Goal: Information Seeking & Learning: Check status

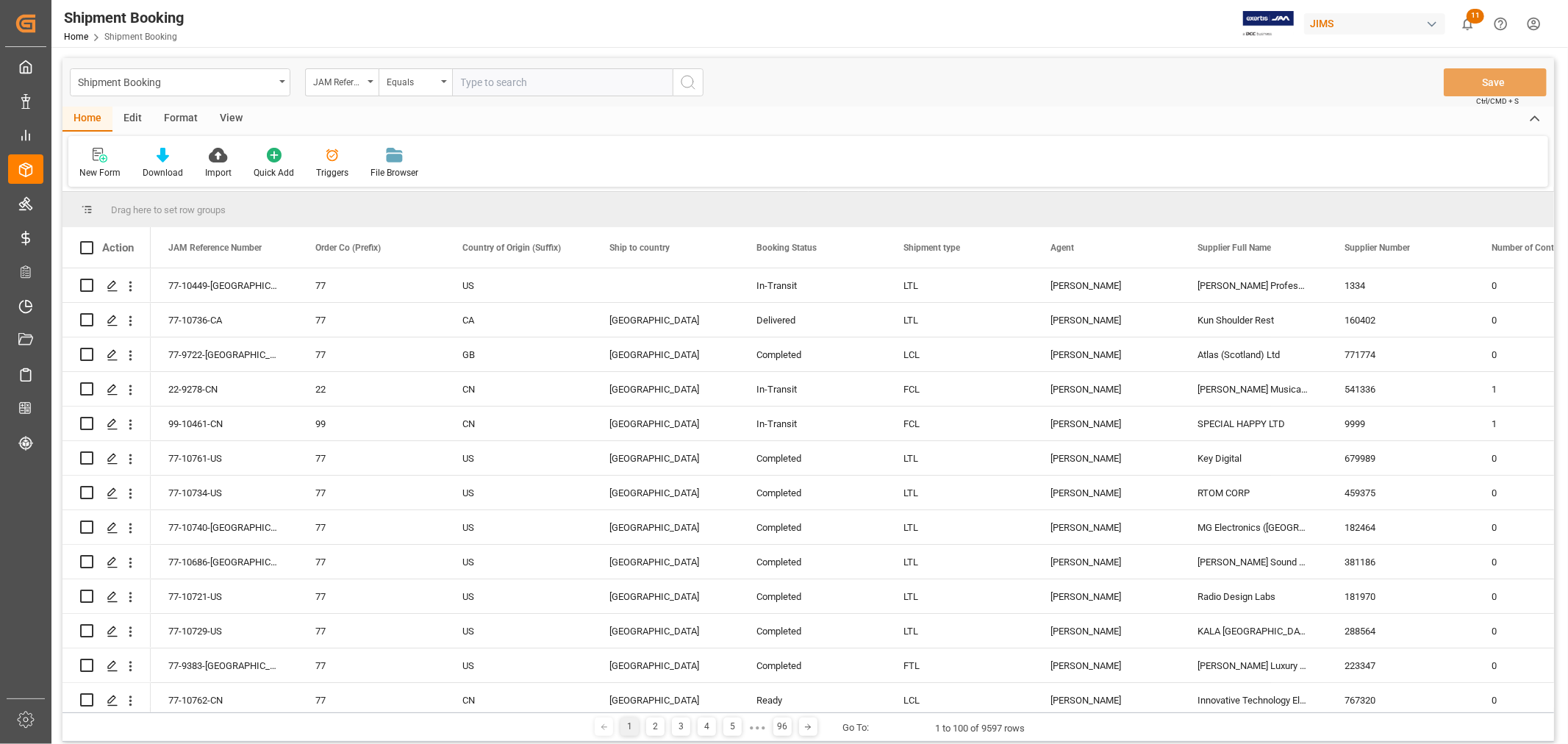
click at [500, 82] on input "text" at bounding box center [563, 82] width 221 height 28
type input "77-10806-cn"
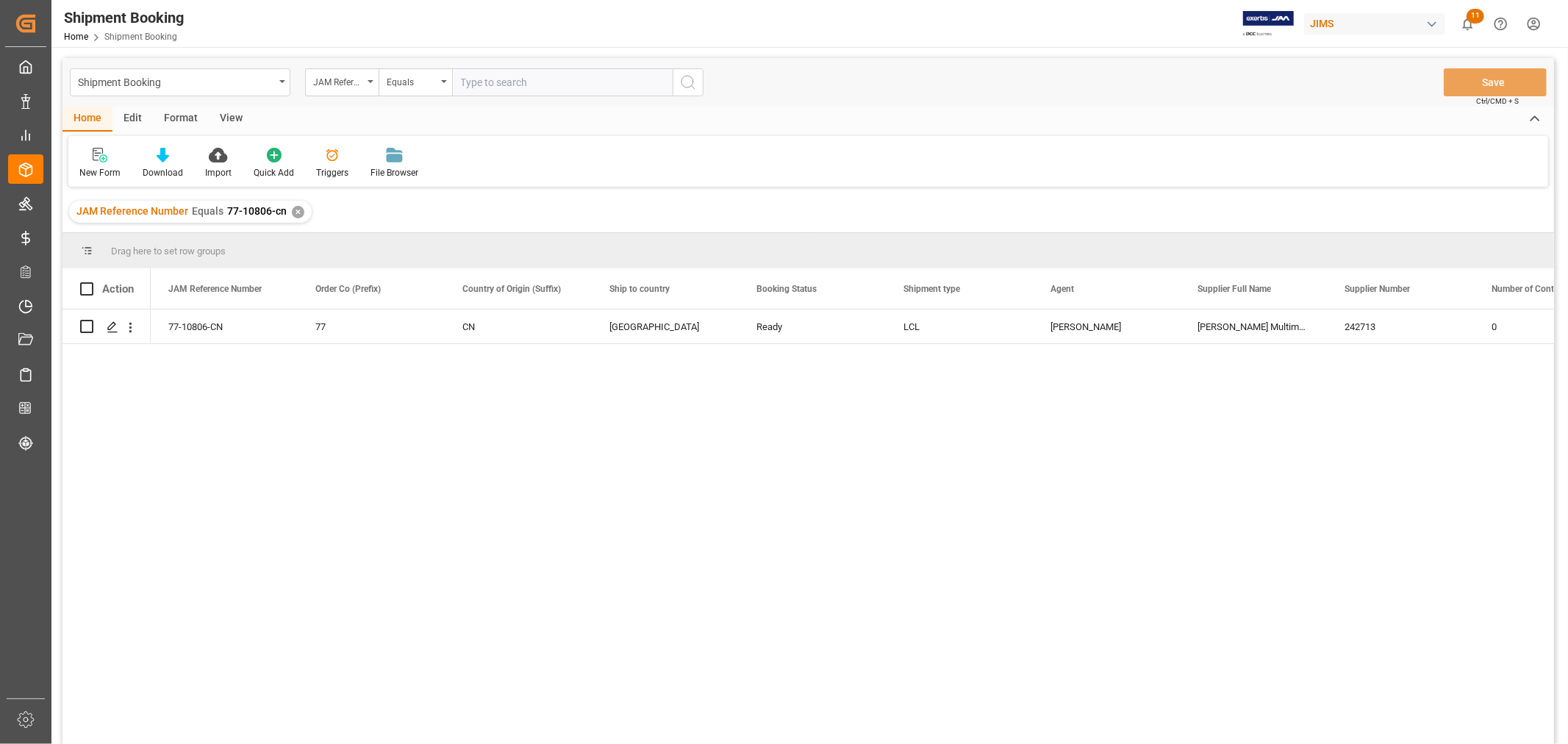
click at [223, 113] on div "View" at bounding box center [231, 119] width 45 height 25
click at [89, 167] on div "Default" at bounding box center [93, 172] width 29 height 13
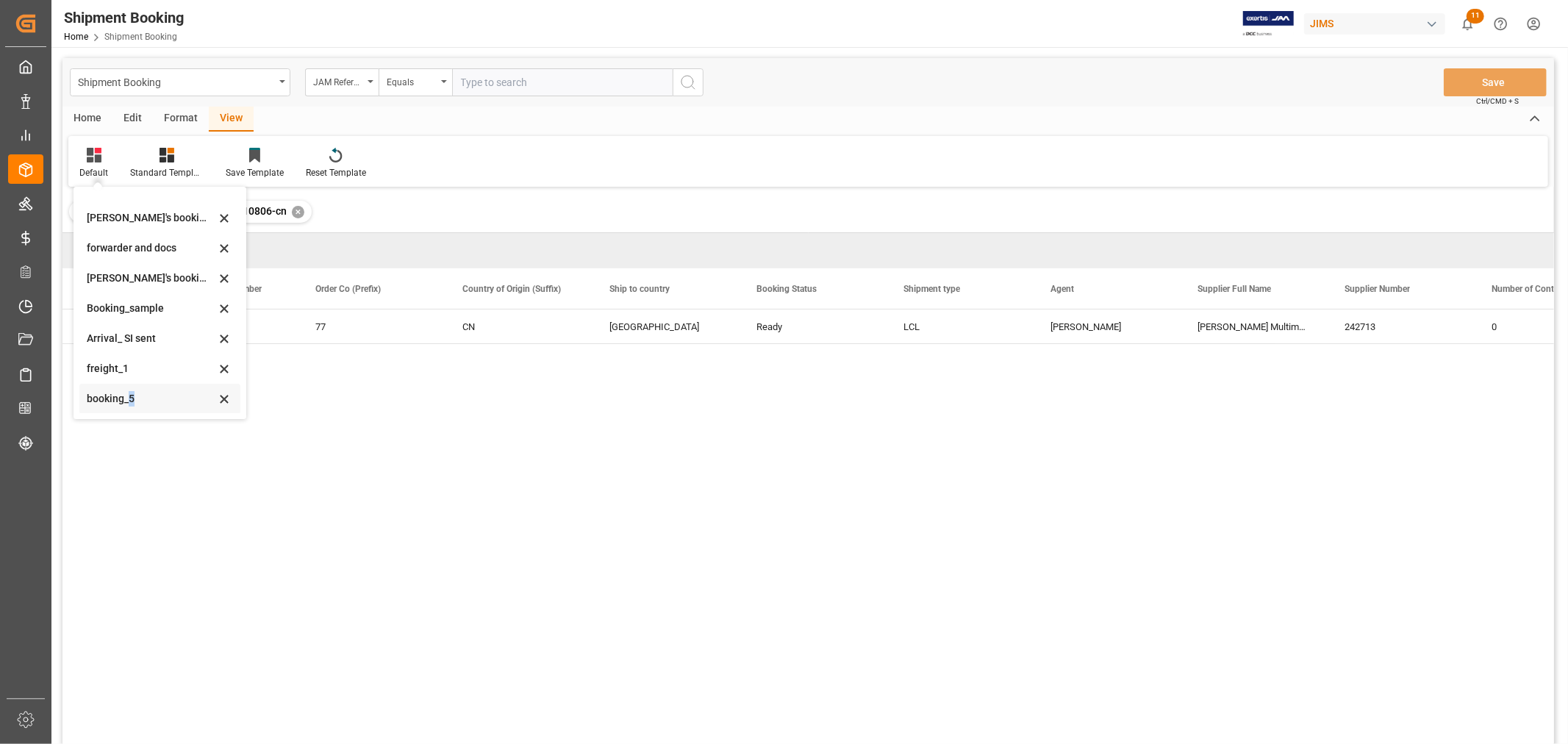
scroll to position [142, 0]
click at [130, 400] on div "booking_5" at bounding box center [151, 398] width 128 height 16
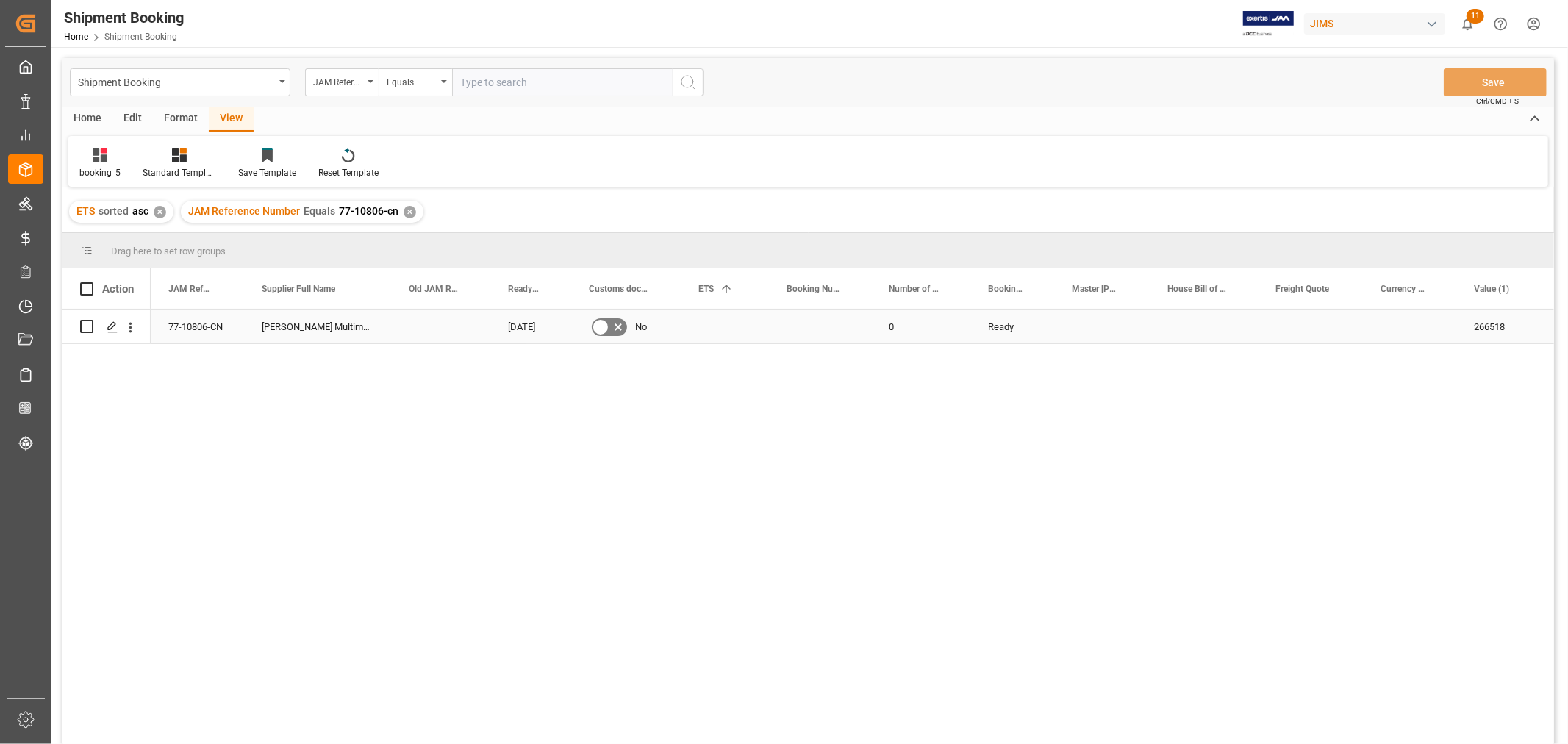
click at [784, 328] on div "Press SPACE to select this row." at bounding box center [820, 326] width 102 height 34
click at [784, 328] on input "Press SPACE to select this row." at bounding box center [820, 335] width 79 height 28
type input "13636653"
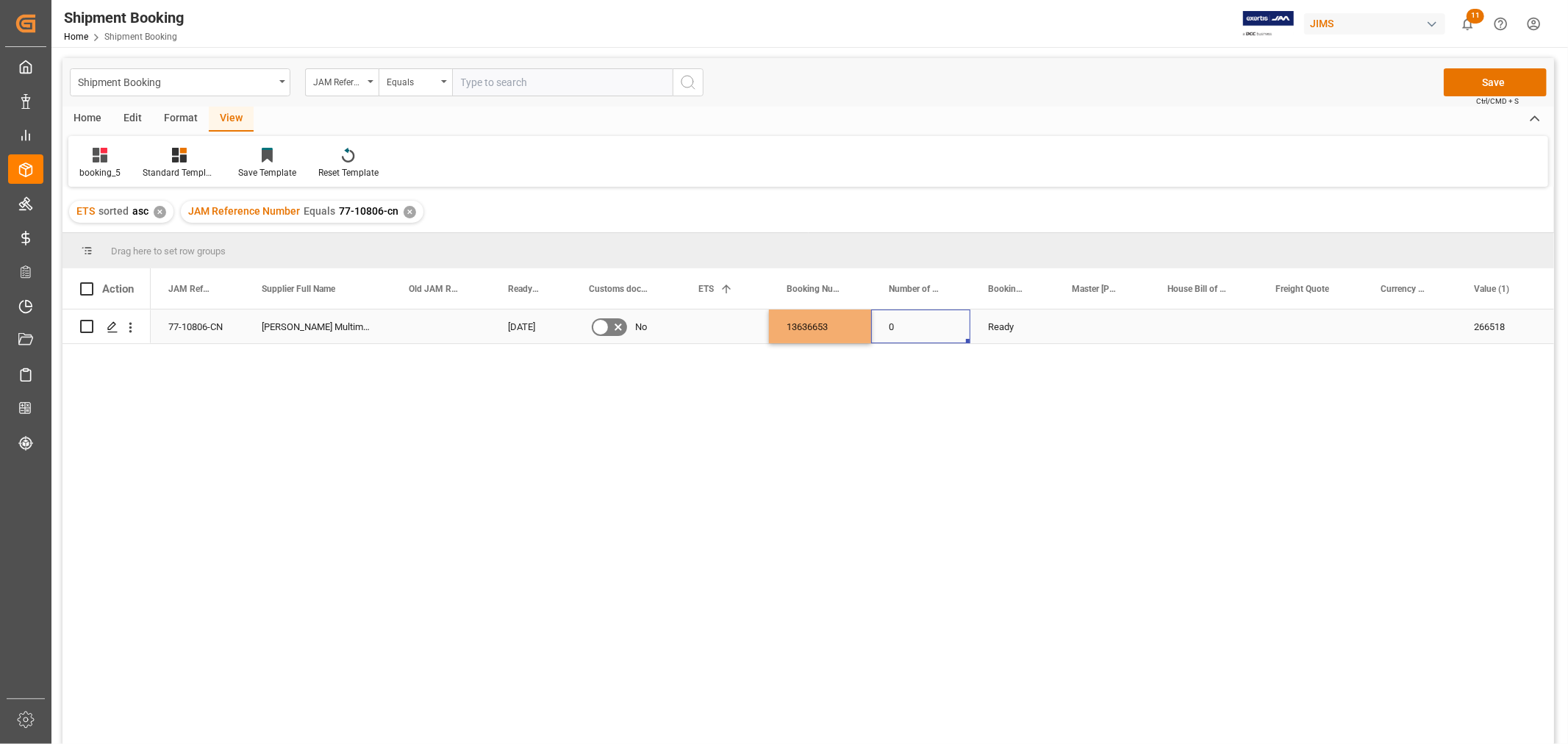
click at [922, 328] on div "0" at bounding box center [920, 326] width 99 height 34
click at [707, 328] on div "Press SPACE to select this row." at bounding box center [725, 326] width 89 height 34
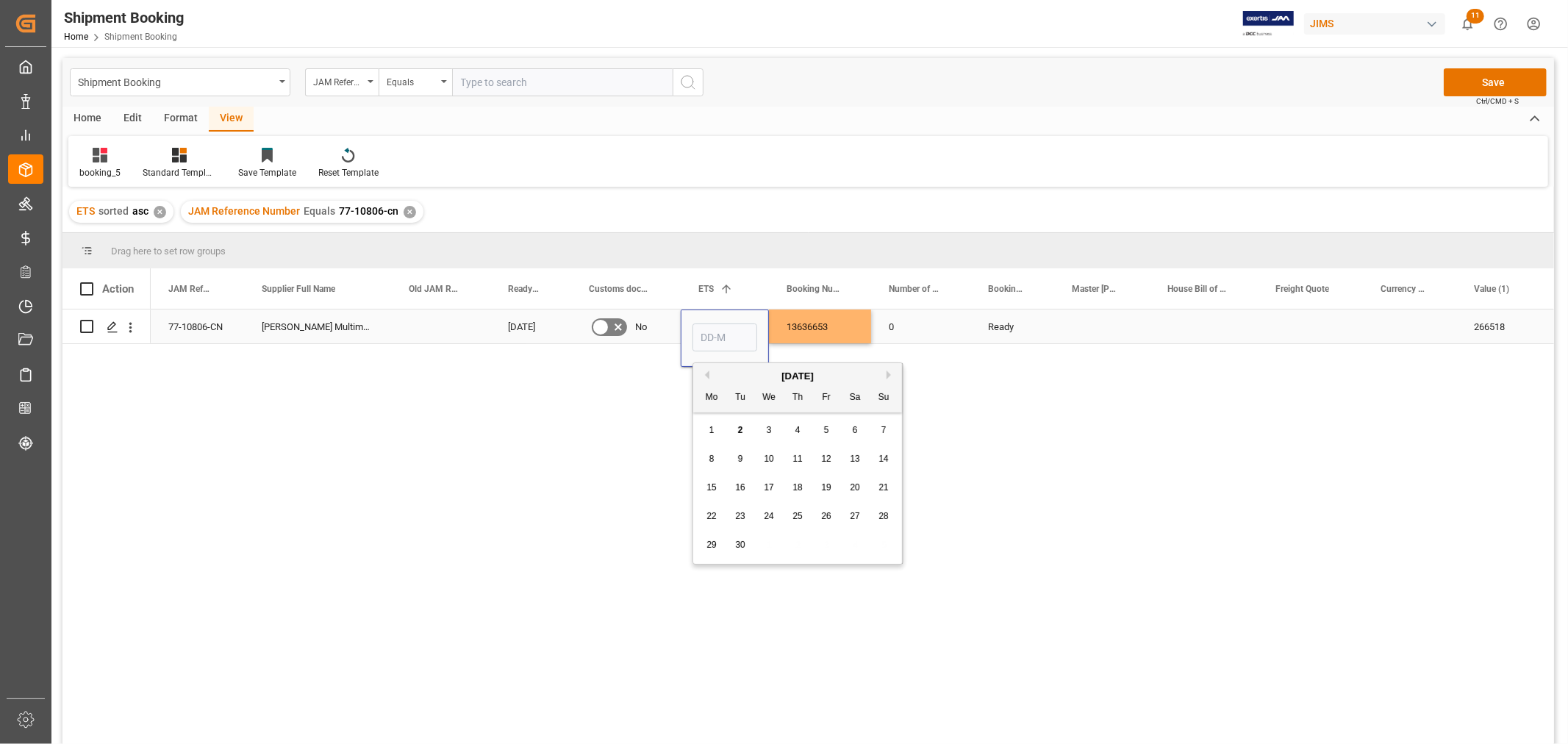
click at [707, 328] on input "Press SPACE to select this row." at bounding box center [725, 338] width 65 height 28
type input "03-10-2025"
click at [937, 312] on div "0" at bounding box center [920, 326] width 99 height 34
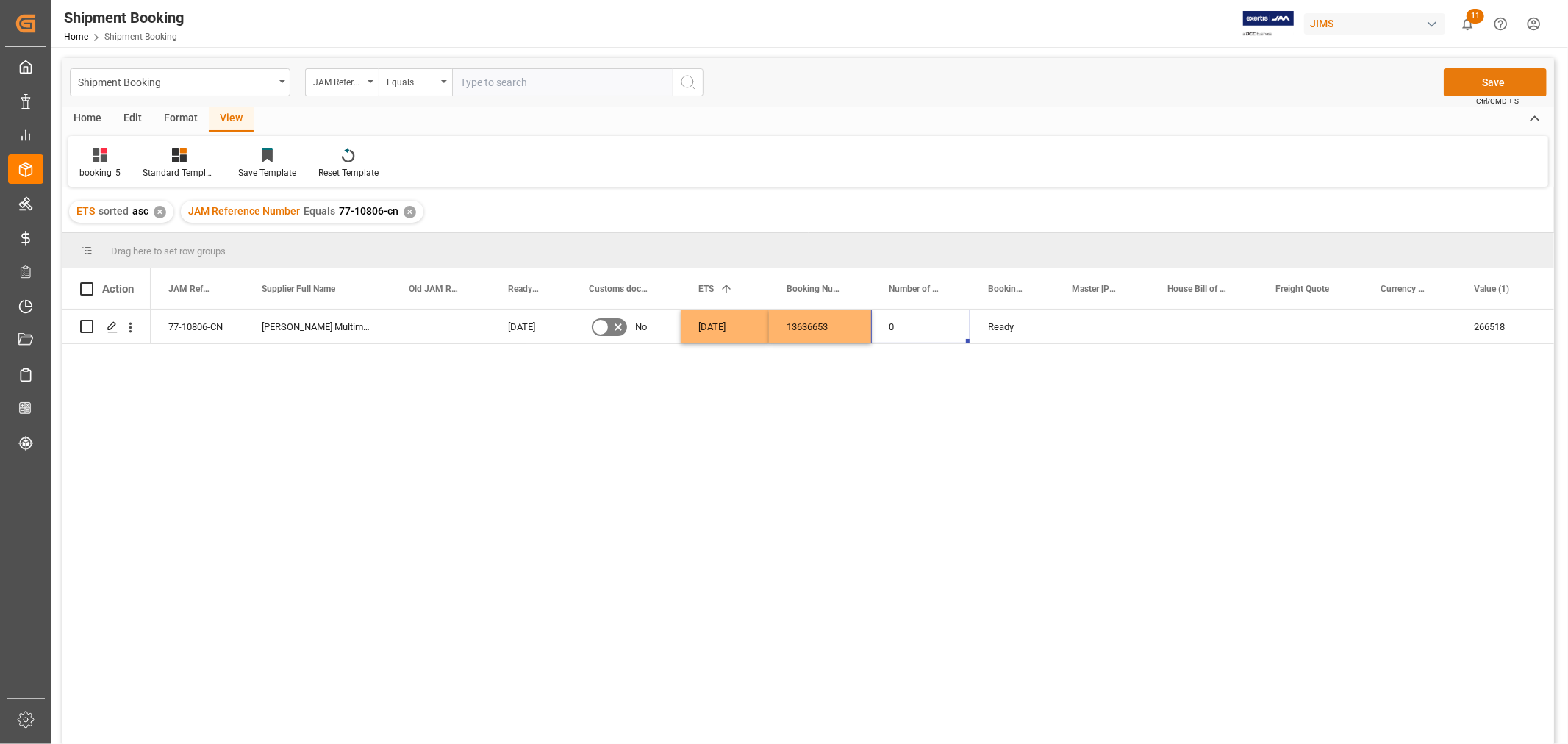
click at [1475, 89] on button "Save" at bounding box center [1495, 82] width 103 height 28
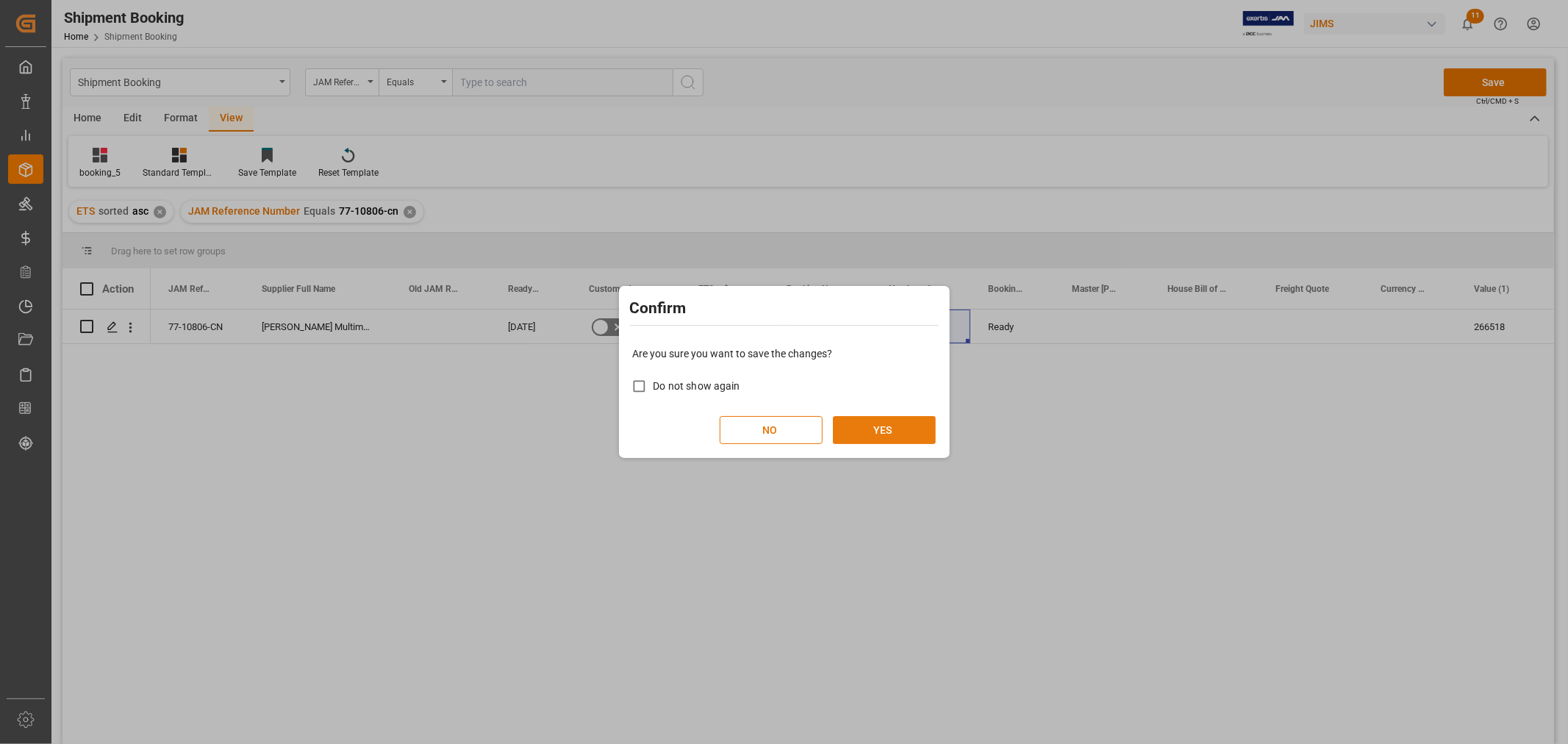
click at [916, 430] on button "YES" at bounding box center [884, 430] width 103 height 28
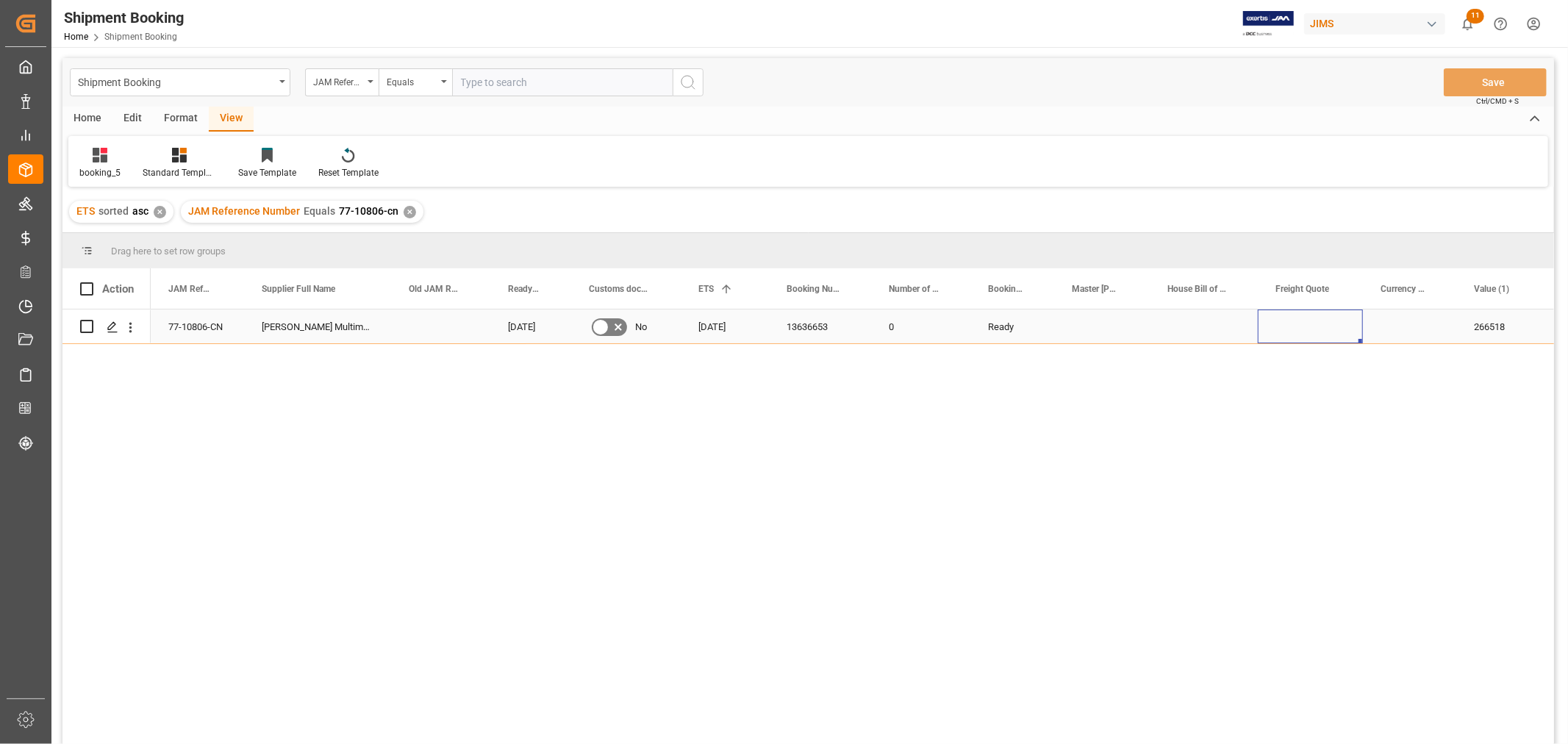
click at [1303, 326] on div "Press SPACE to select this row." at bounding box center [1310, 326] width 105 height 34
type input "1800"
click at [1427, 325] on div "Press SPACE to select this row." at bounding box center [1410, 326] width 94 height 34
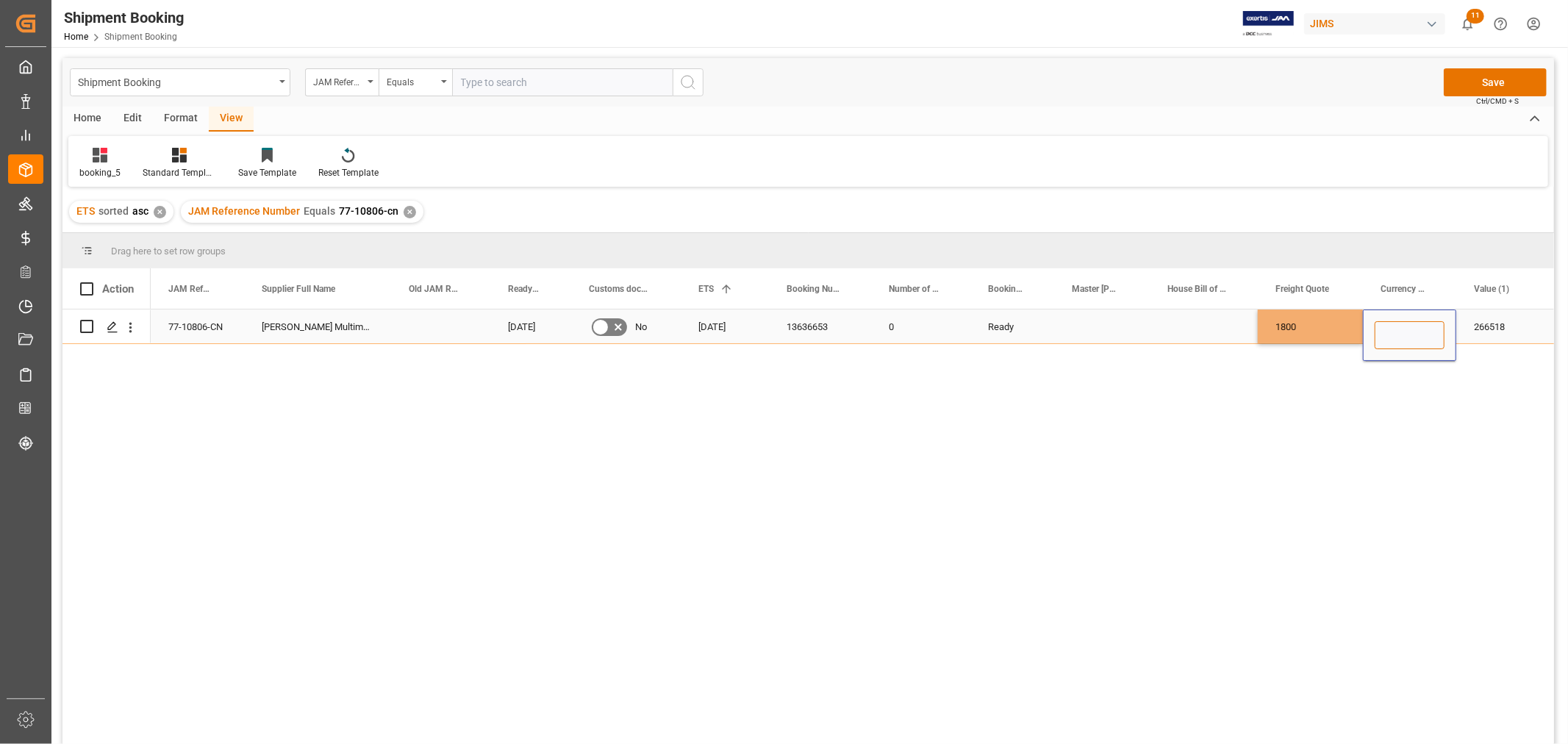
click at [1427, 325] on input "Press SPACE to select this row." at bounding box center [1409, 335] width 69 height 28
type input "USD"
click at [1182, 321] on div "Press SPACE to select this row." at bounding box center [1203, 326] width 108 height 34
click at [1478, 79] on button "Save" at bounding box center [1495, 82] width 103 height 28
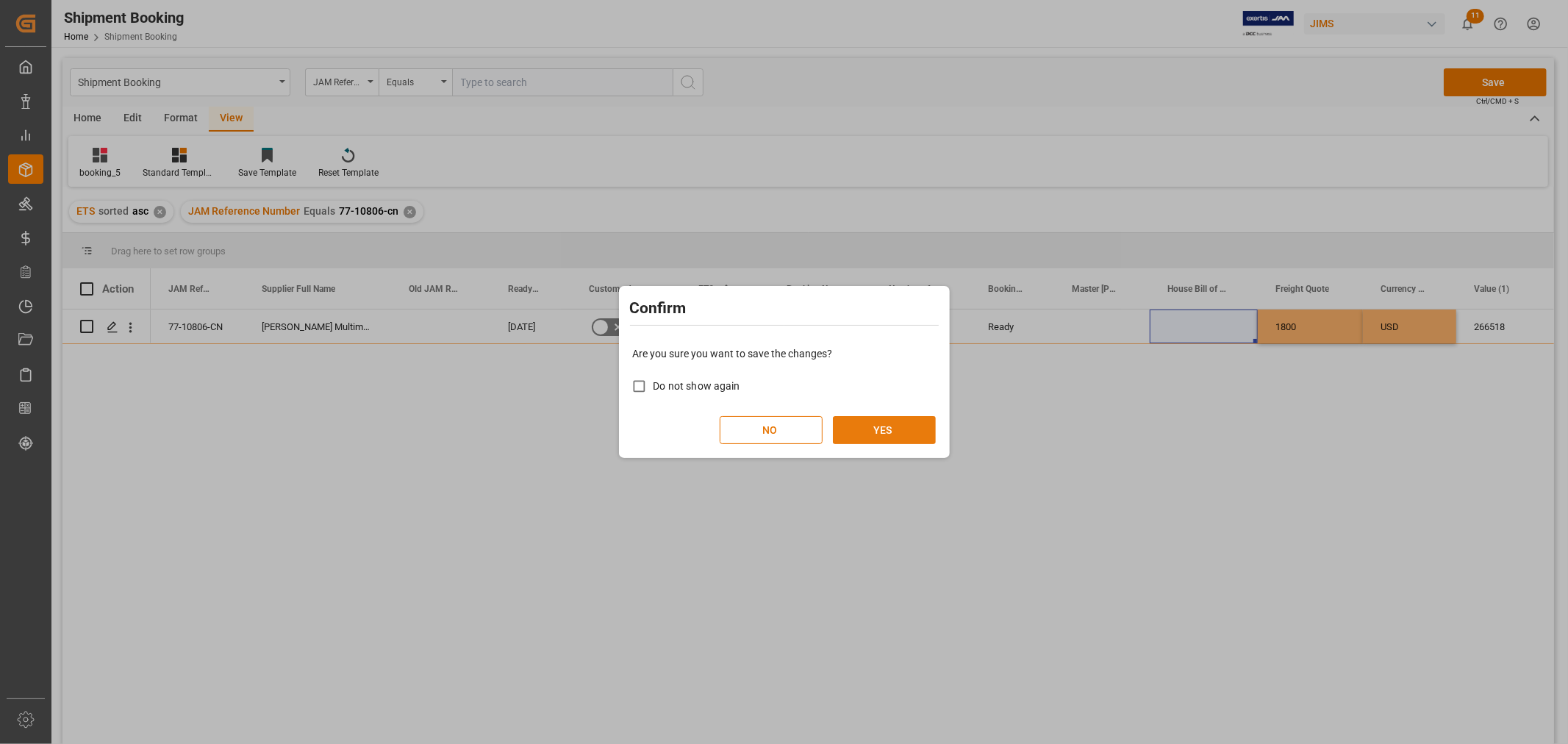
click at [898, 420] on button "YES" at bounding box center [884, 430] width 103 height 28
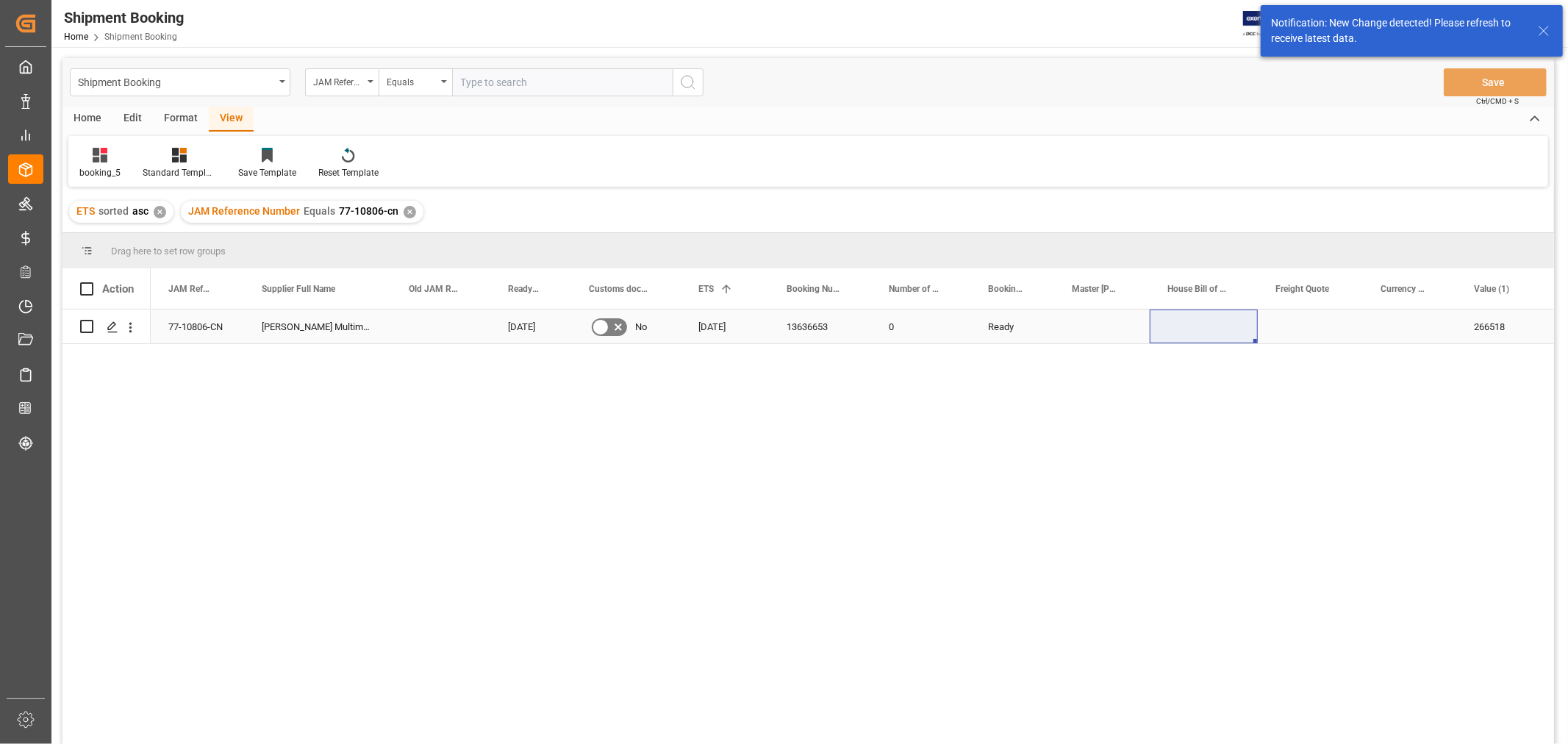
click at [1309, 332] on div "Press SPACE to select this row." at bounding box center [1310, 326] width 105 height 34
click at [1309, 332] on input "Press SPACE to select this row." at bounding box center [1310, 335] width 82 height 28
type input "1800"
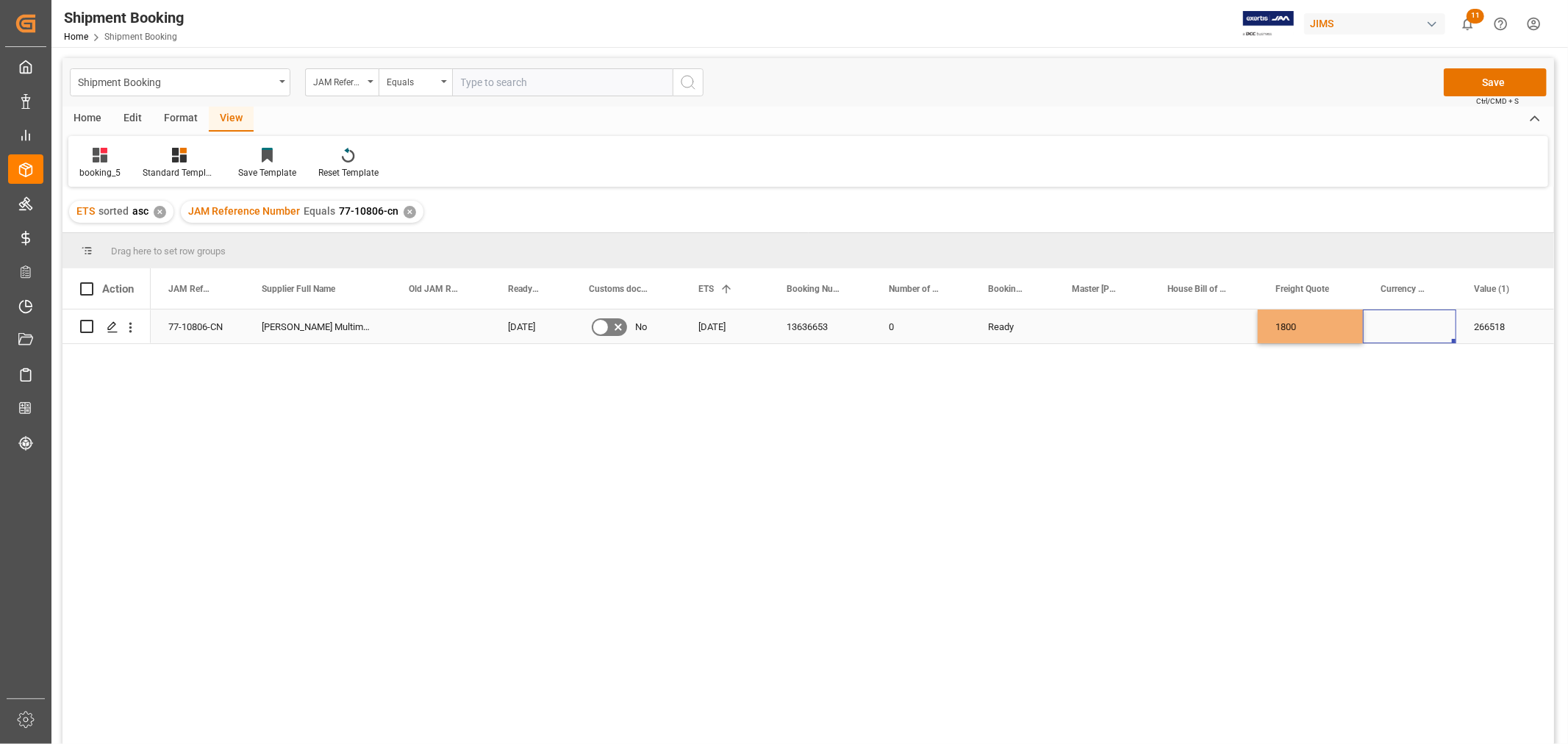
click at [1426, 322] on div "Press SPACE to select this row." at bounding box center [1410, 326] width 94 height 34
click at [1426, 322] on input "Press SPACE to select this row." at bounding box center [1409, 335] width 69 height 28
type input "USD"
click at [1194, 333] on div "Press SPACE to select this row." at bounding box center [1203, 326] width 108 height 34
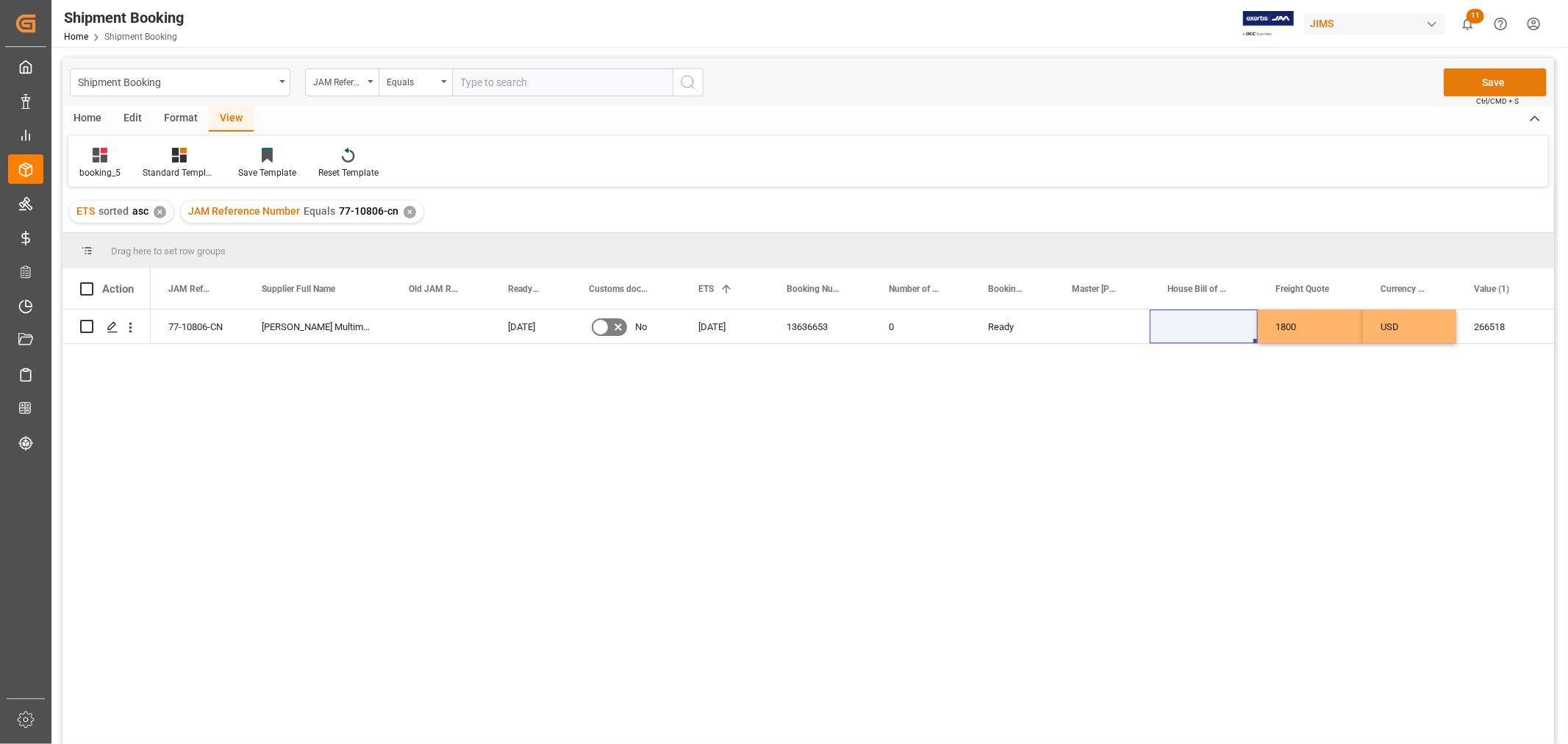
click at [1499, 75] on button "Save" at bounding box center [1495, 82] width 103 height 28
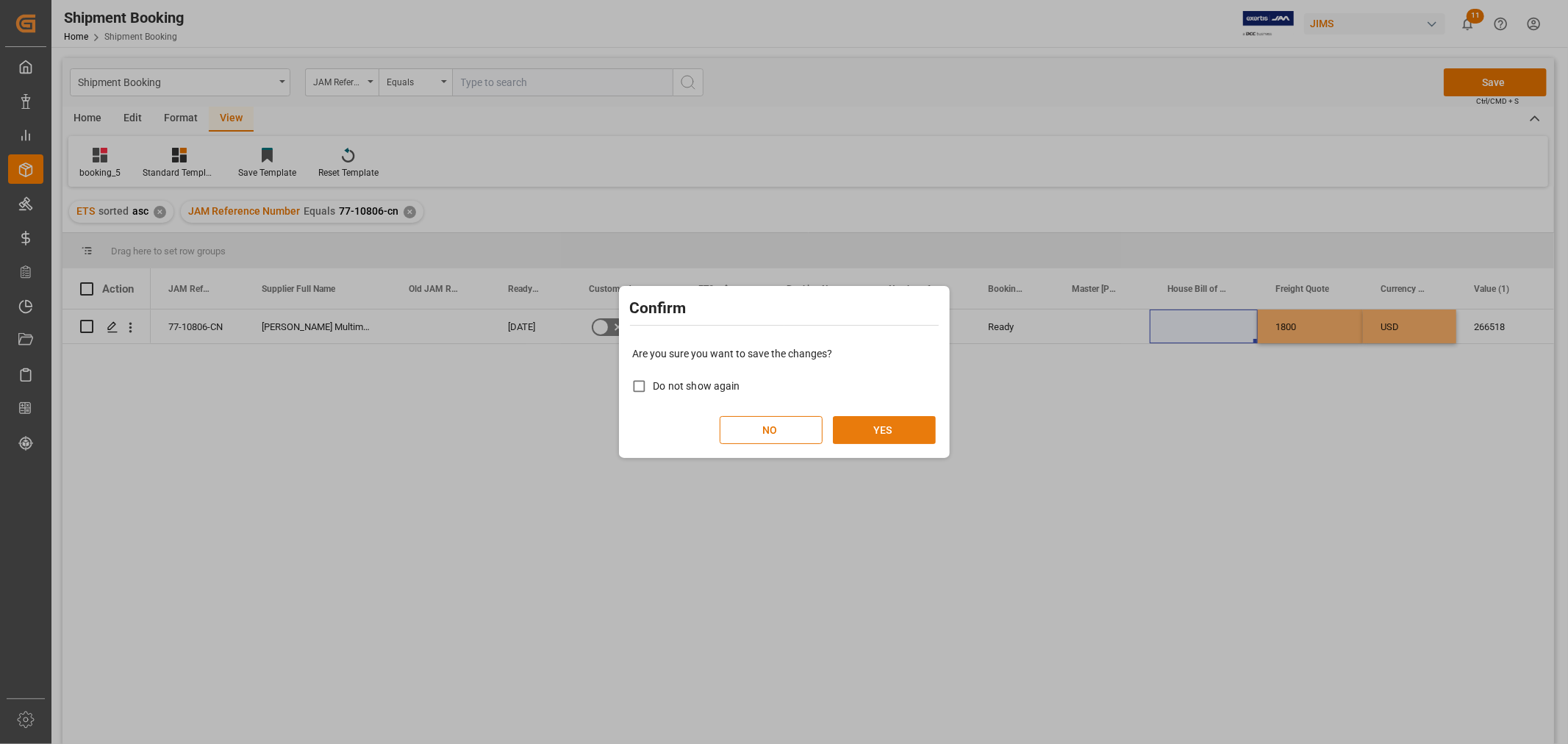
click at [877, 422] on button "YES" at bounding box center [884, 430] width 103 height 28
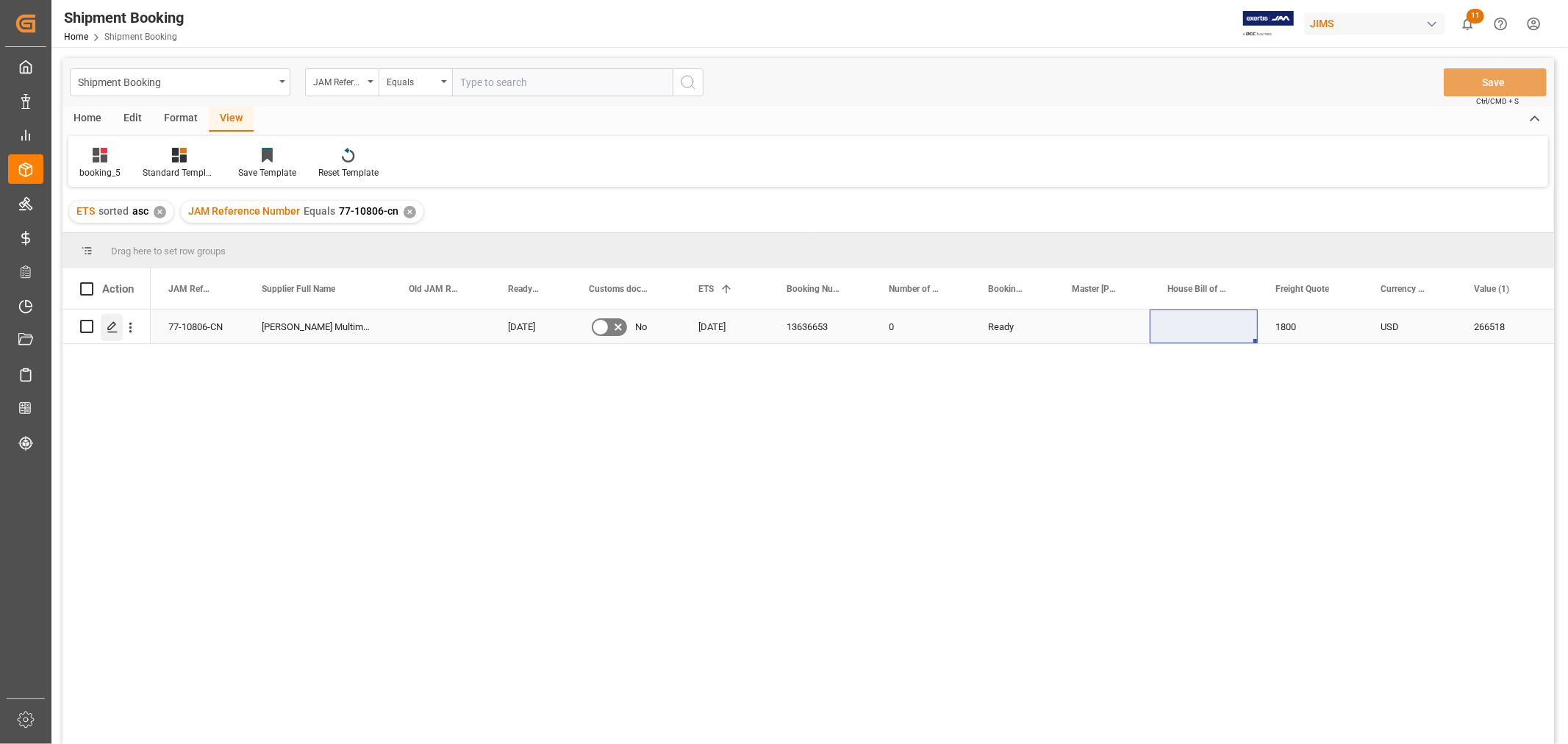
click at [108, 325] on icon "Press SPACE to select this row." at bounding box center [113, 327] width 12 height 12
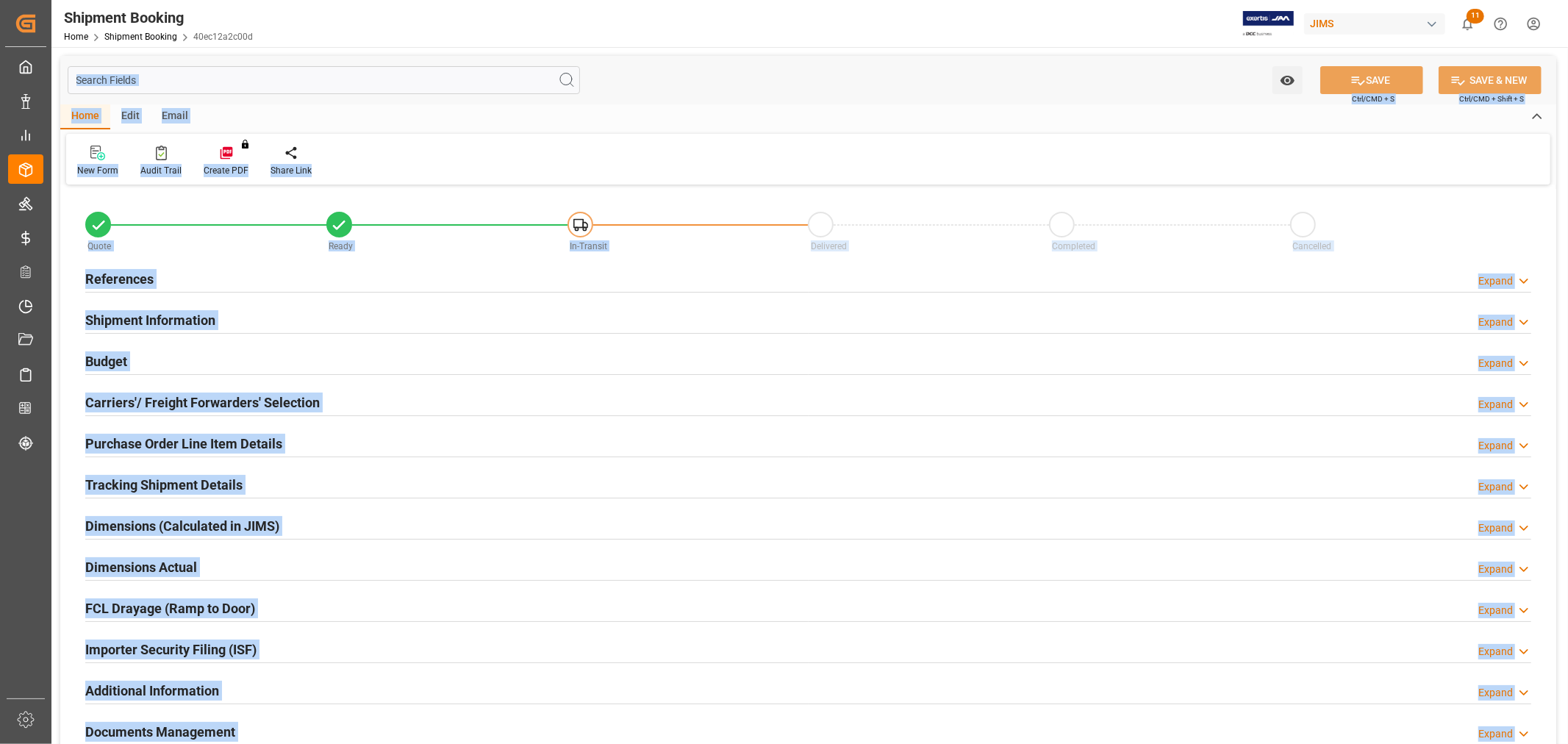
type input "0"
type input "7916.6623"
type input "1800"
type input "266518"
click at [272, 352] on div "Budget Expand" at bounding box center [807, 360] width 1446 height 28
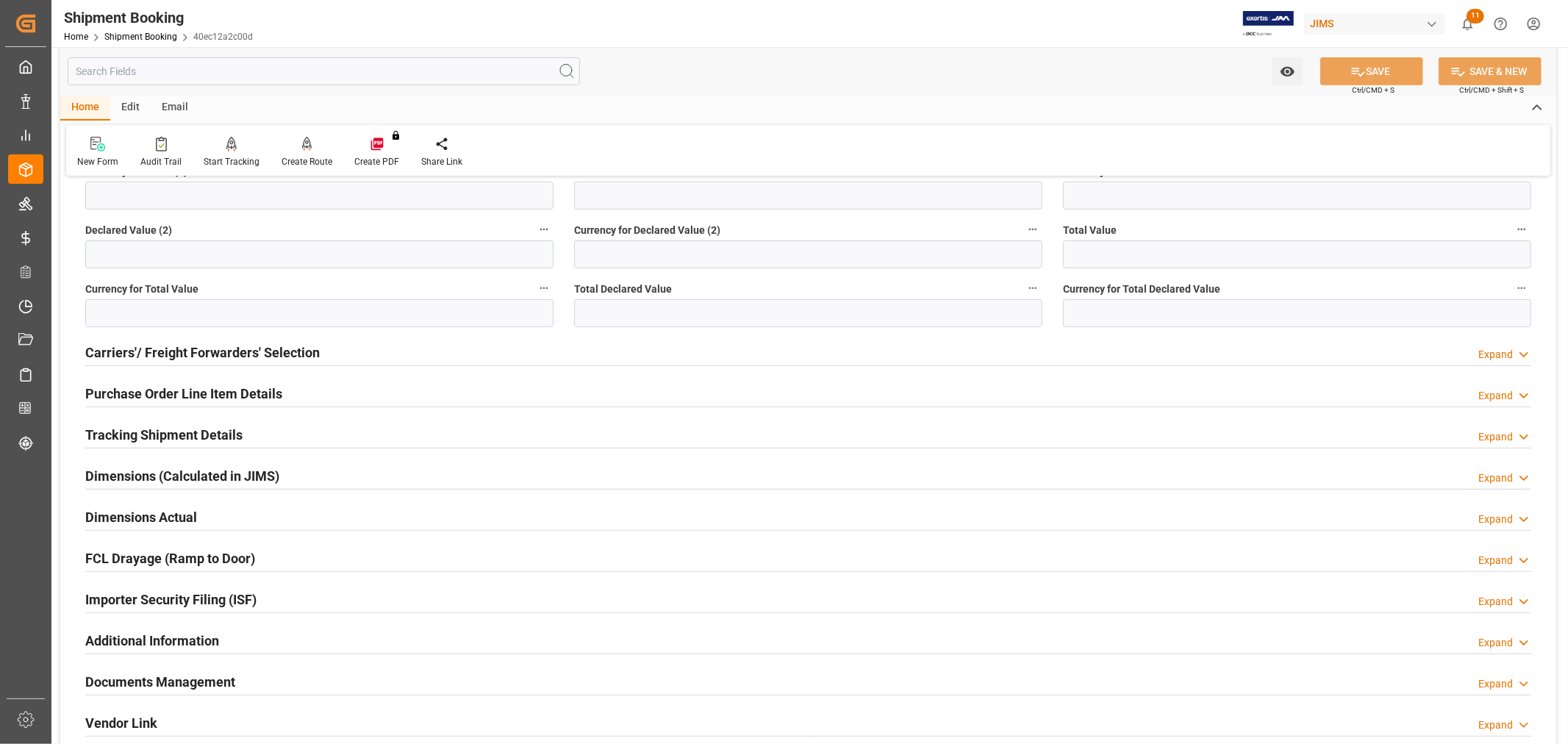
scroll to position [408, 0]
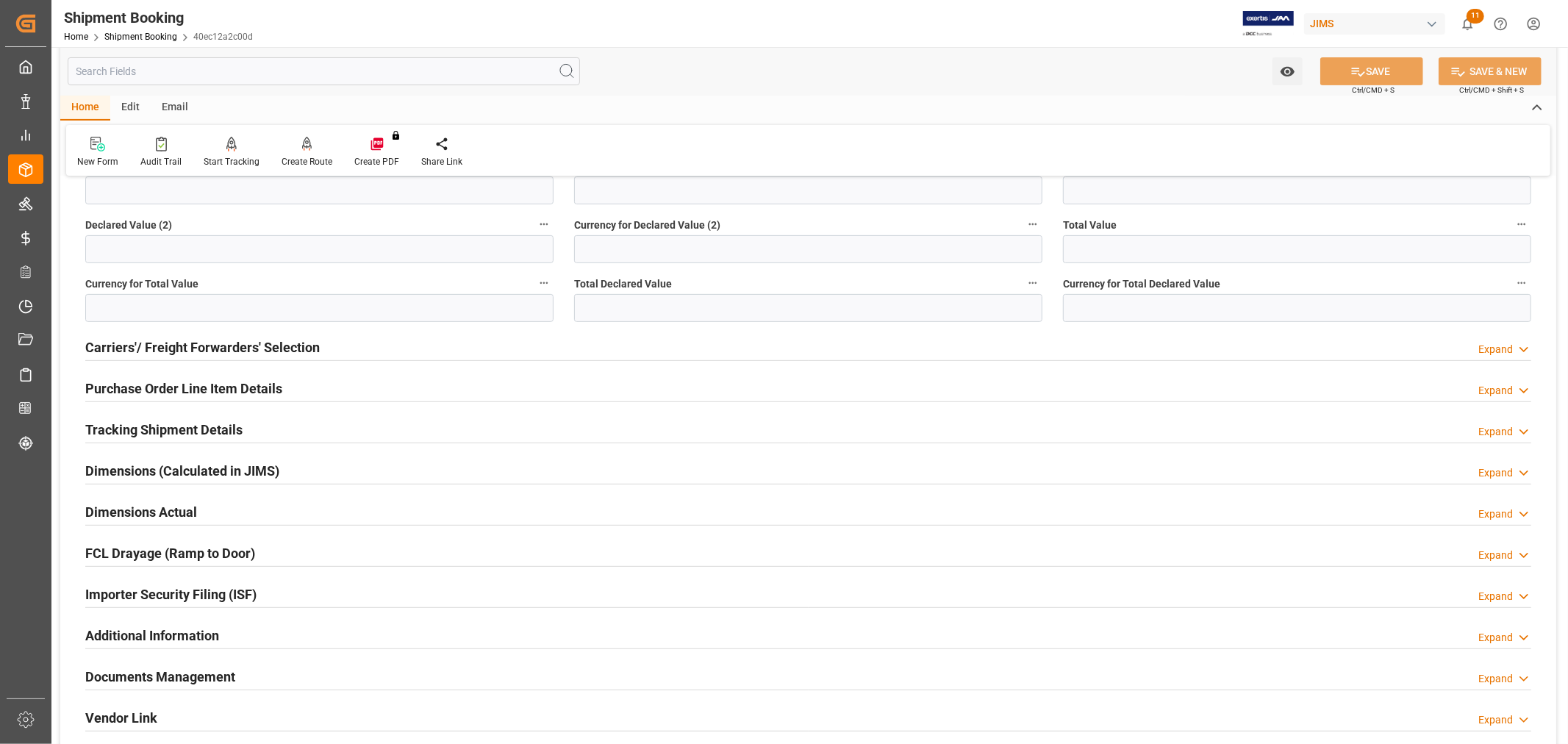
click at [280, 347] on h2 "Carriers'/ Freight Forwarders' Selection" at bounding box center [202, 347] width 234 height 20
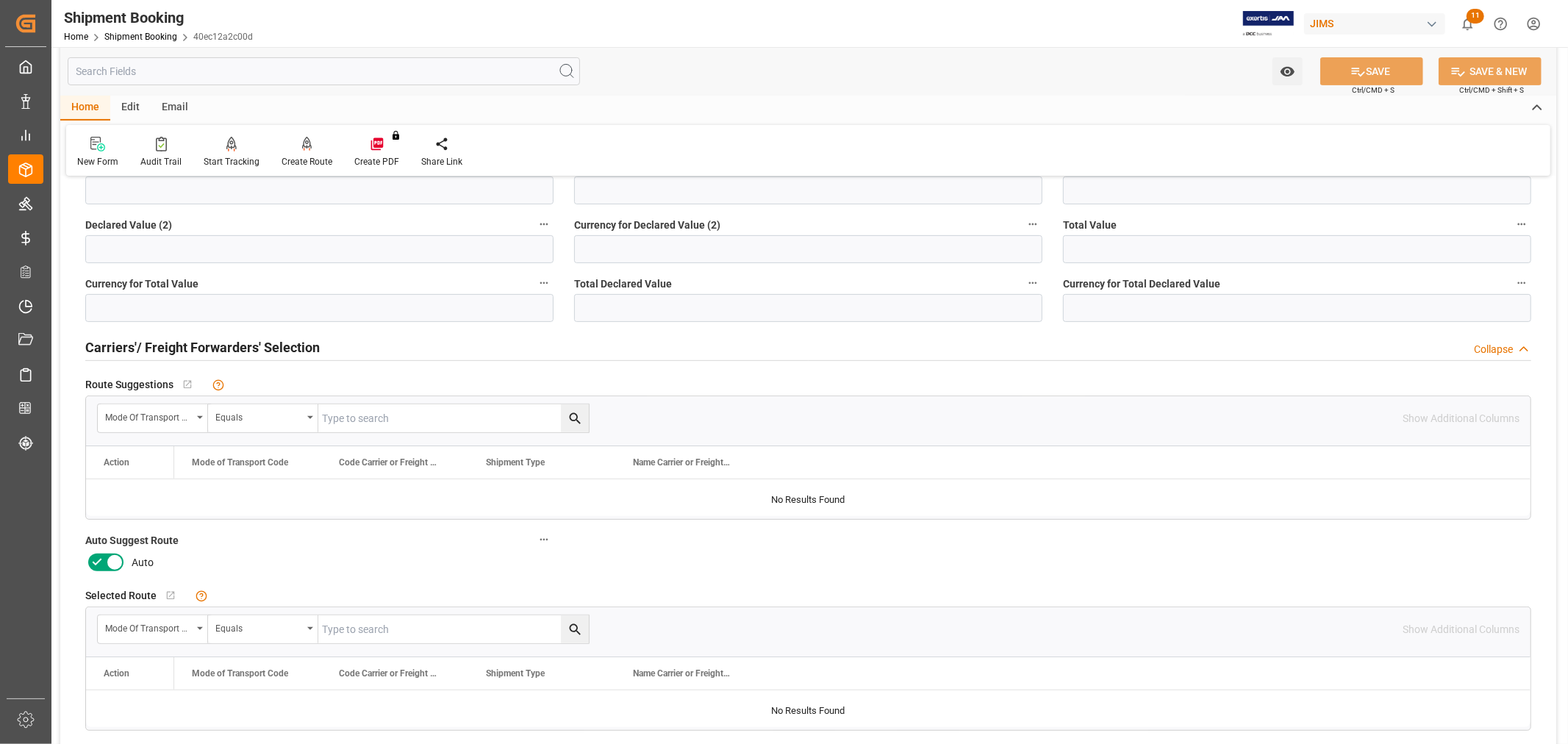
click at [94, 558] on icon at bounding box center [97, 563] width 17 height 17
click at [0, 0] on input "checkbox" at bounding box center [0, 0] width 0 height 0
click at [1380, 75] on button "SAVE" at bounding box center [1372, 71] width 103 height 28
click at [309, 161] on div "Create Route" at bounding box center [306, 161] width 50 height 13
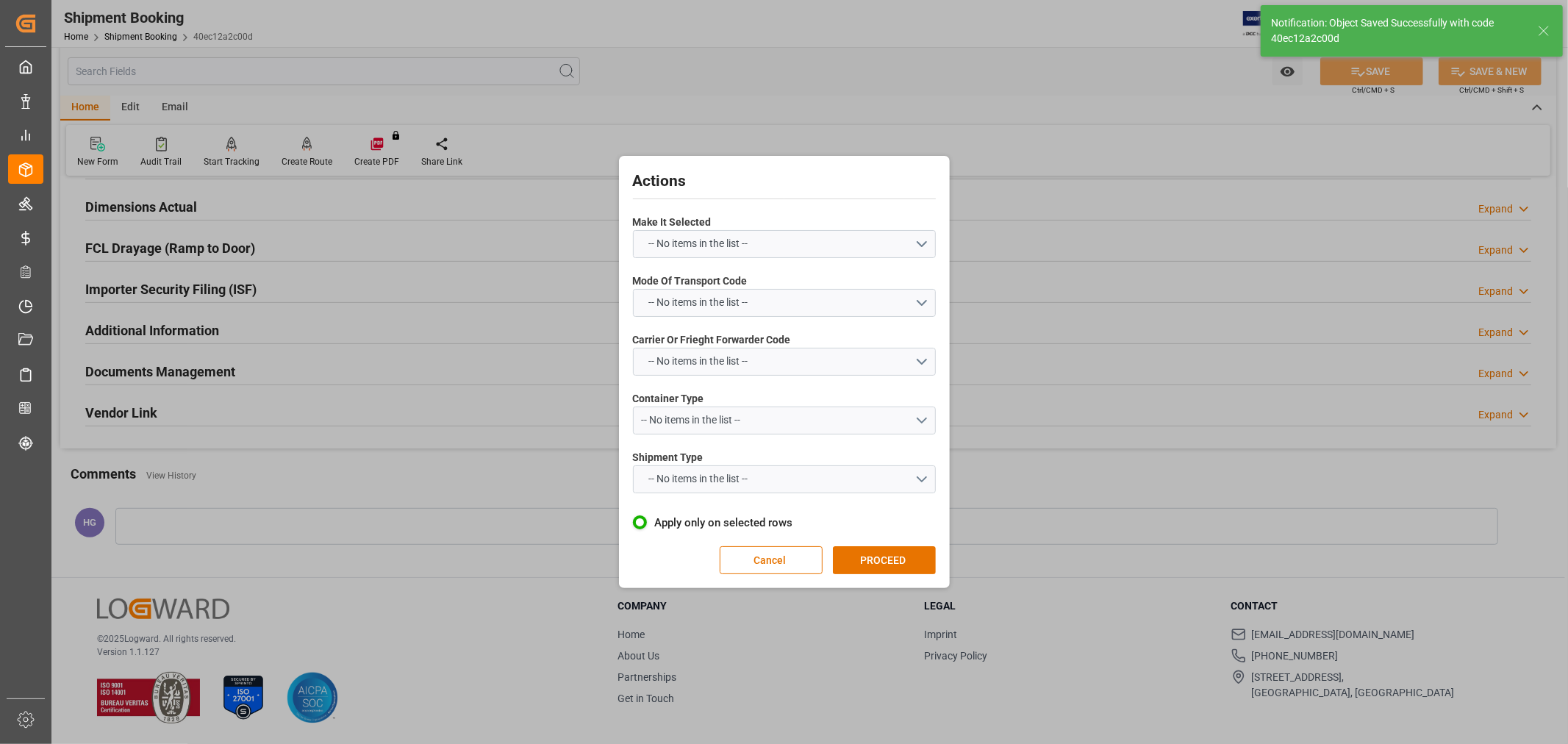
scroll to position [56, 0]
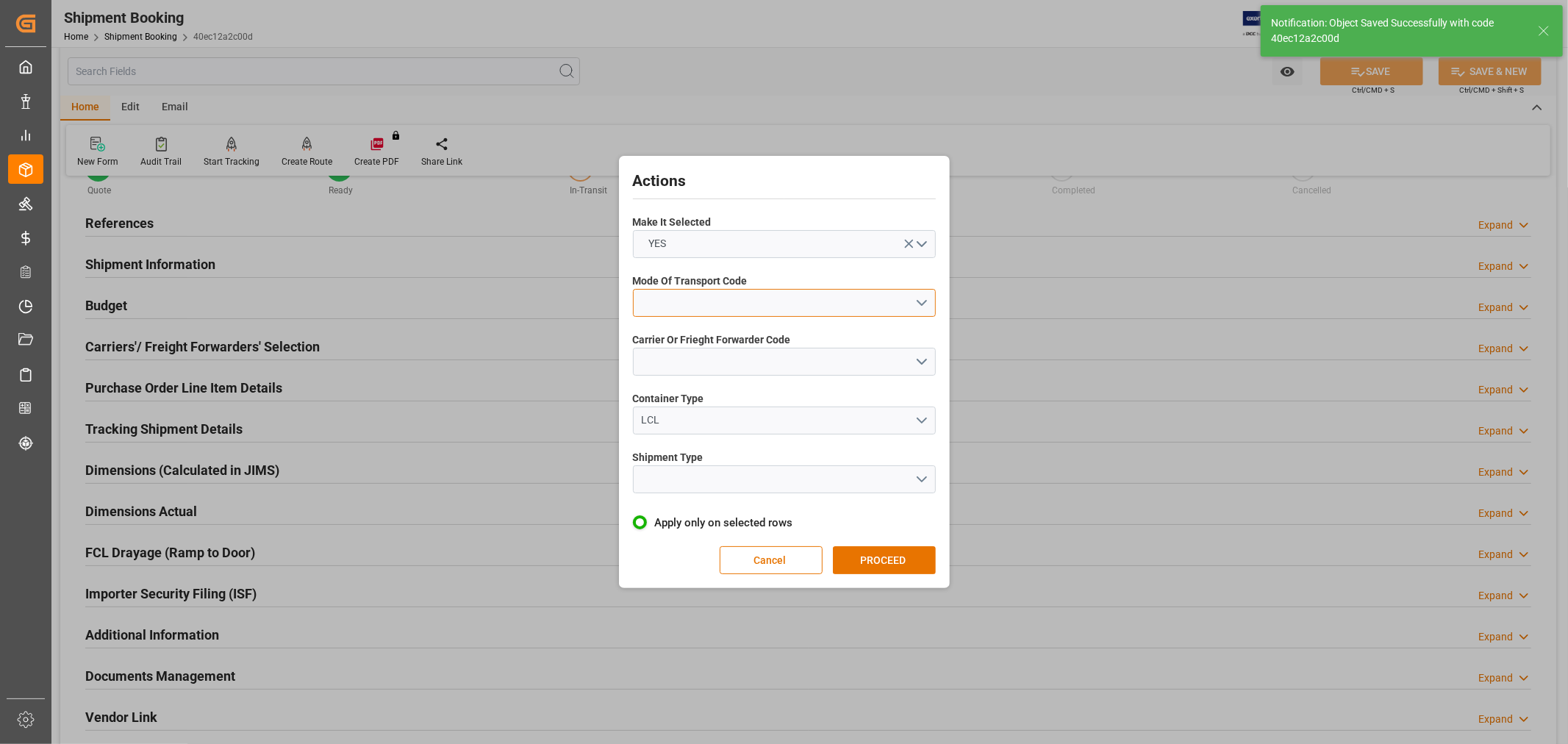
click at [703, 302] on button "open menu" at bounding box center [784, 303] width 303 height 28
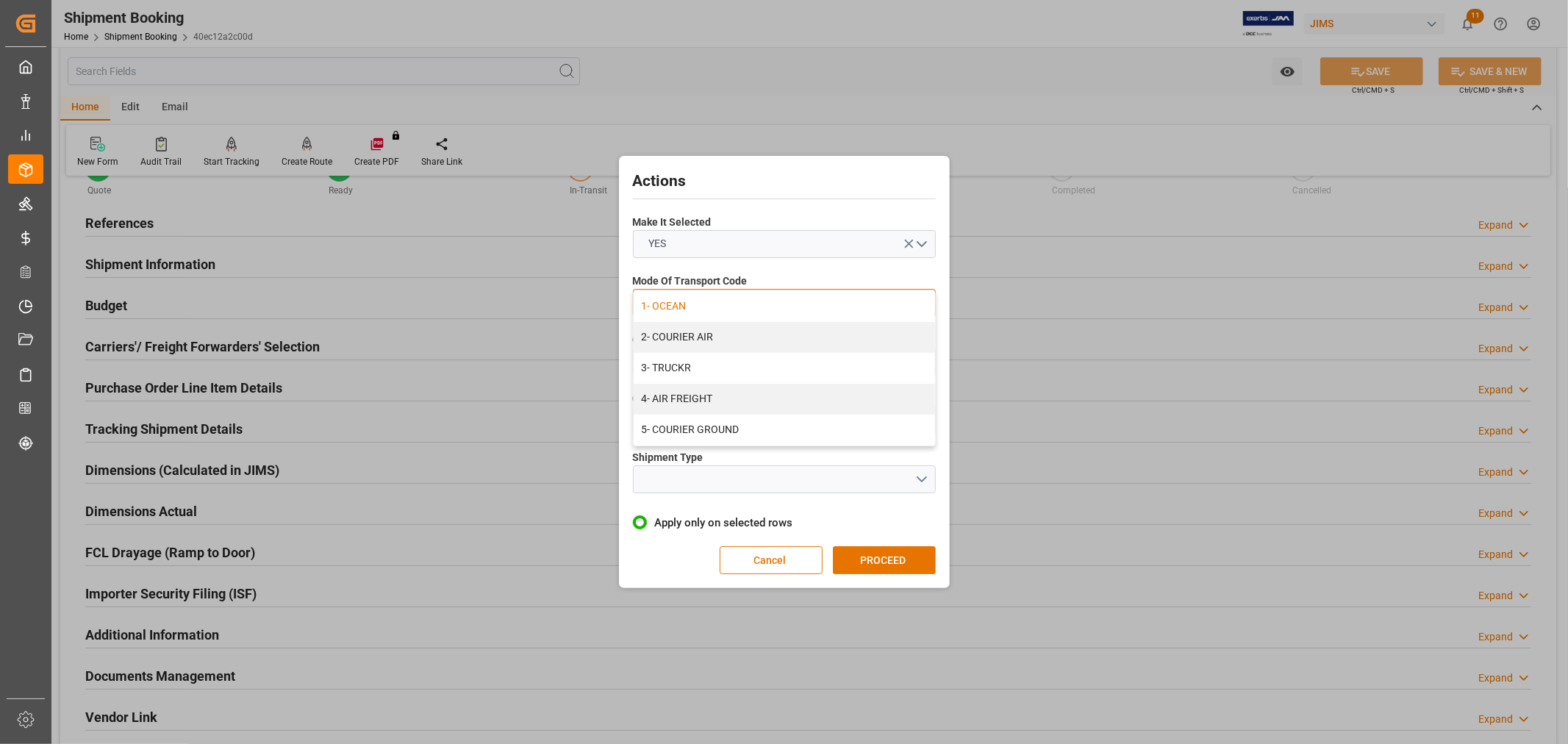
click at [693, 309] on div "1- OCEAN" at bounding box center [784, 306] width 301 height 31
click at [706, 362] on button "open menu" at bounding box center [784, 361] width 303 height 28
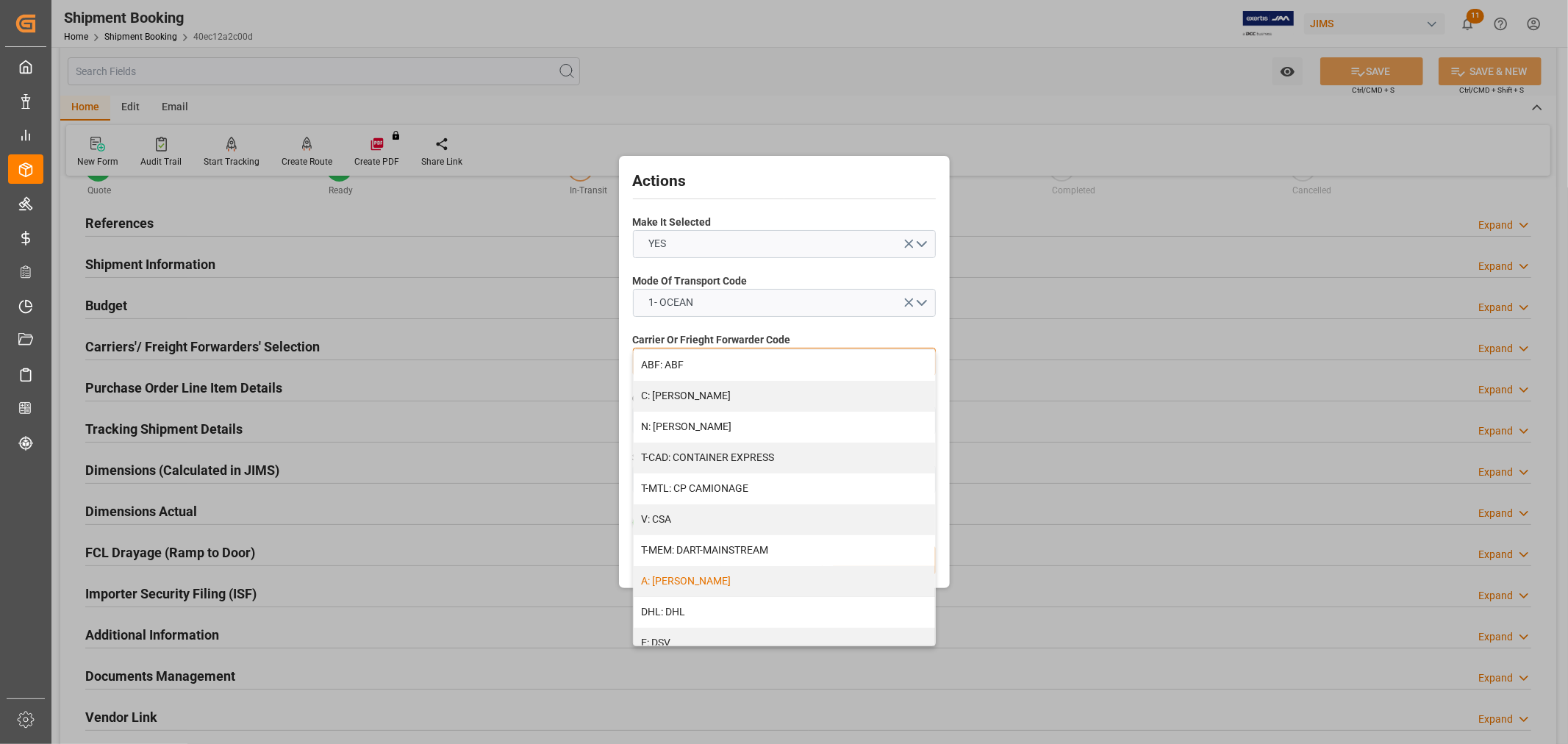
click at [676, 577] on div "A: DELMAR" at bounding box center [784, 582] width 301 height 31
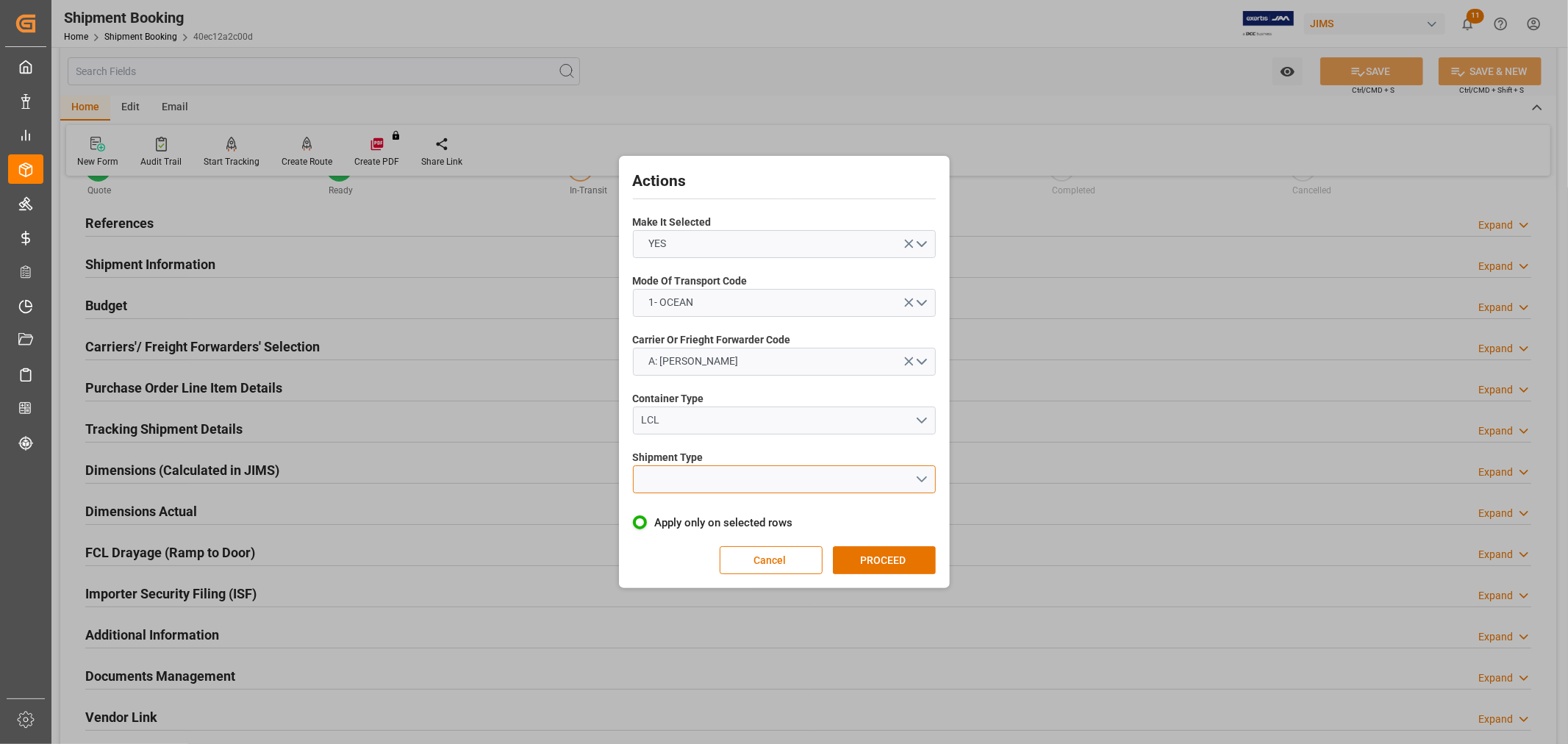
click at [695, 474] on button "open menu" at bounding box center [784, 479] width 303 height 28
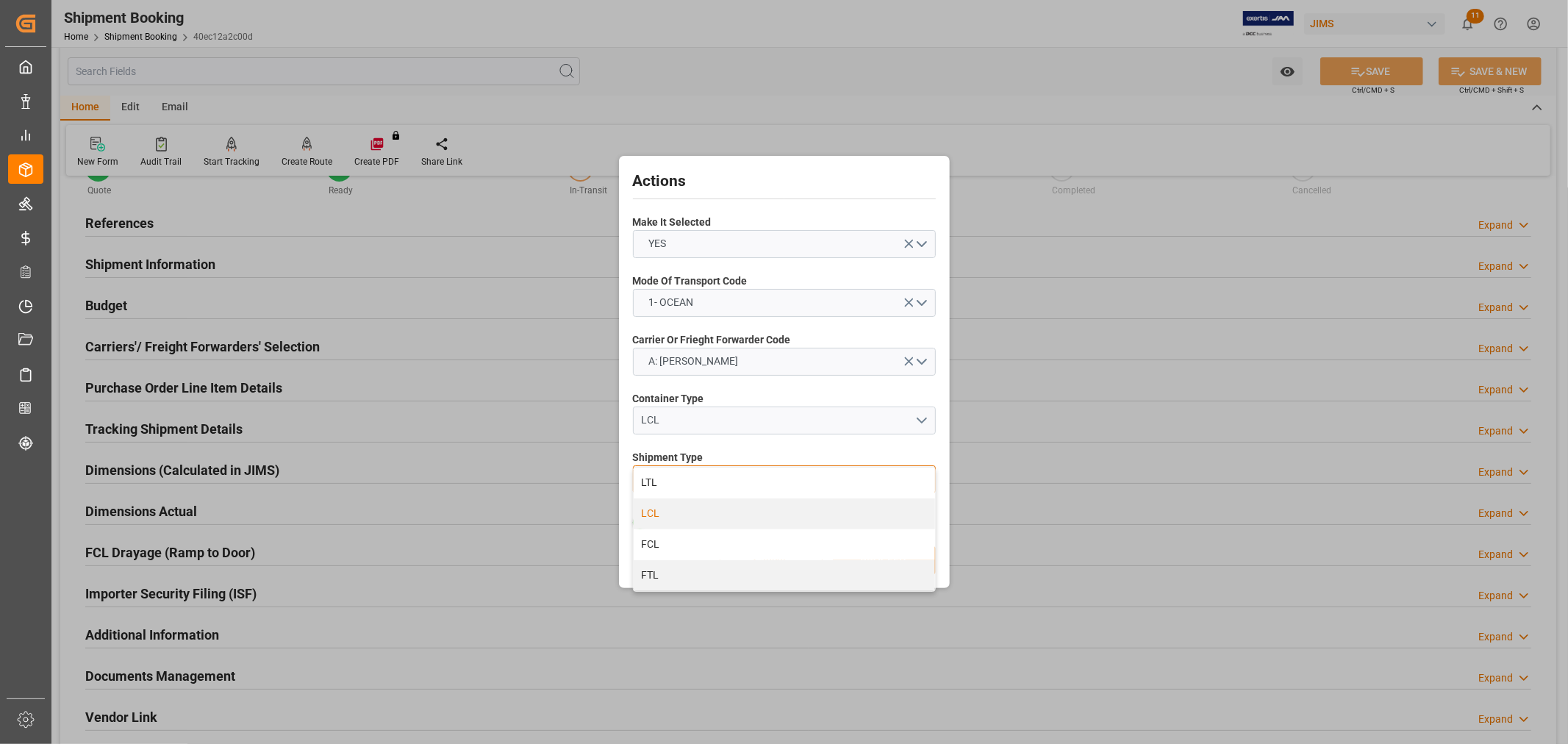
click at [689, 517] on div "LCL" at bounding box center [784, 514] width 301 height 31
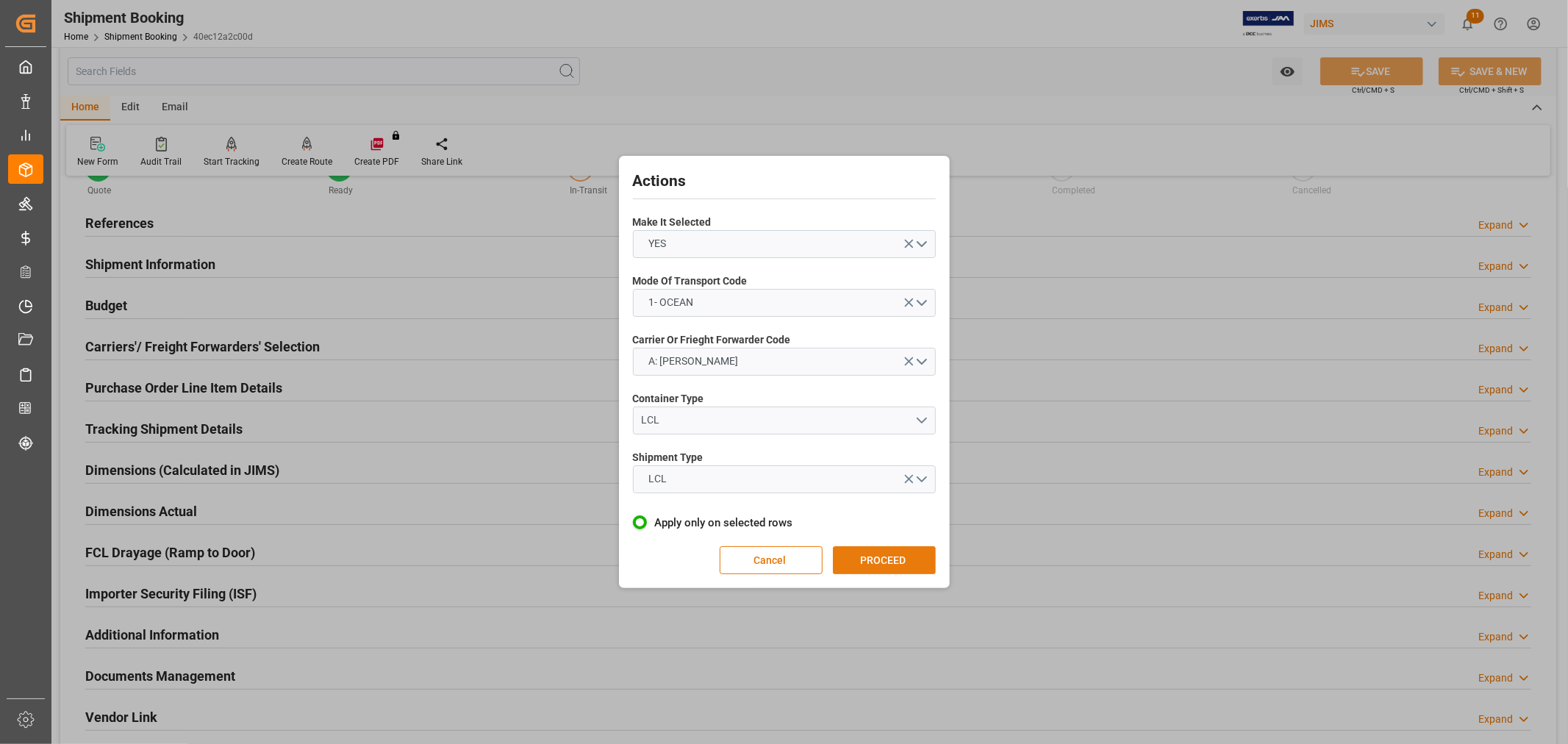
click at [883, 560] on button "PROCEED" at bounding box center [884, 560] width 103 height 28
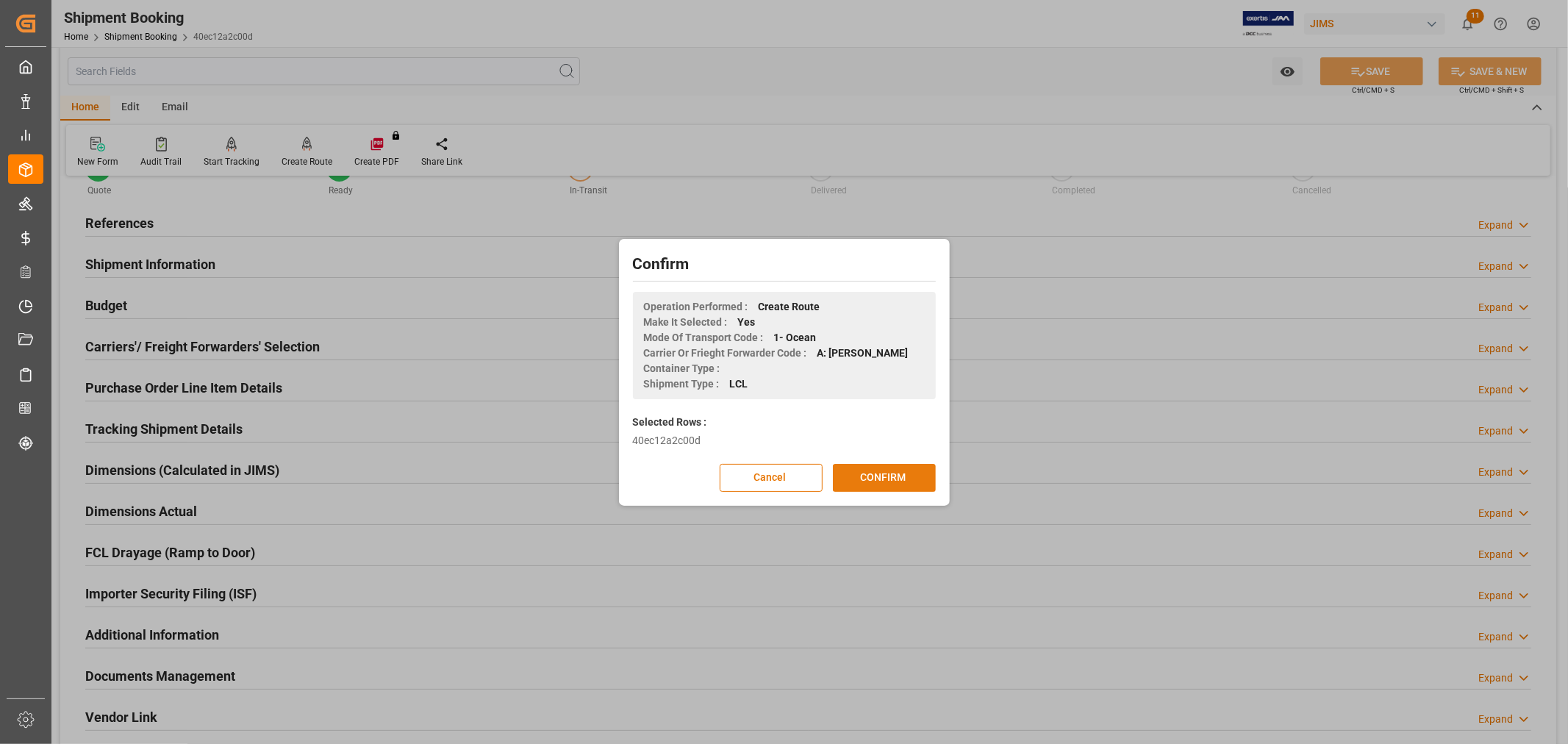
click at [880, 483] on button "CONFIRM" at bounding box center [884, 477] width 103 height 28
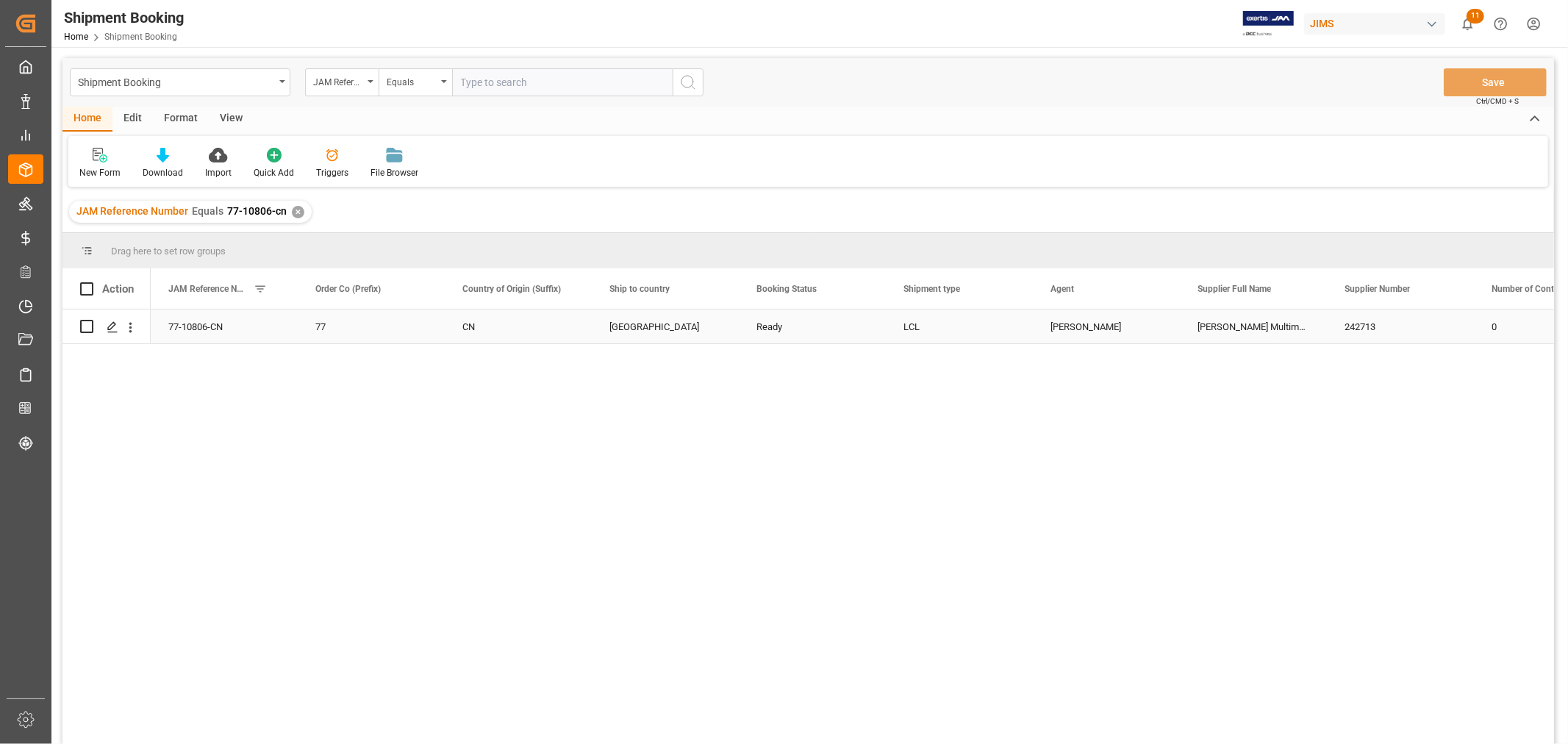
click at [233, 328] on div "77-10806-CN" at bounding box center [224, 326] width 147 height 34
click at [237, 79] on div "Shipment Booking" at bounding box center [176, 81] width 196 height 18
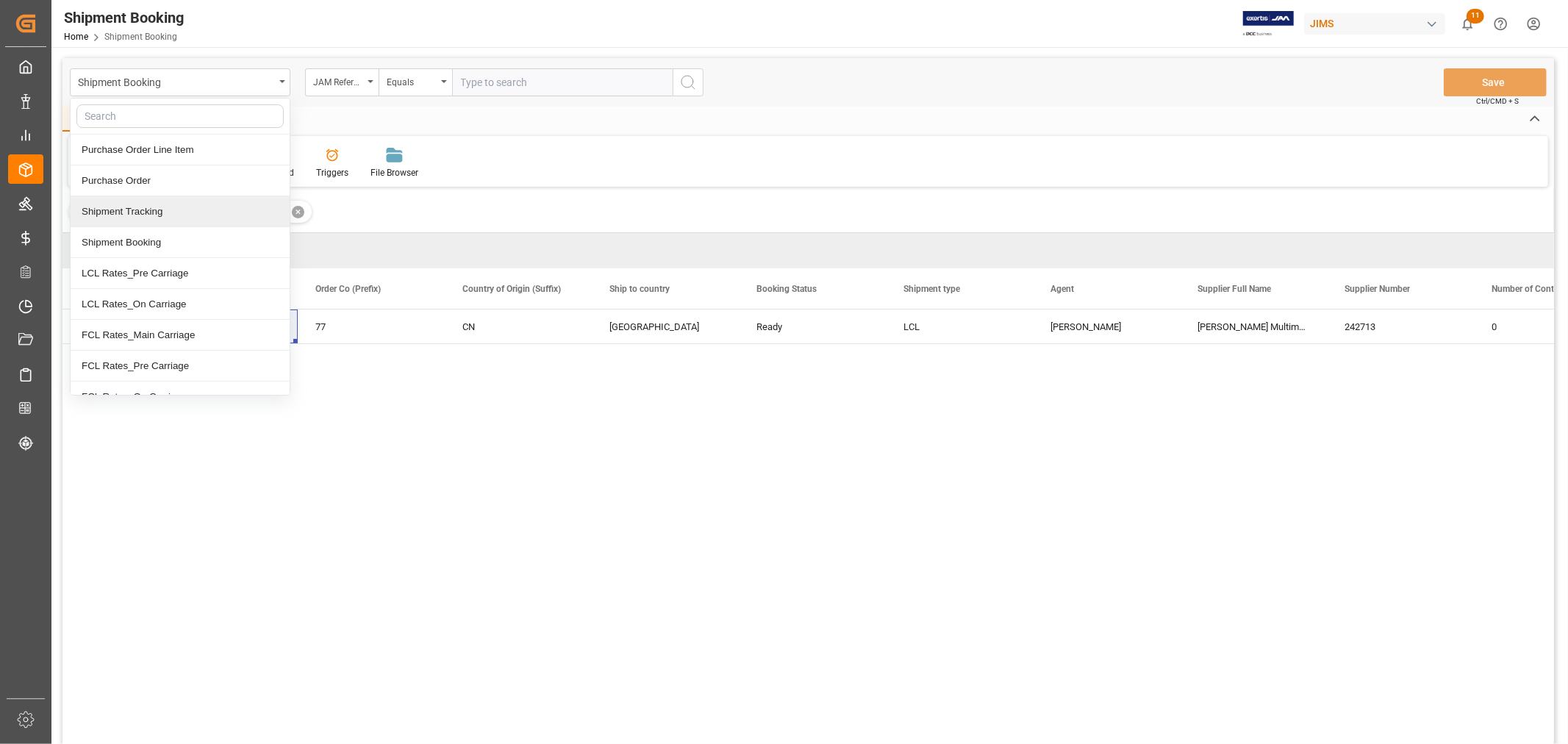
click at [184, 211] on div "Shipment Tracking" at bounding box center [180, 212] width 219 height 31
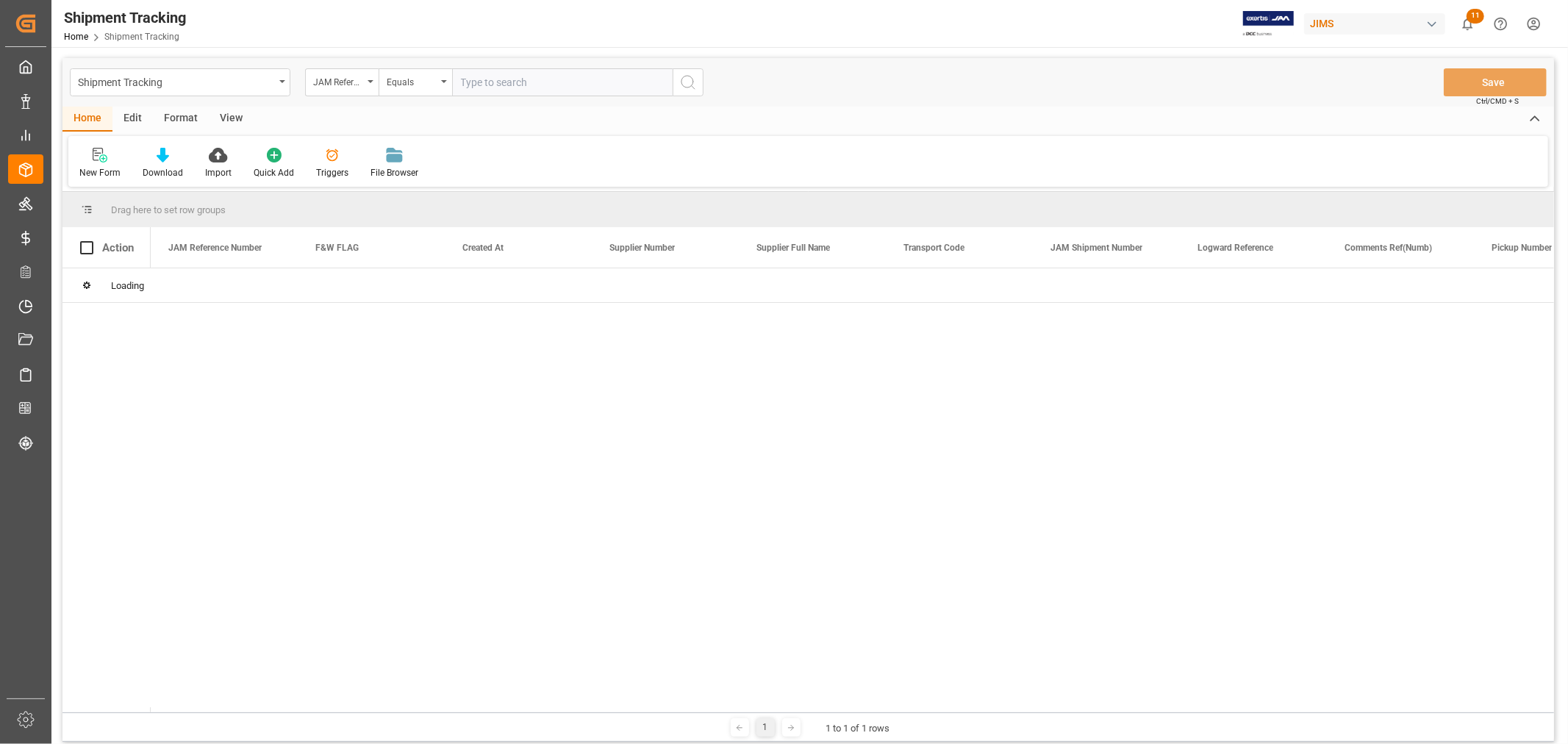
click at [487, 82] on input "text" at bounding box center [563, 82] width 221 height 28
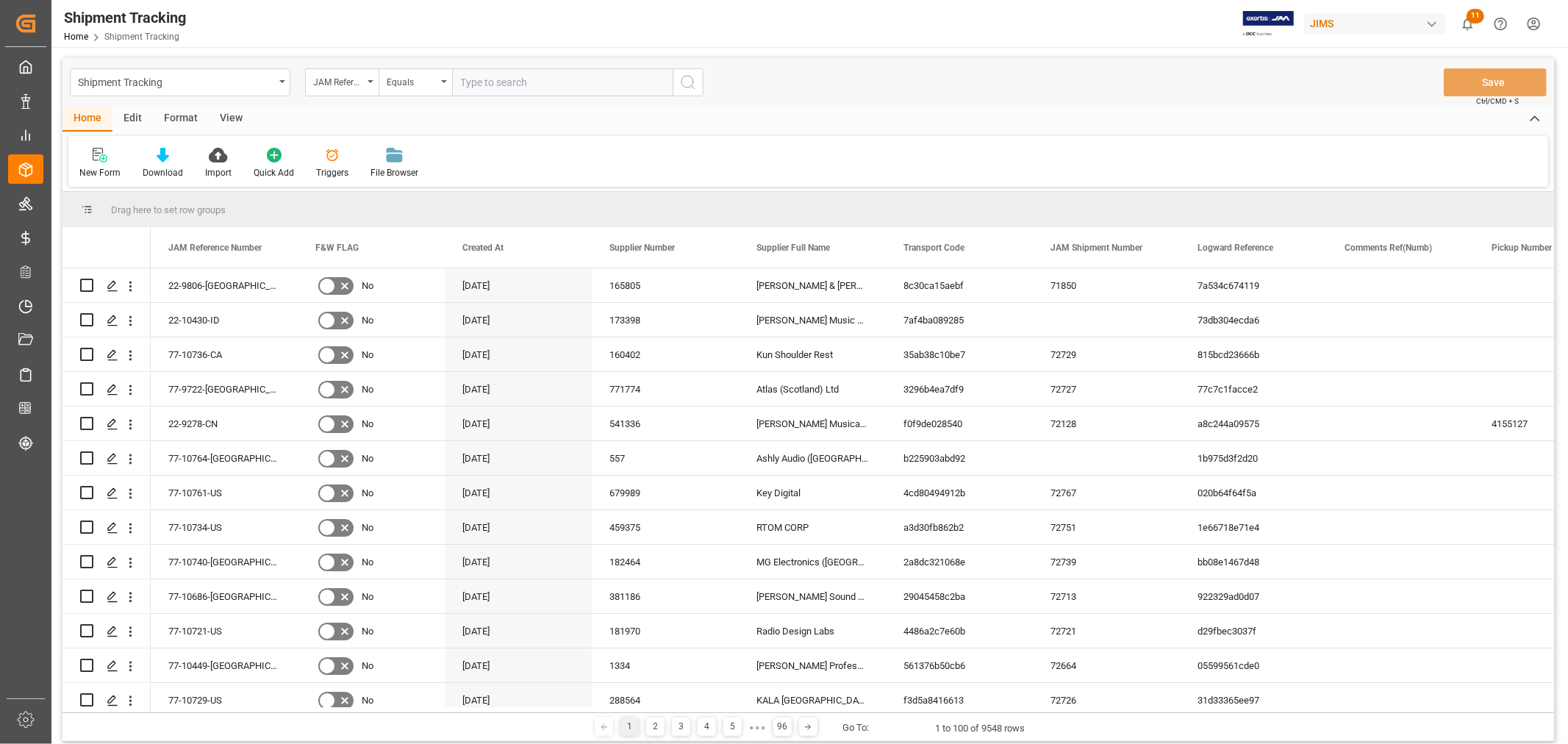
click at [487, 82] on input "text" at bounding box center [563, 82] width 221 height 28
paste input "77-10806-CN"
type input "77-10806-CN"
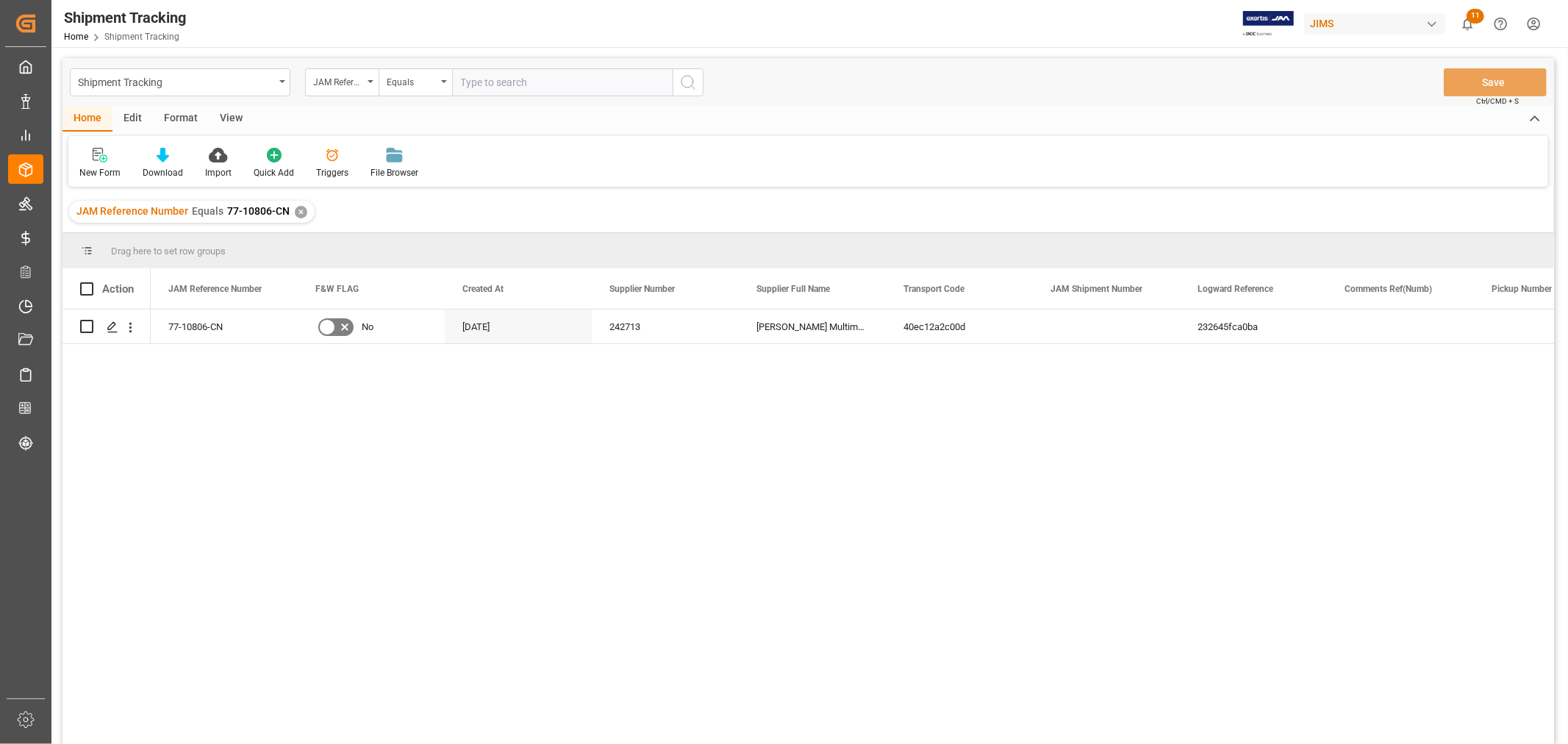
click at [237, 126] on div "View" at bounding box center [231, 119] width 45 height 25
click at [82, 171] on div "Default" at bounding box center [93, 172] width 29 height 13
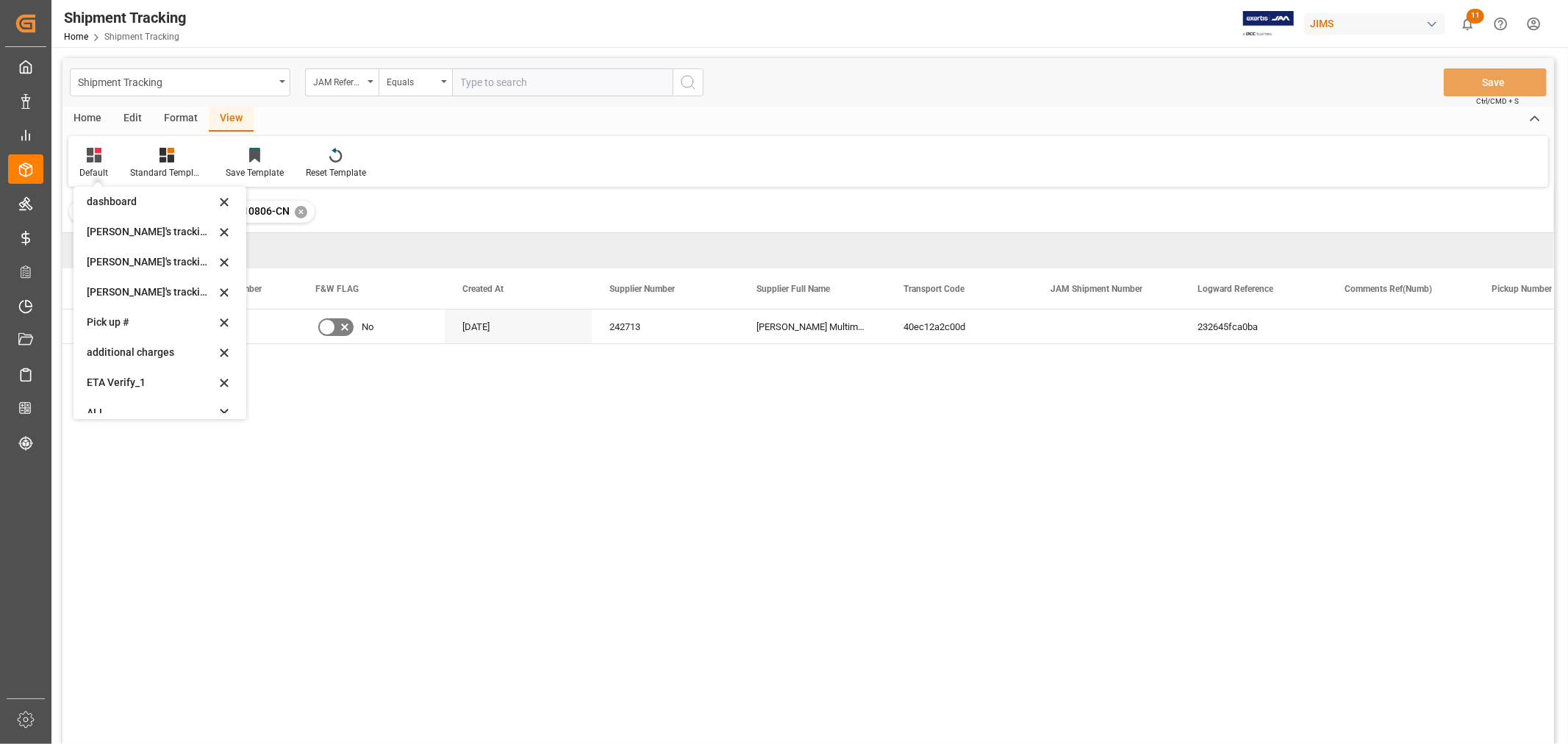
scroll to position [291, 0]
click at [150, 240] on div "[PERSON_NAME]'s tracking all # _5" at bounding box center [151, 248] width 128 height 16
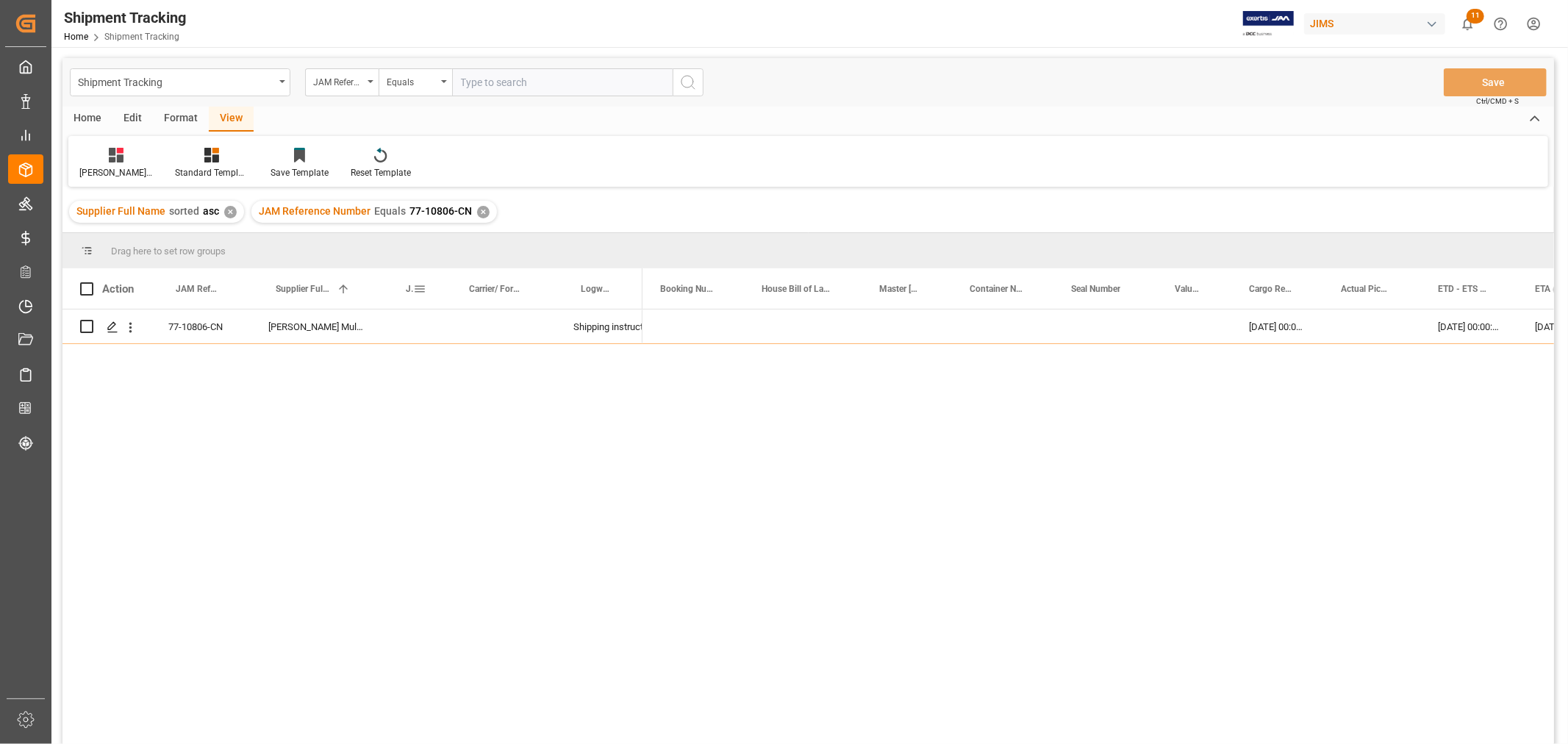
drag, startPoint x: 421, startPoint y: 287, endPoint x: 842, endPoint y: 375, distance: 430.1
click at [867, 384] on div "25-09-2025 00:00:00 03-10-2025 00:00:00 10-11-2025 00:00:00" at bounding box center [1098, 530] width 912 height 444
click at [722, 292] on span at bounding box center [719, 288] width 13 height 13
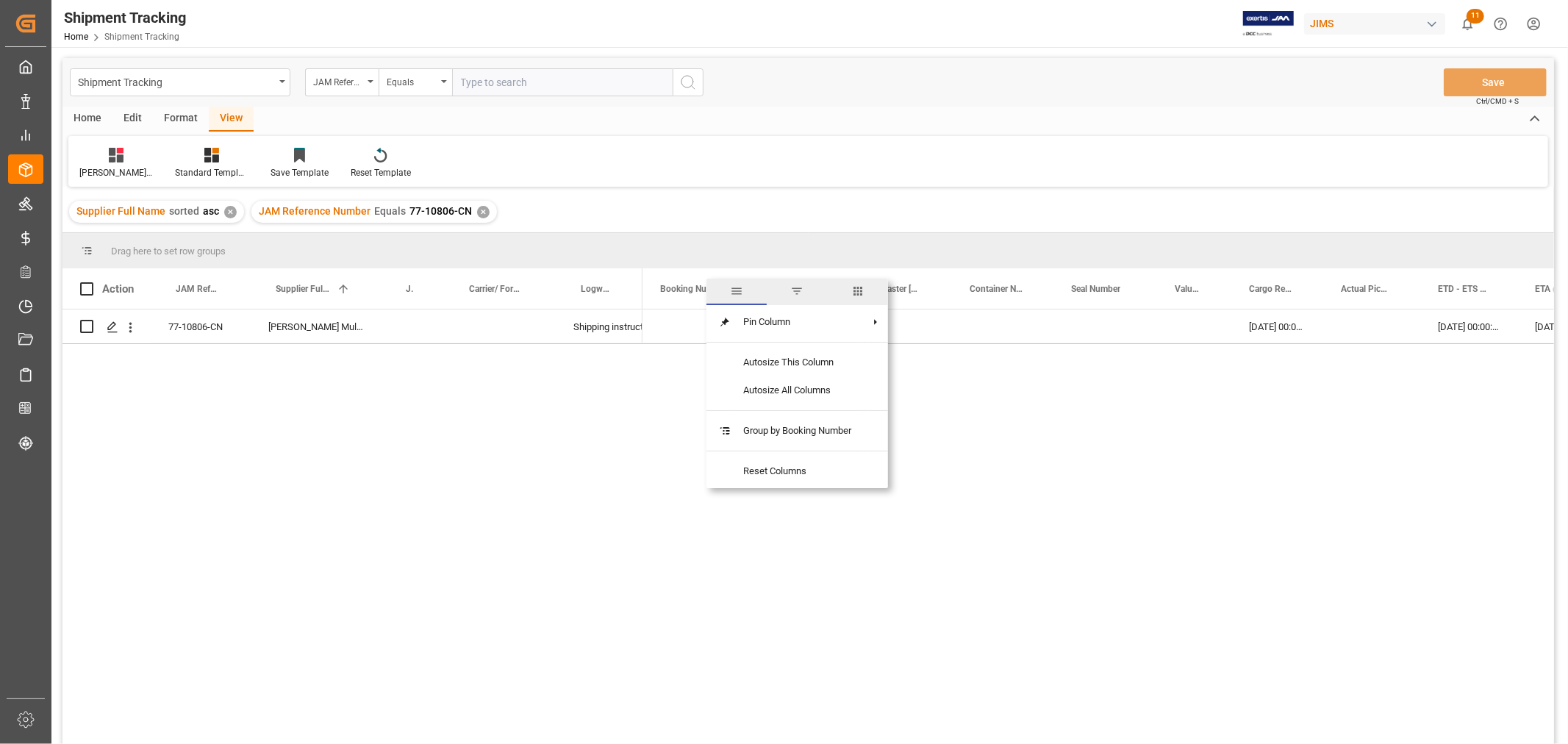
click at [857, 285] on span "columns" at bounding box center [857, 291] width 13 height 13
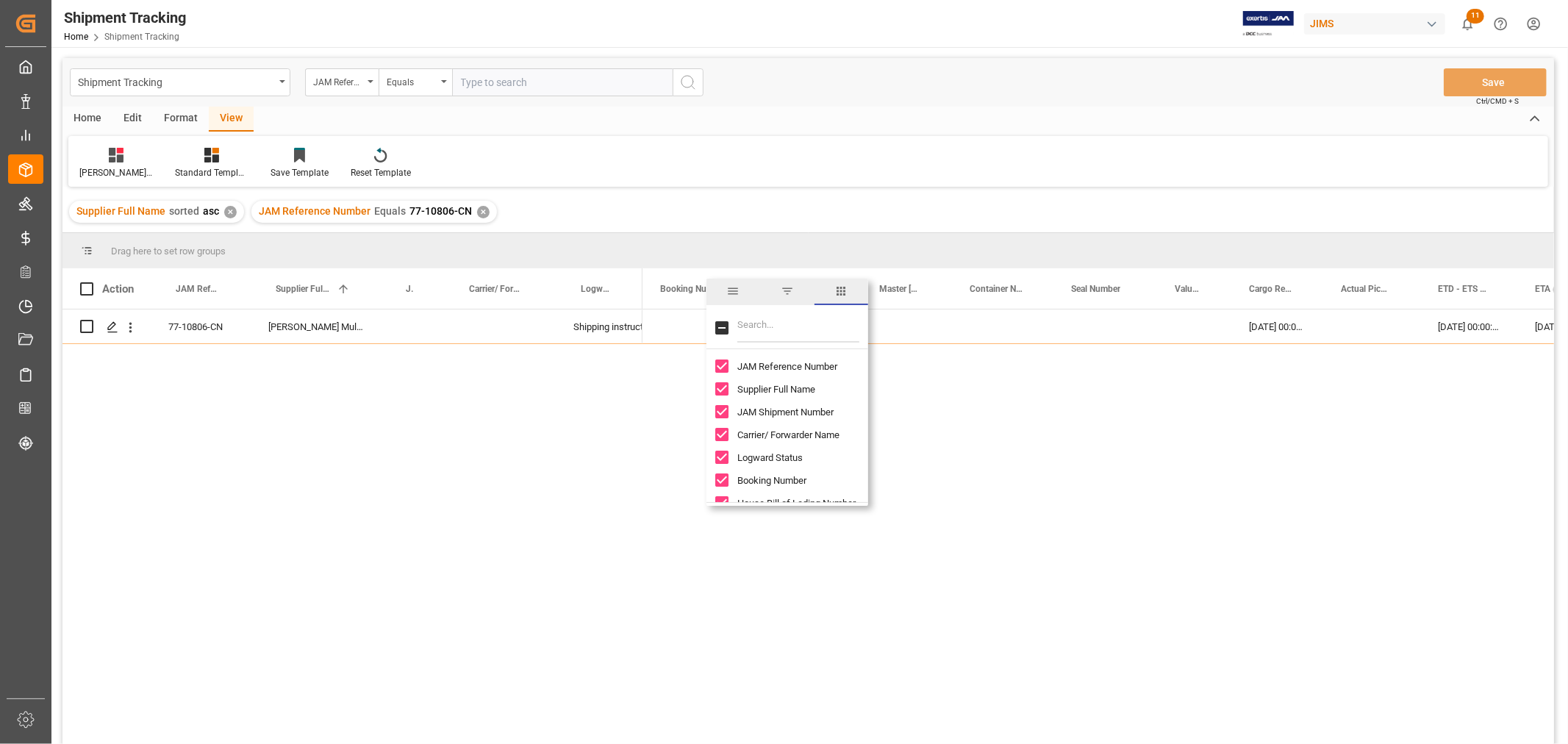
click at [799, 324] on input "Filter Columns Input" at bounding box center [798, 328] width 122 height 30
type input "actual"
click at [726, 369] on input "Actual Total Number of Cartons column toggle visibility (hidden)" at bounding box center [721, 370] width 13 height 13
checkbox input "true"
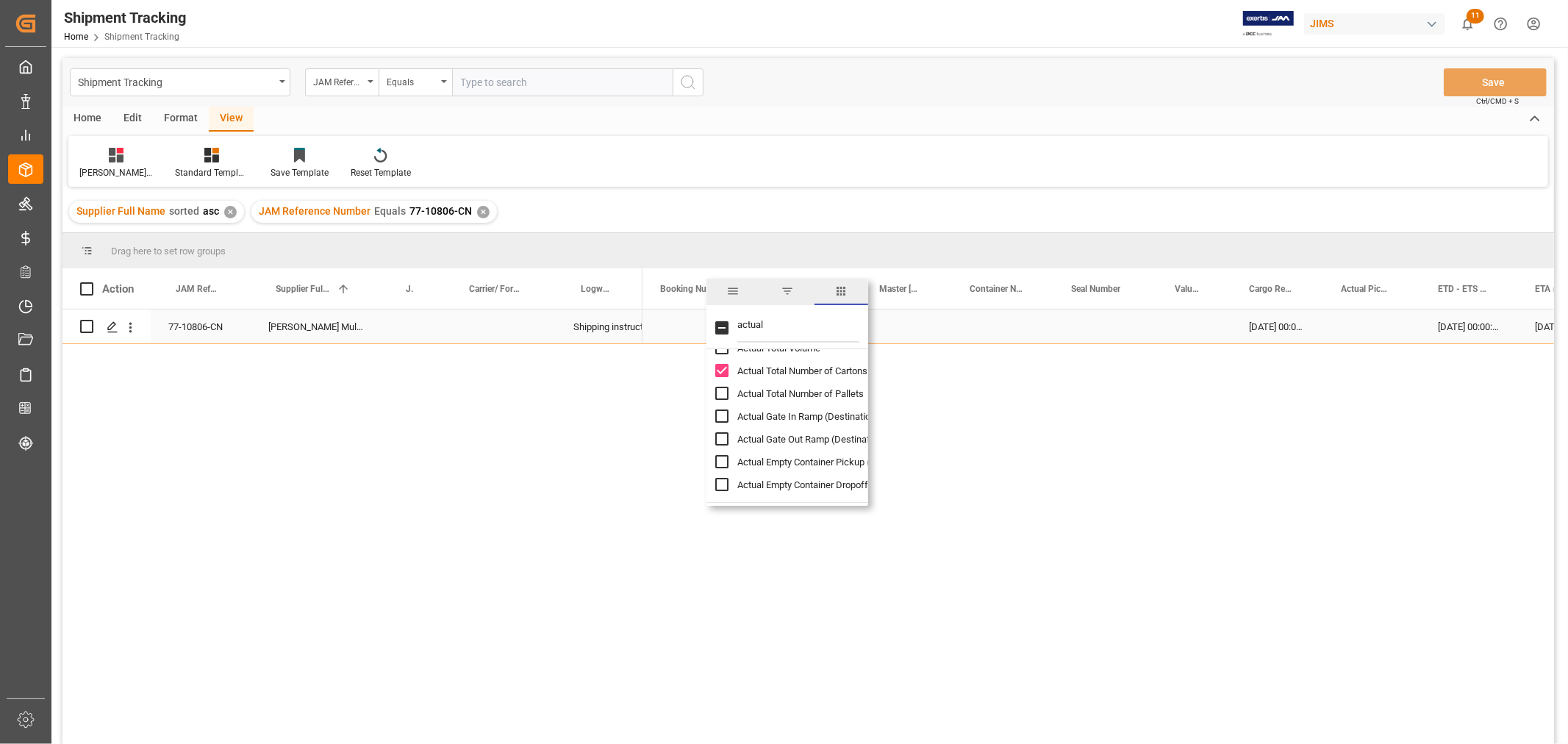
click at [990, 329] on div "Press SPACE to select this row." at bounding box center [1002, 326] width 102 height 34
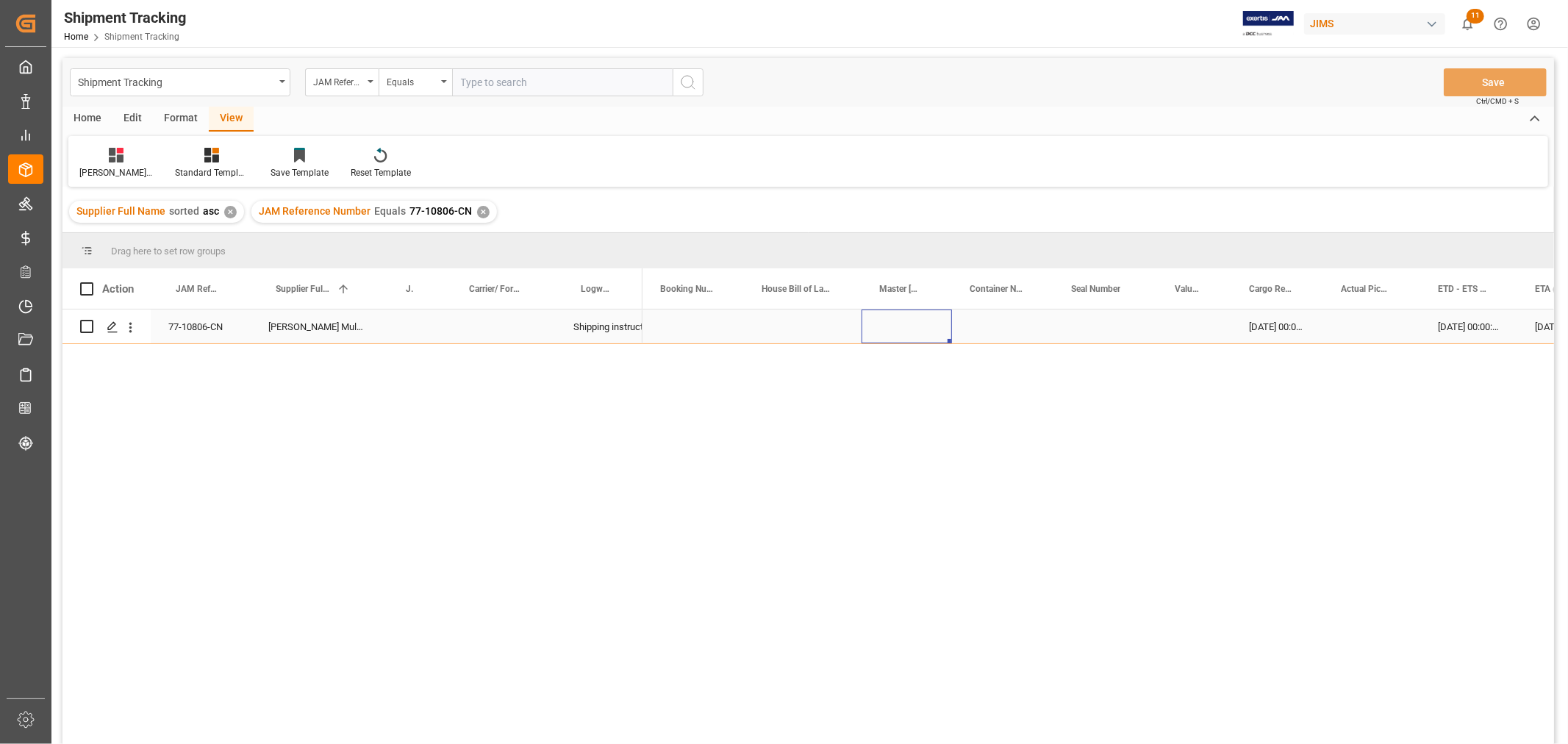
click at [899, 314] on div "Press SPACE to select this row." at bounding box center [906, 326] width 90 height 34
click at [107, 161] on div at bounding box center [115, 155] width 74 height 16
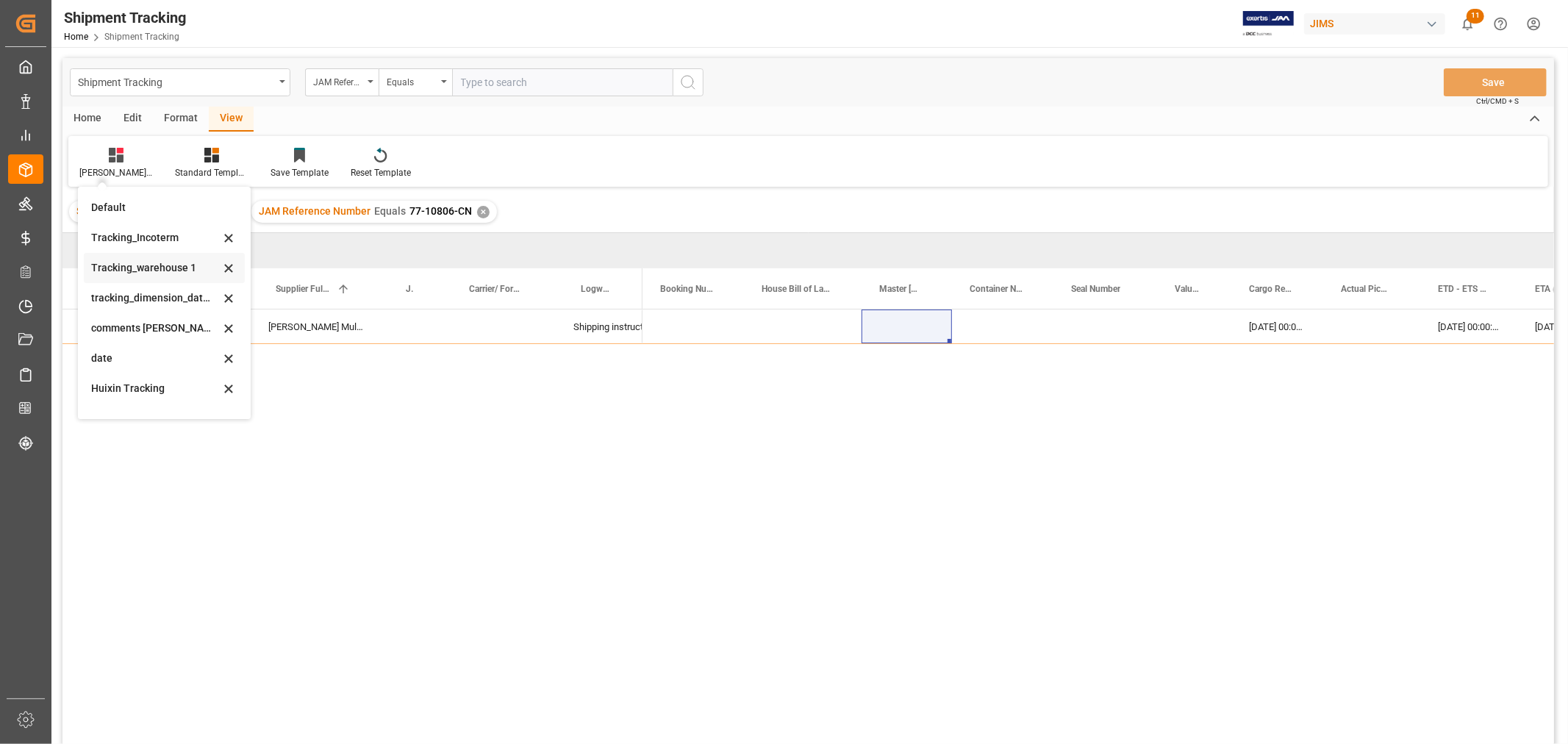
click at [142, 267] on div "Tracking_warehouse 1" at bounding box center [155, 268] width 128 height 16
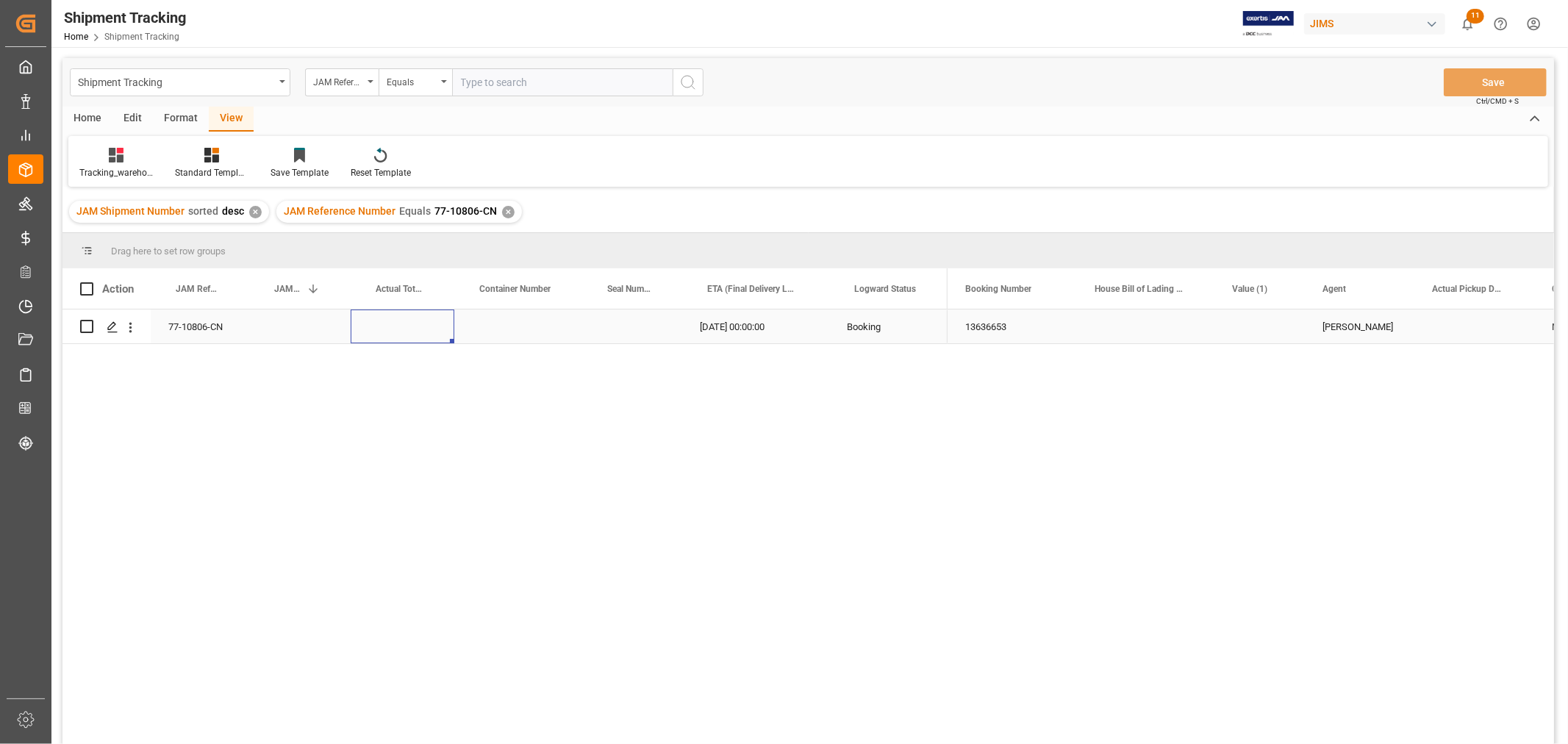
click at [390, 325] on div "Press SPACE to select this row." at bounding box center [402, 326] width 103 height 34
click at [390, 324] on div "Press SPACE to select this row." at bounding box center [402, 326] width 103 height 34
click at [390, 324] on input "Press SPACE to select this row." at bounding box center [402, 335] width 80 height 28
type input "1573"
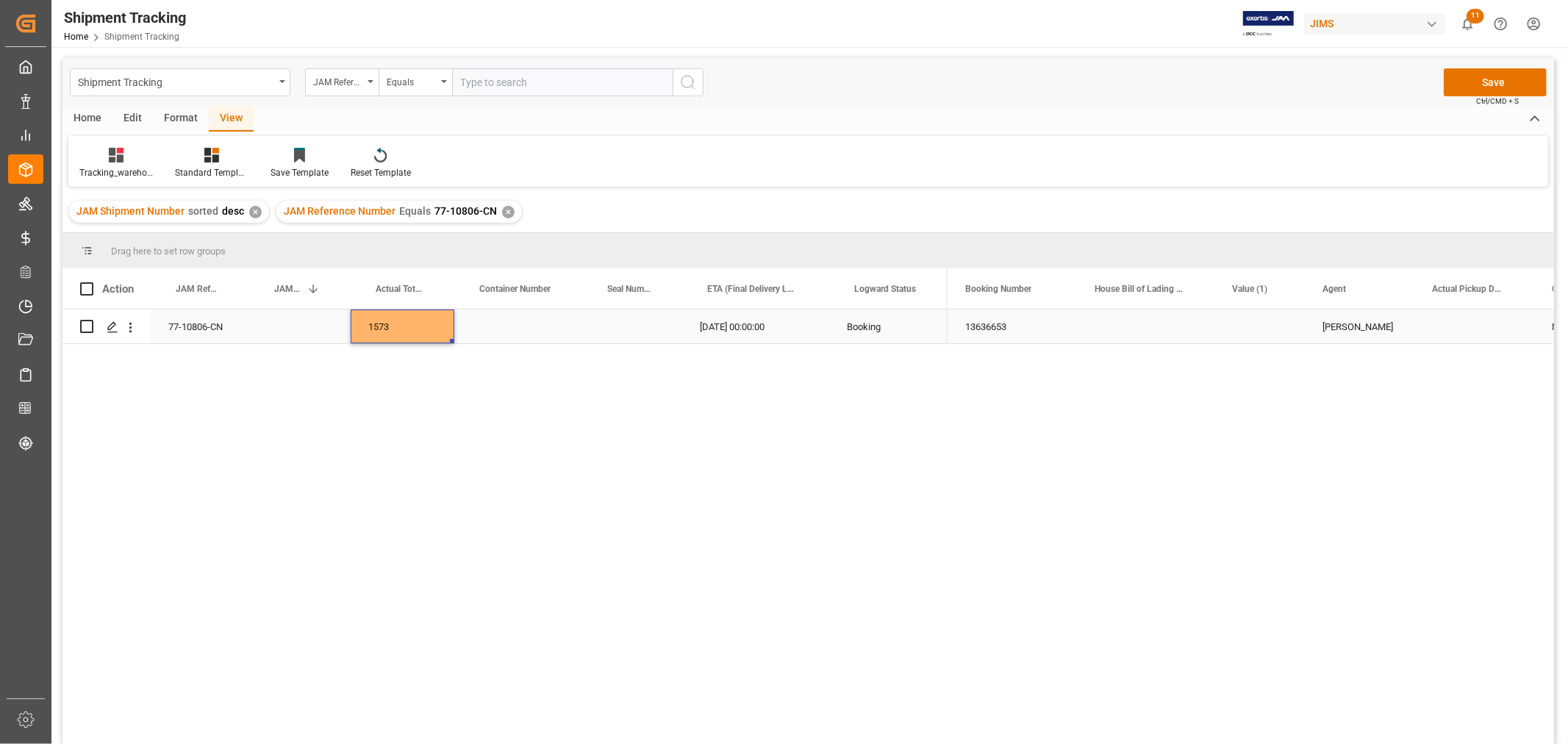
click at [526, 314] on div "Press SPACE to select this row." at bounding box center [517, 326] width 128 height 34
click at [1481, 89] on button "Save" at bounding box center [1495, 82] width 103 height 28
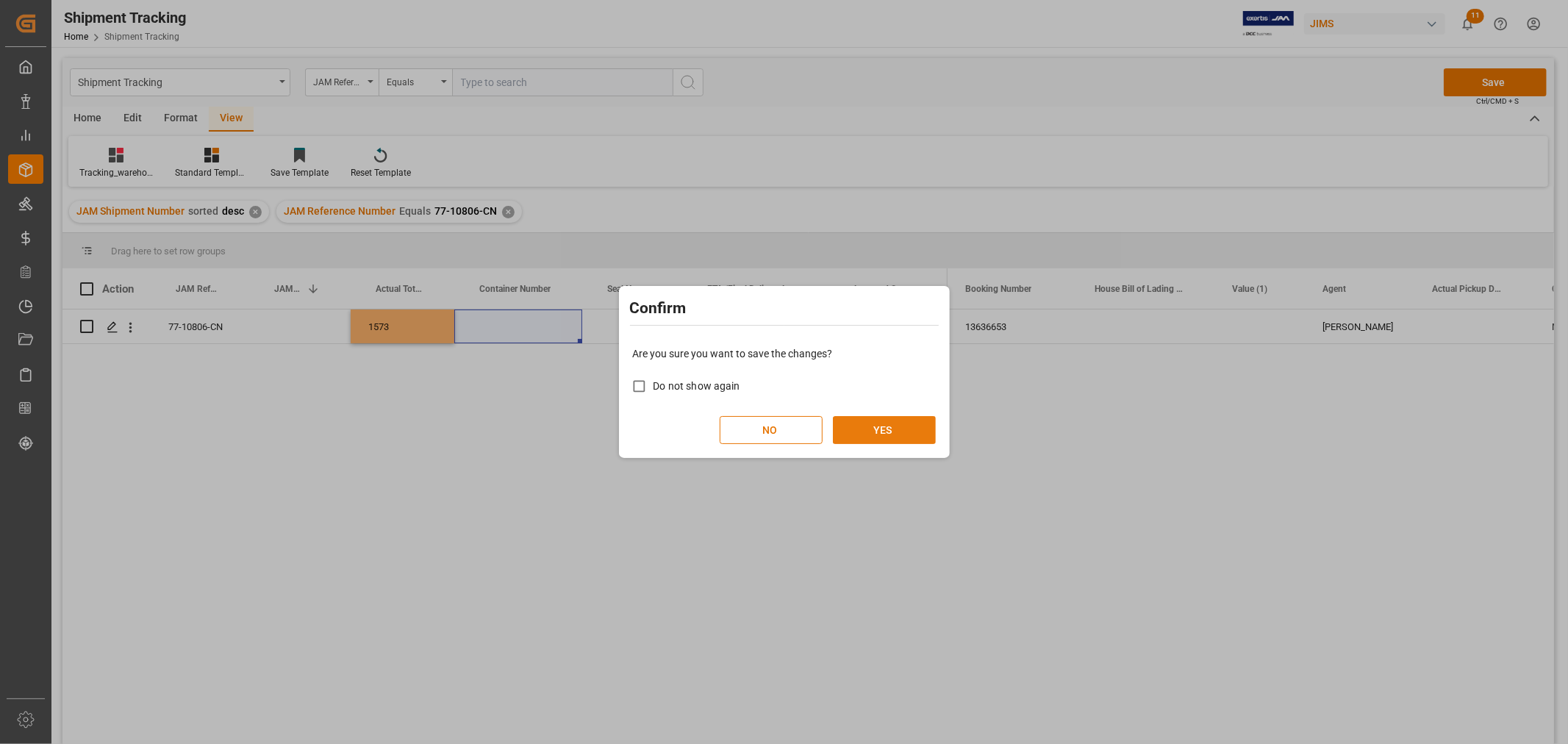
click at [860, 429] on button "YES" at bounding box center [884, 430] width 103 height 28
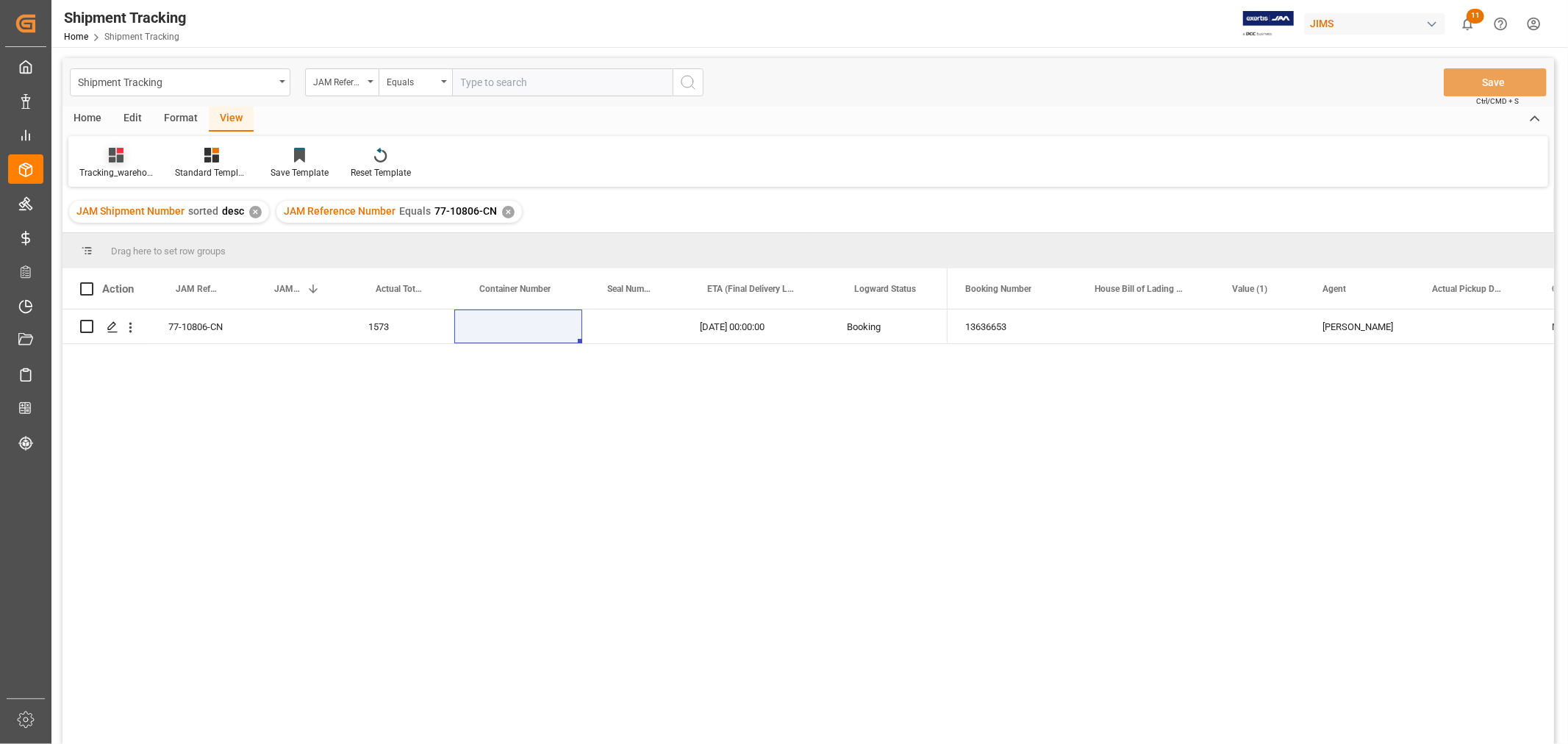
click at [120, 163] on div "Tracking_warehouse 1" at bounding box center [116, 162] width 96 height 32
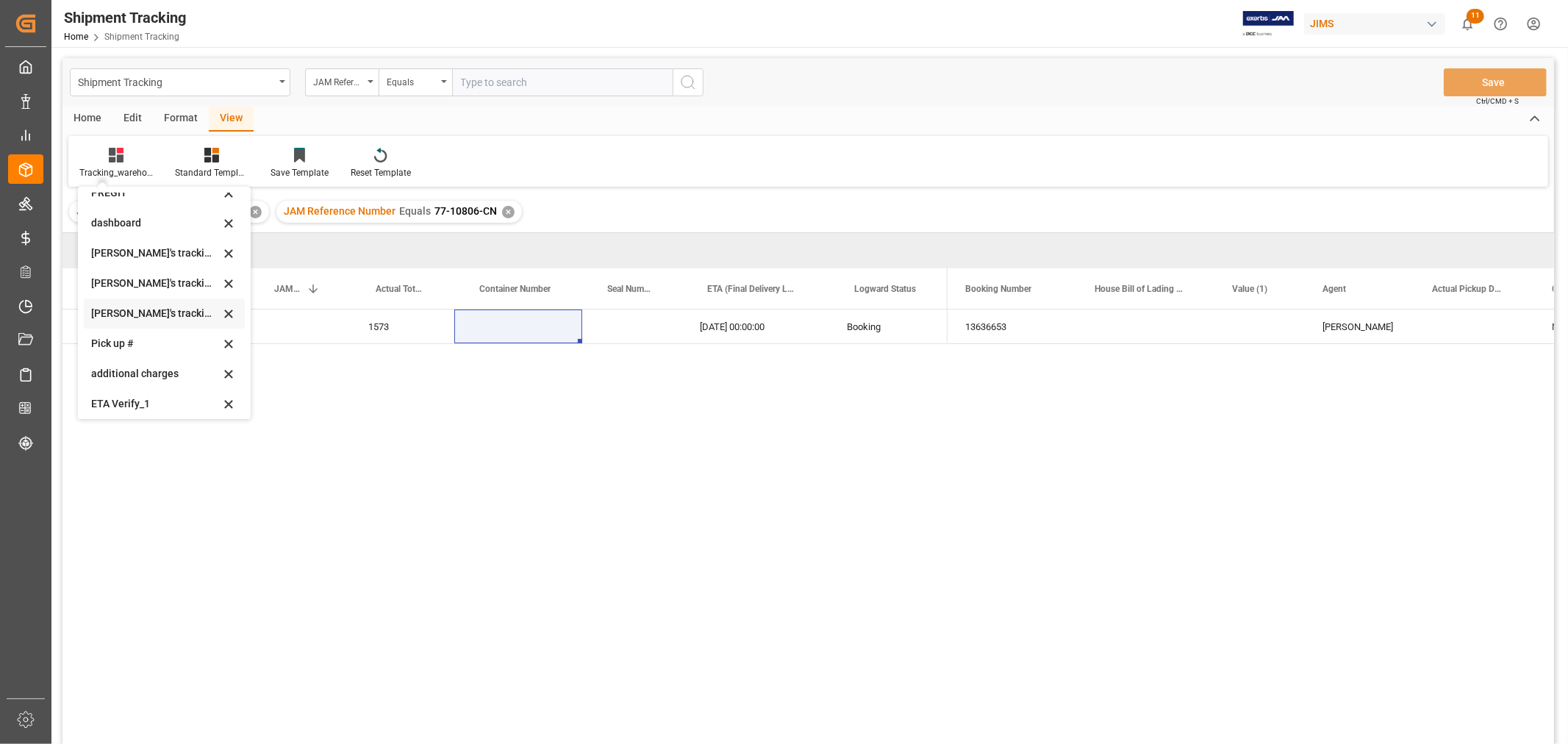
scroll to position [291, 0]
click at [142, 247] on div "Huixin's tracking all # _5" at bounding box center [155, 248] width 128 height 16
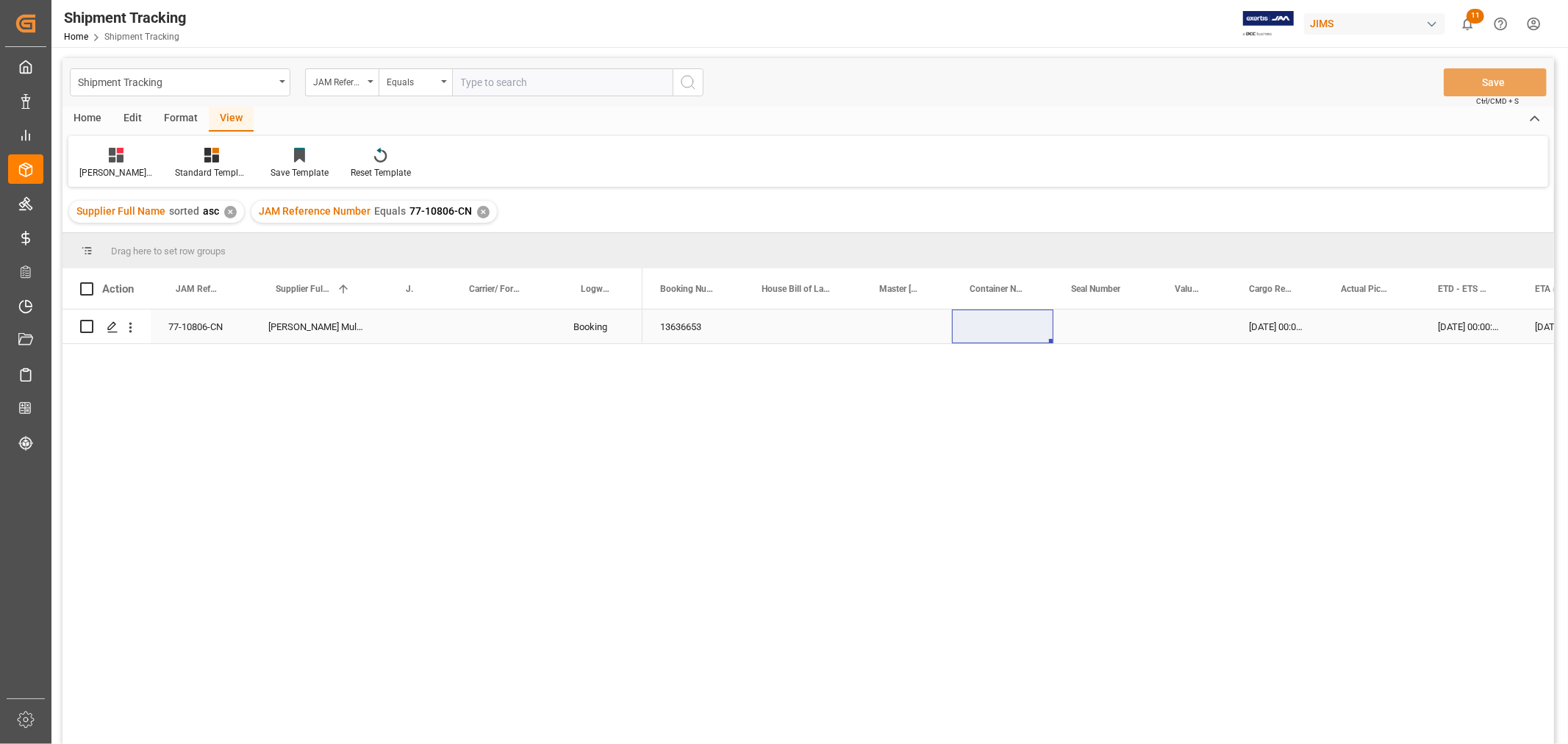
click at [1071, 324] on div "Press SPACE to select this row." at bounding box center [1104, 326] width 103 height 34
click at [1461, 328] on div "03-10-2025 00:00:00" at bounding box center [1469, 326] width 97 height 34
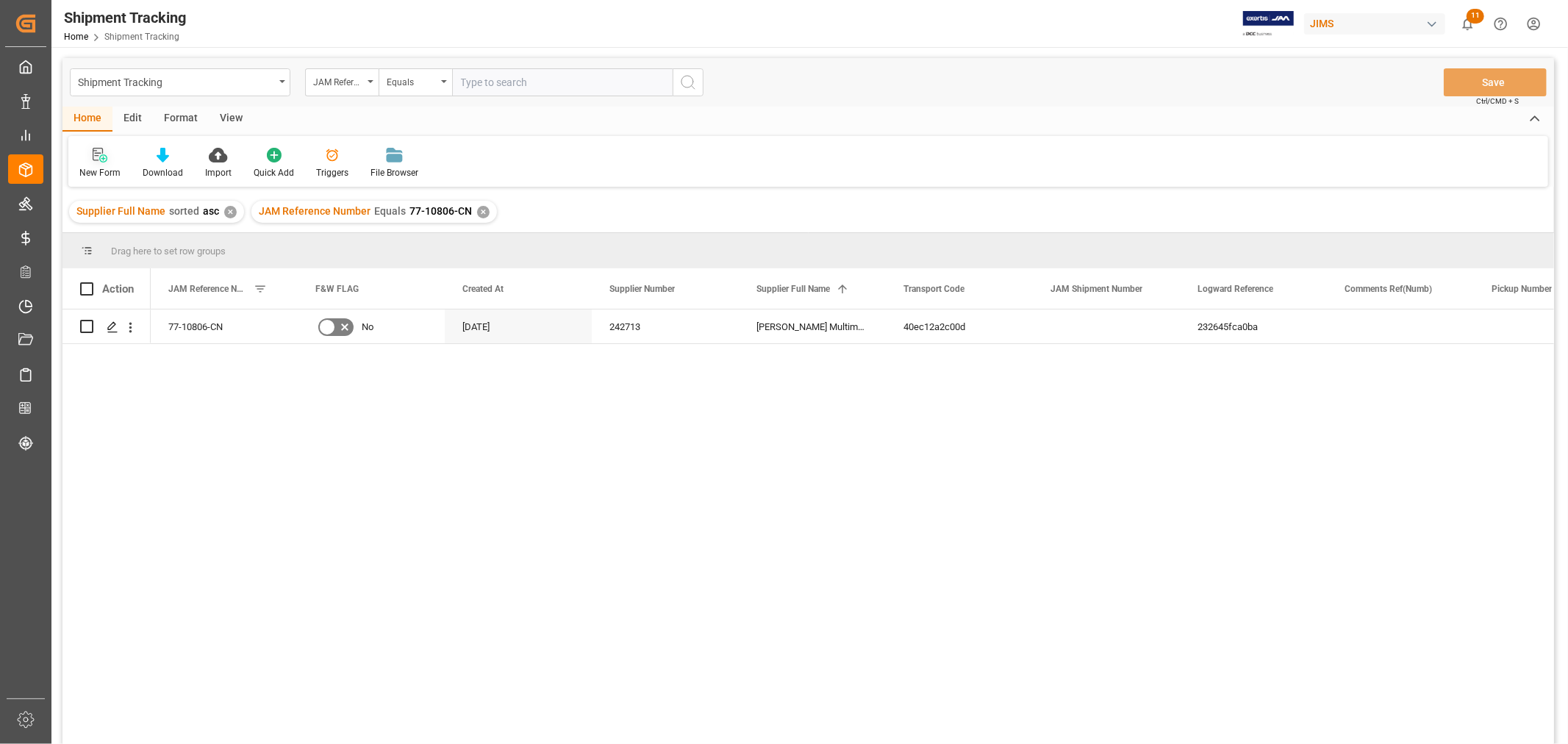
click at [89, 164] on div "New Form" at bounding box center [100, 162] width 63 height 32
click at [227, 112] on div "View" at bounding box center [231, 119] width 45 height 25
click at [93, 162] on div "Default" at bounding box center [94, 162] width 50 height 32
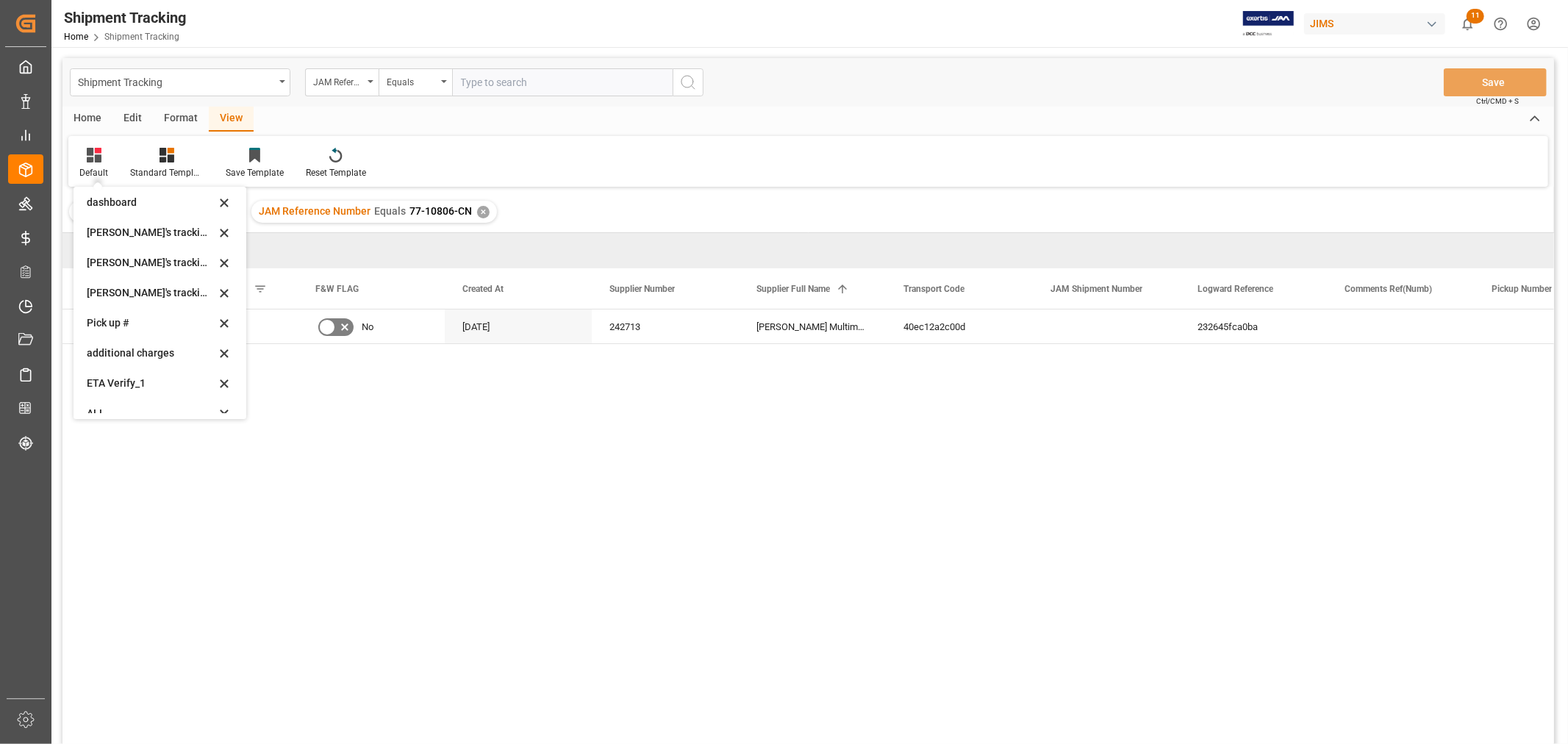
scroll to position [291, 0]
click at [148, 247] on div "Huixin's tracking all # _5" at bounding box center [151, 248] width 128 height 16
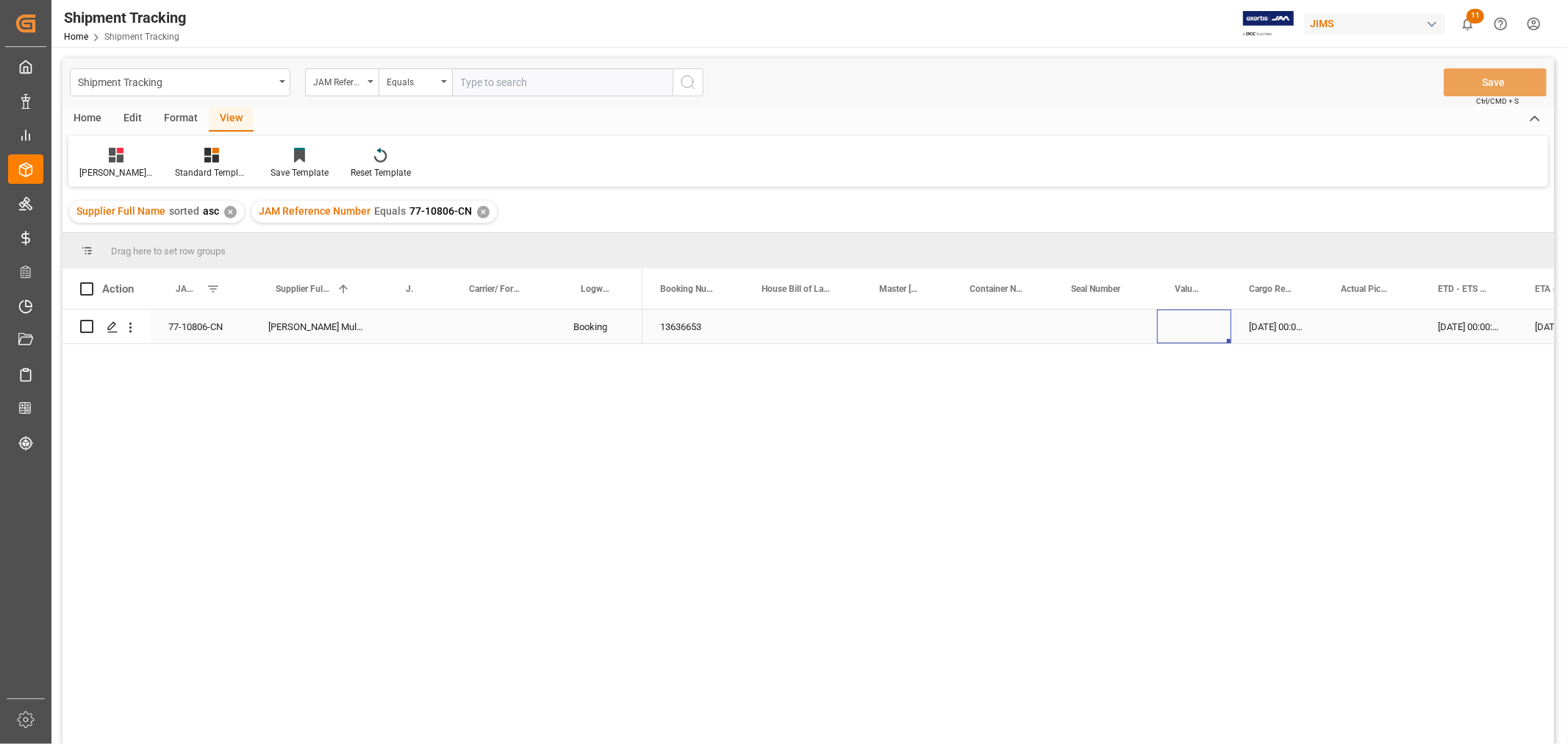
click at [1167, 342] on div "Press SPACE to select this row." at bounding box center [1195, 326] width 75 height 34
click at [123, 162] on div "Huixin's tracking all # _5" at bounding box center [116, 162] width 96 height 32
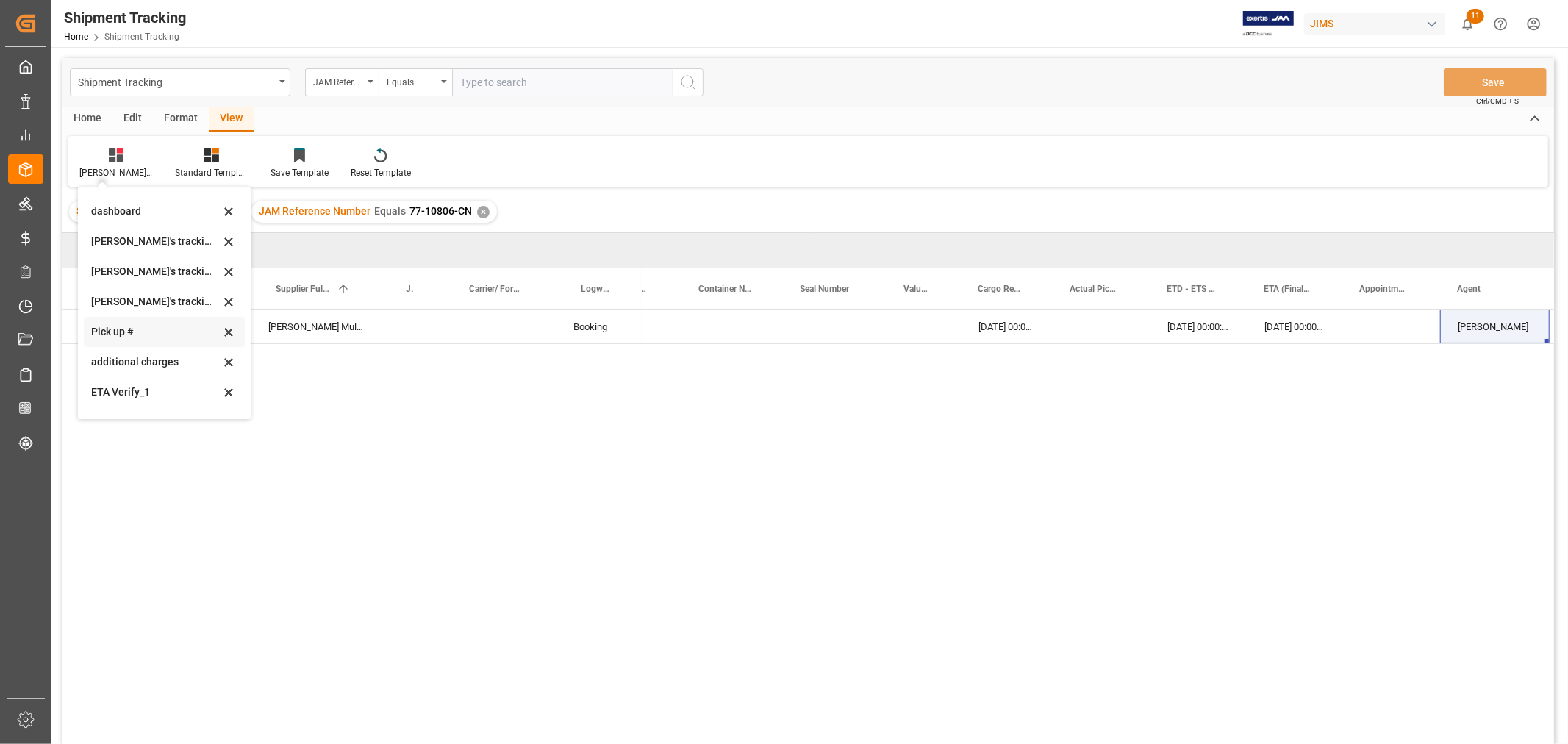
scroll to position [291, 0]
click at [113, 372] on div "ETA Verify_1" at bounding box center [155, 369] width 128 height 16
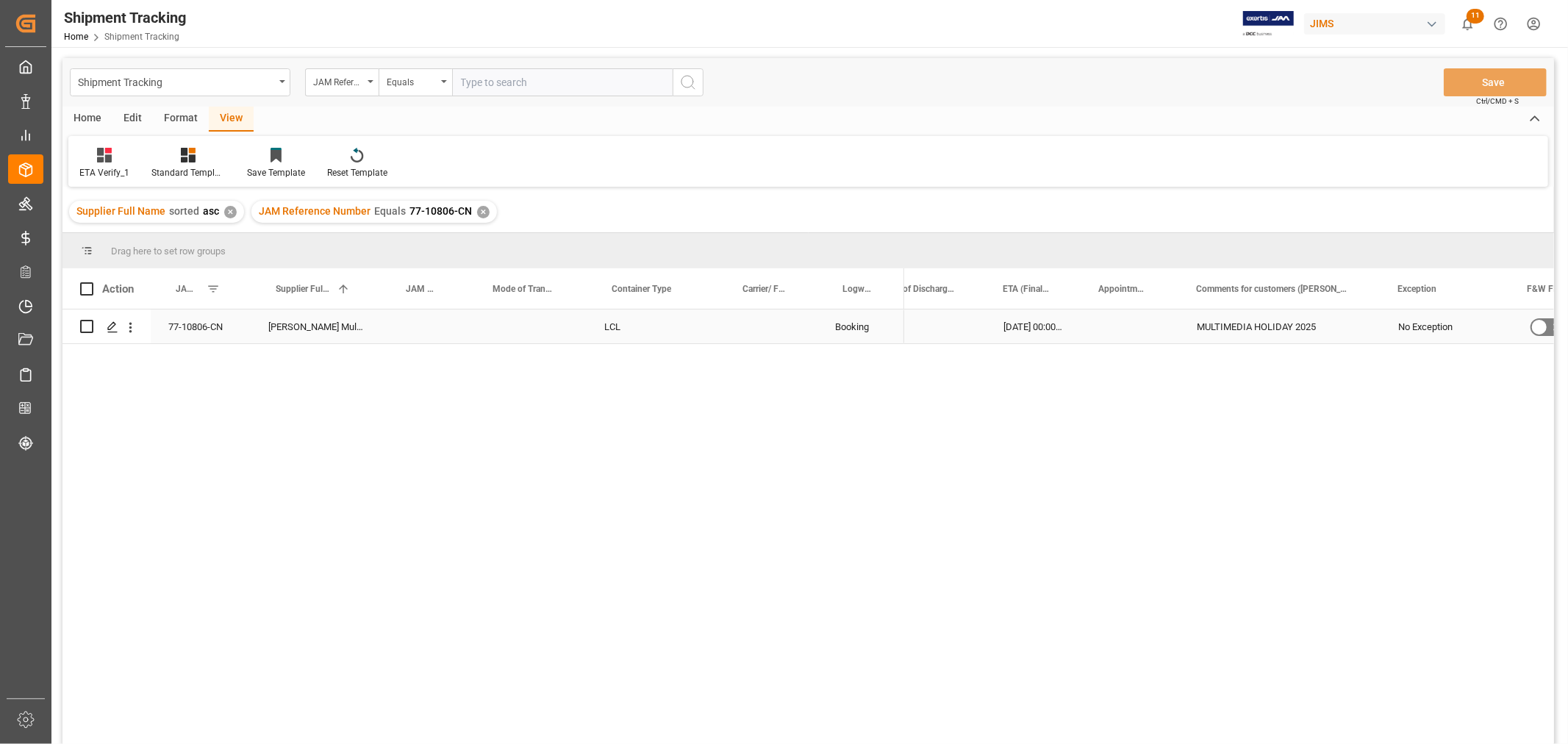
click at [518, 326] on div "Press SPACE to select this row." at bounding box center [526, 326] width 119 height 34
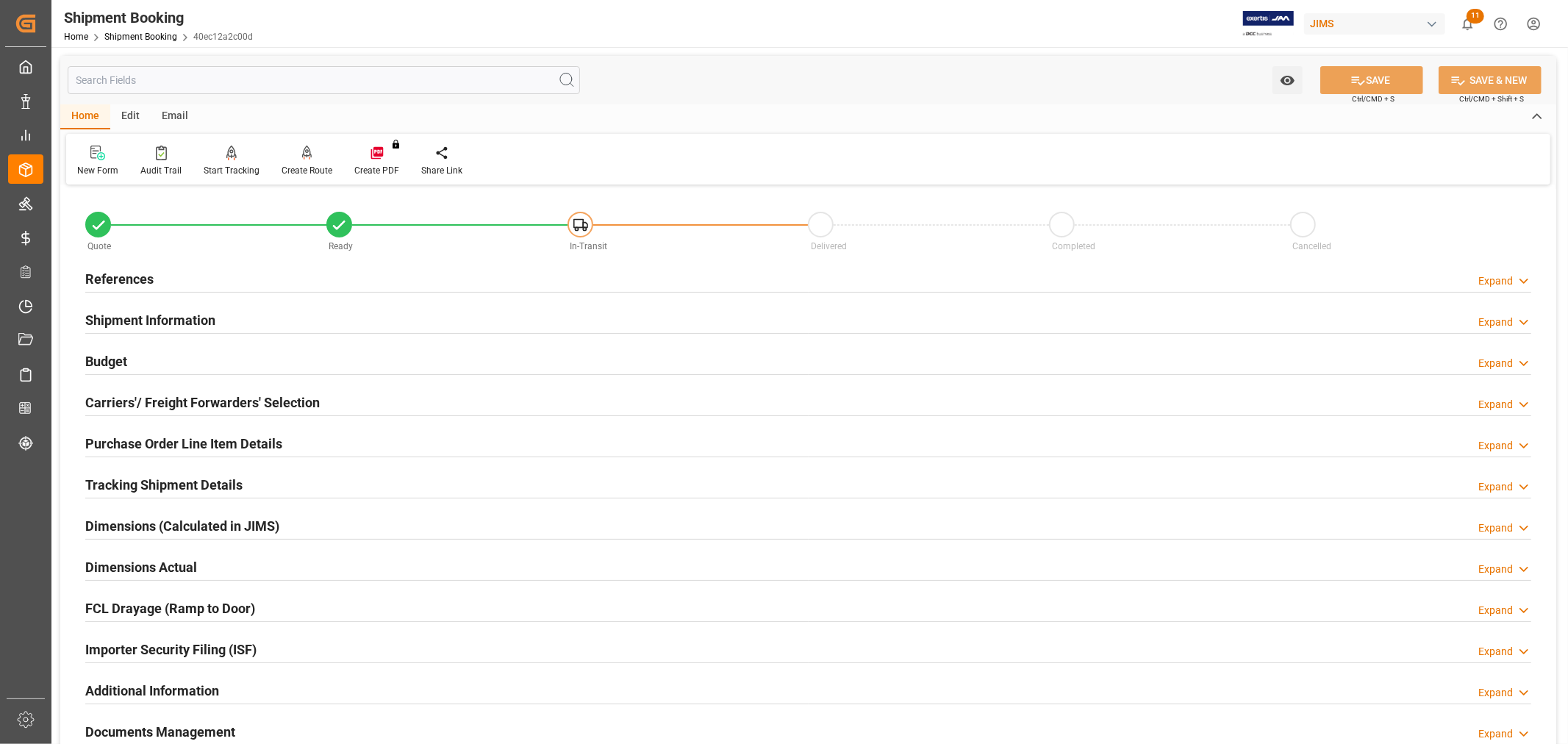
click at [229, 405] on h2 "Carriers'/ Freight Forwarders' Selection" at bounding box center [202, 402] width 234 height 20
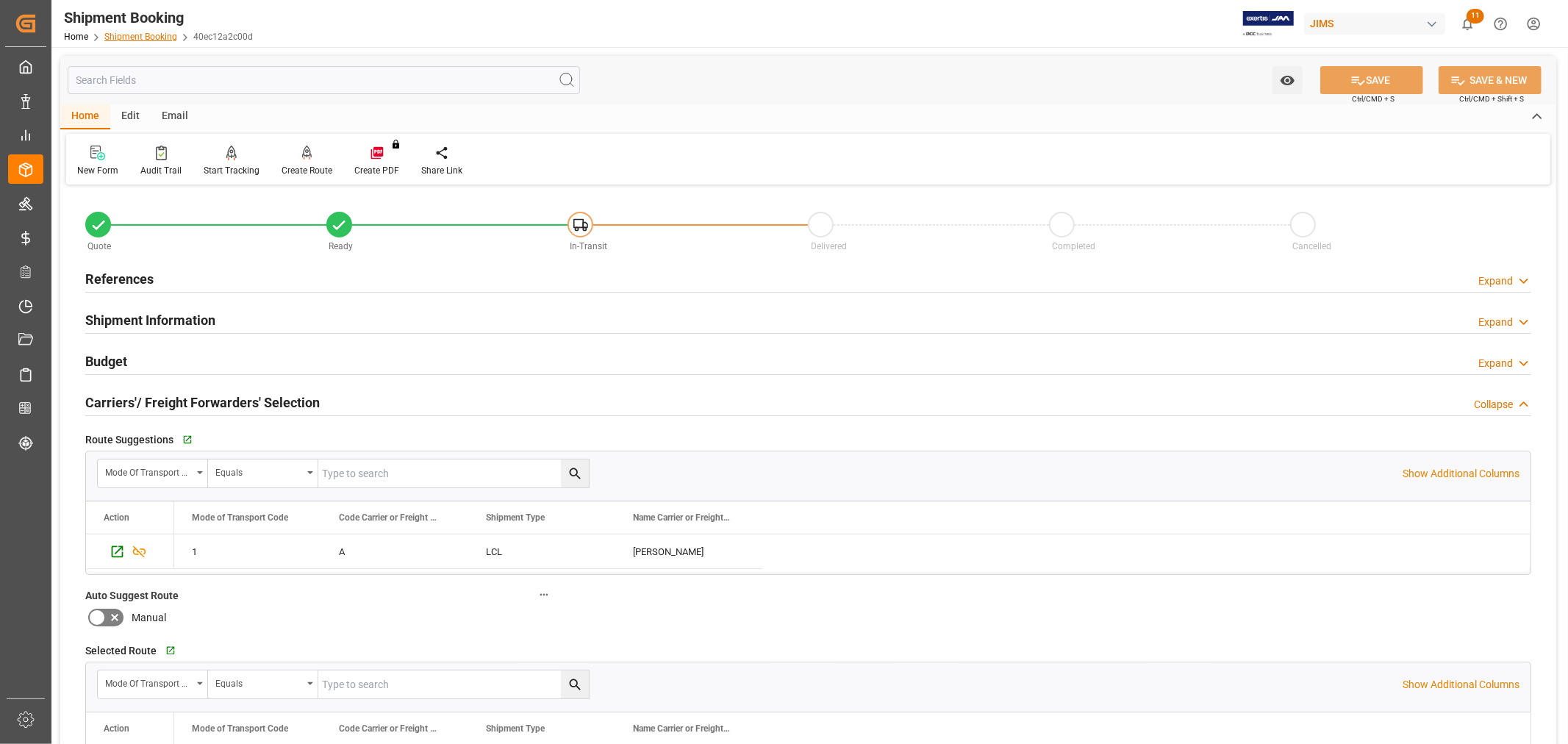
click at [148, 33] on link "Shipment Booking" at bounding box center [141, 36] width 73 height 10
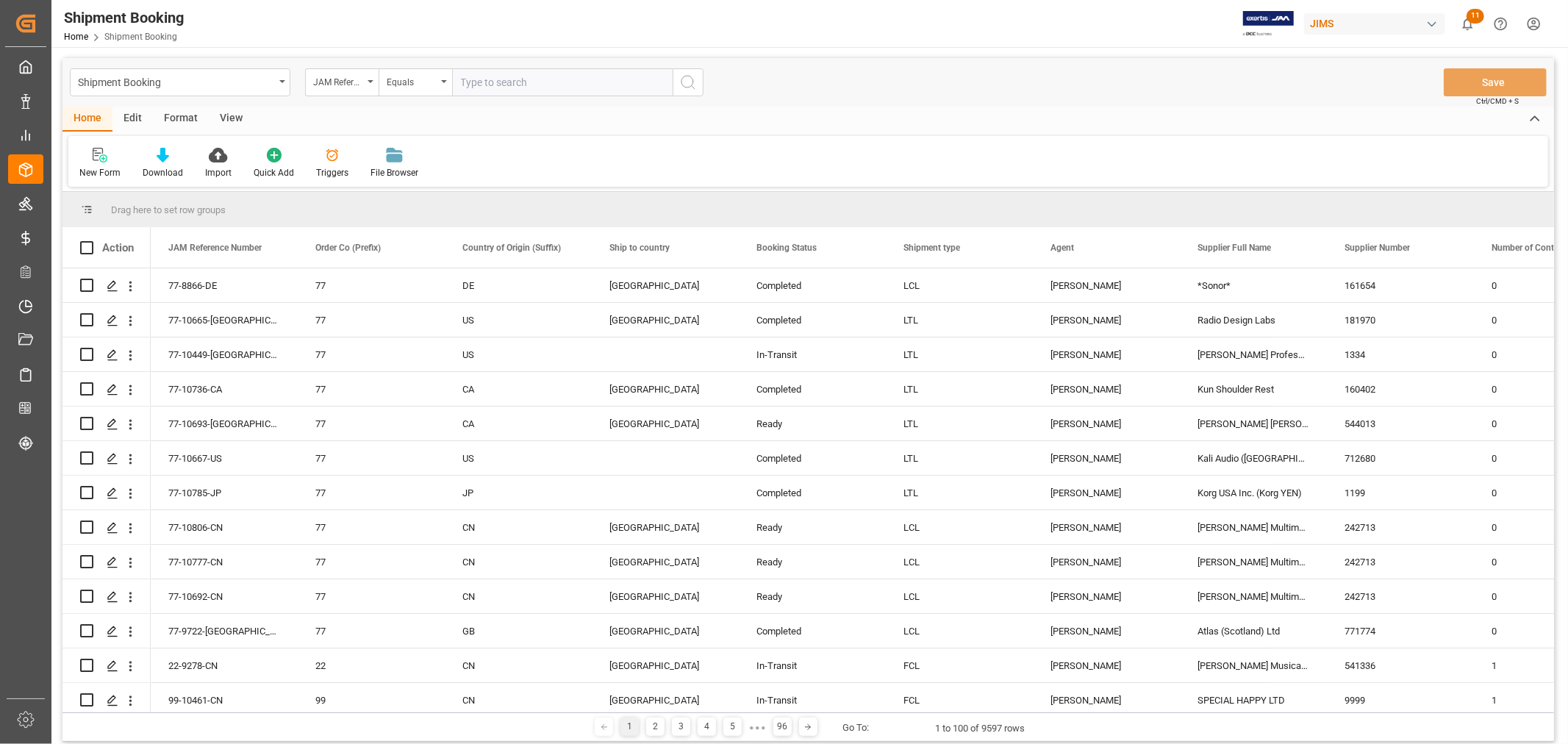
click at [537, 78] on input "text" at bounding box center [563, 82] width 221 height 28
type input "77-9357-vn"
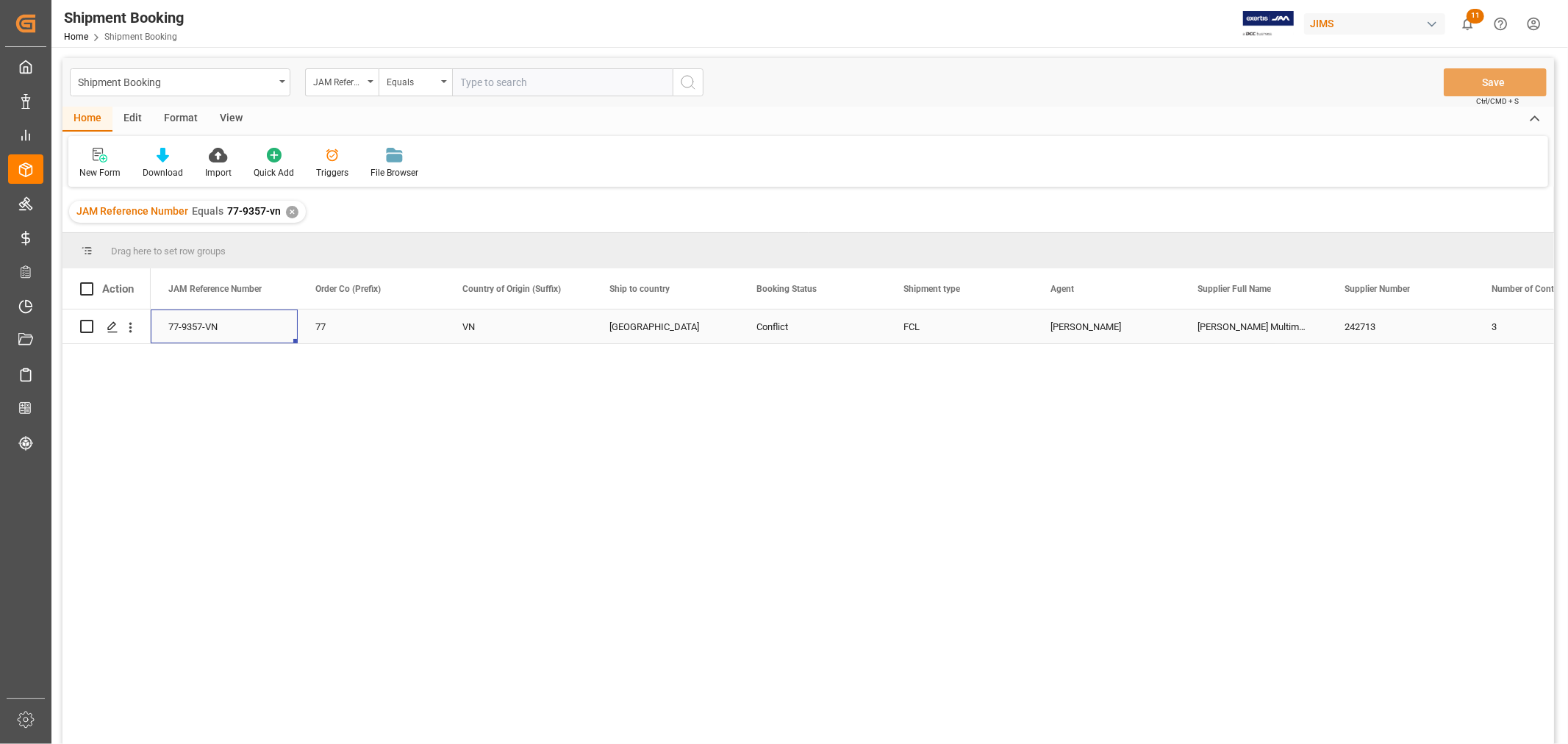
click at [200, 326] on div "77-9357-VN" at bounding box center [224, 326] width 147 height 34
click at [110, 321] on icon "Press SPACE to select this row." at bounding box center [113, 327] width 12 height 12
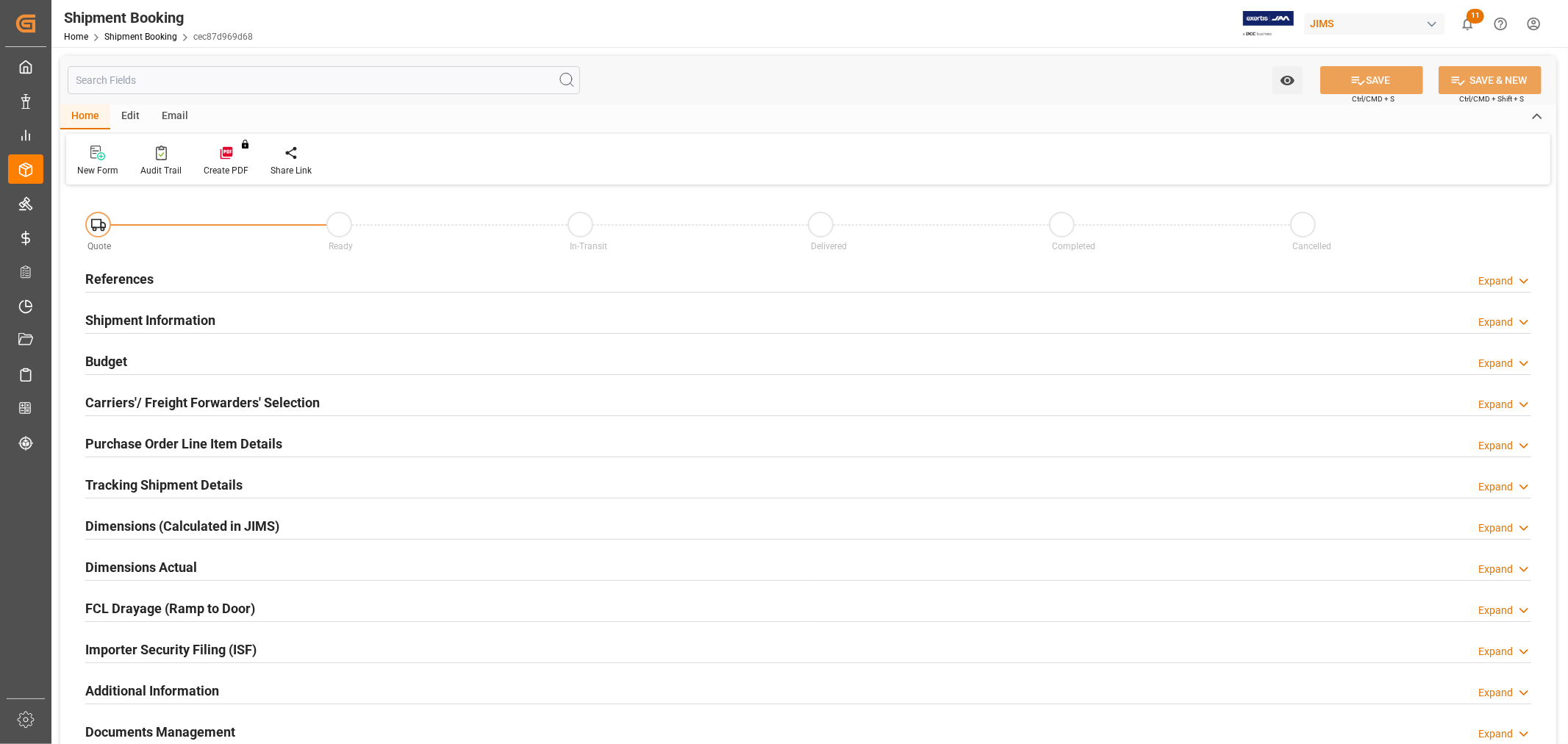
type input "10"
click at [194, 444] on h2 "Purchase Order Line Item Details" at bounding box center [183, 444] width 197 height 20
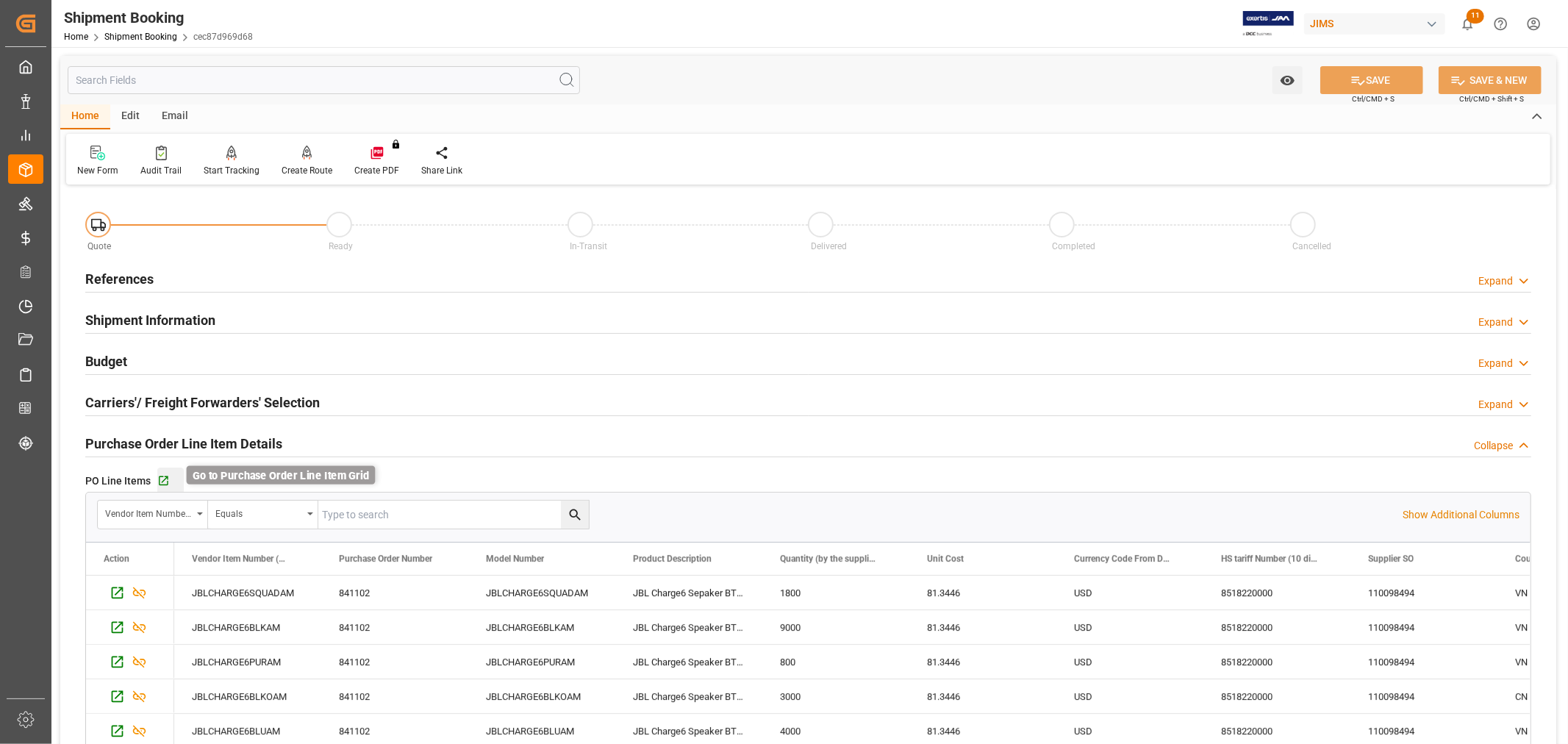
click at [159, 479] on icon "button" at bounding box center [163, 481] width 12 height 12
click at [120, 277] on h2 "References" at bounding box center [119, 279] width 69 height 20
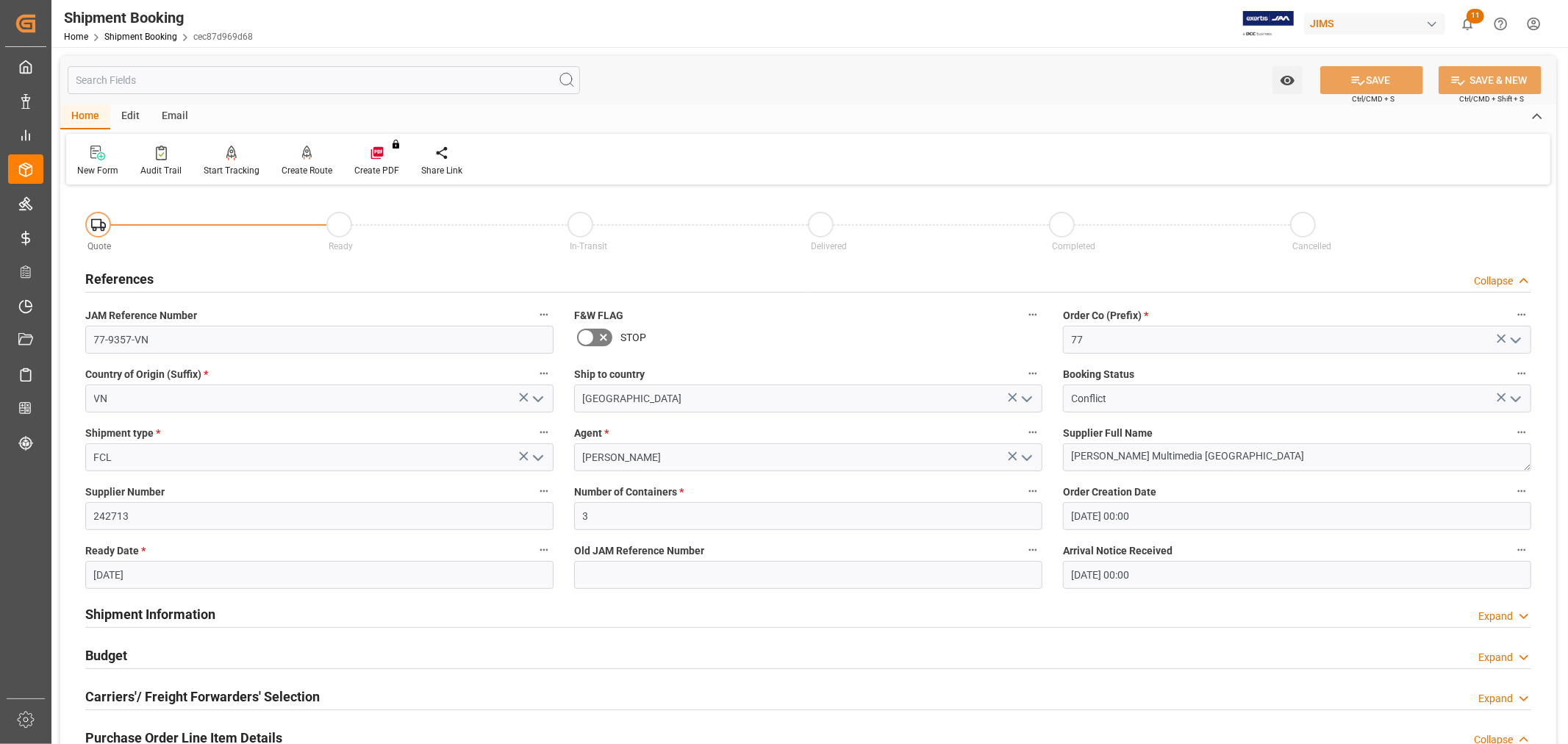
click at [120, 277] on h2 "References" at bounding box center [119, 279] width 69 height 20
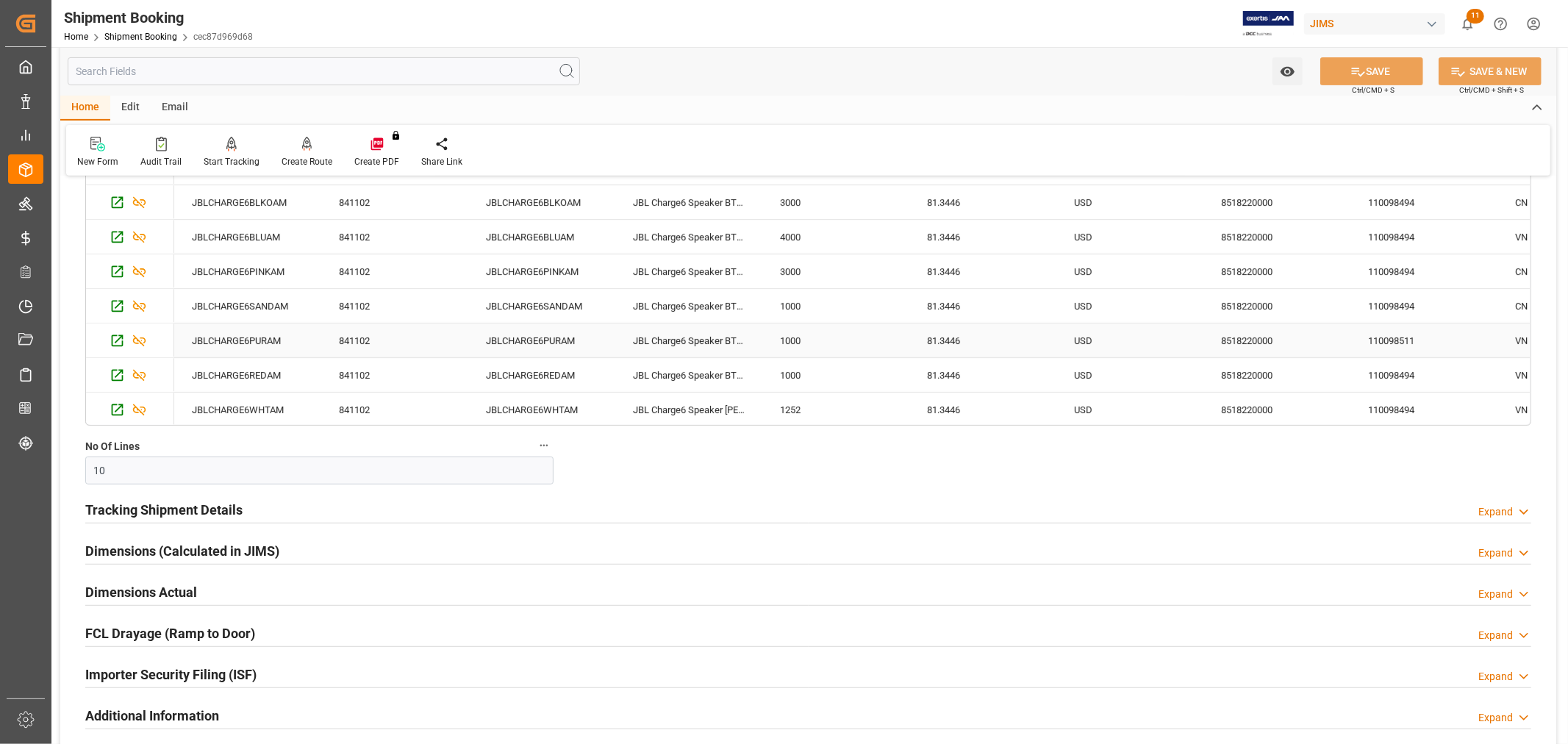
scroll to position [6, 0]
click at [155, 716] on h2 "Additional Information" at bounding box center [152, 715] width 134 height 20
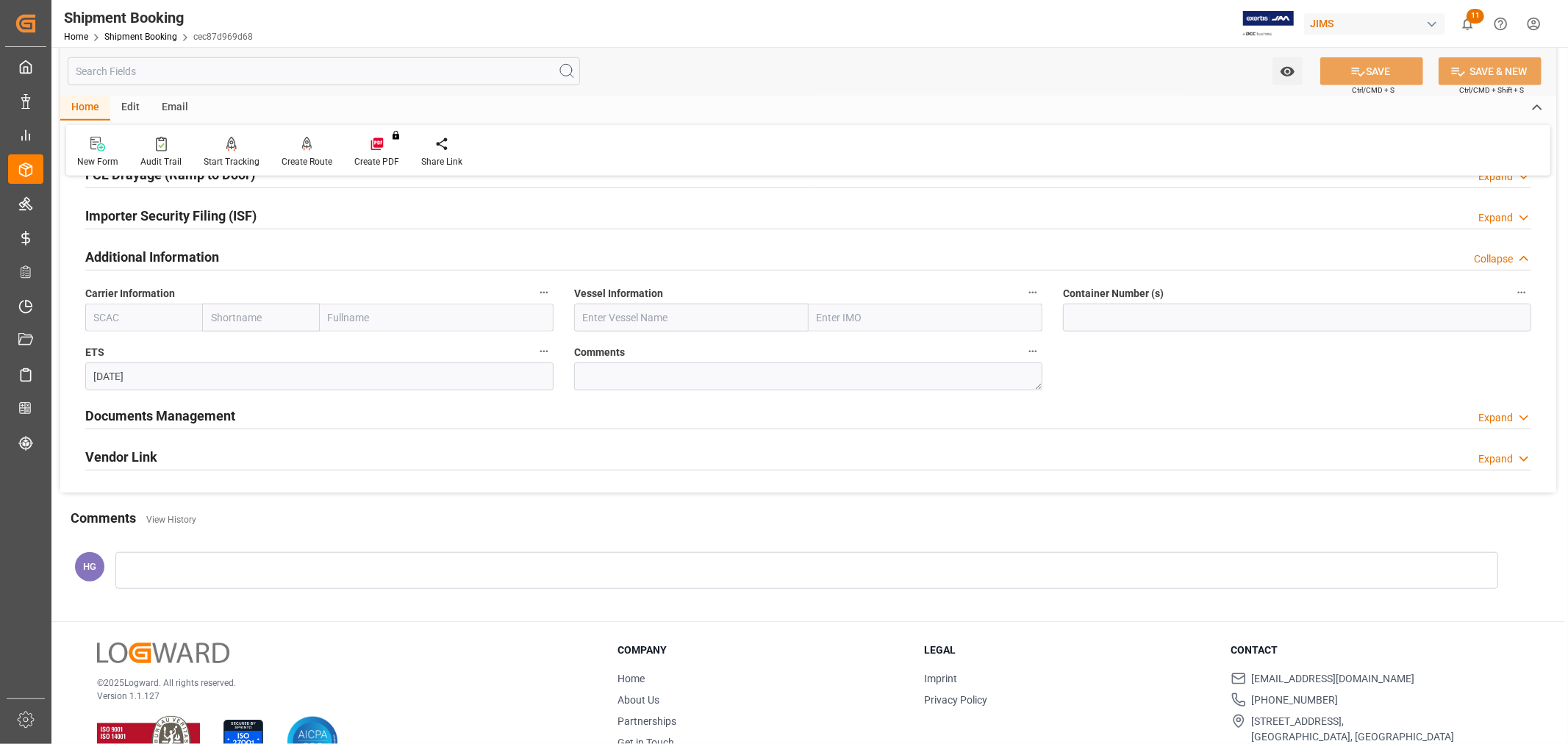
scroll to position [980, 0]
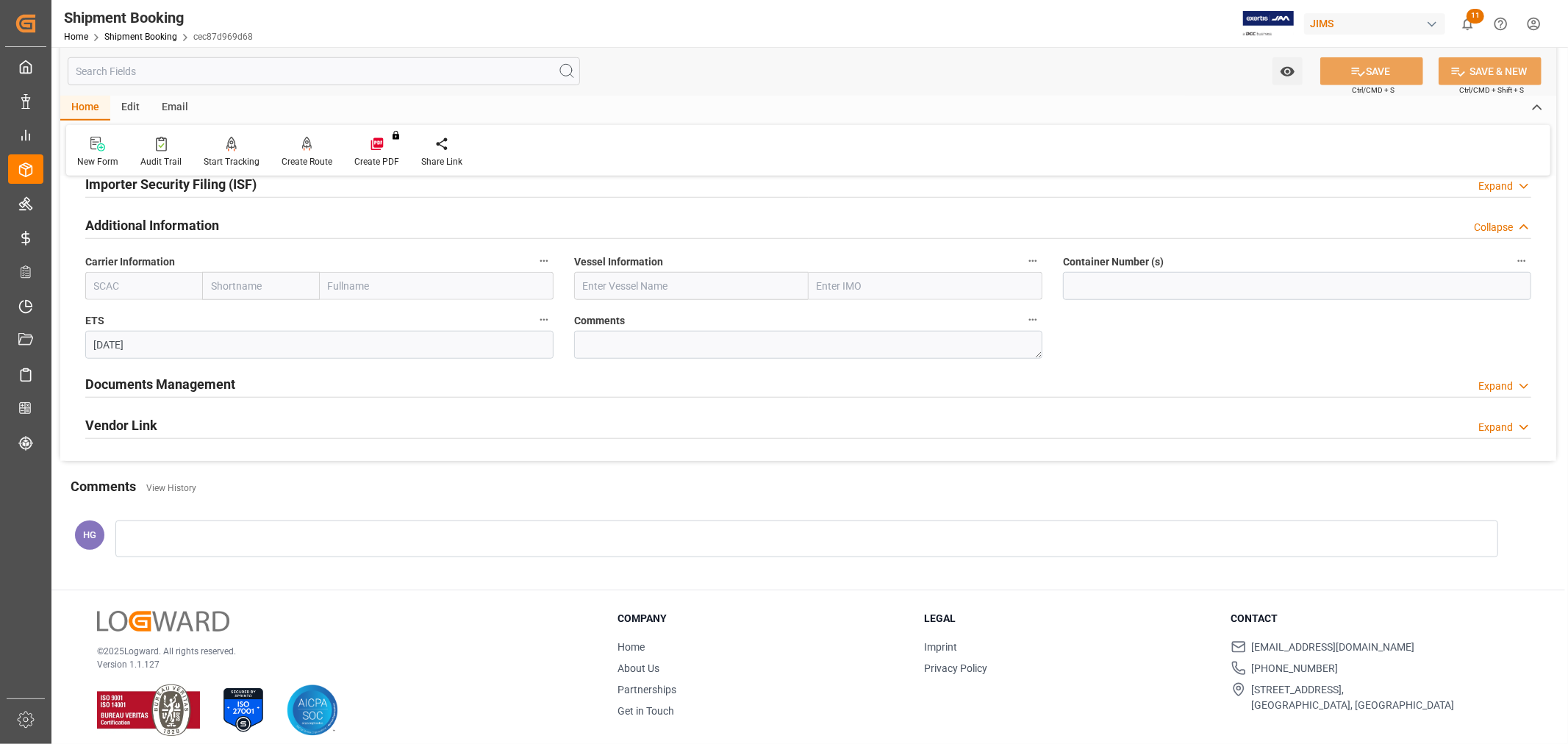
click at [223, 379] on h2 "Documents Management" at bounding box center [160, 384] width 150 height 20
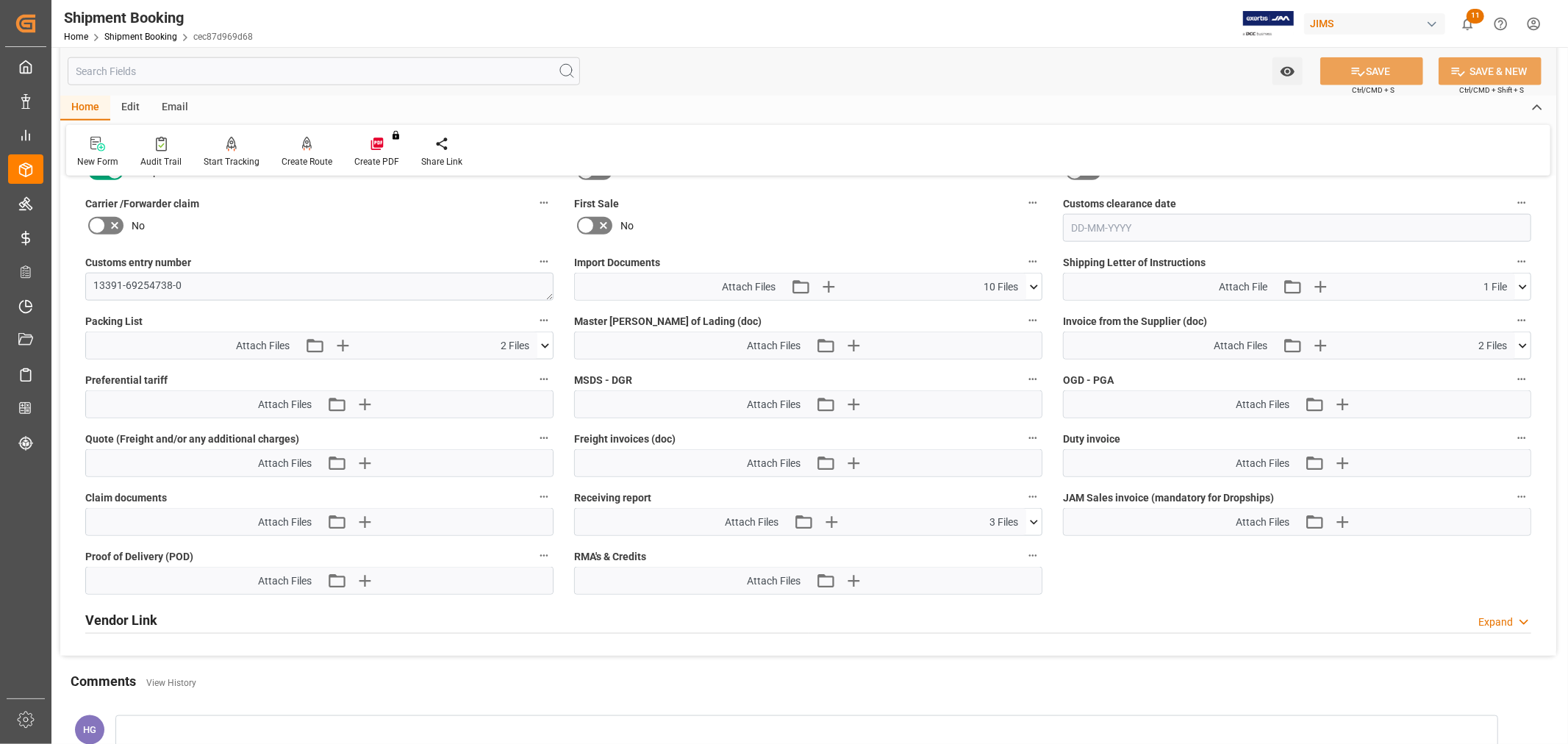
scroll to position [1387, 0]
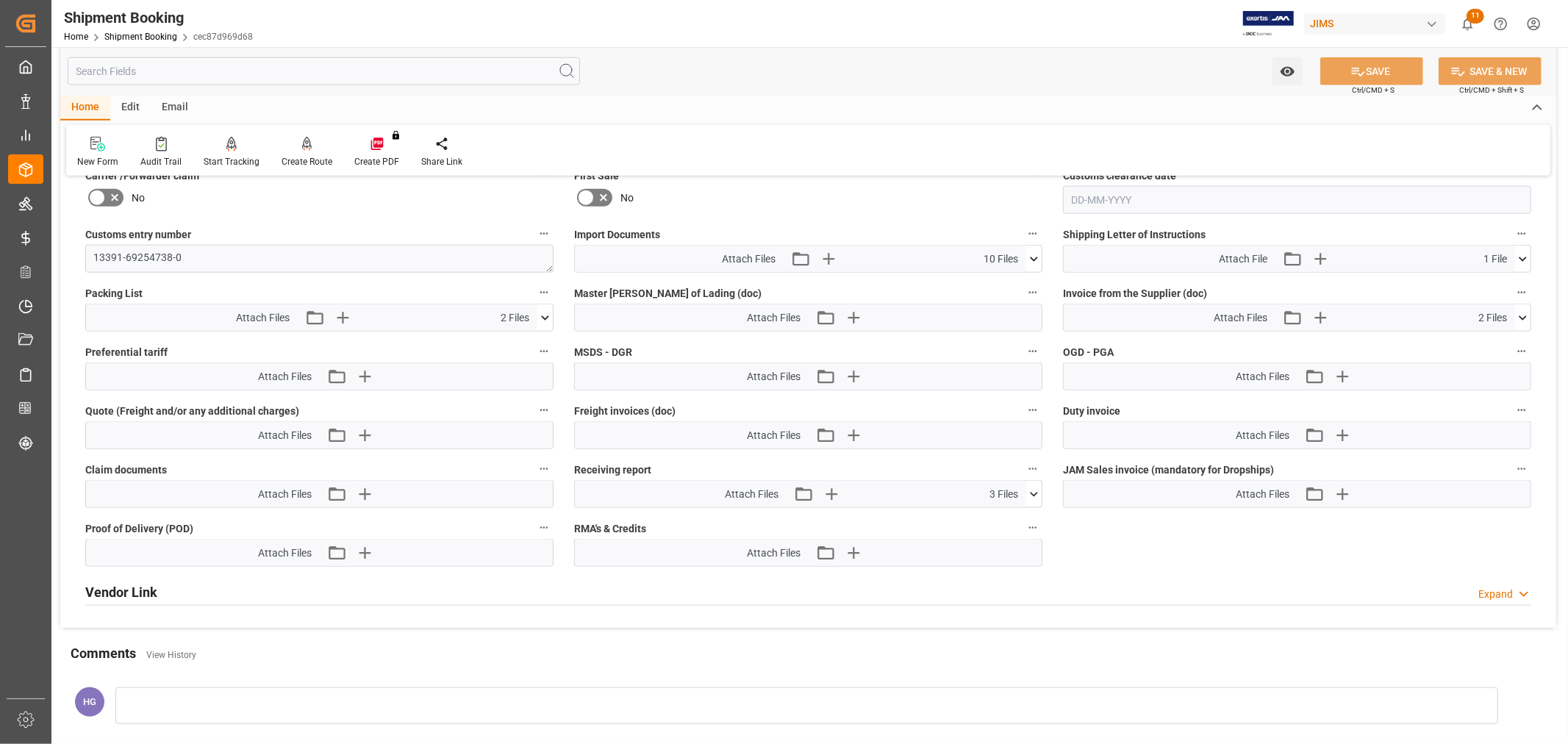
click at [1033, 489] on icon at bounding box center [1034, 494] width 16 height 16
click at [1033, 491] on icon at bounding box center [1033, 493] width 8 height 4
click at [827, 495] on icon "button" at bounding box center [830, 493] width 23 height 23
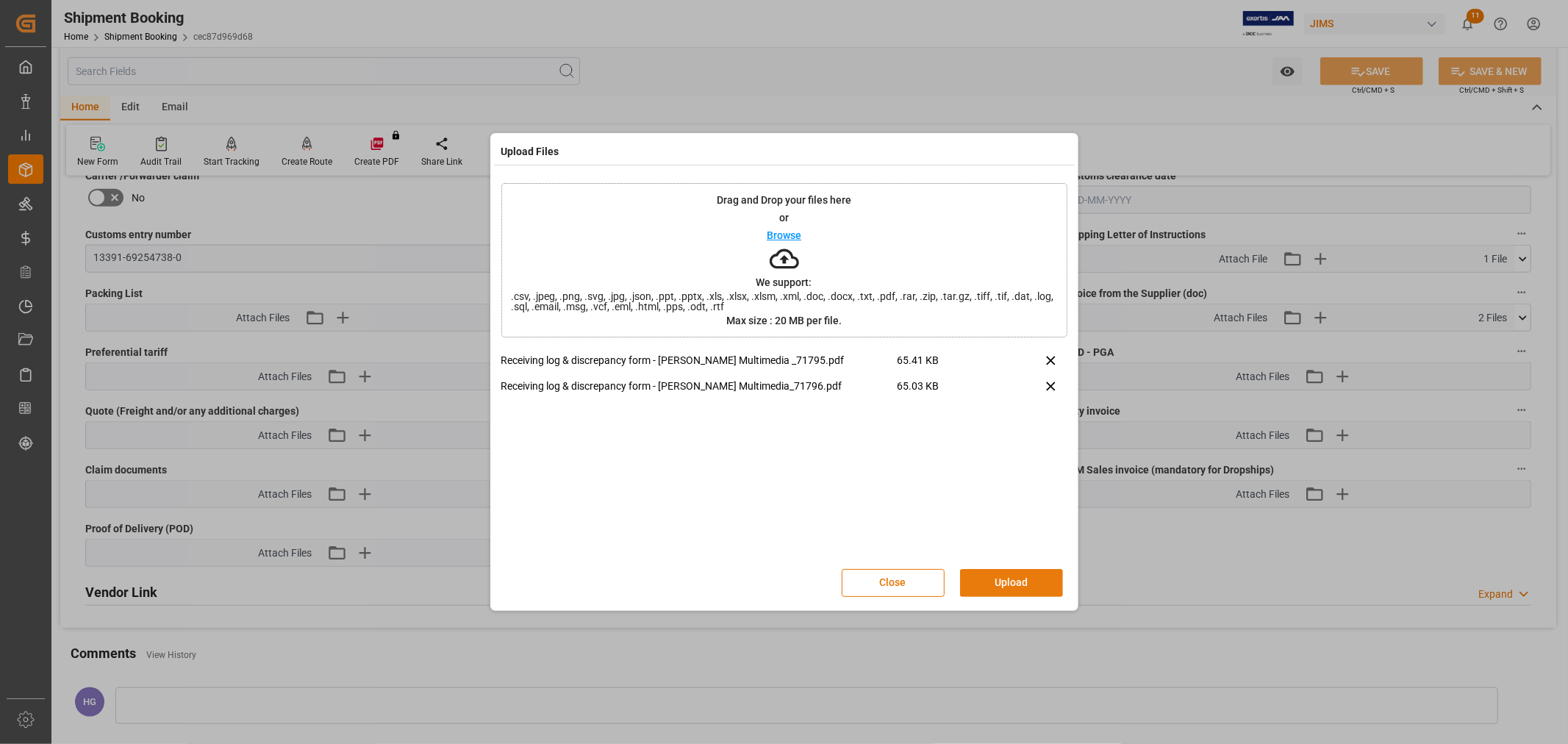
click at [995, 583] on button "Upload" at bounding box center [1011, 583] width 103 height 28
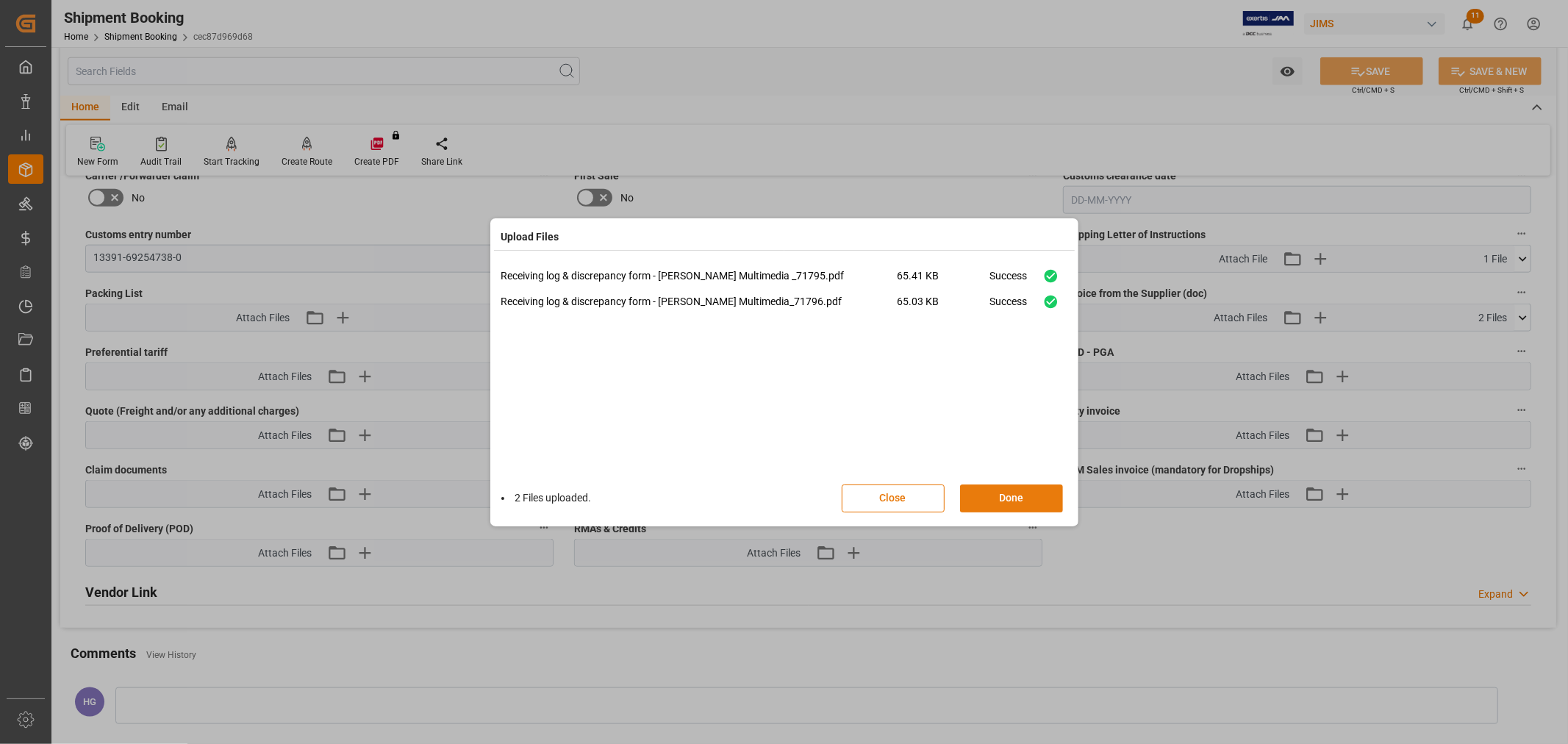
click at [1008, 498] on button "Done" at bounding box center [1011, 498] width 103 height 28
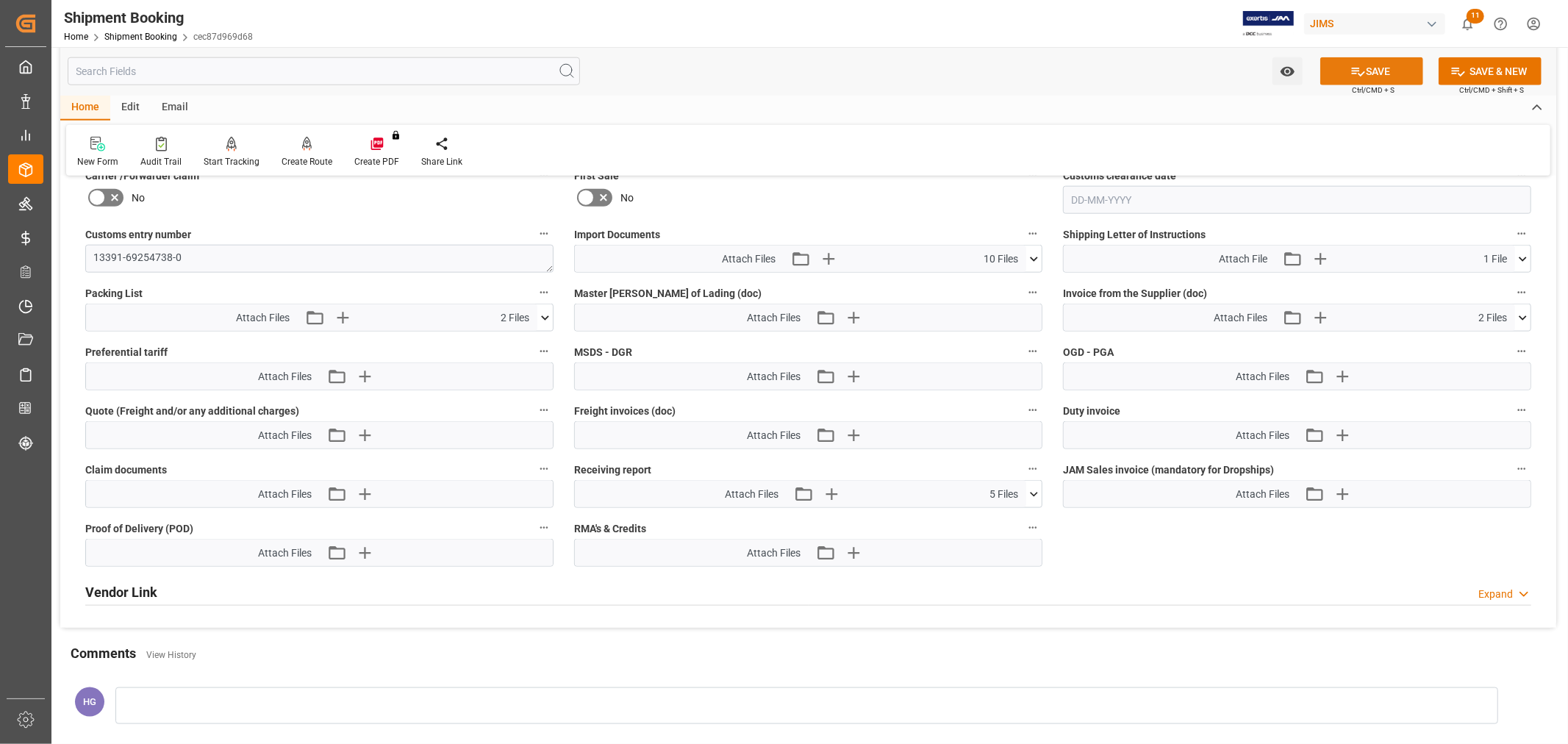
click at [1359, 67] on icon at bounding box center [1358, 72] width 16 height 16
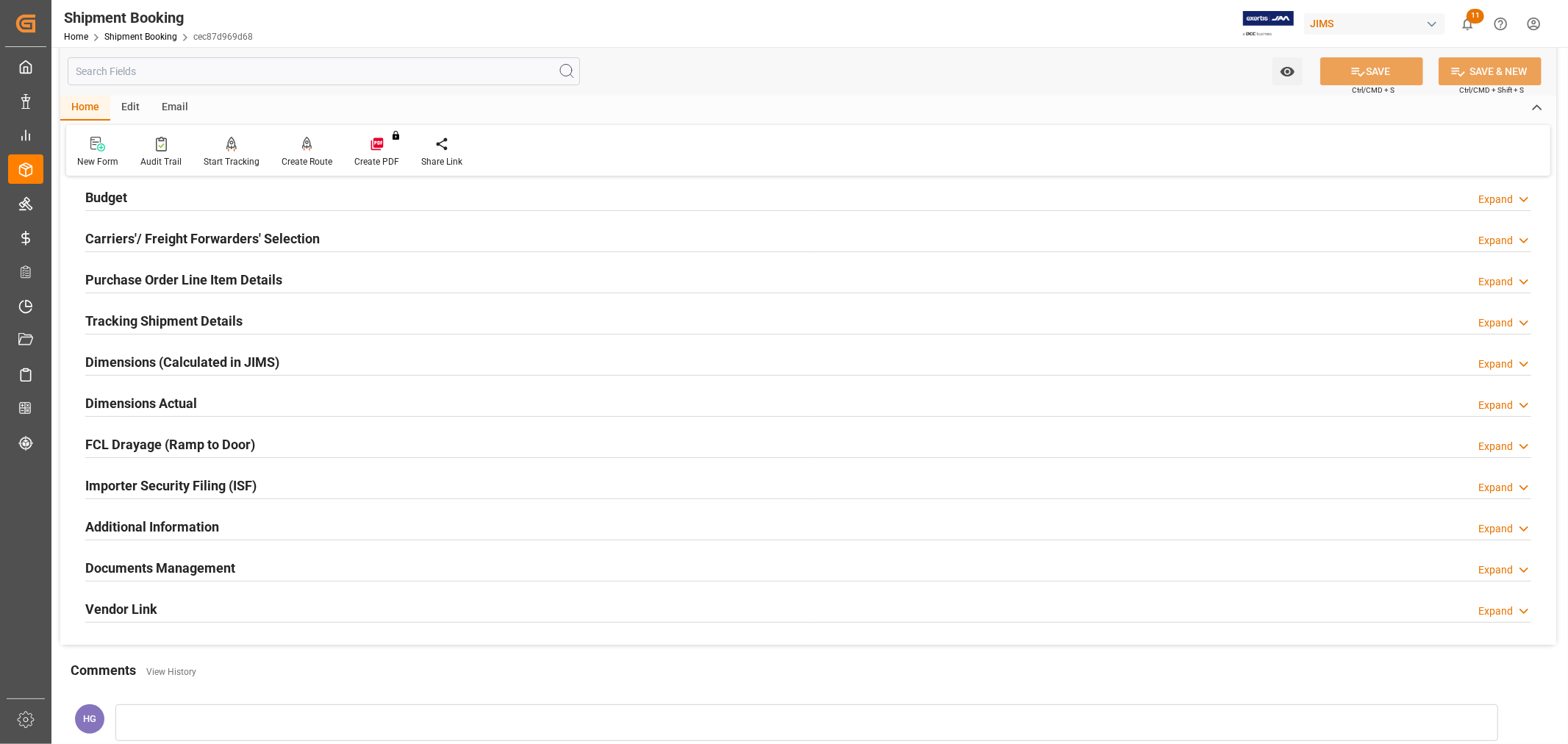
scroll to position [163, 0]
click at [132, 283] on h2 "Purchase Order Line Item Details" at bounding box center [183, 280] width 197 height 20
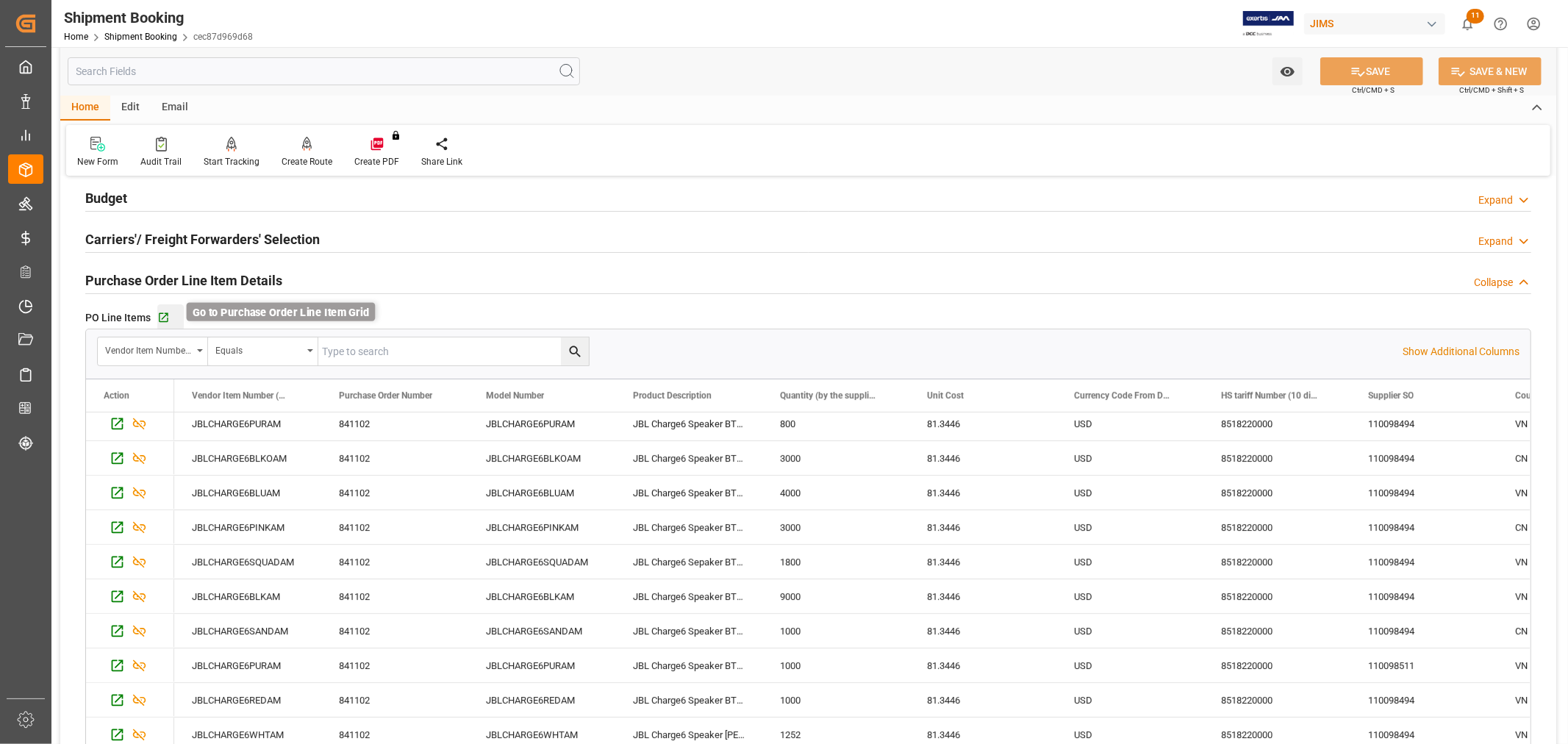
click at [163, 318] on icon "button" at bounding box center [163, 318] width 12 height 12
click at [99, 189] on h2 "Budget" at bounding box center [106, 198] width 42 height 20
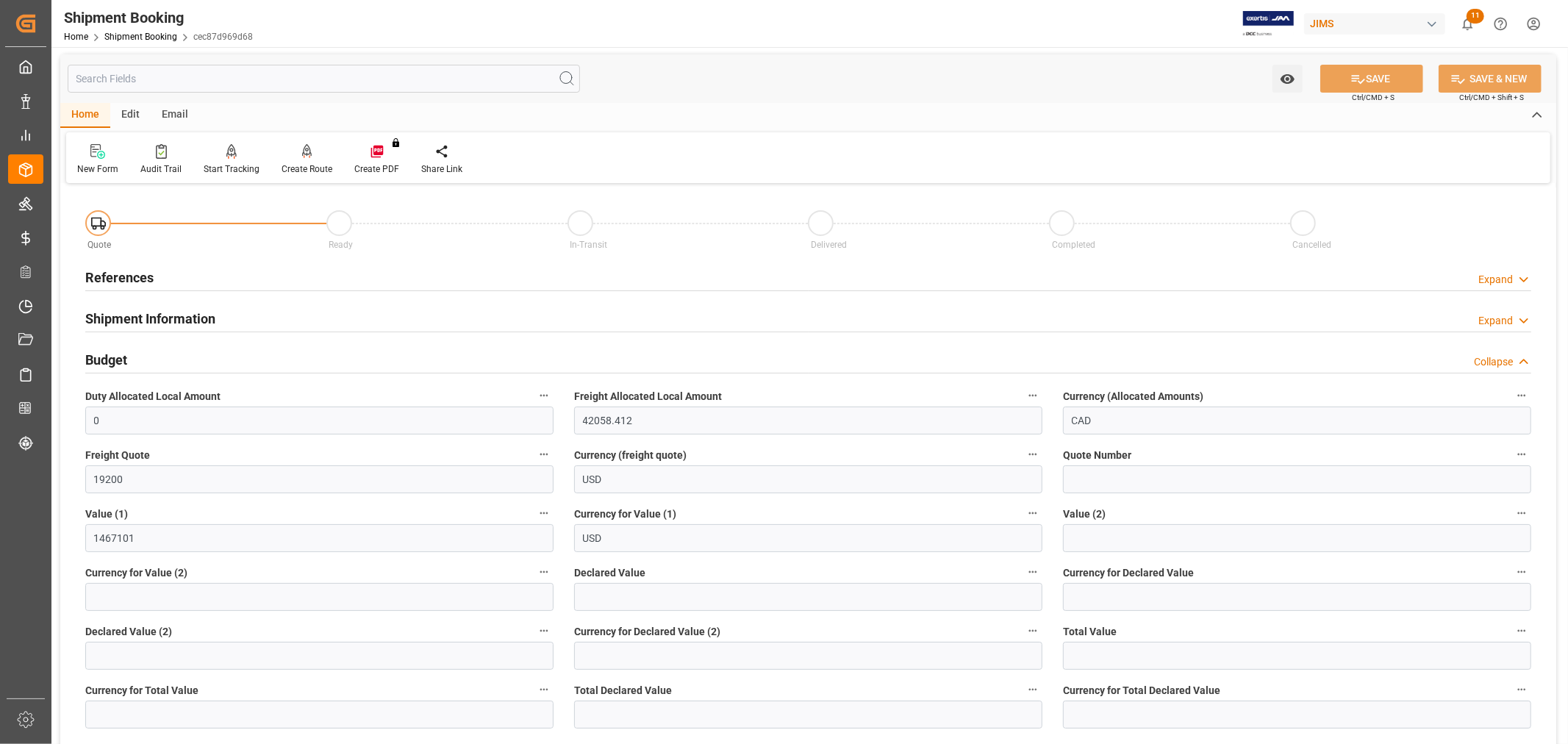
scroll to position [0, 0]
click at [155, 319] on h2 "Shipment Information" at bounding box center [150, 319] width 130 height 20
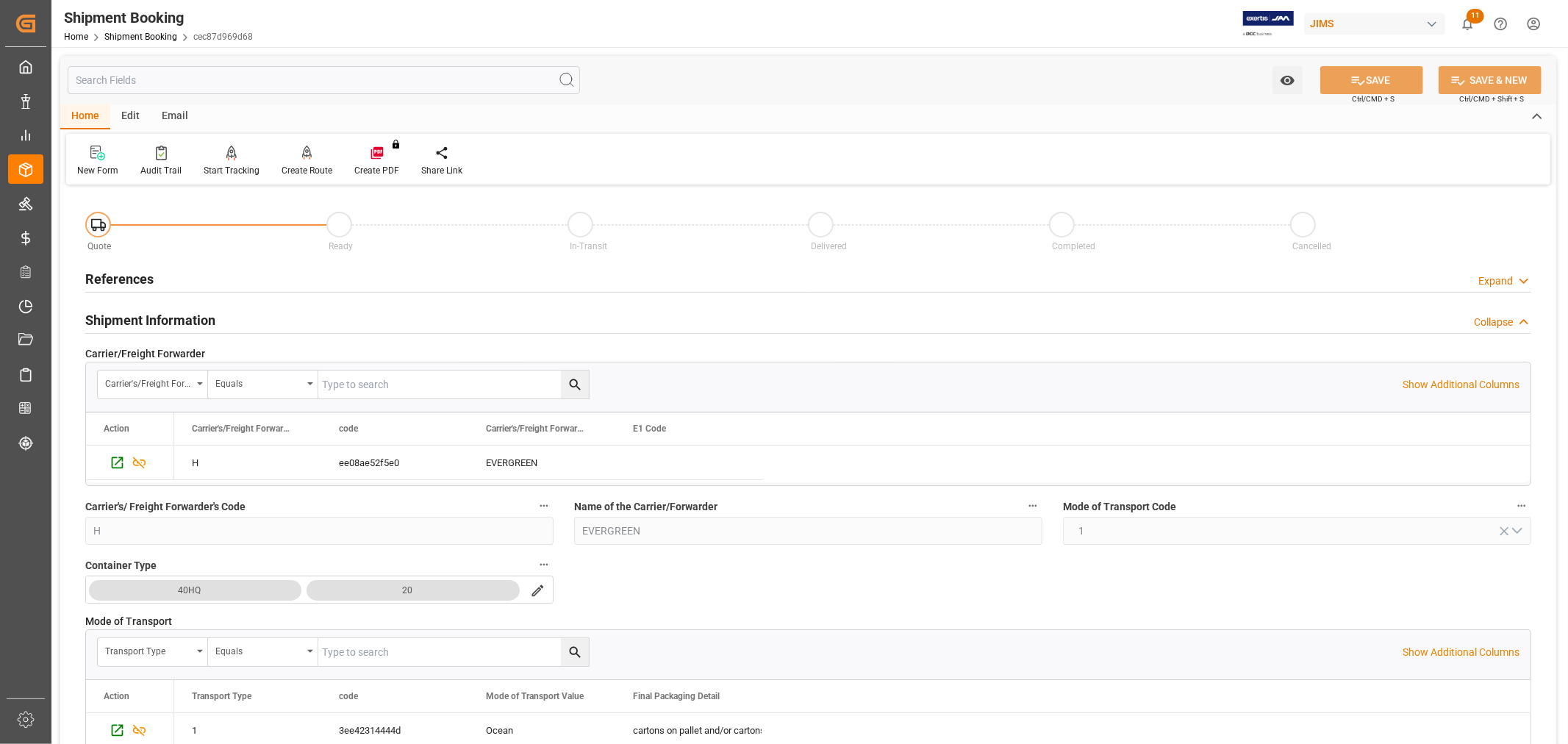
click at [122, 275] on h2 "References" at bounding box center [119, 279] width 69 height 20
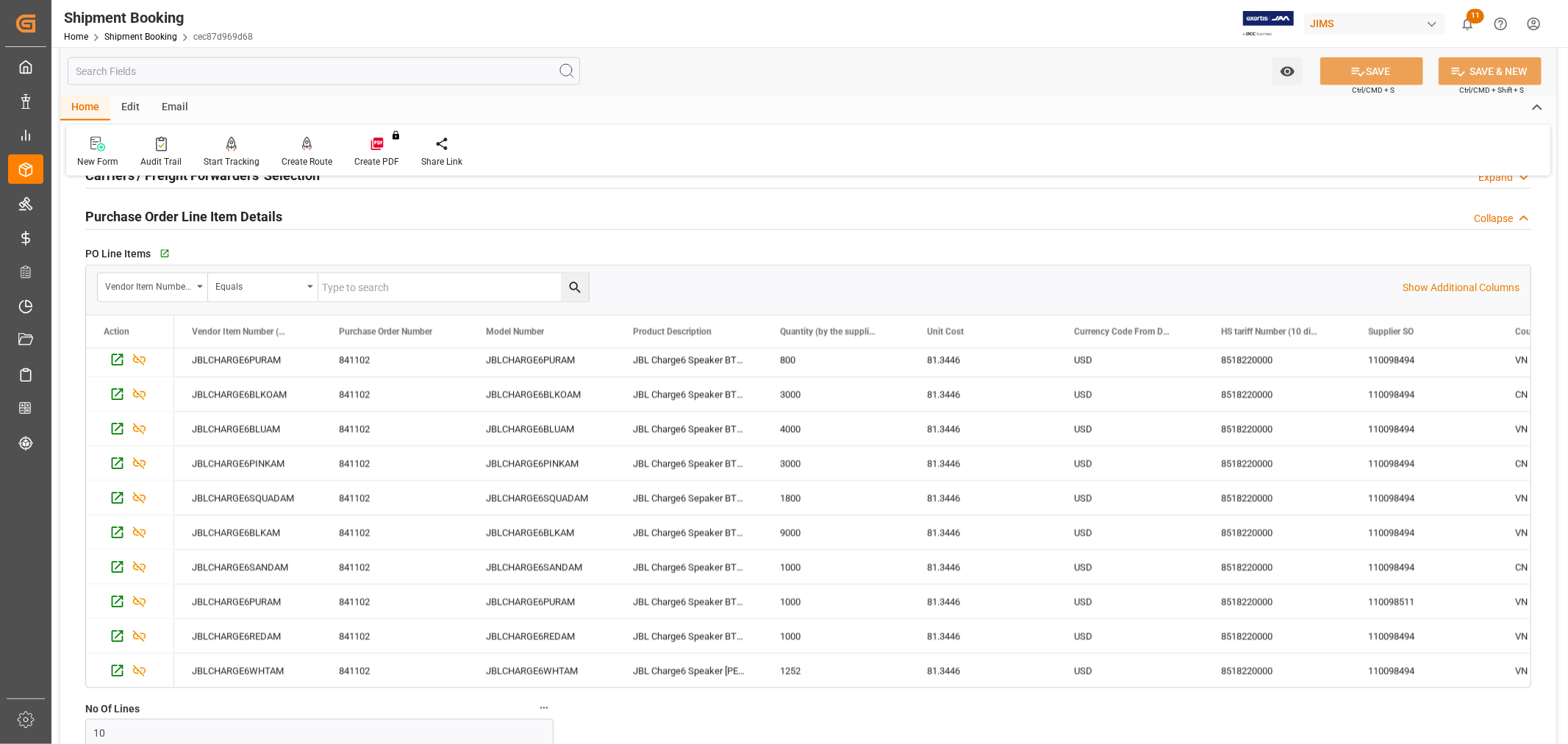
scroll to position [1470, 0]
click at [163, 248] on icon "button" at bounding box center [163, 252] width 12 height 12
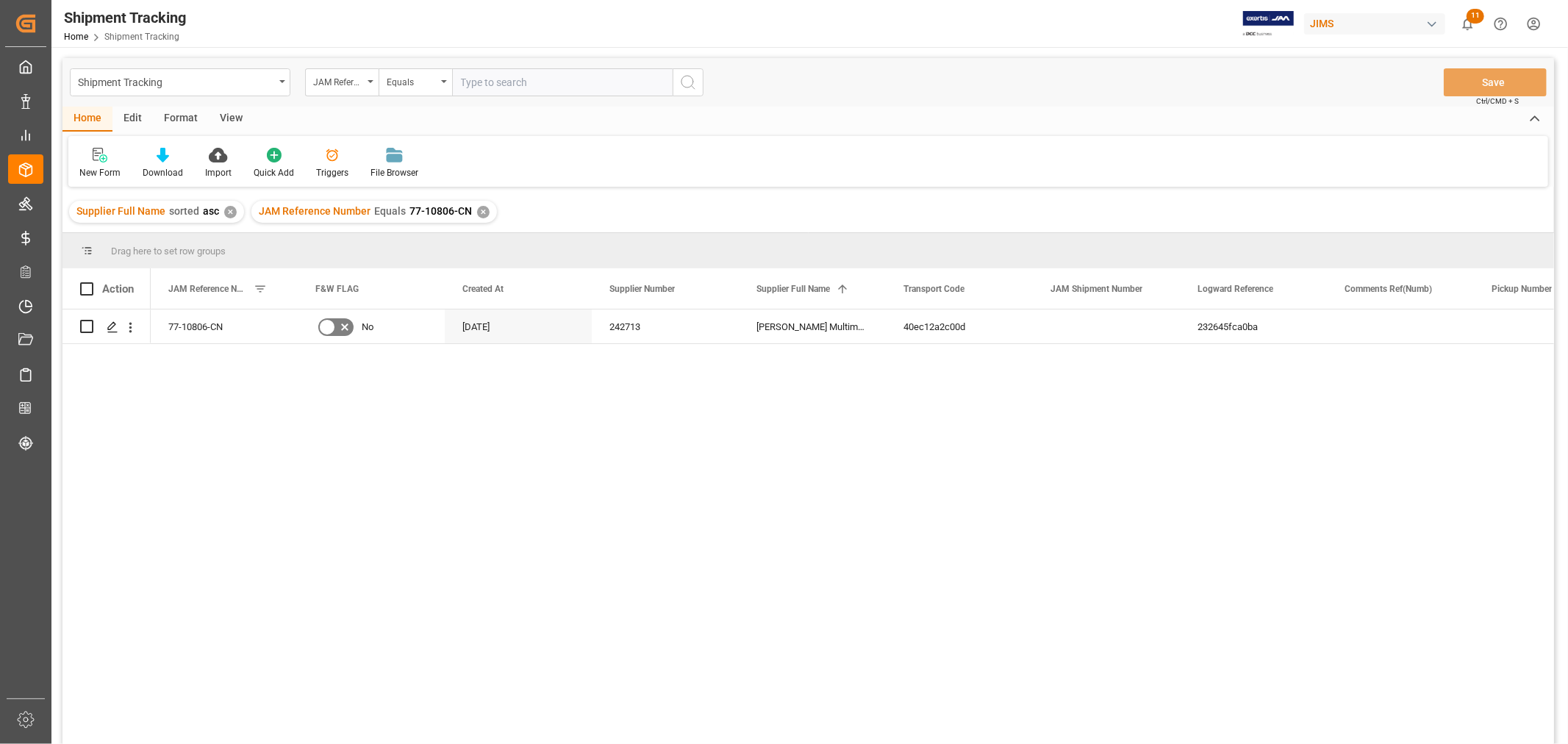
click at [482, 214] on div "✕" at bounding box center [483, 212] width 12 height 12
click at [524, 76] on input "text" at bounding box center [563, 82] width 221 height 28
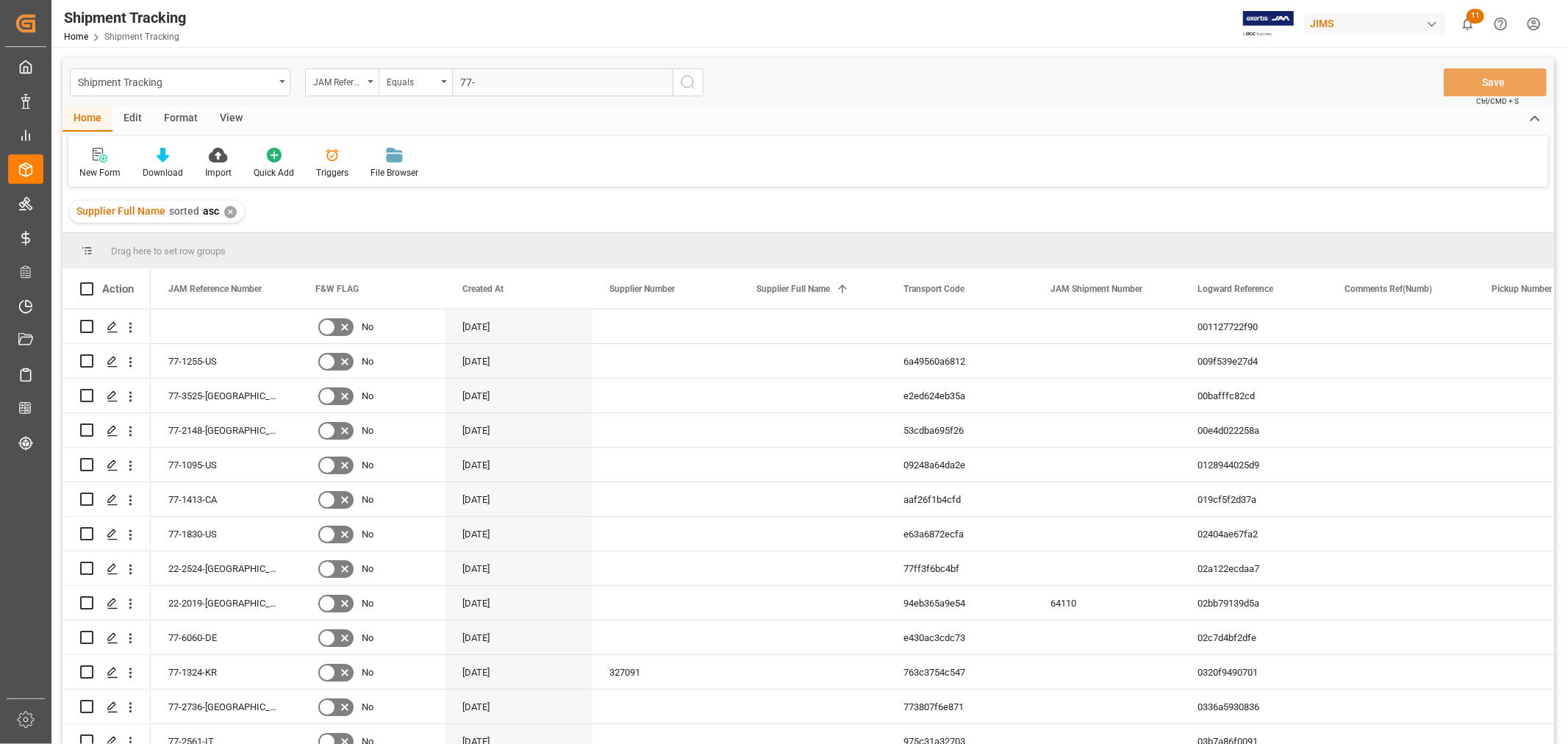
click at [513, 79] on input "77-" at bounding box center [563, 82] width 221 height 28
type input "77-9357-vn"
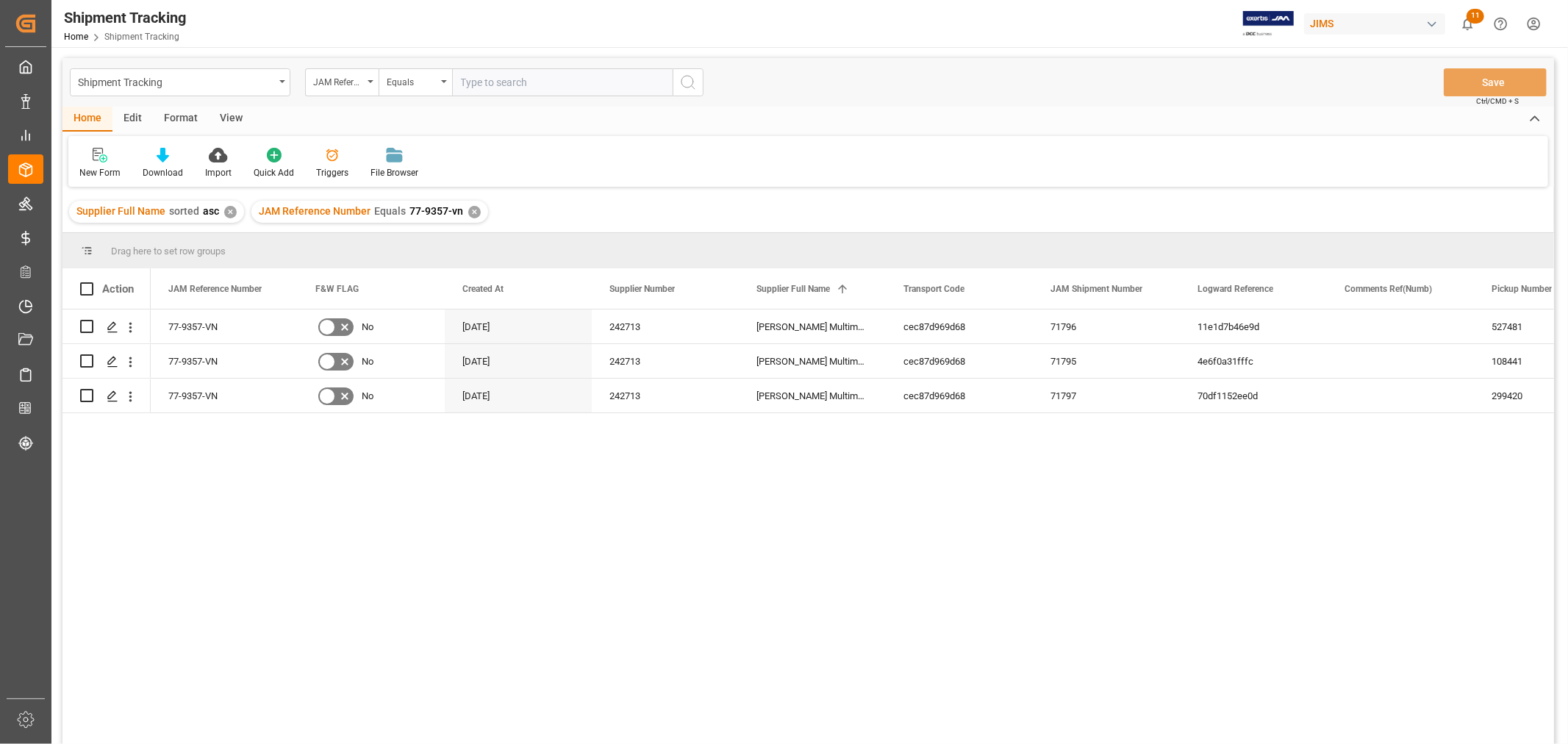
click at [235, 113] on div "View" at bounding box center [231, 119] width 45 height 25
click at [87, 160] on icon at bounding box center [94, 155] width 15 height 15
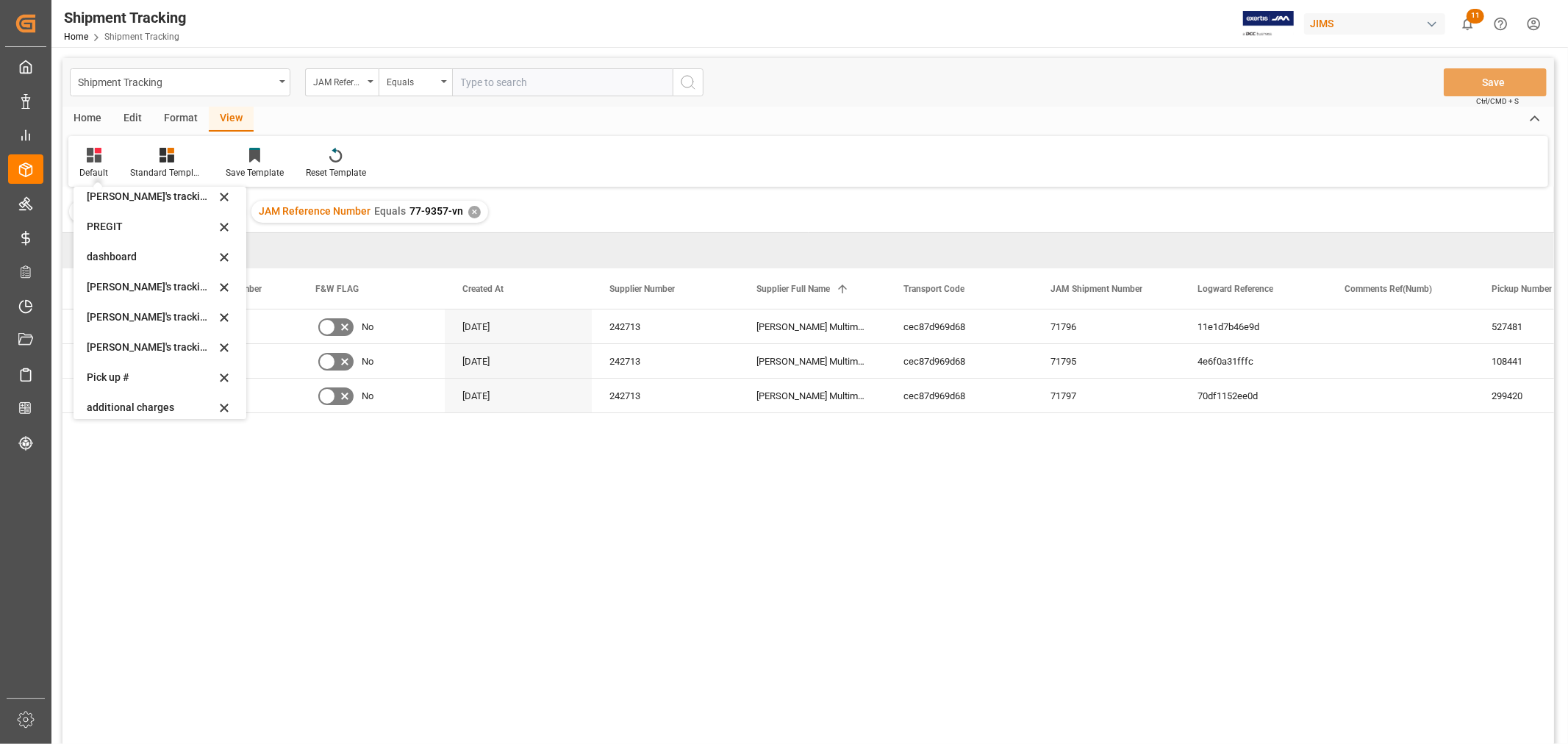
scroll to position [245, 0]
click at [150, 326] on div "[PERSON_NAME]'s tracking all_sample" at bounding box center [151, 325] width 128 height 16
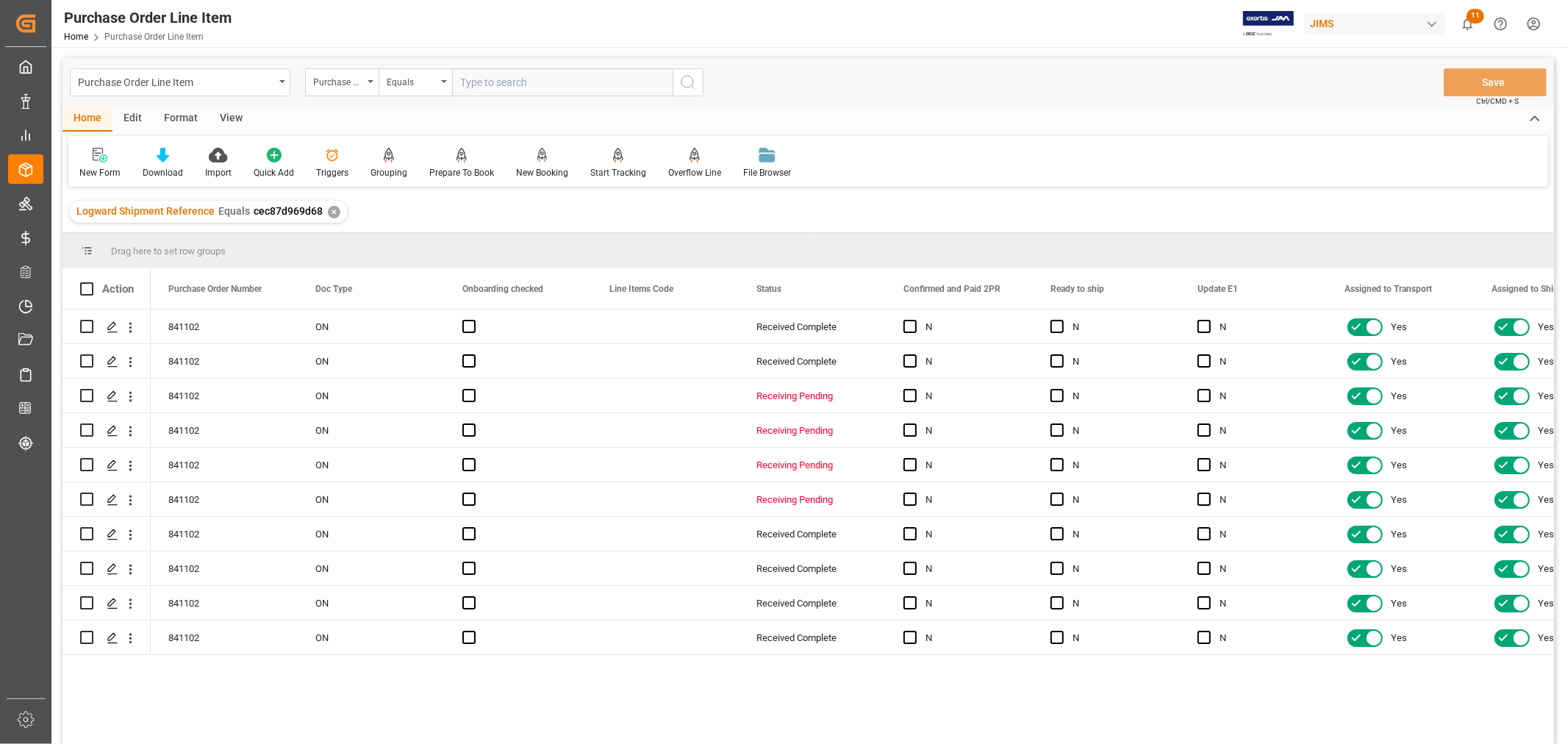
click at [236, 110] on div "View" at bounding box center [231, 119] width 45 height 25
click at [102, 171] on div "Default" at bounding box center [93, 172] width 29 height 13
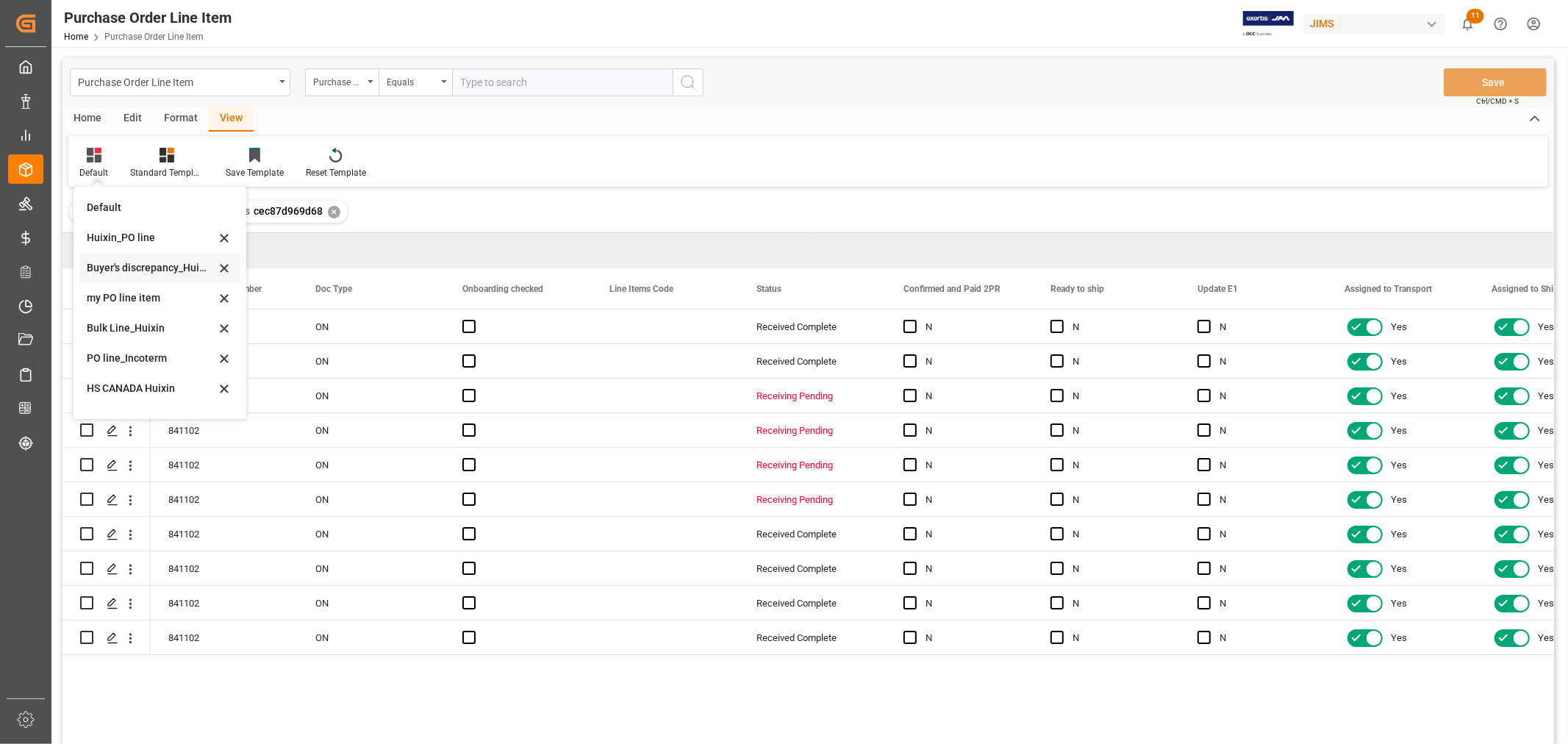
click at [141, 266] on div "Buyer's discrepancy_Huixin" at bounding box center [151, 268] width 128 height 16
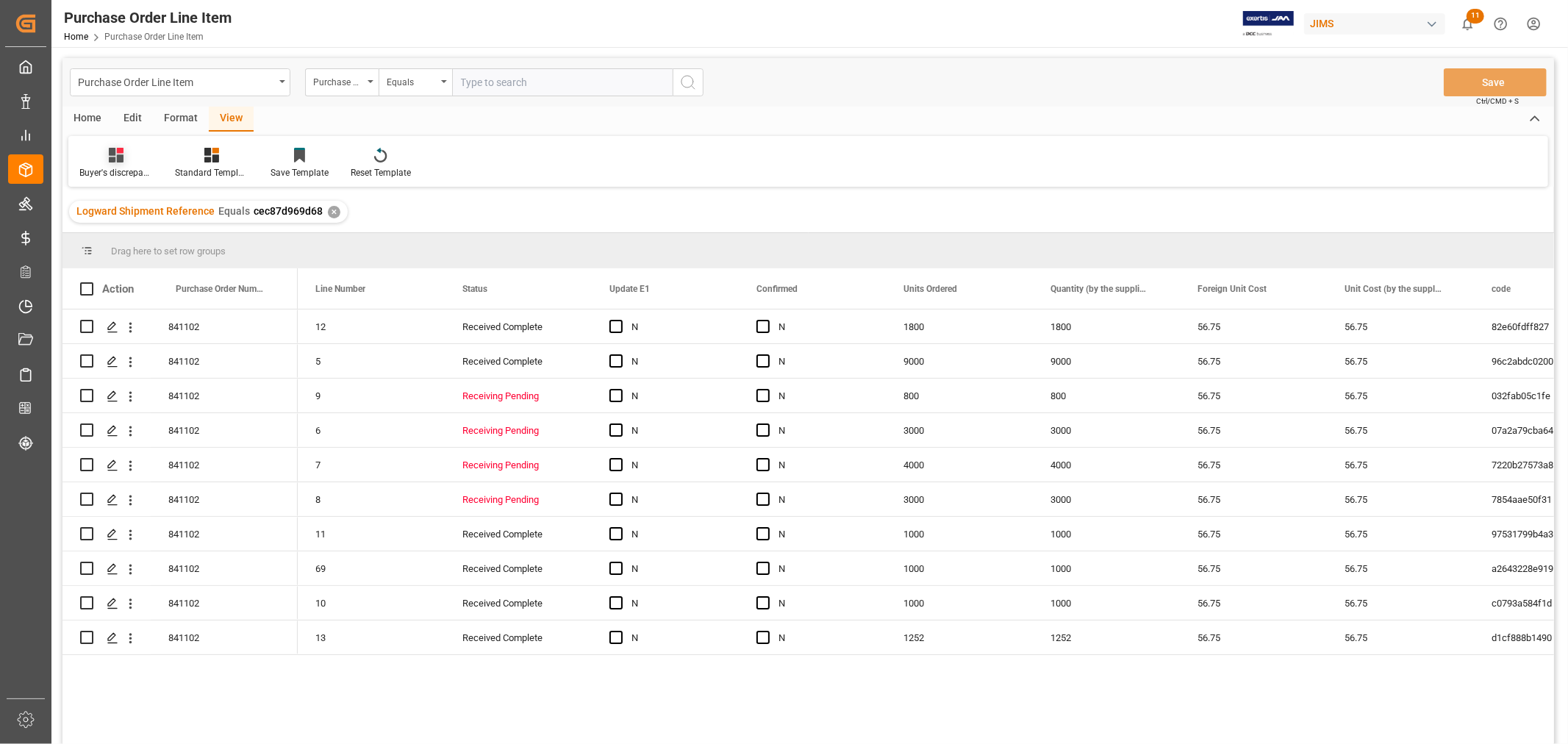
click at [120, 163] on div "Buyer's discrepancy_Huixin" at bounding box center [116, 162] width 96 height 32
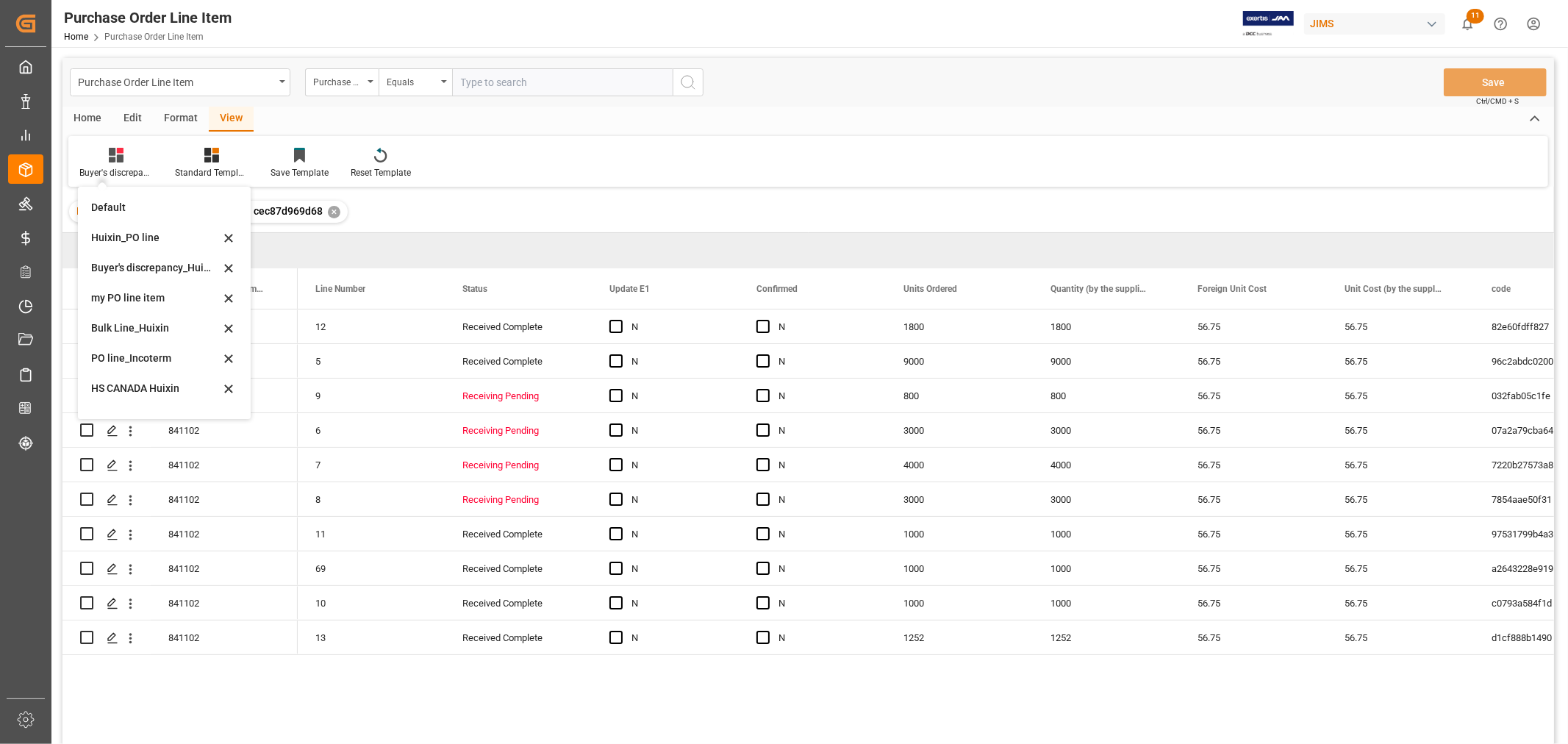
click at [511, 194] on div "Logward Shipment Reference Equals cec87d969d68 ✕" at bounding box center [808, 211] width 1492 height 41
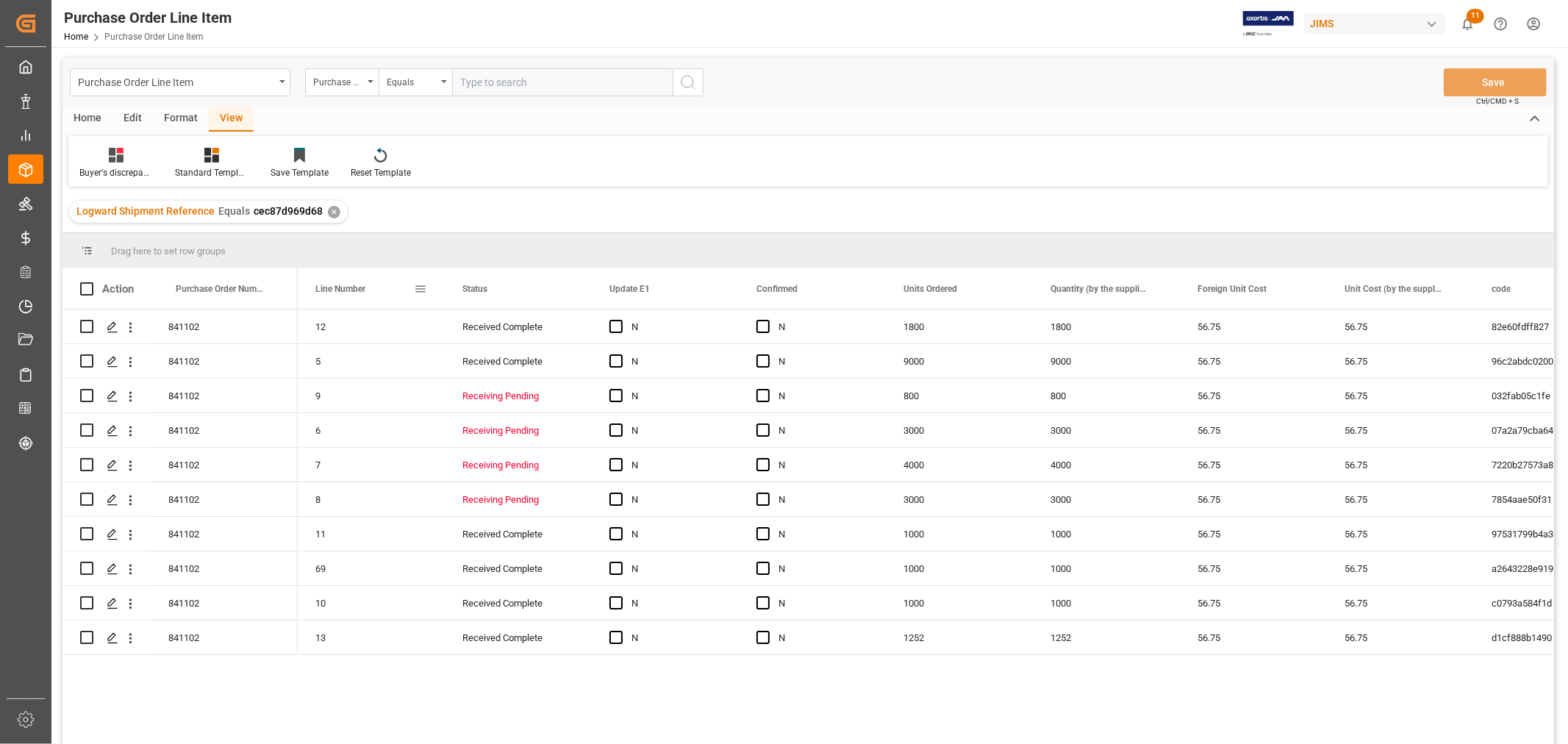
click at [339, 289] on span "Line Number" at bounding box center [340, 289] width 50 height 10
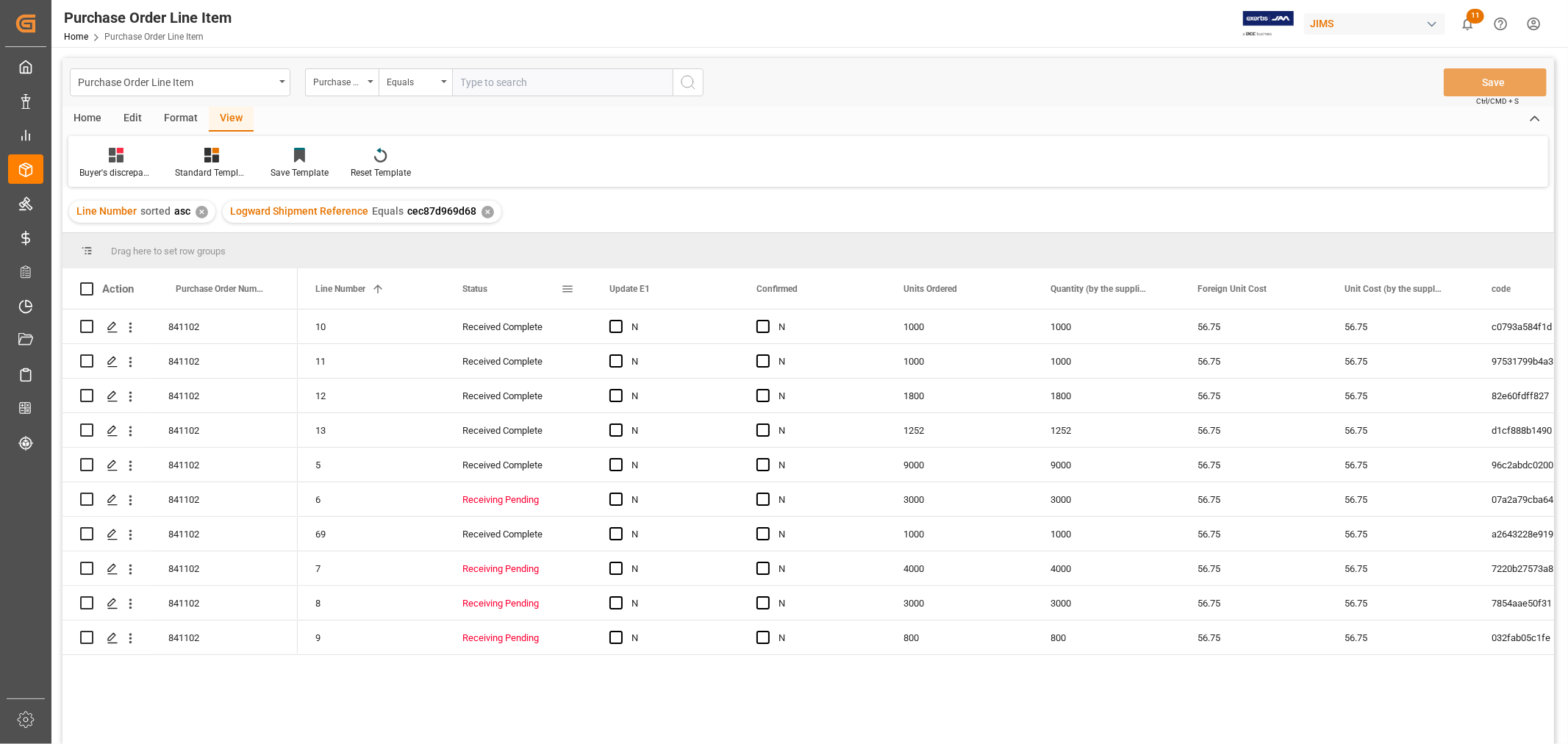
click at [478, 284] on span "Status" at bounding box center [475, 289] width 25 height 10
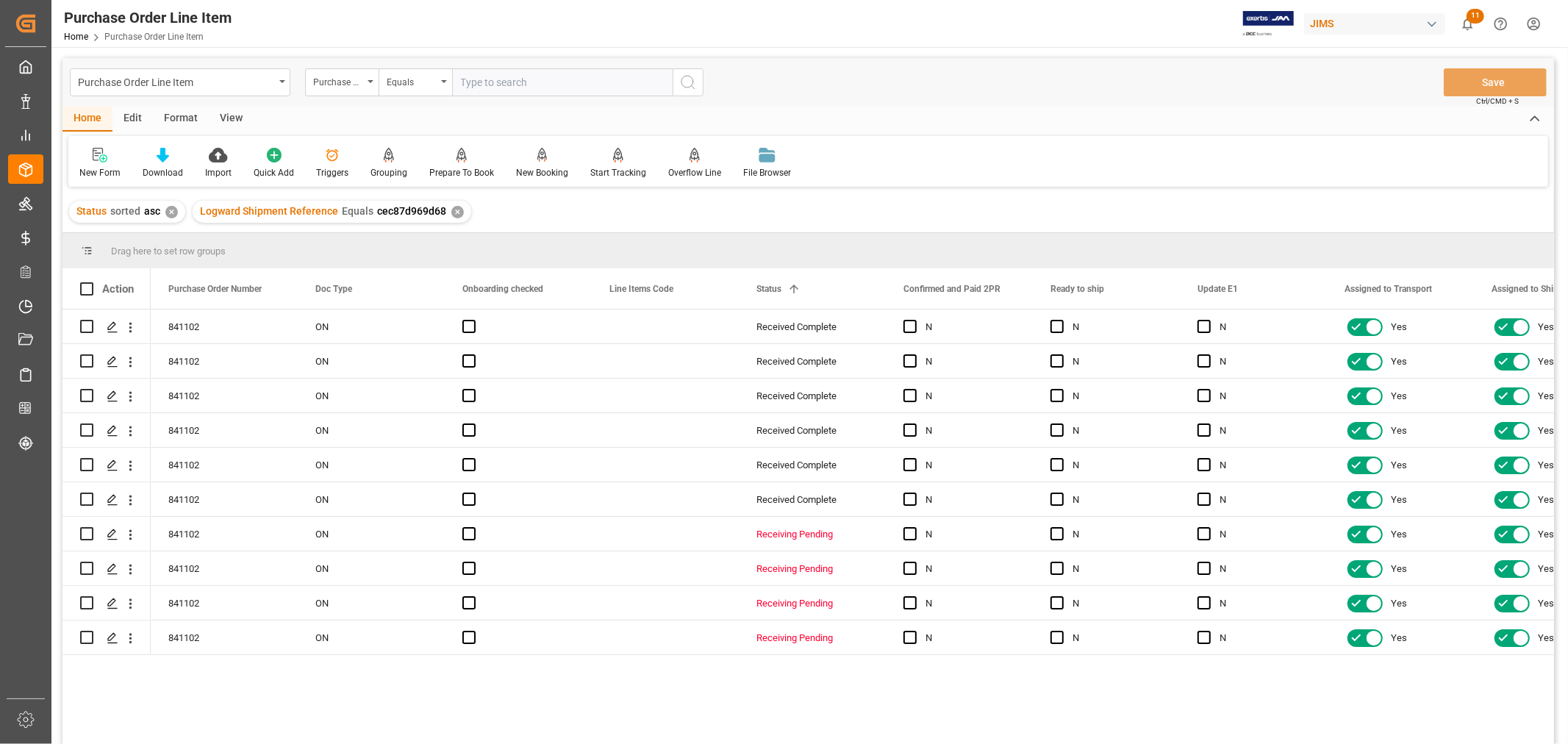
click at [233, 120] on div "View" at bounding box center [231, 119] width 45 height 25
click at [94, 162] on div "Default" at bounding box center [94, 162] width 50 height 32
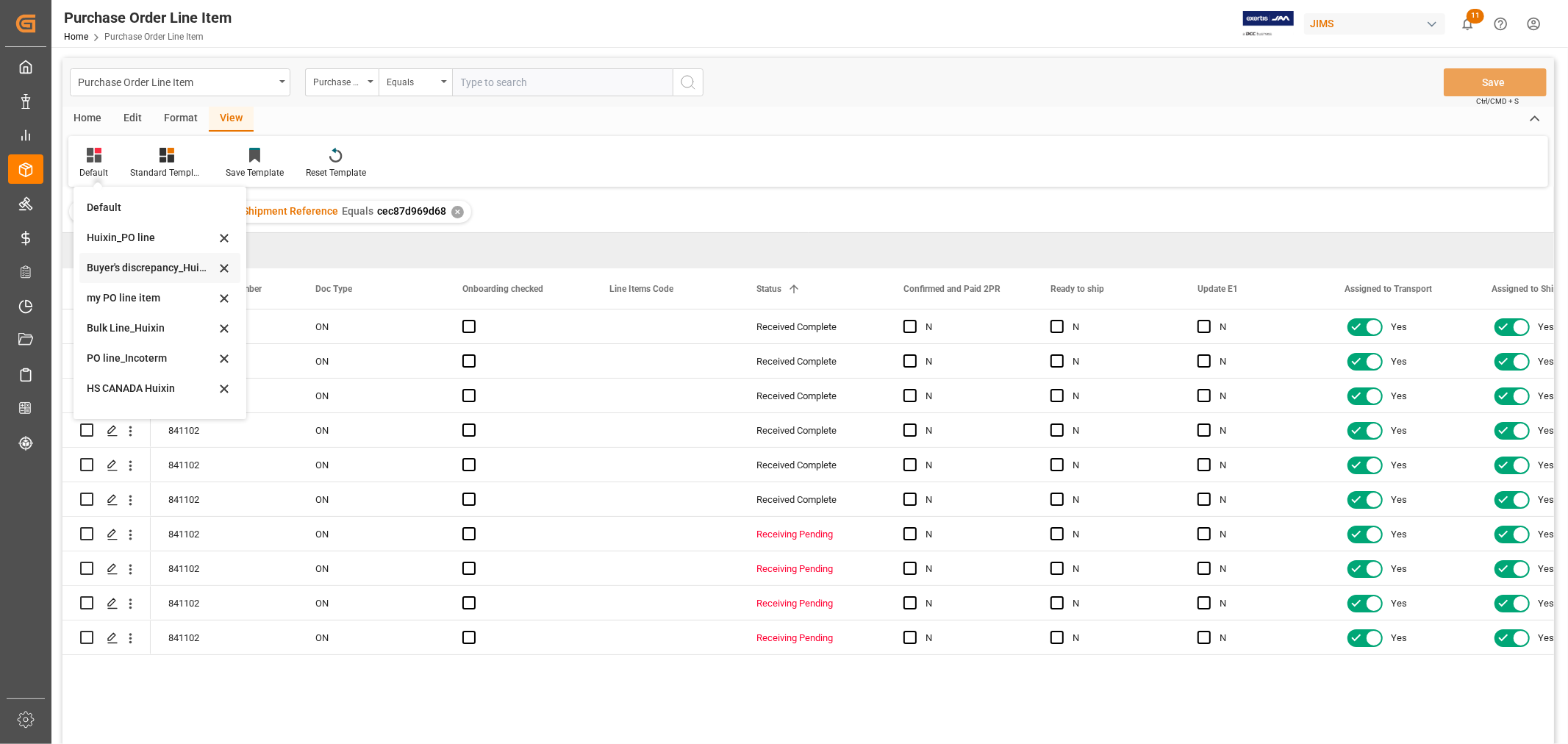
click at [161, 271] on div "Buyer's discrepancy_Huixin" at bounding box center [151, 268] width 128 height 16
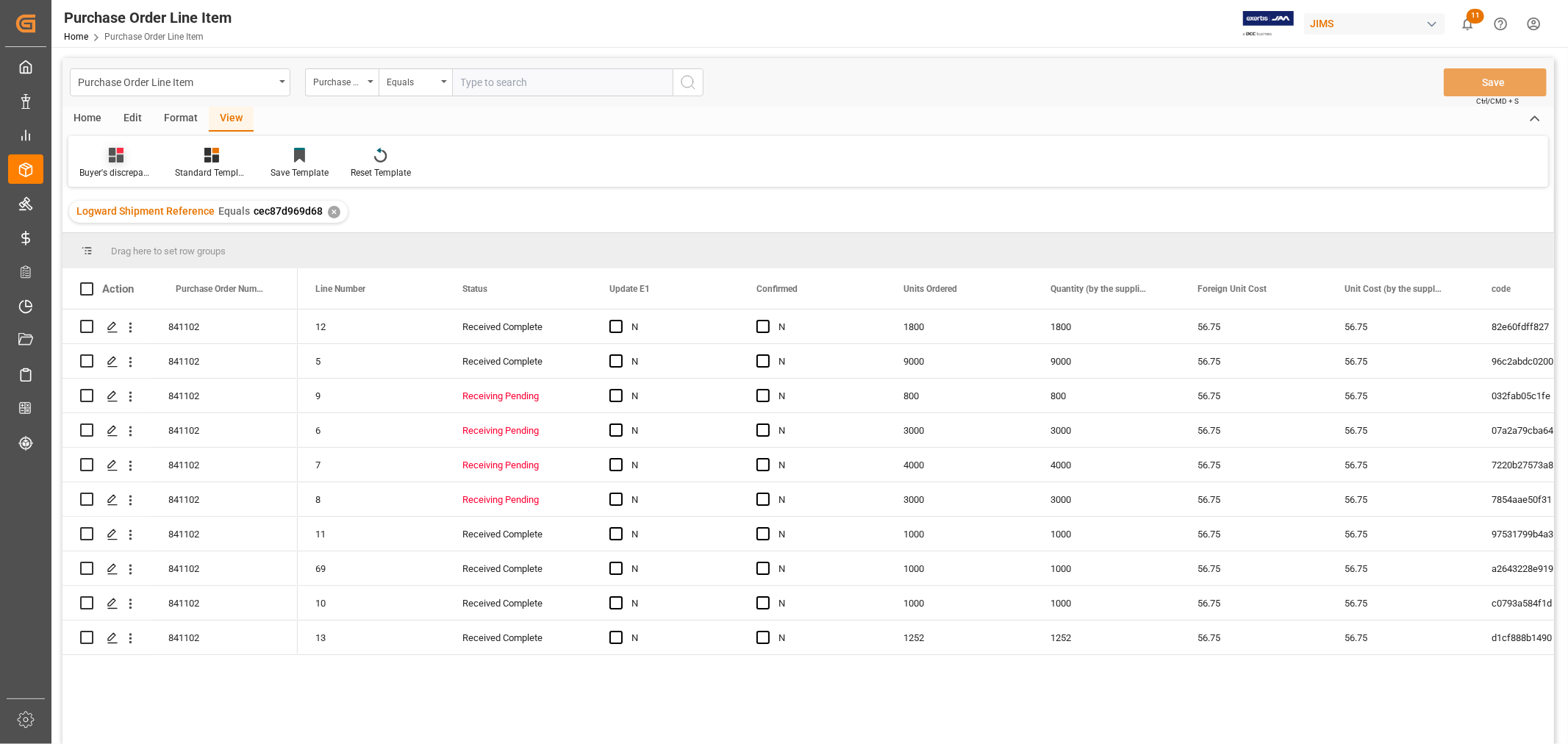
click at [119, 170] on div "Buyer's discrepancy_Huixin" at bounding box center [115, 172] width 74 height 13
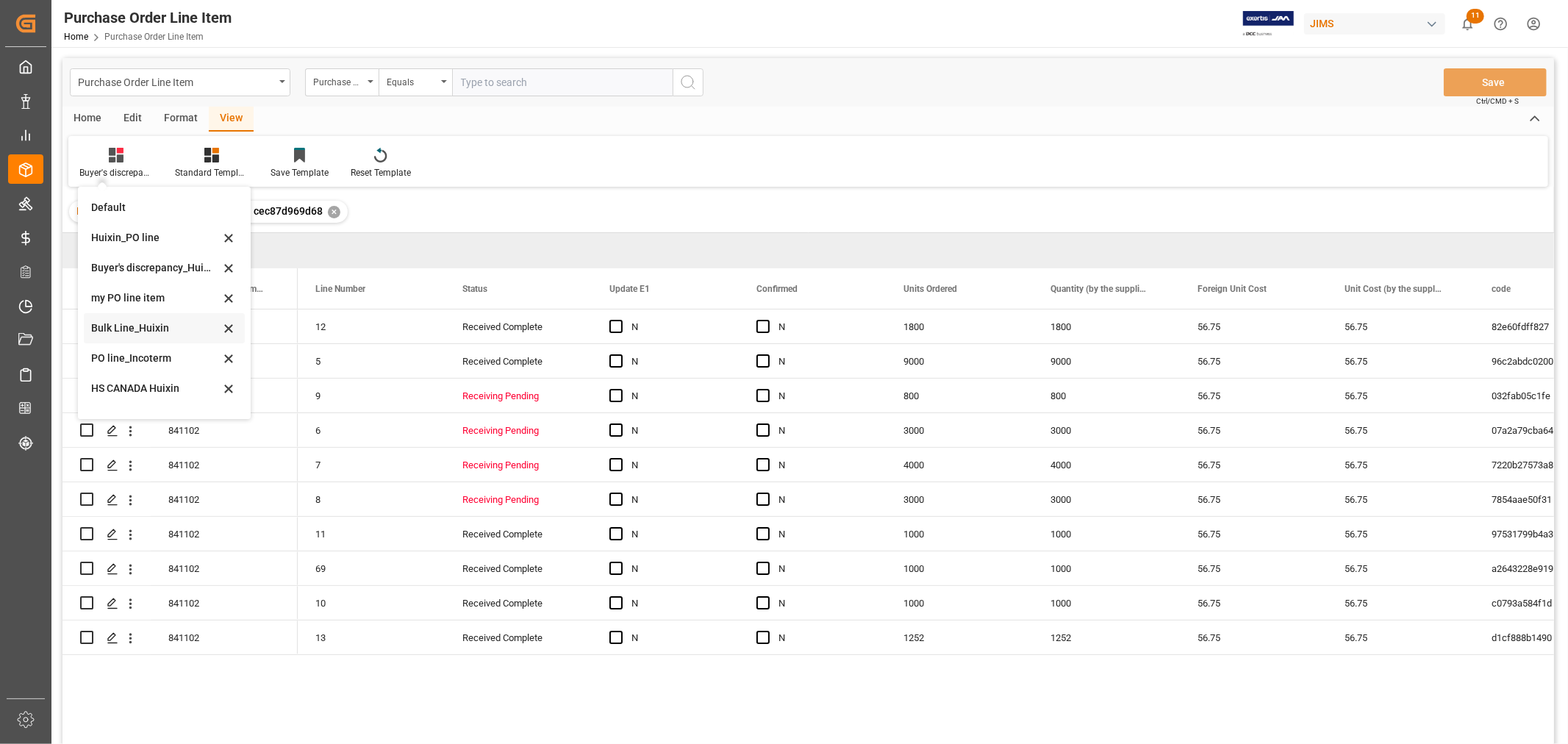
click at [143, 329] on div "Bulk Line_Huixin" at bounding box center [155, 328] width 128 height 16
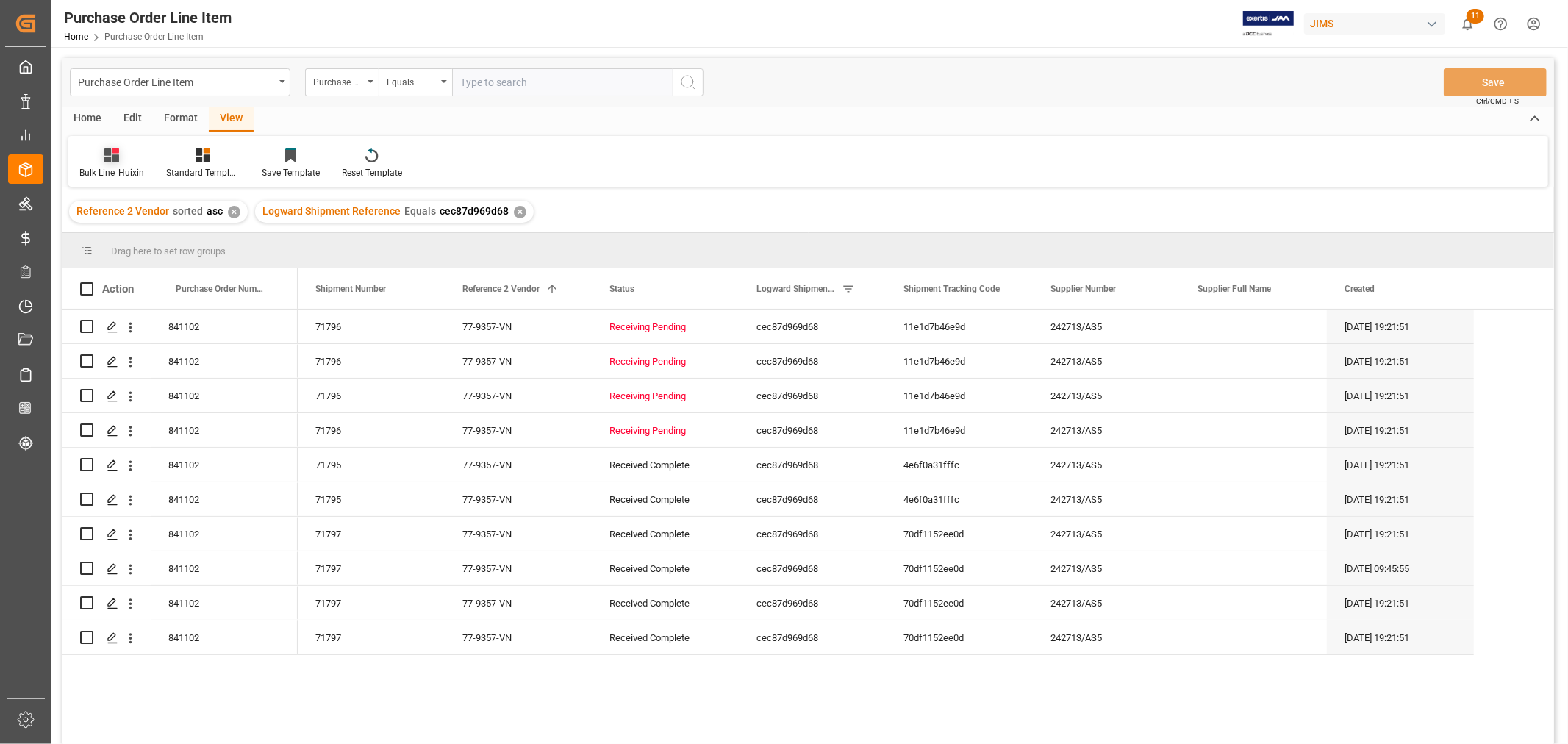
click at [122, 170] on div "Bulk Line_Huixin" at bounding box center [111, 172] width 65 height 13
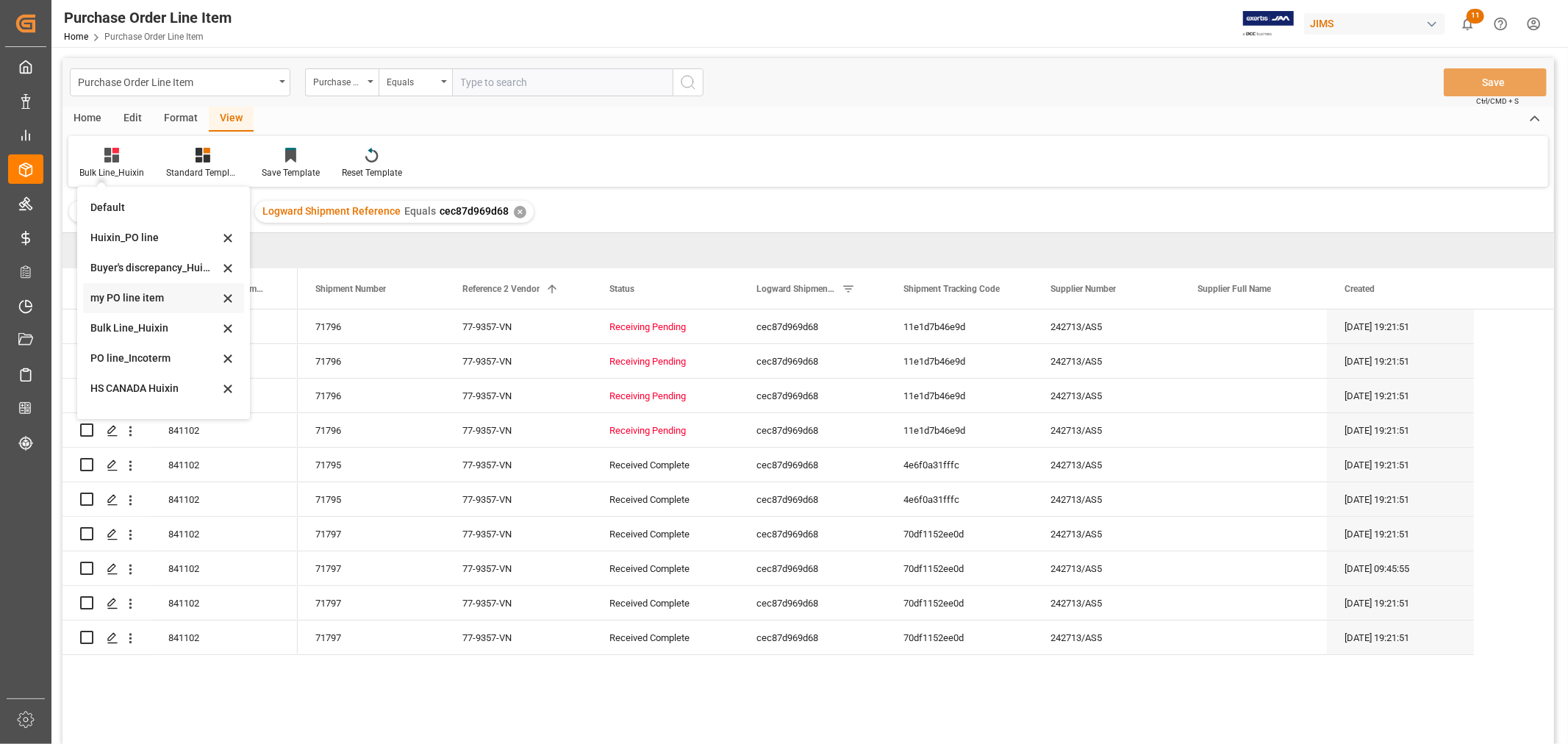
click at [148, 300] on div "my PO line item" at bounding box center [155, 298] width 128 height 16
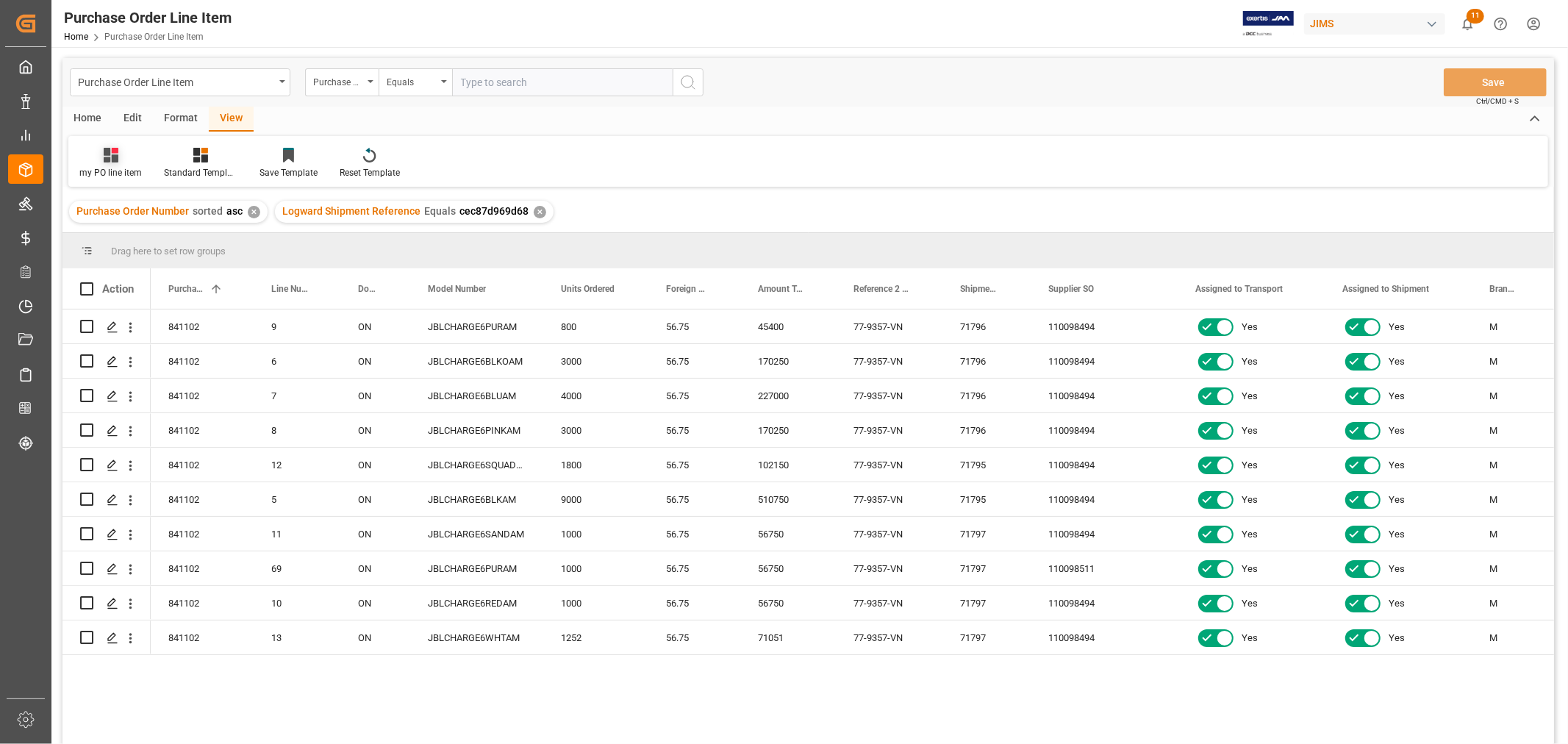
click at [112, 169] on div "my PO line item" at bounding box center [110, 172] width 63 height 13
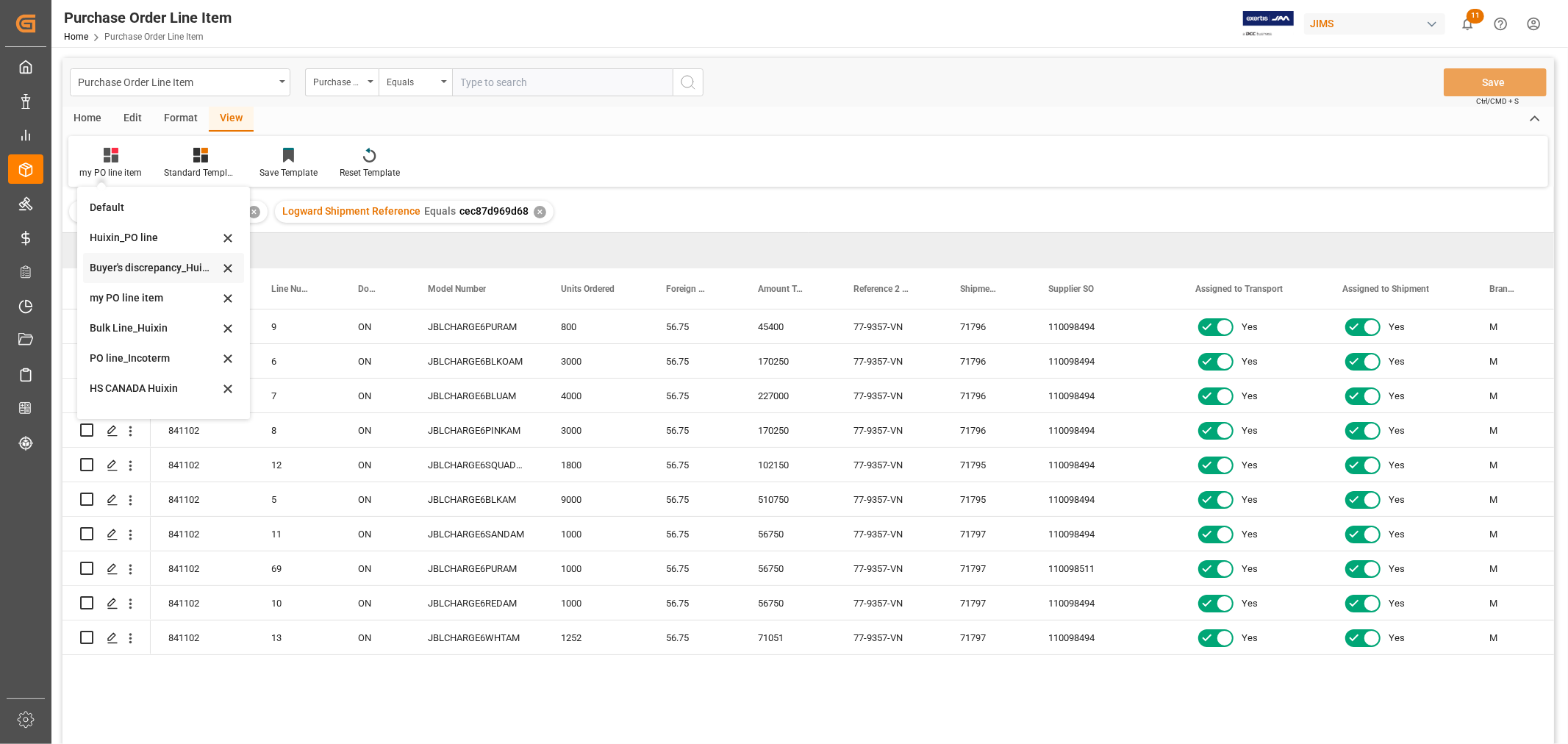
click at [170, 268] on div "Buyer's discrepancy_Huixin" at bounding box center [155, 268] width 128 height 16
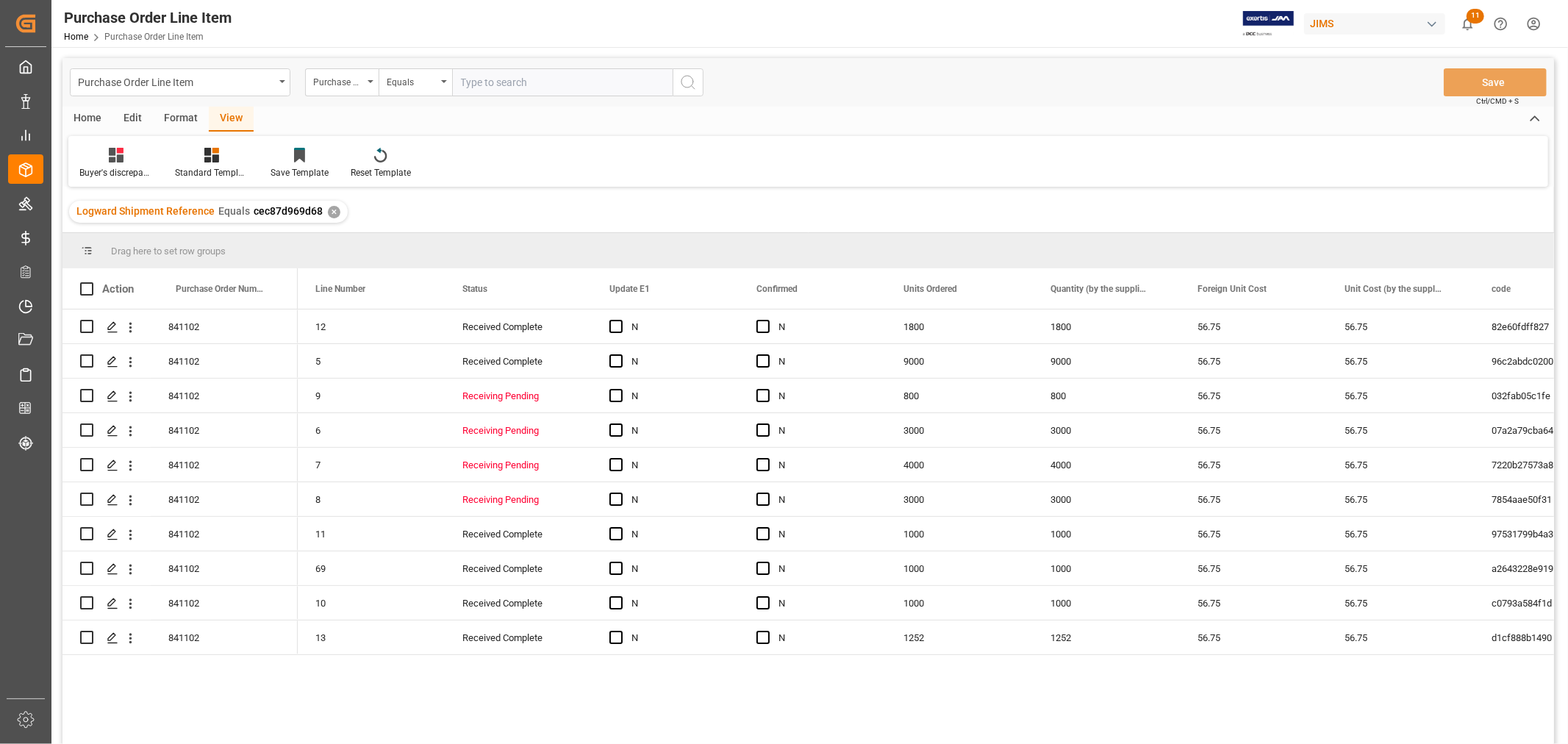
click at [176, 119] on div "Format" at bounding box center [181, 119] width 56 height 25
click at [134, 115] on div "Edit" at bounding box center [133, 119] width 41 height 25
click at [89, 114] on div "Home" at bounding box center [88, 119] width 50 height 25
click at [228, 115] on div "View" at bounding box center [231, 119] width 45 height 25
click at [76, 118] on div "Home" at bounding box center [88, 119] width 50 height 25
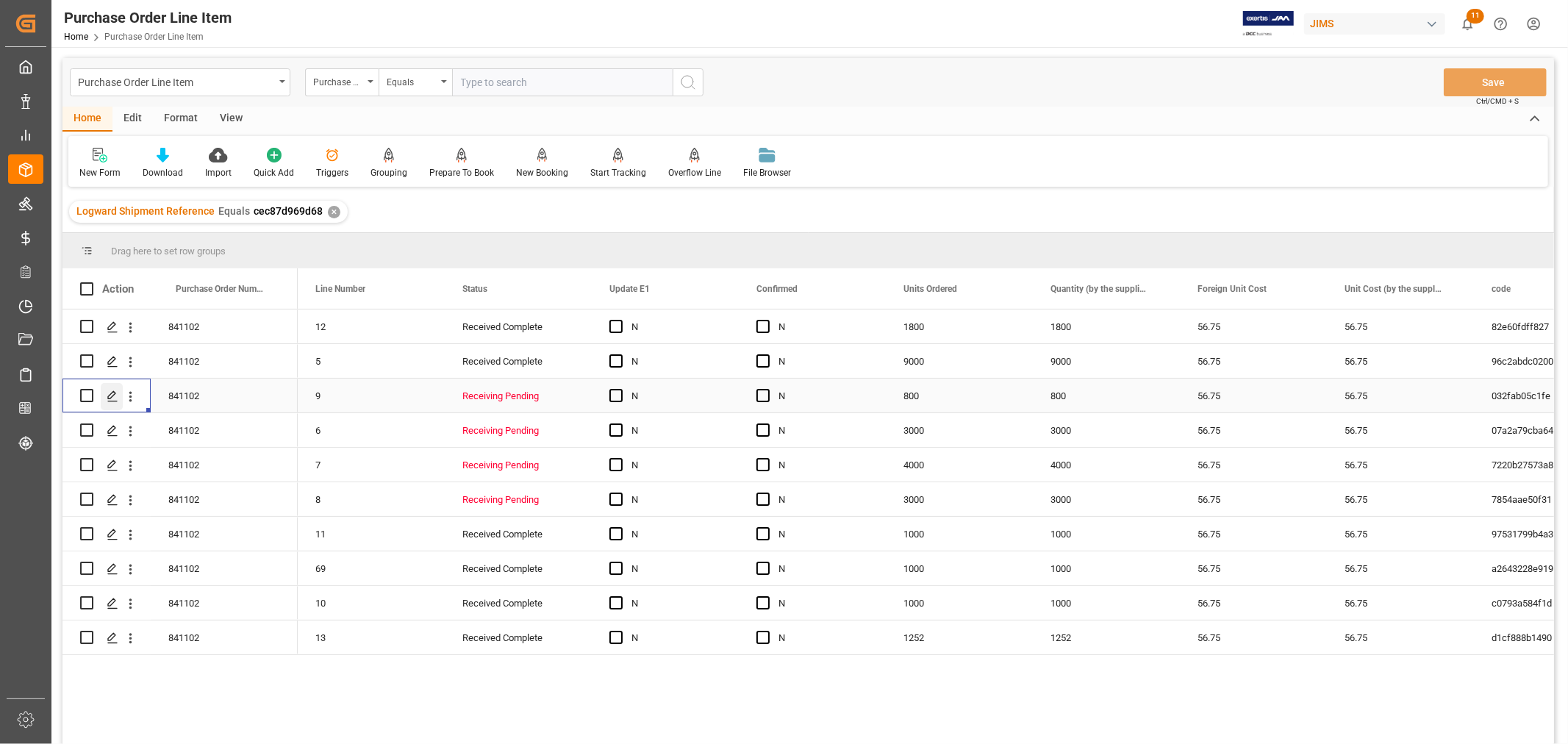
click at [108, 397] on icon "Press SPACE to select this row." at bounding box center [113, 397] width 12 height 12
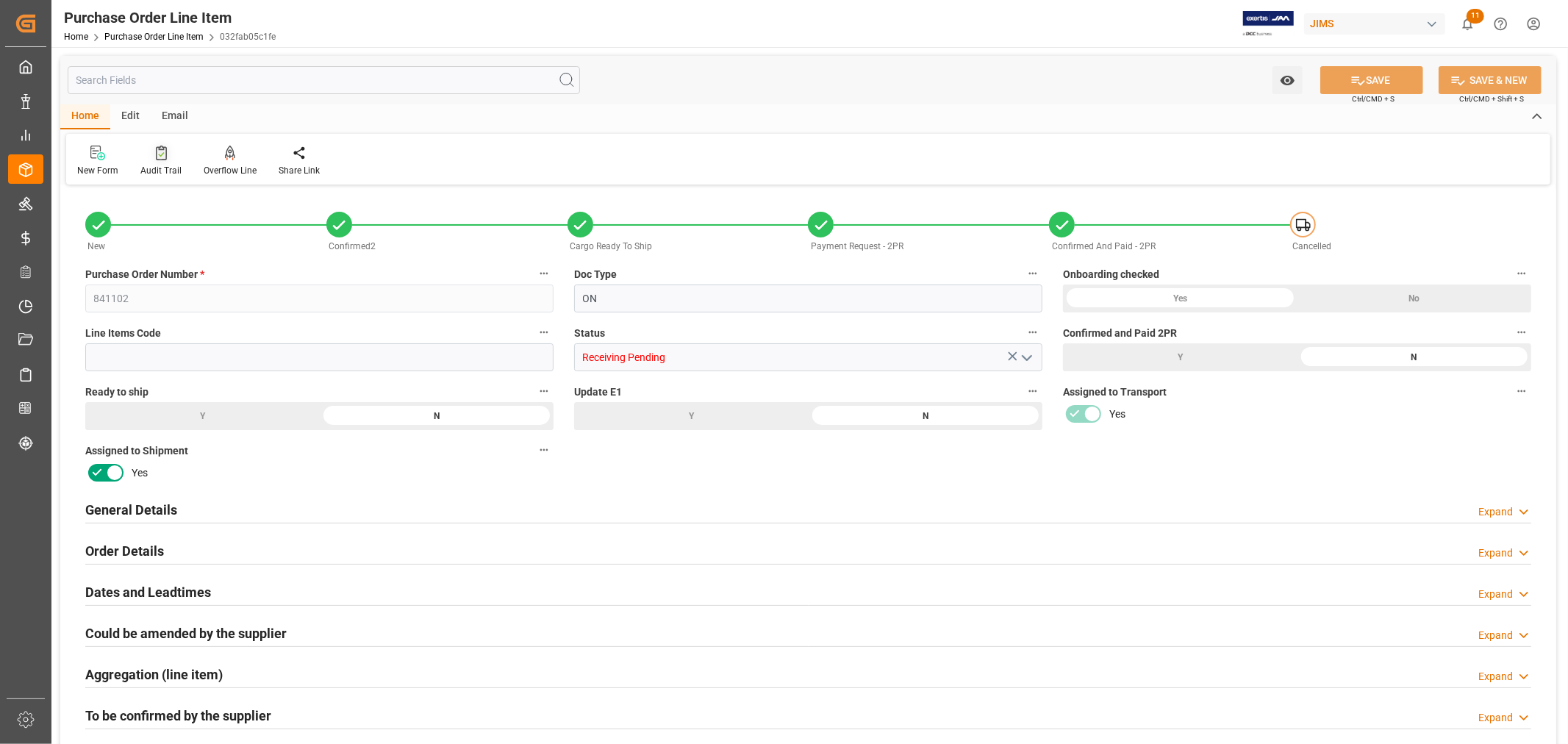
click at [161, 165] on div "Audit Trail" at bounding box center [161, 170] width 41 height 13
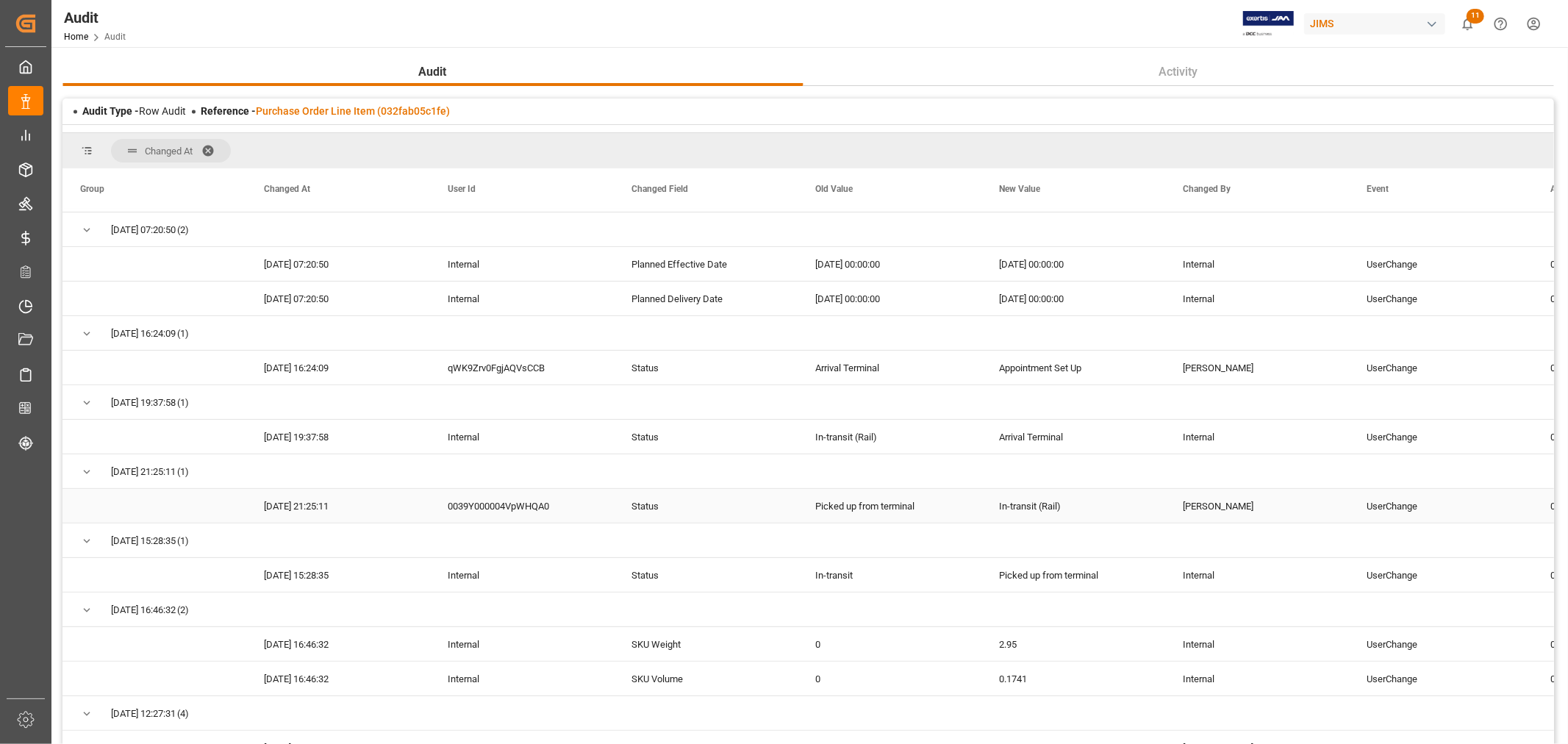
scroll to position [245, 0]
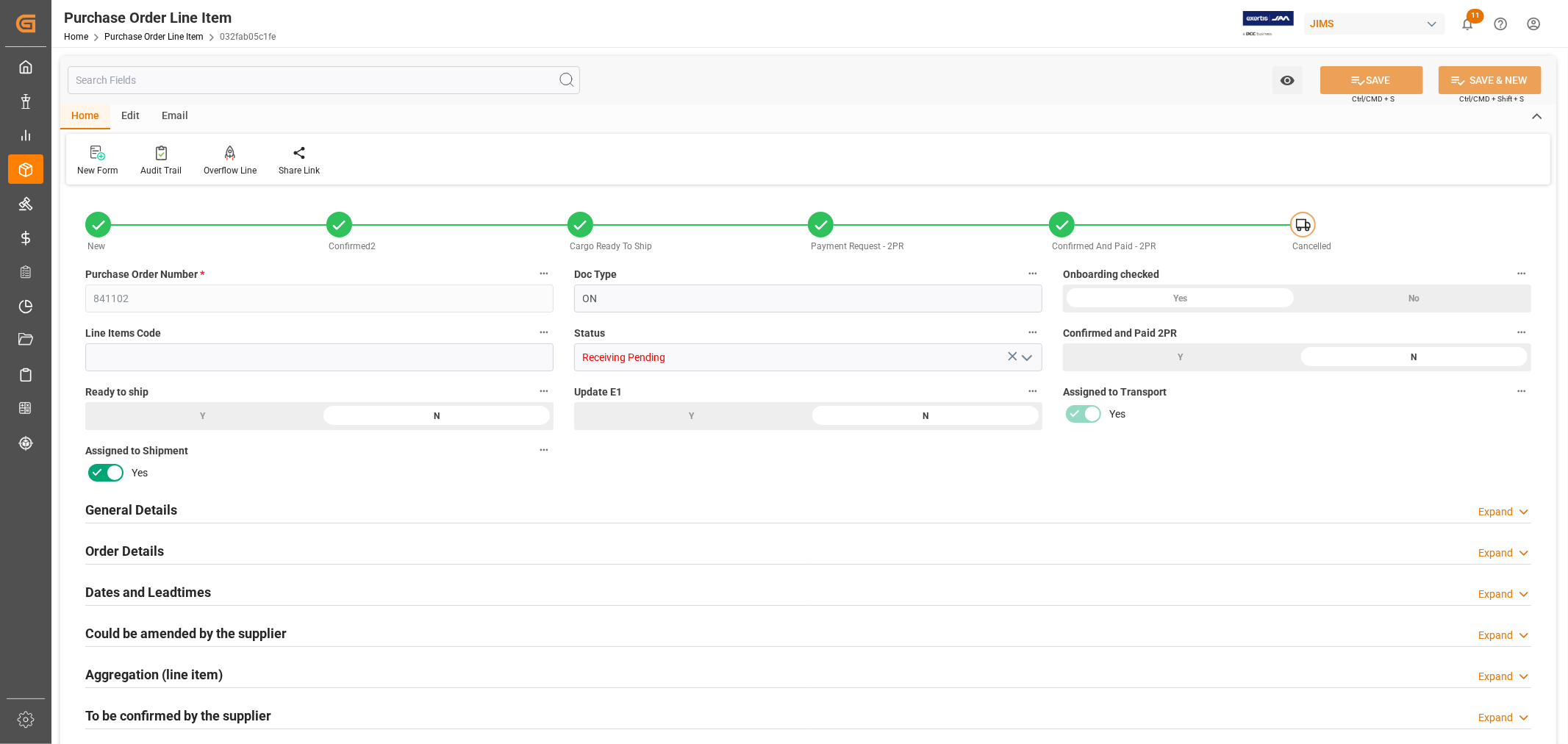
click at [1026, 357] on icon "open menu" at bounding box center [1027, 358] width 17 height 17
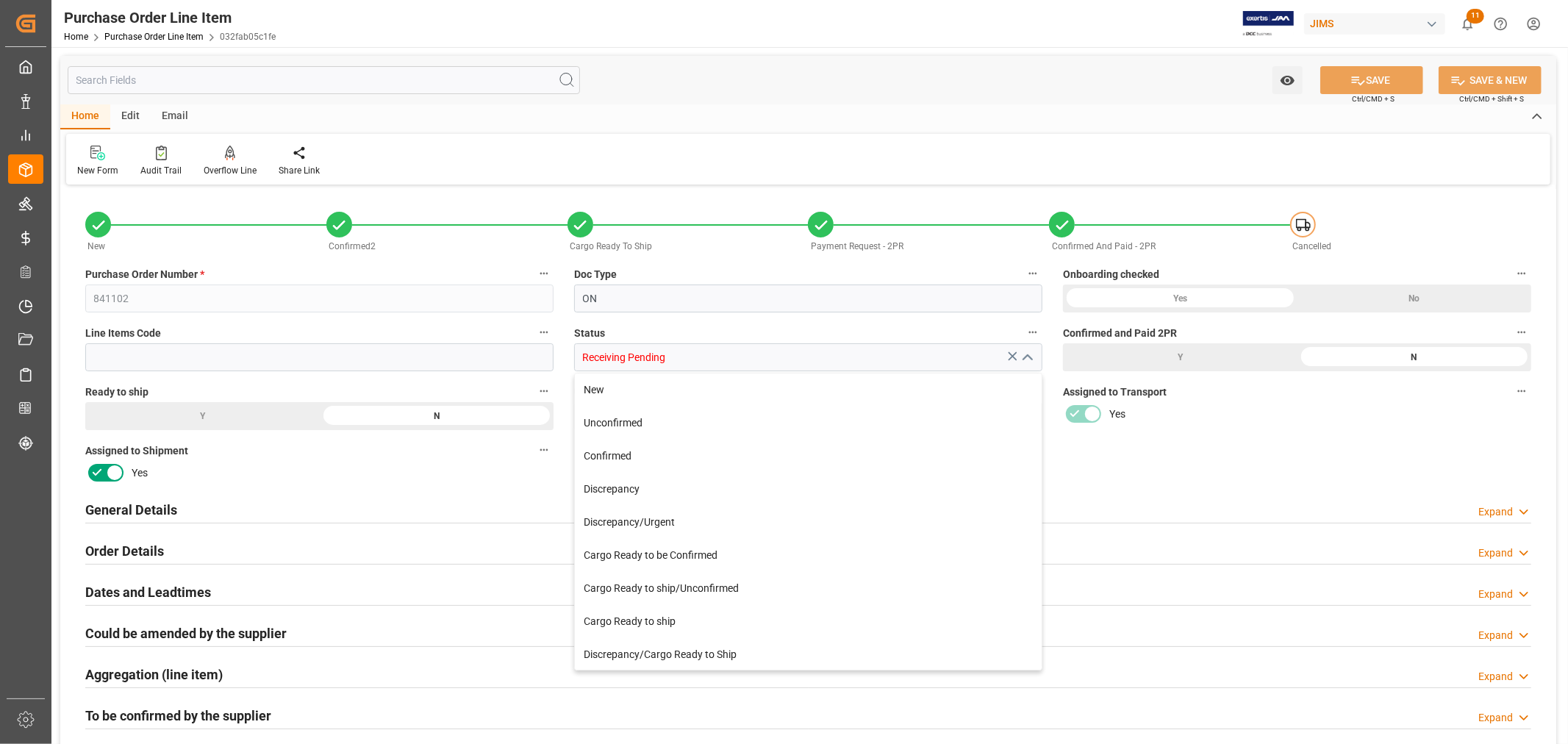
click at [1026, 357] on icon "close menu" at bounding box center [1027, 358] width 17 height 17
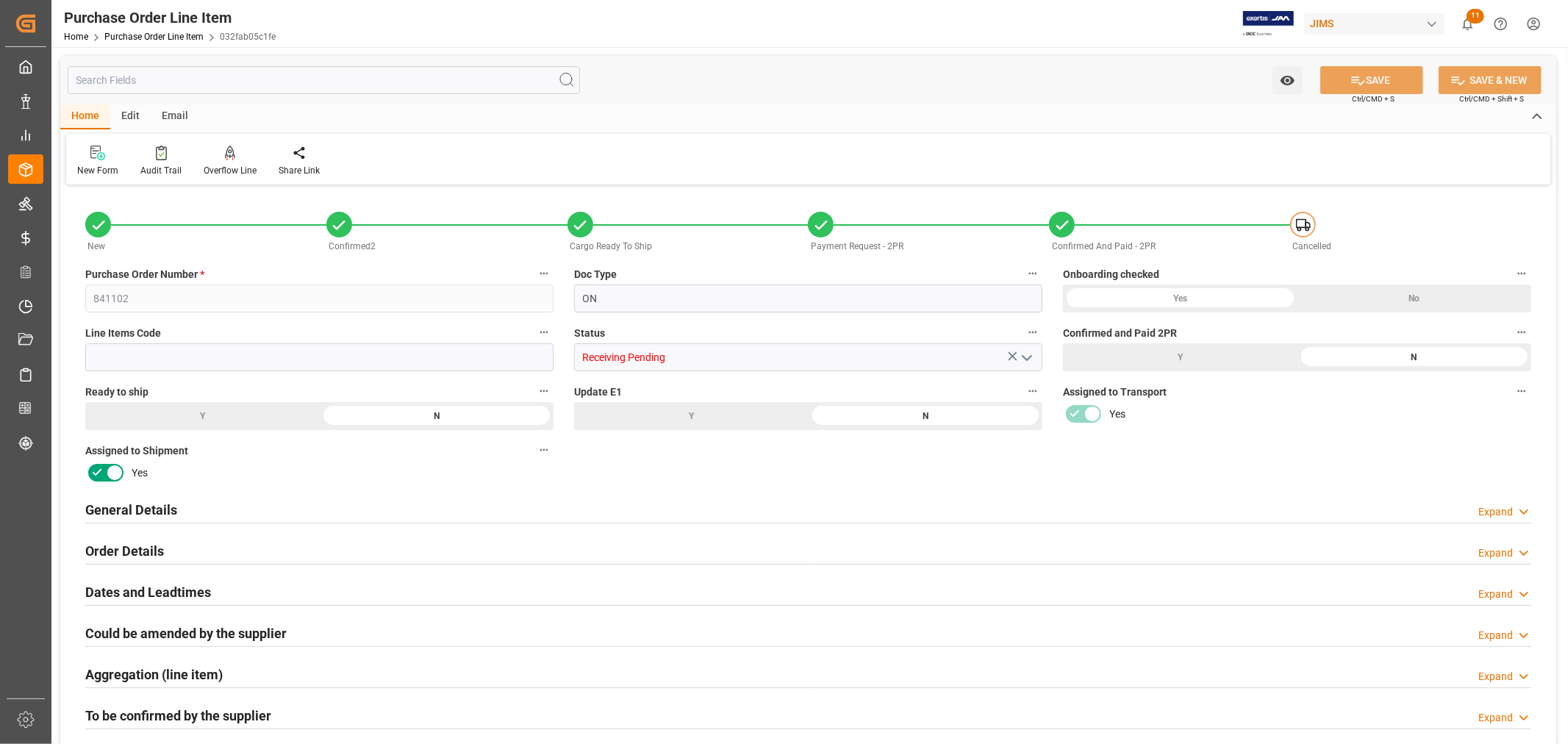
click at [1027, 357] on icon "open menu" at bounding box center [1027, 358] width 17 height 17
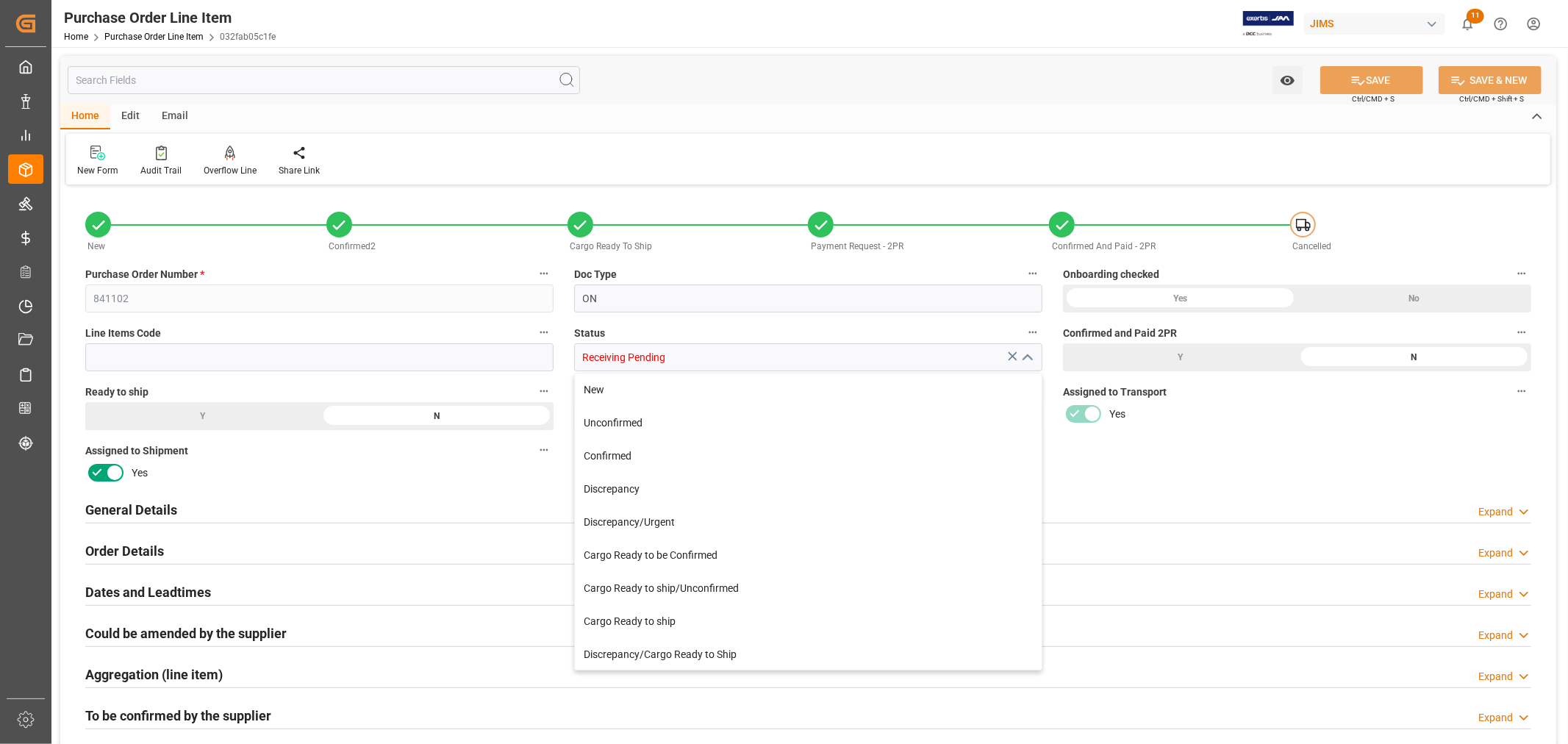
click at [1172, 460] on div "New Confirmed2 Cargo Ready To Ship Payment Request - 2PR Confirmed And Paid - 2…" at bounding box center [807, 573] width 1496 height 768
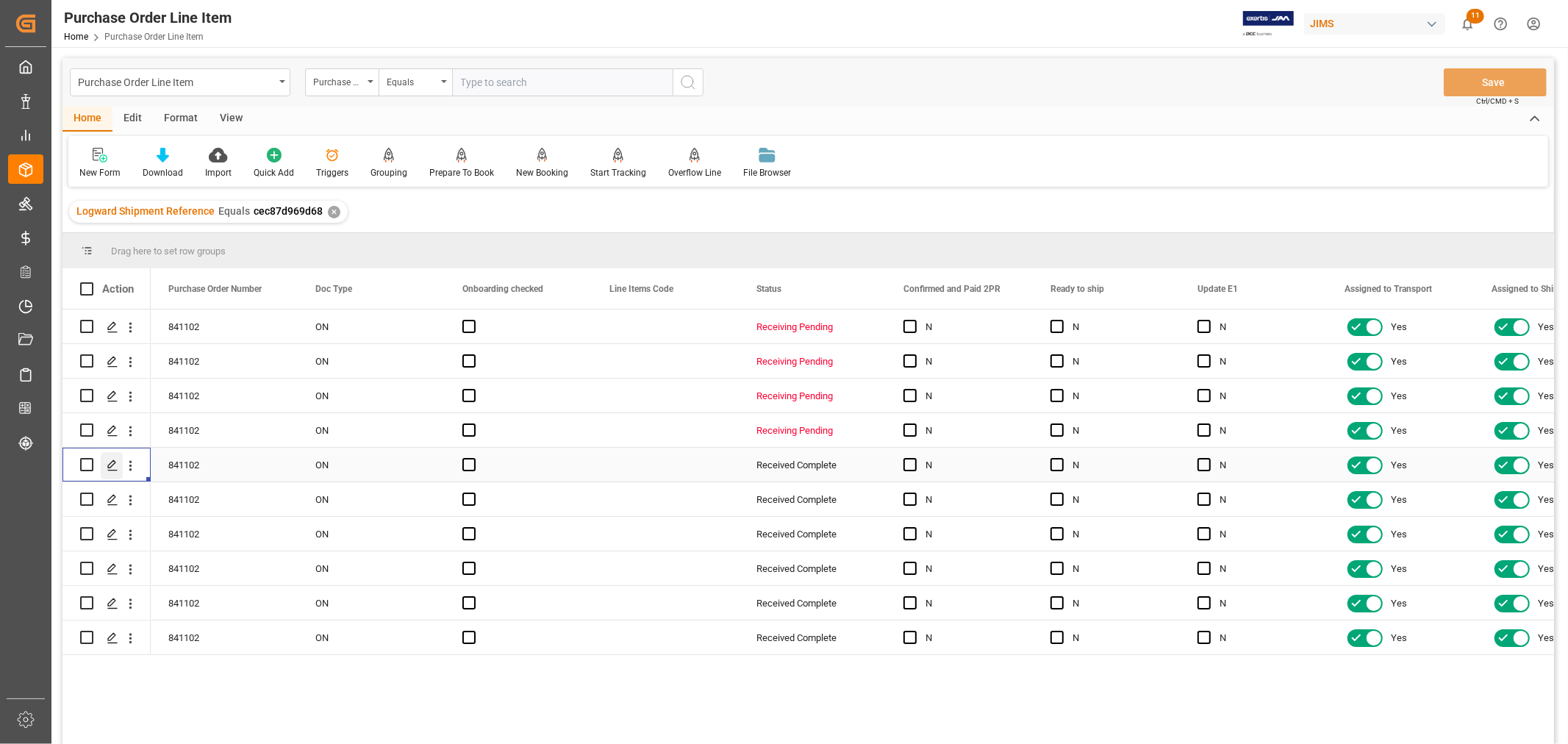
click at [110, 464] on icon "Press SPACE to select this row." at bounding box center [113, 465] width 12 height 12
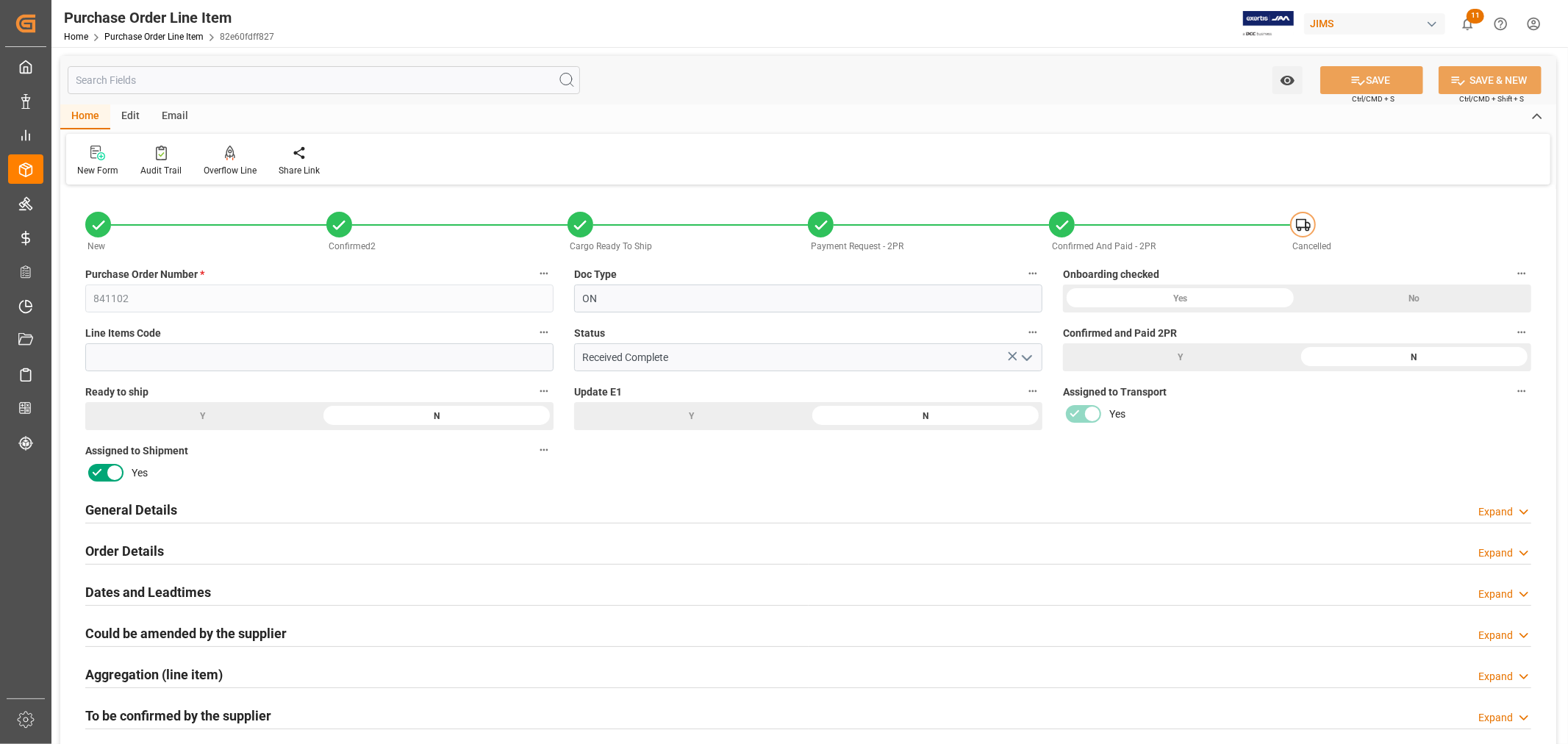
click at [1027, 356] on icon "open menu" at bounding box center [1027, 358] width 17 height 17
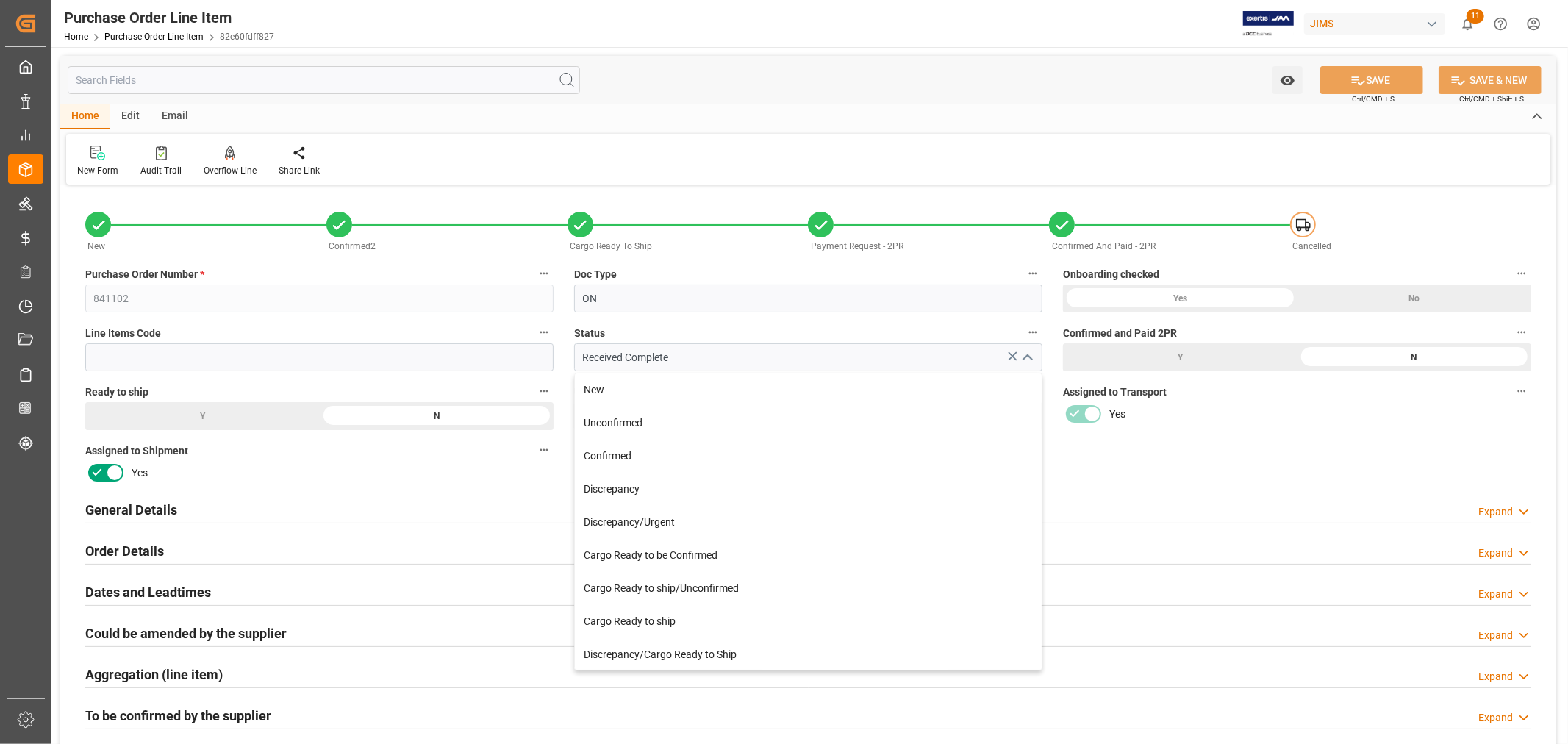
click at [1027, 356] on polyline "close menu" at bounding box center [1027, 358] width 9 height 4
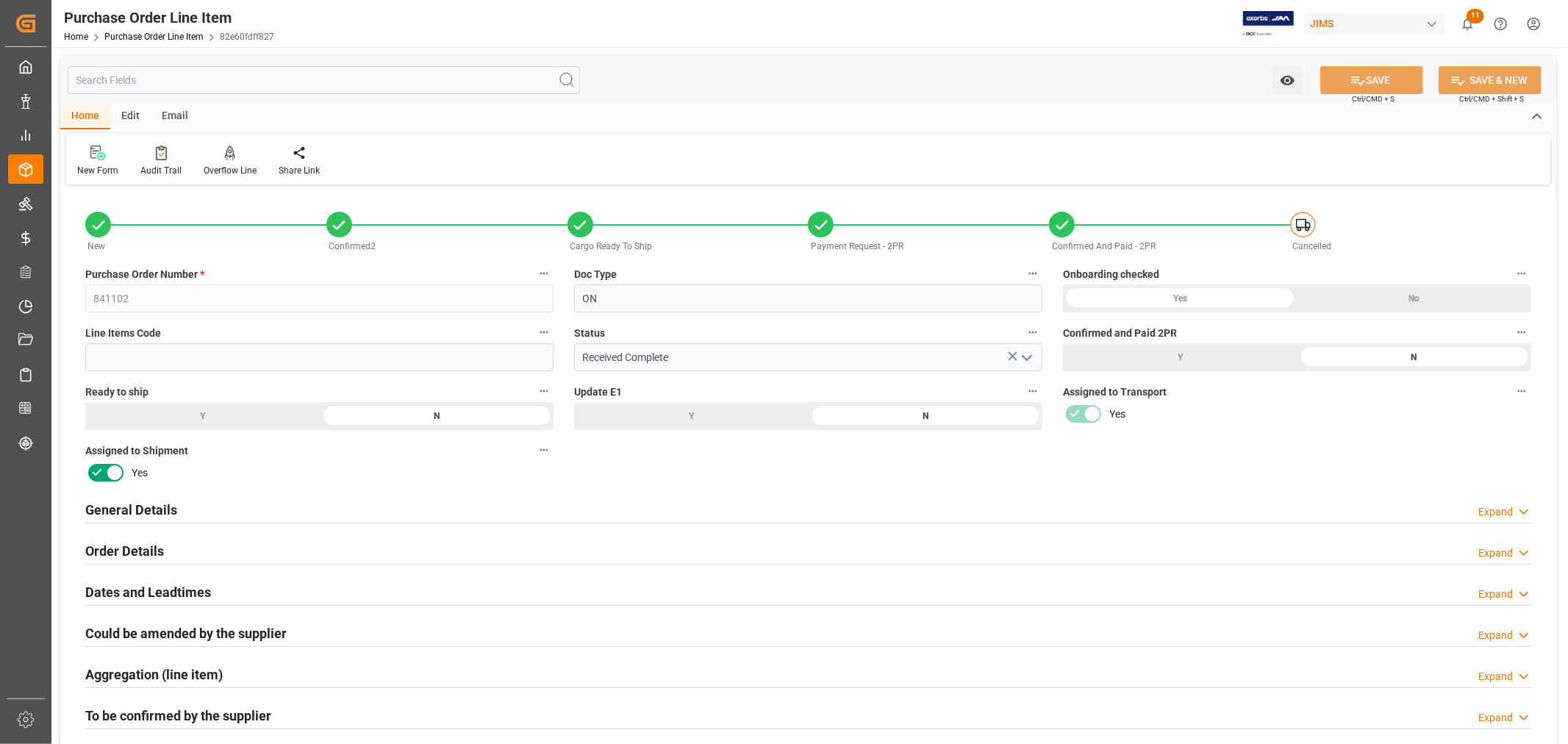
click at [159, 170] on div "Audit Trail" at bounding box center [161, 170] width 41 height 13
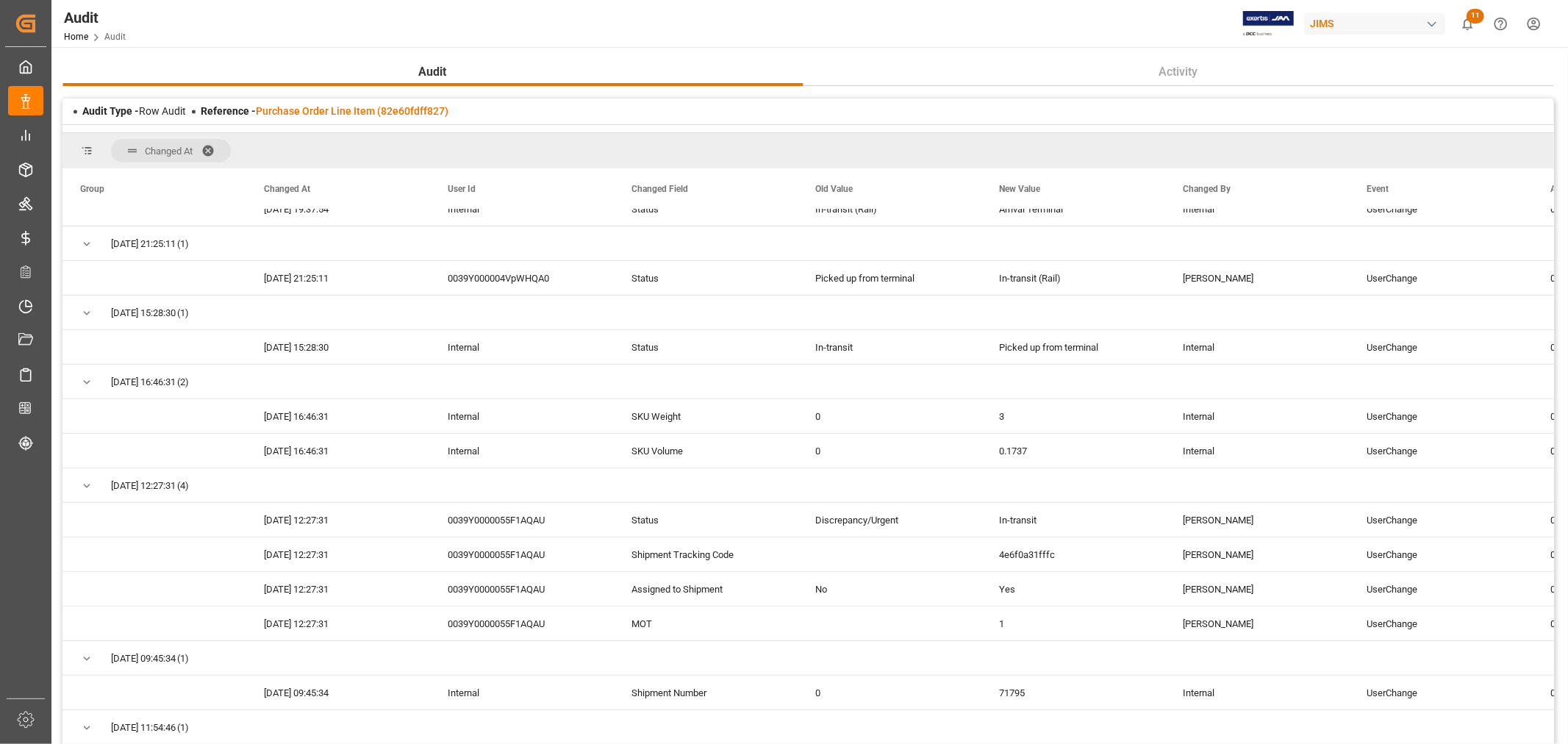
scroll to position [653, 0]
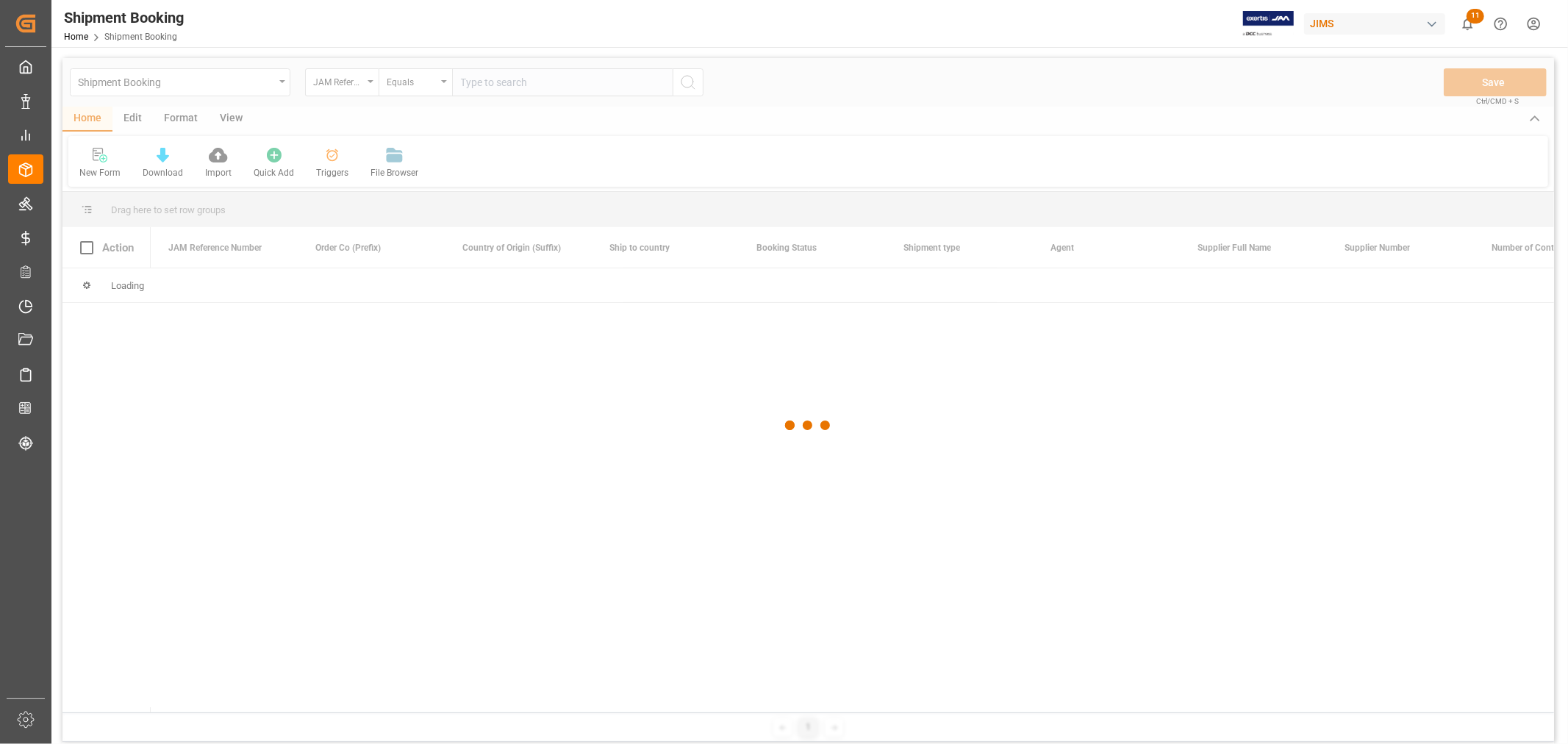
click at [515, 87] on div at bounding box center [808, 425] width 1492 height 735
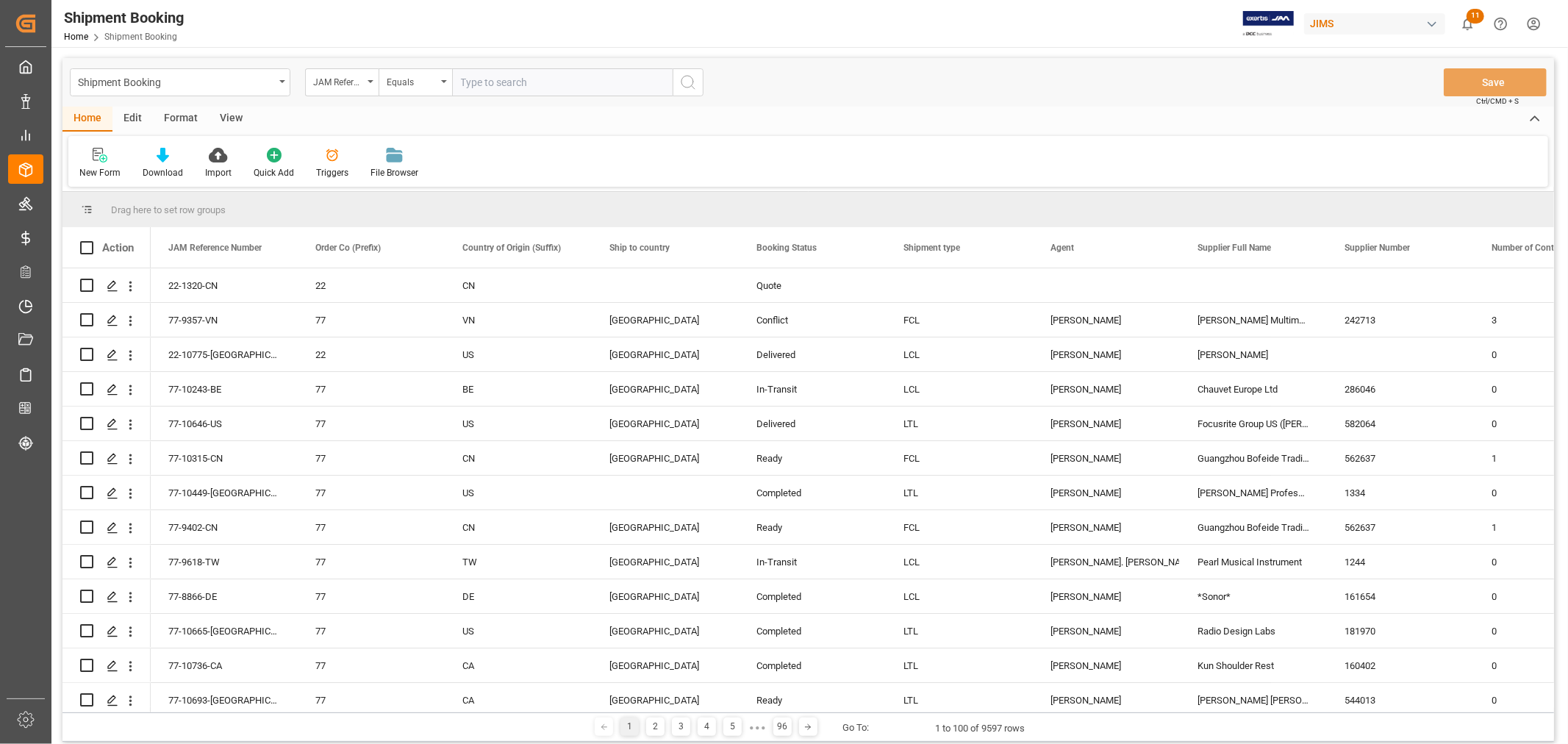
click at [516, 82] on input "text" at bounding box center [563, 82] width 221 height 28
type input "77-9314-CN"
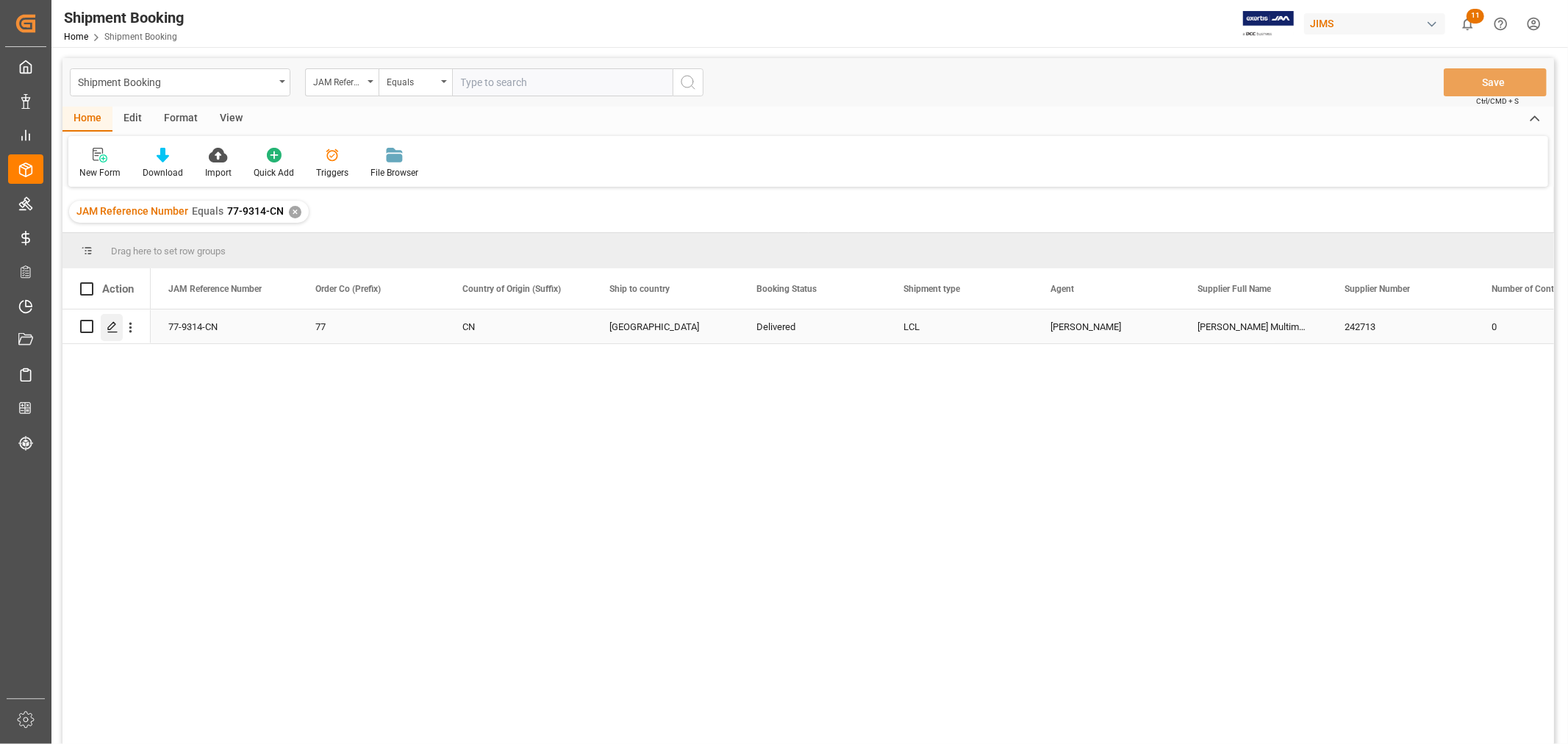
click at [112, 328] on icon "Press SPACE to select this row." at bounding box center [113, 327] width 12 height 12
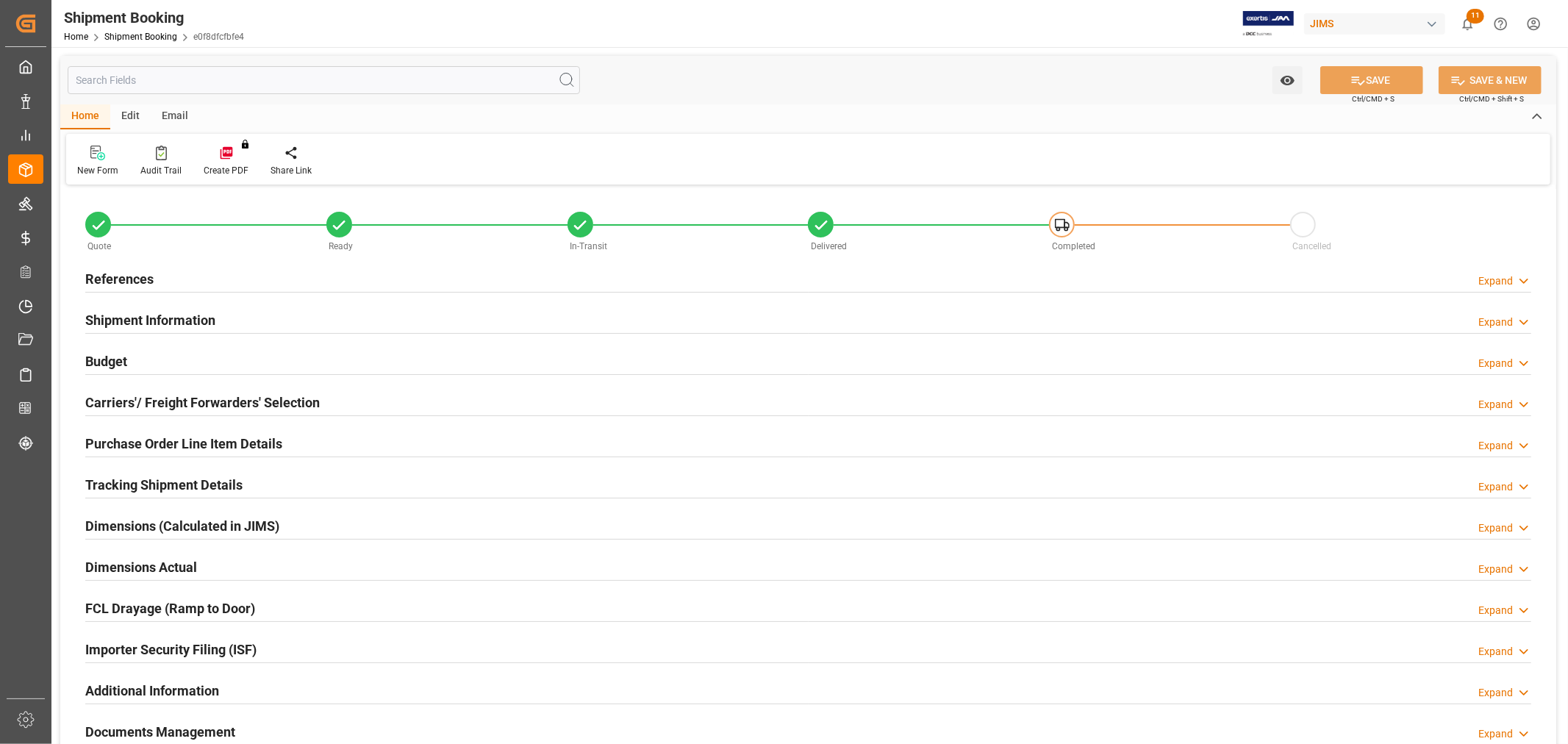
type input "11"
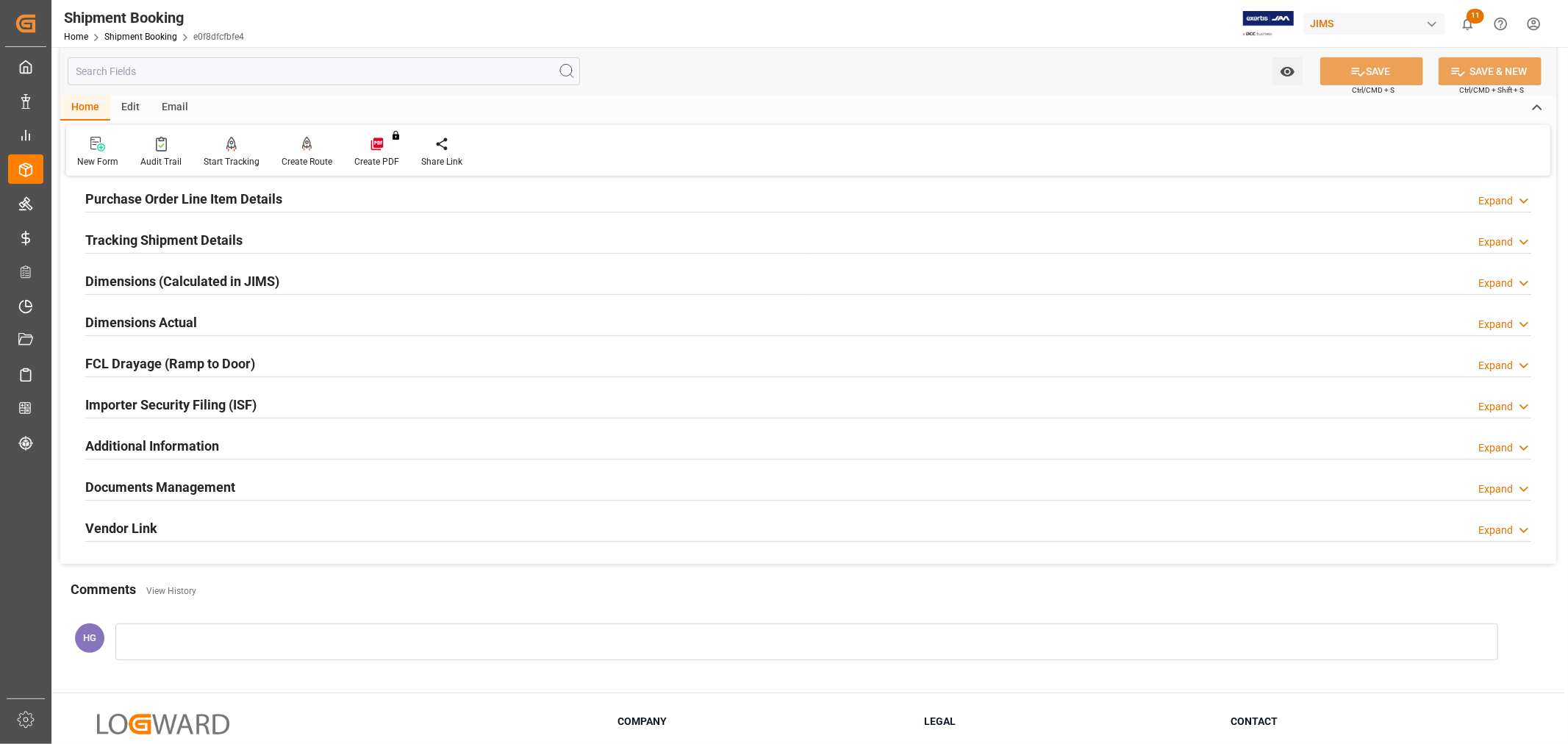
scroll to position [163, 0]
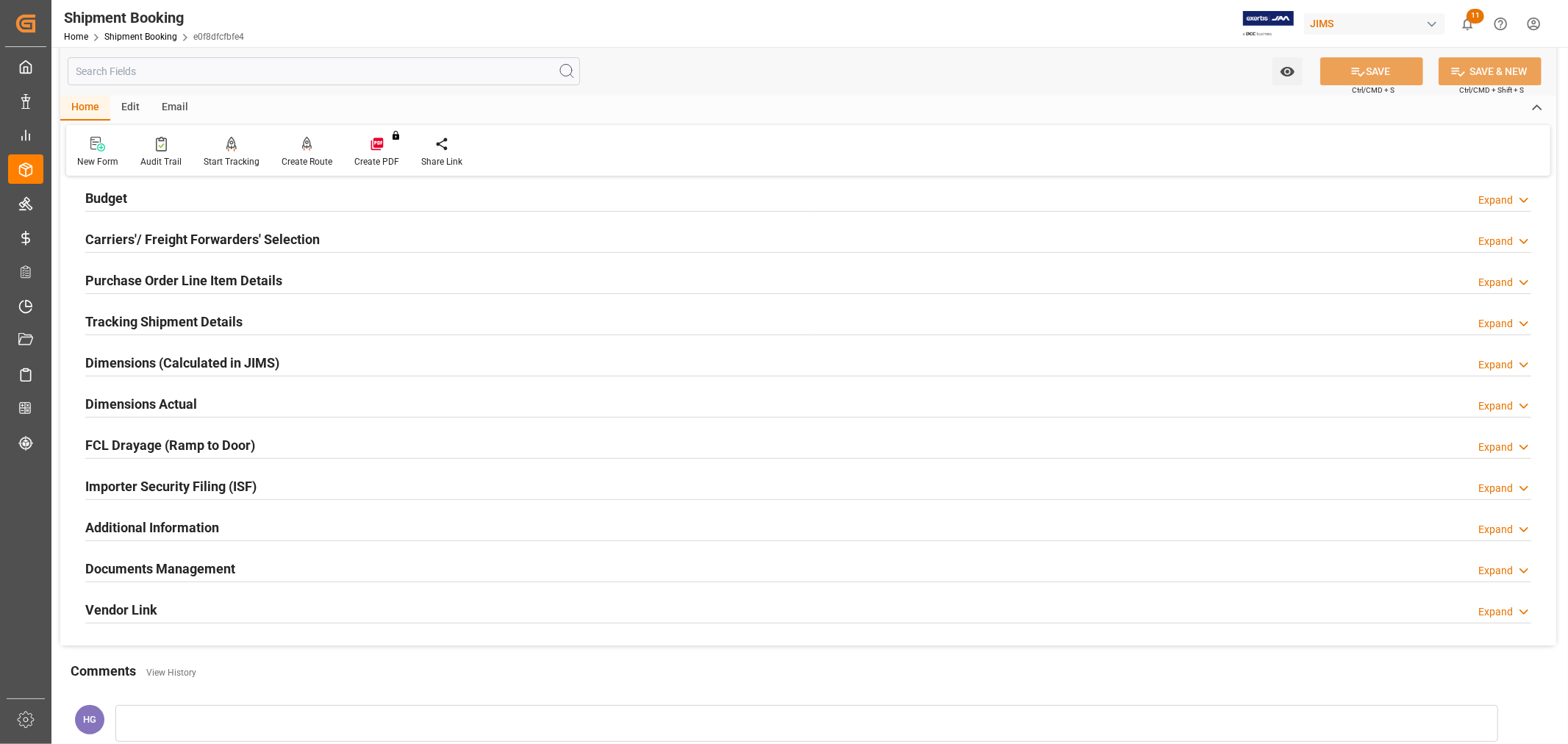
click at [157, 283] on h2 "Purchase Order Line Item Details" at bounding box center [183, 280] width 197 height 20
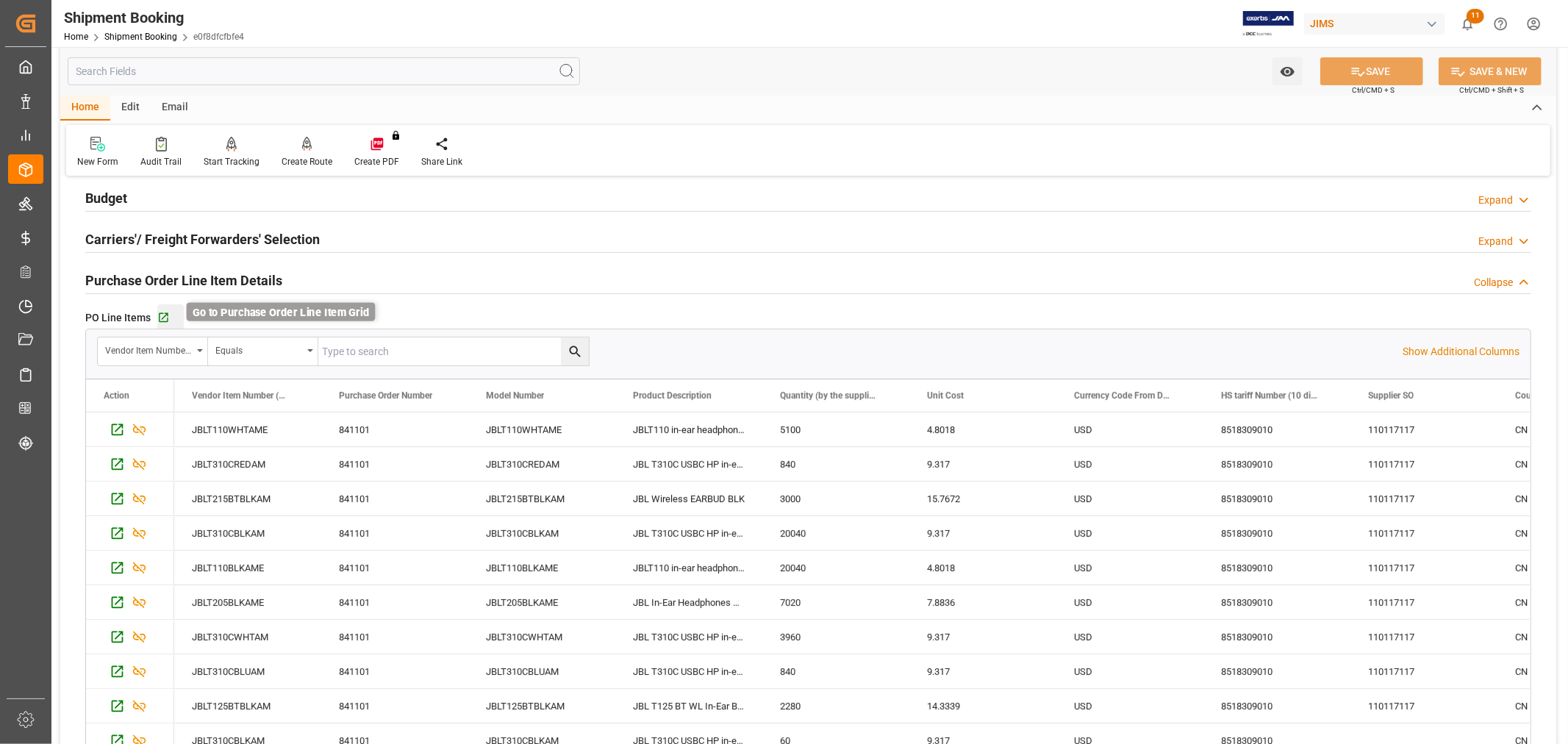
click at [168, 317] on icon "button" at bounding box center [163, 318] width 12 height 12
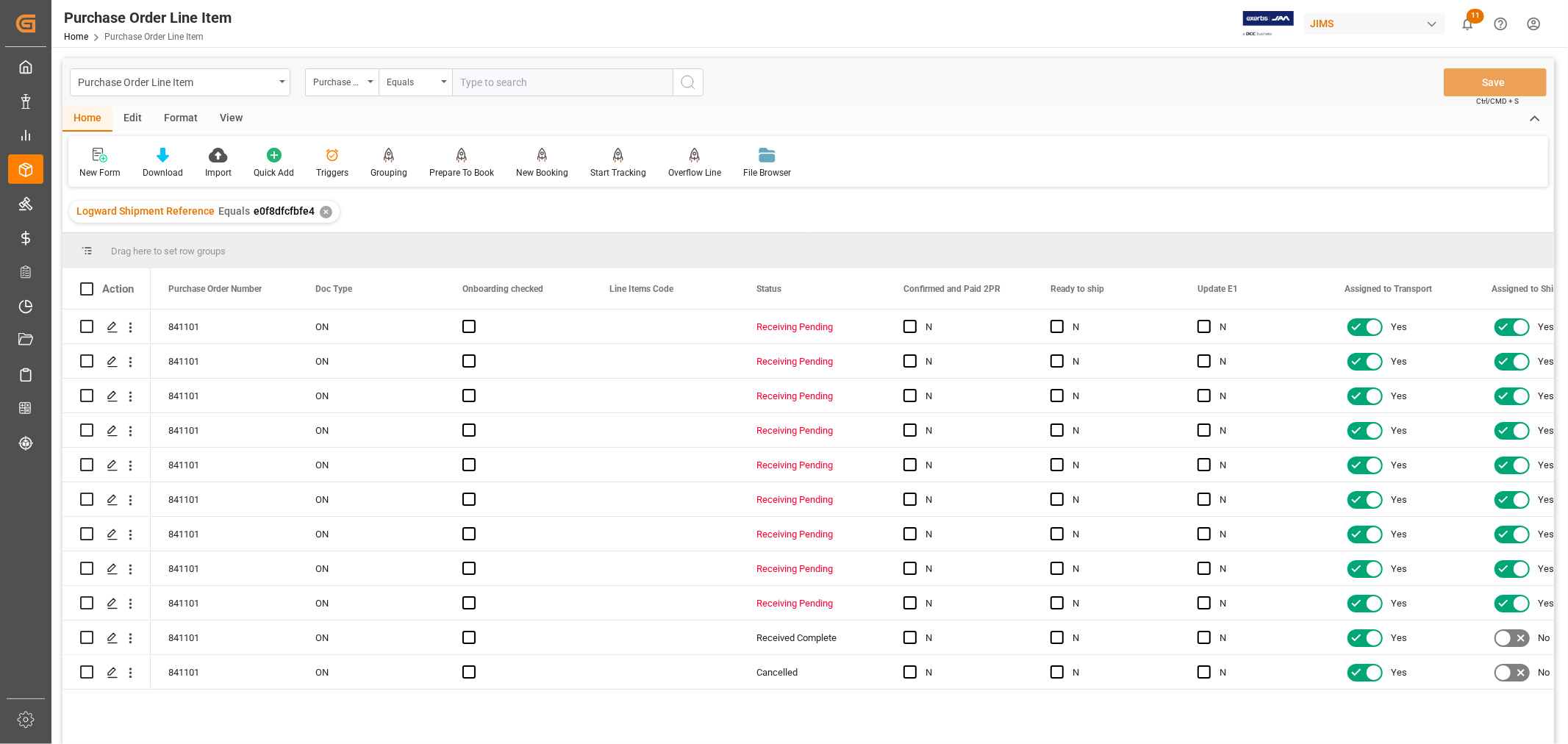
click at [234, 115] on div "View" at bounding box center [231, 119] width 45 height 25
click at [103, 166] on div "Default" at bounding box center [93, 172] width 29 height 13
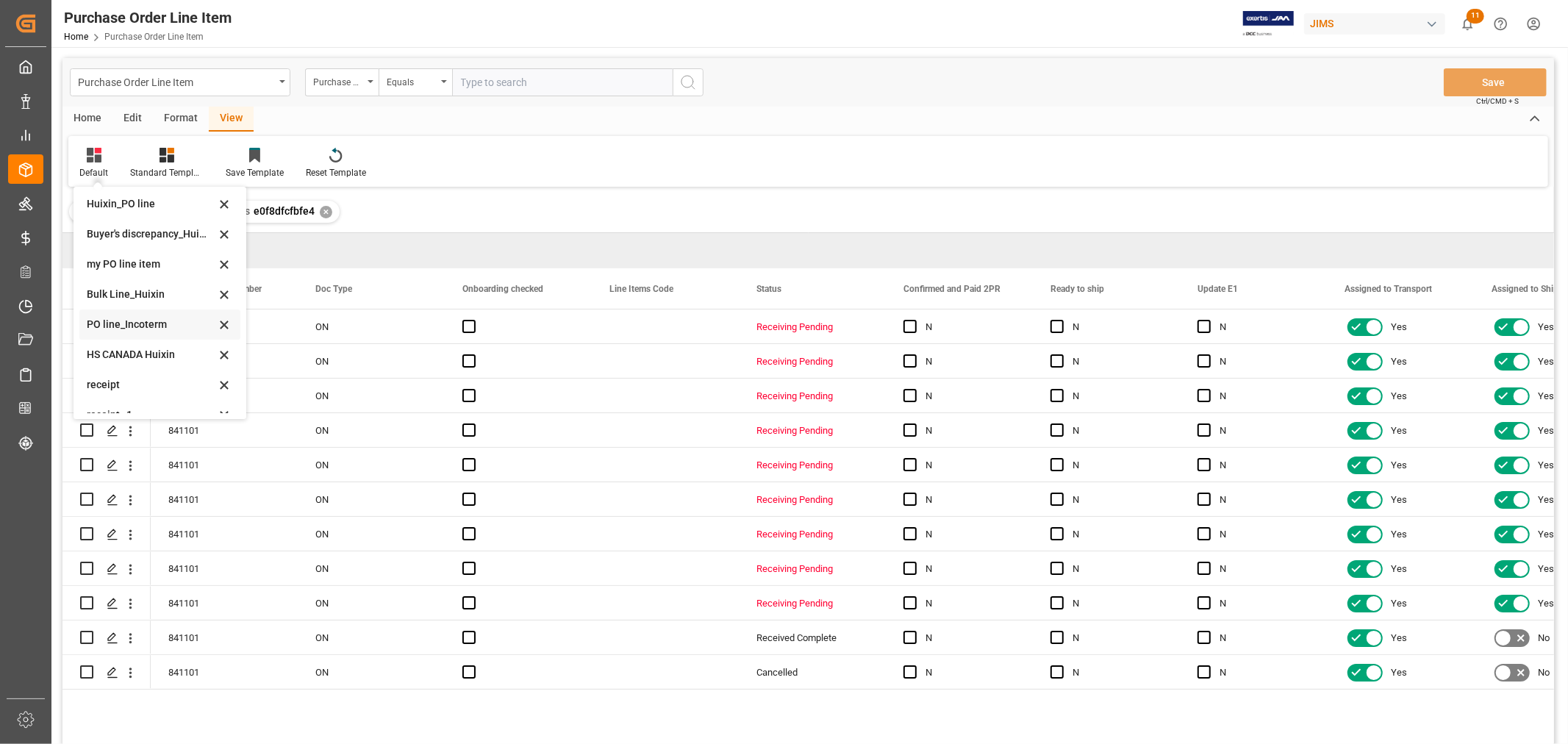
scroll to position [50, 0]
click at [135, 219] on div "Buyer's discrepancy_Huixin" at bounding box center [151, 218] width 128 height 16
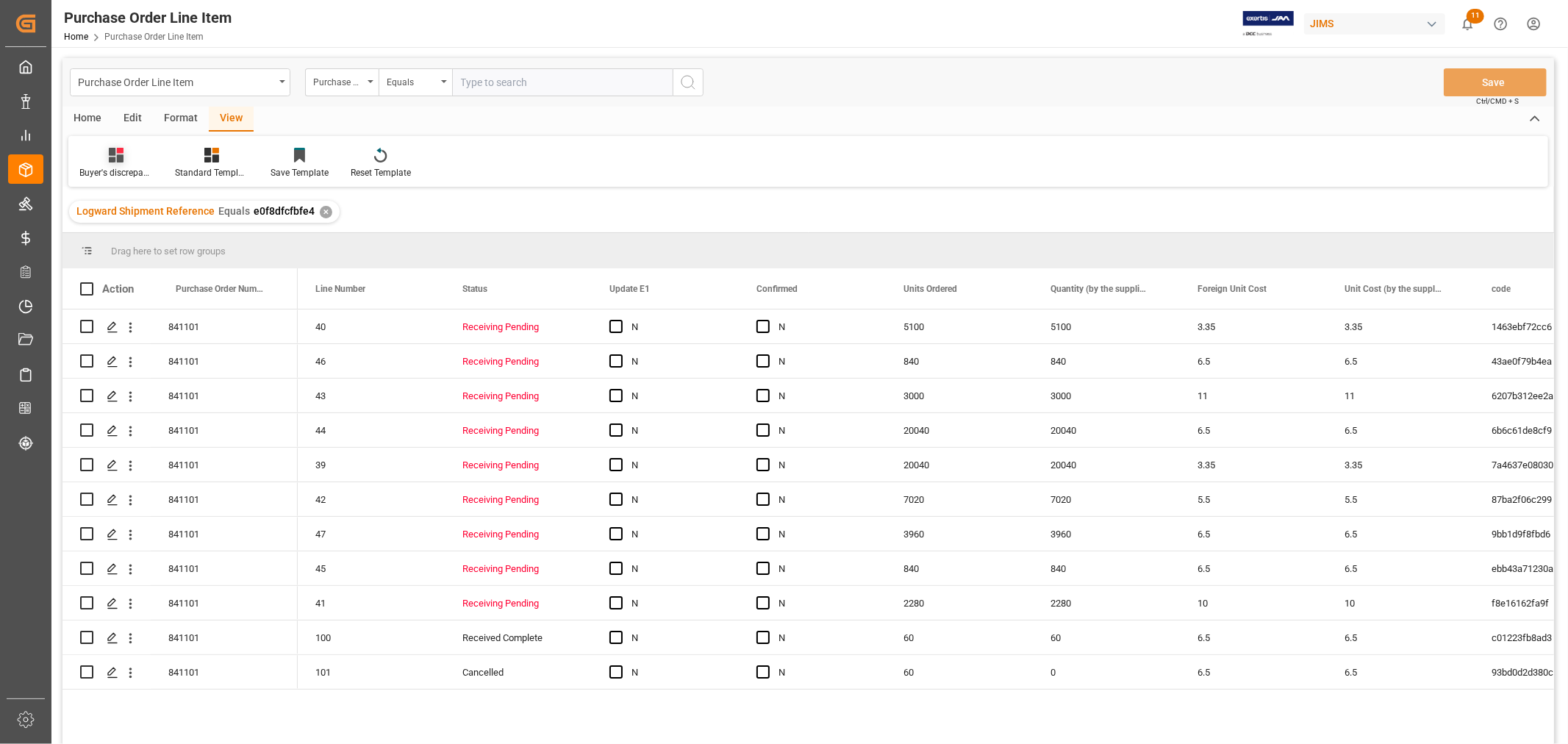
click at [126, 166] on div "Buyer's discrepancy_Huixin" at bounding box center [115, 172] width 74 height 13
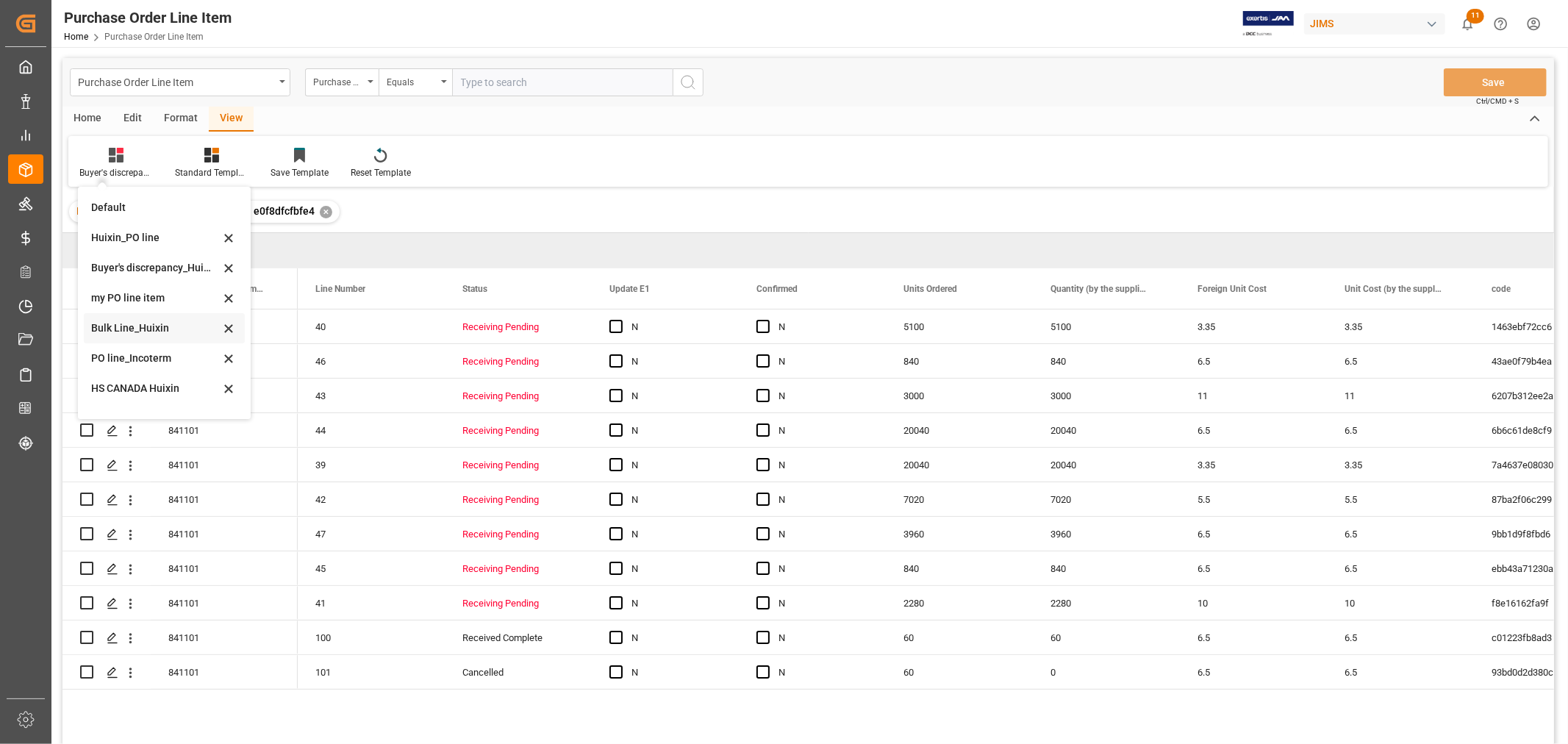
click at [147, 332] on div "Bulk Line_Huixin" at bounding box center [155, 328] width 128 height 16
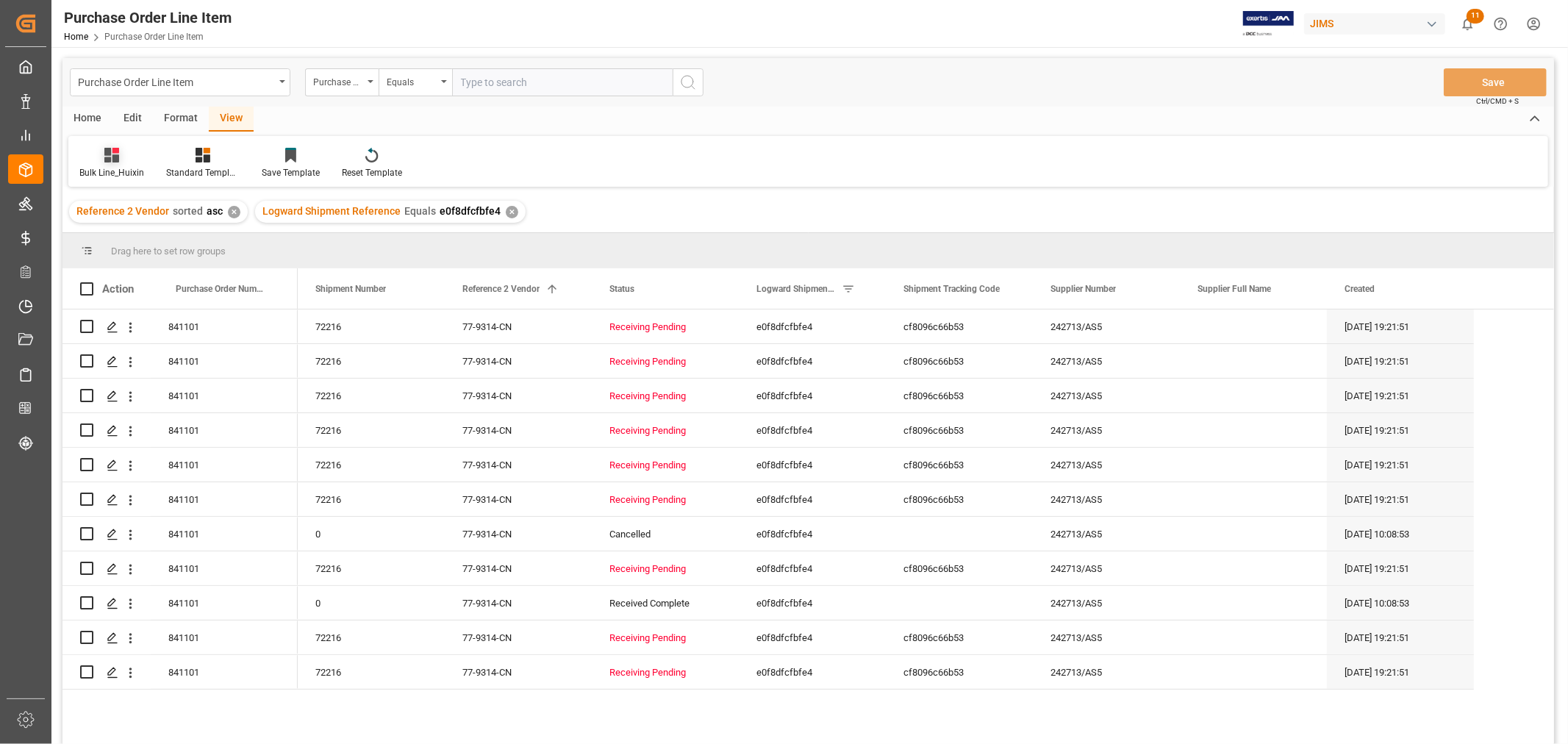
click at [112, 167] on div "Bulk Line_Huixin" at bounding box center [111, 172] width 65 height 13
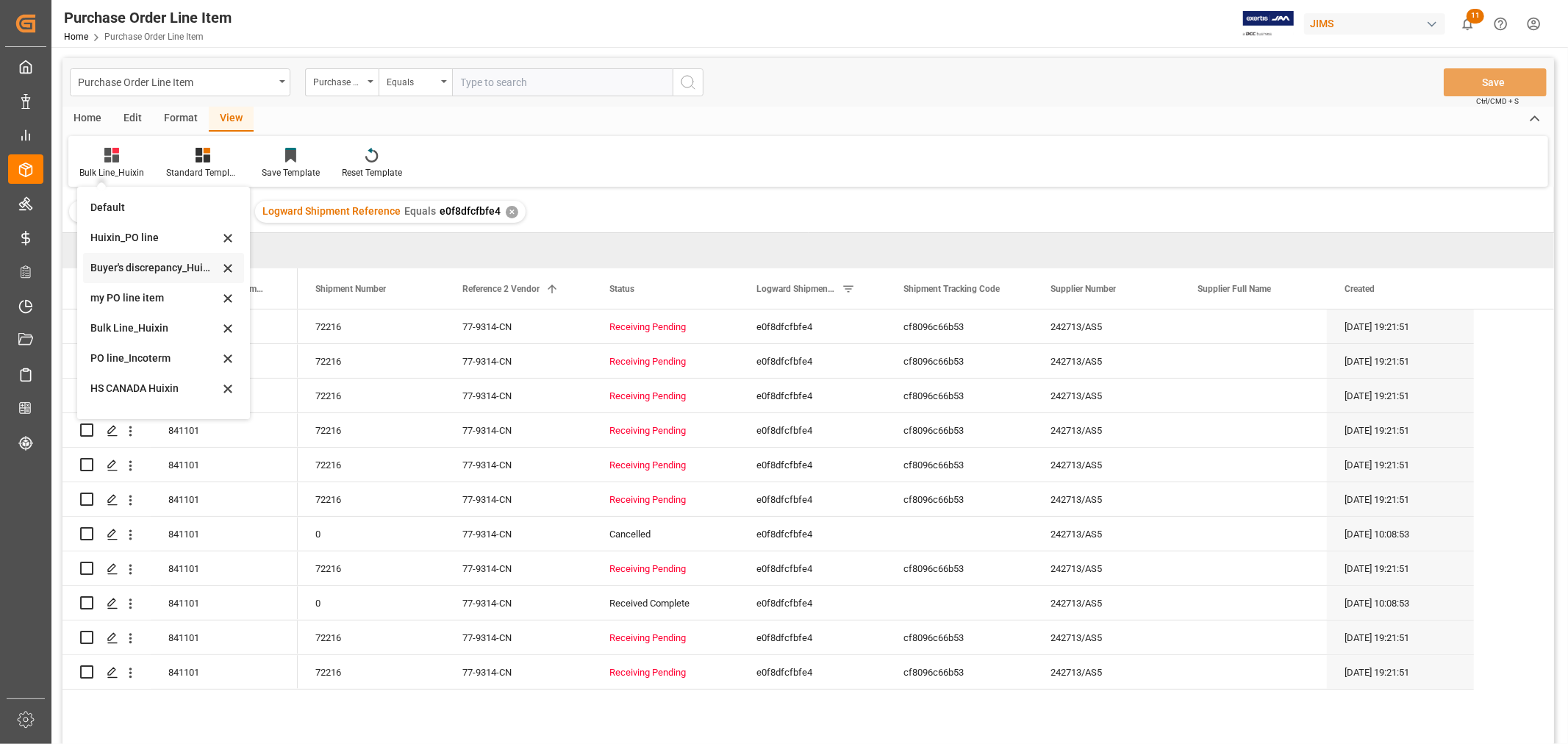
click at [127, 266] on div "Buyer's discrepancy_Huixin" at bounding box center [155, 268] width 128 height 16
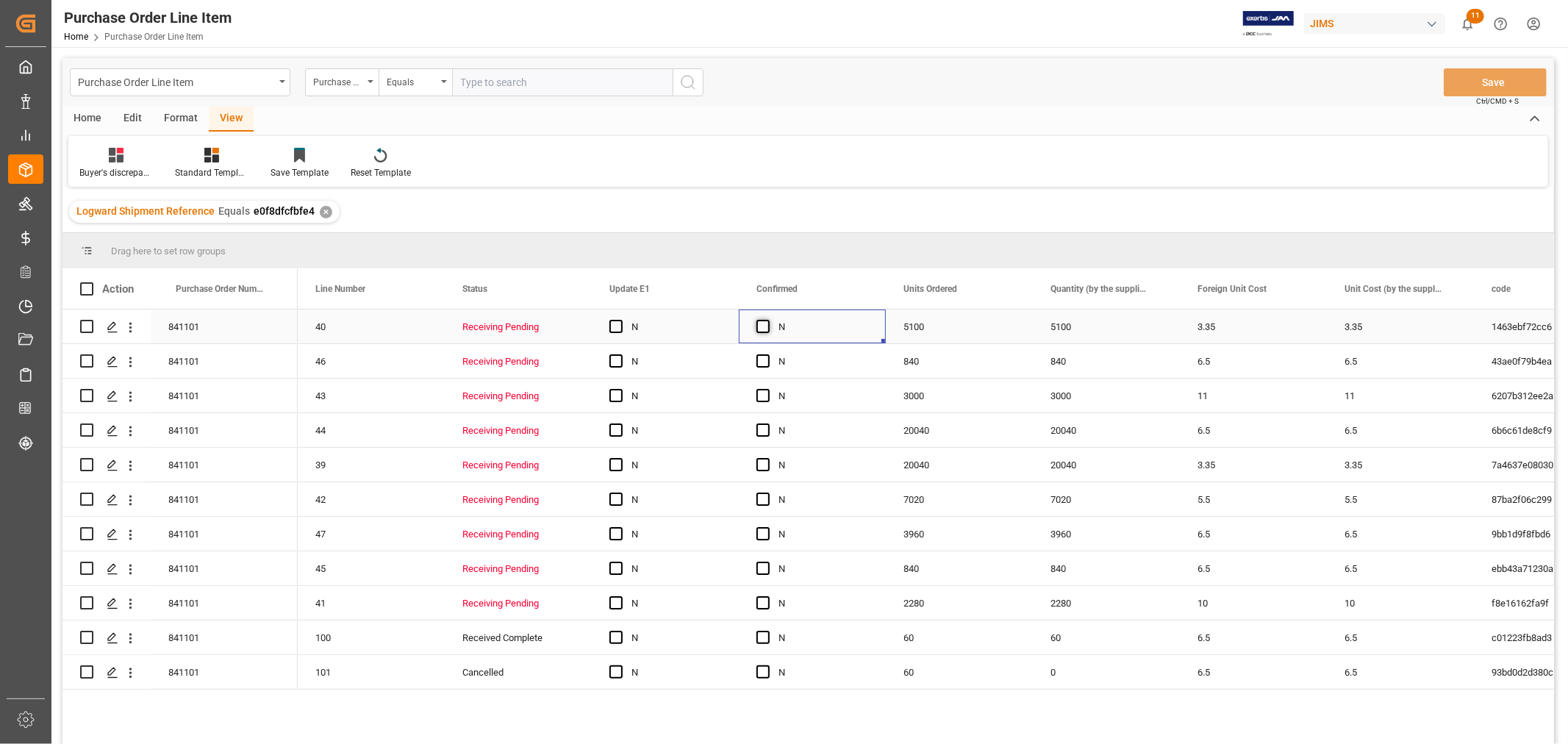
click at [765, 328] on span "Press SPACE to select this row." at bounding box center [762, 326] width 13 height 13
click at [768, 319] on input "Press SPACE to select this row." at bounding box center [768, 319] width 0 height 0
click at [760, 364] on span "Press SPACE to select this row." at bounding box center [762, 360] width 13 height 13
click at [768, 354] on input "Press SPACE to select this row." at bounding box center [768, 354] width 0 height 0
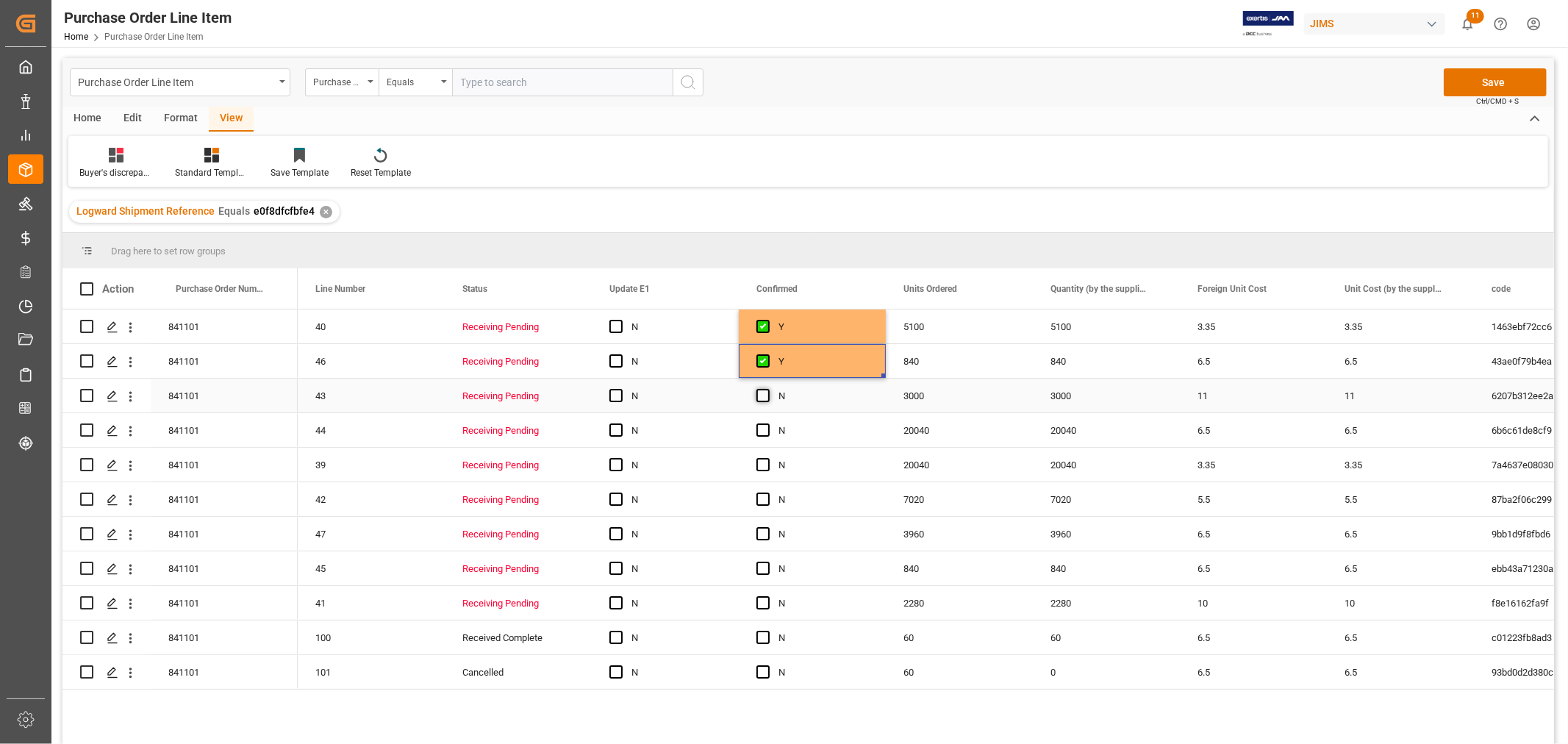
click at [765, 395] on span "Press SPACE to select this row." at bounding box center [762, 395] width 13 height 13
click at [768, 389] on input "Press SPACE to select this row." at bounding box center [768, 389] width 0 height 0
click at [763, 429] on span "Press SPACE to select this row." at bounding box center [762, 430] width 13 height 13
click at [768, 424] on input "Press SPACE to select this row." at bounding box center [768, 424] width 0 height 0
click at [760, 467] on span "Press SPACE to select this row." at bounding box center [762, 464] width 13 height 13
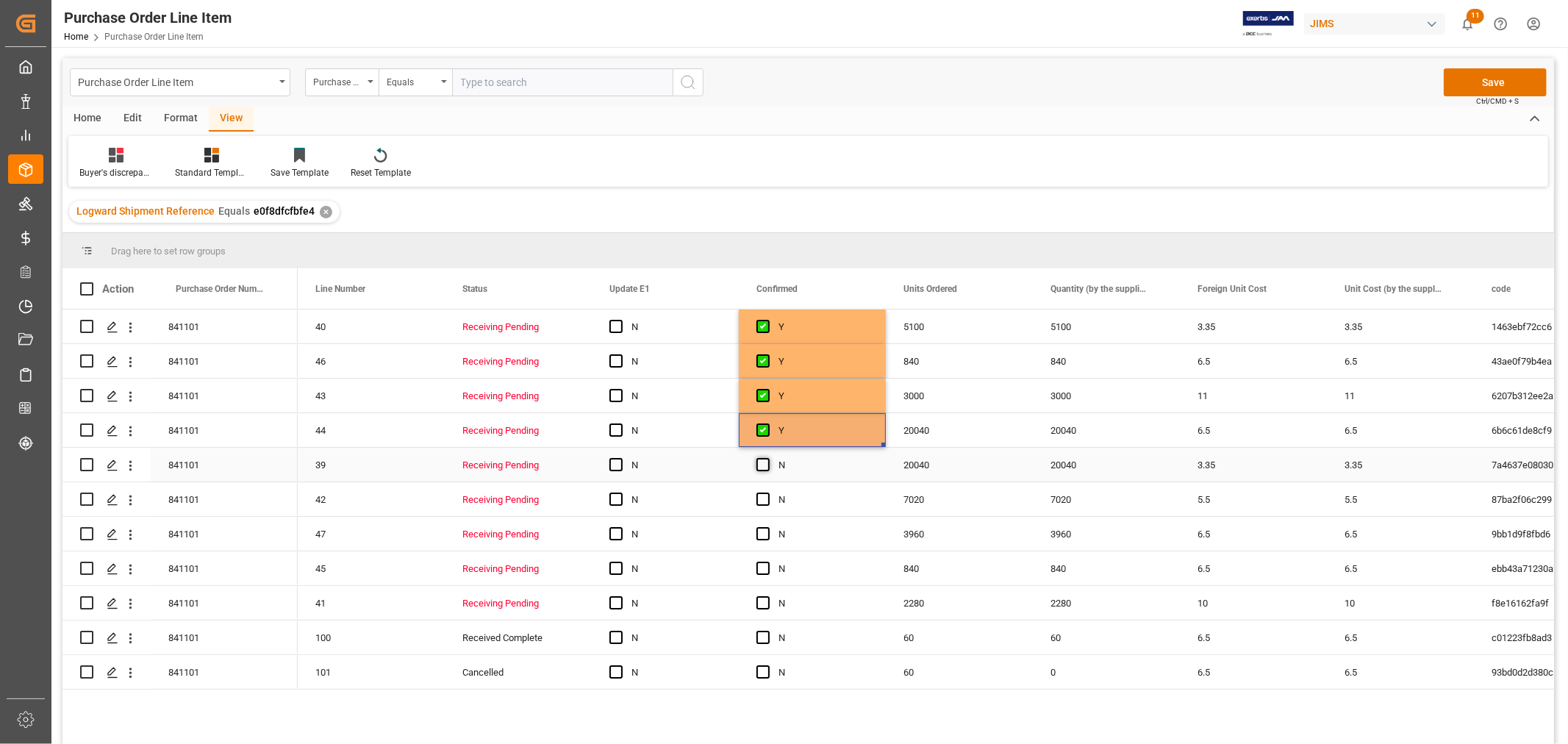
click at [768, 458] on input "Press SPACE to select this row." at bounding box center [768, 458] width 0 height 0
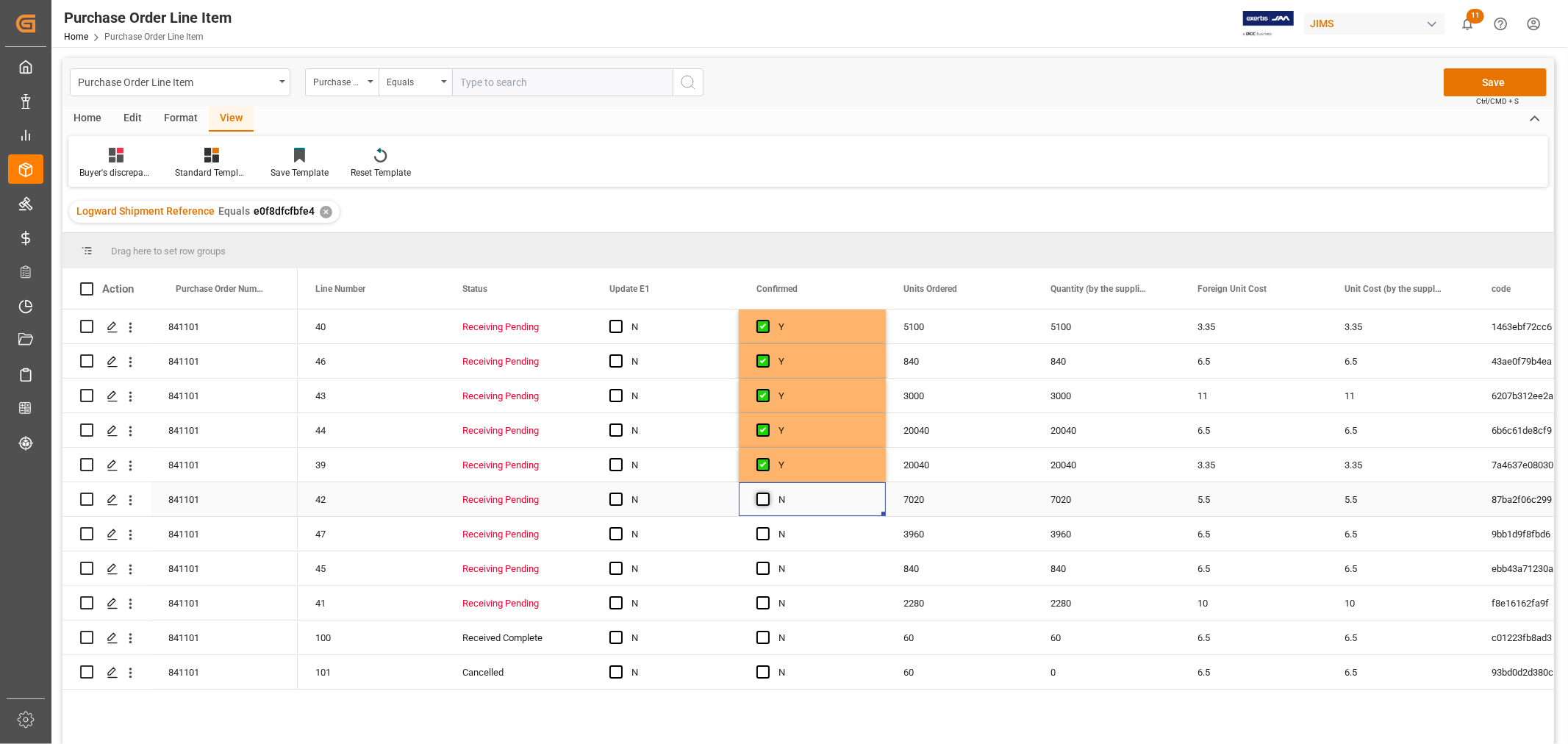
click at [760, 497] on span "Press SPACE to select this row." at bounding box center [762, 498] width 13 height 13
click at [768, 492] on input "Press SPACE to select this row." at bounding box center [768, 492] width 0 height 0
click at [760, 532] on span "Press SPACE to select this row." at bounding box center [762, 533] width 13 height 13
click at [768, 527] on input "Press SPACE to select this row." at bounding box center [768, 527] width 0 height 0
click at [761, 568] on span "Press SPACE to select this row." at bounding box center [762, 568] width 13 height 13
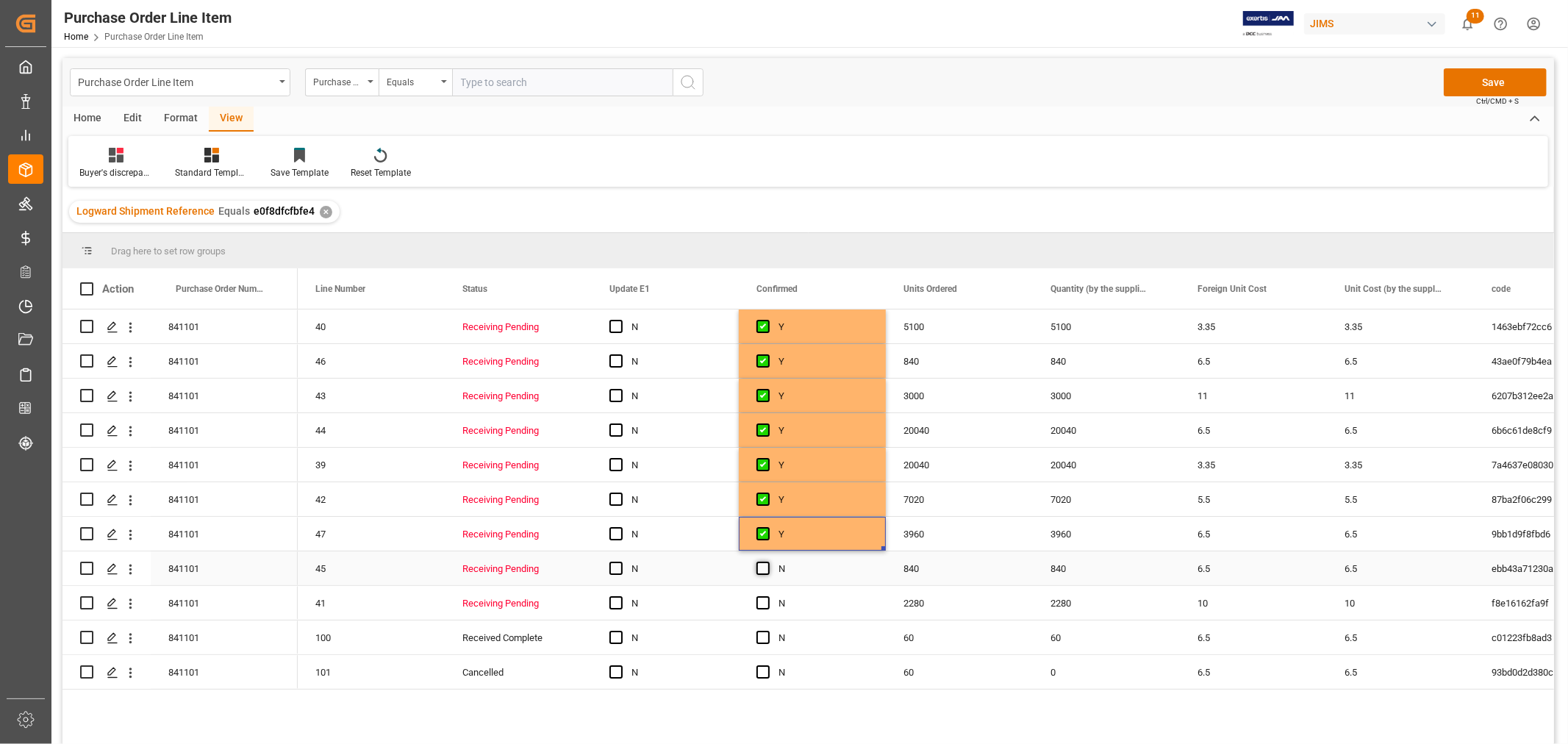
click at [768, 562] on input "Press SPACE to select this row." at bounding box center [768, 562] width 0 height 0
click at [762, 601] on span "Press SPACE to select this row." at bounding box center [762, 602] width 13 height 13
click at [768, 596] on input "Press SPACE to select this row." at bounding box center [768, 596] width 0 height 0
click at [763, 640] on span "Press SPACE to select this row." at bounding box center [762, 636] width 13 height 13
click at [768, 630] on input "Press SPACE to select this row." at bounding box center [768, 630] width 0 height 0
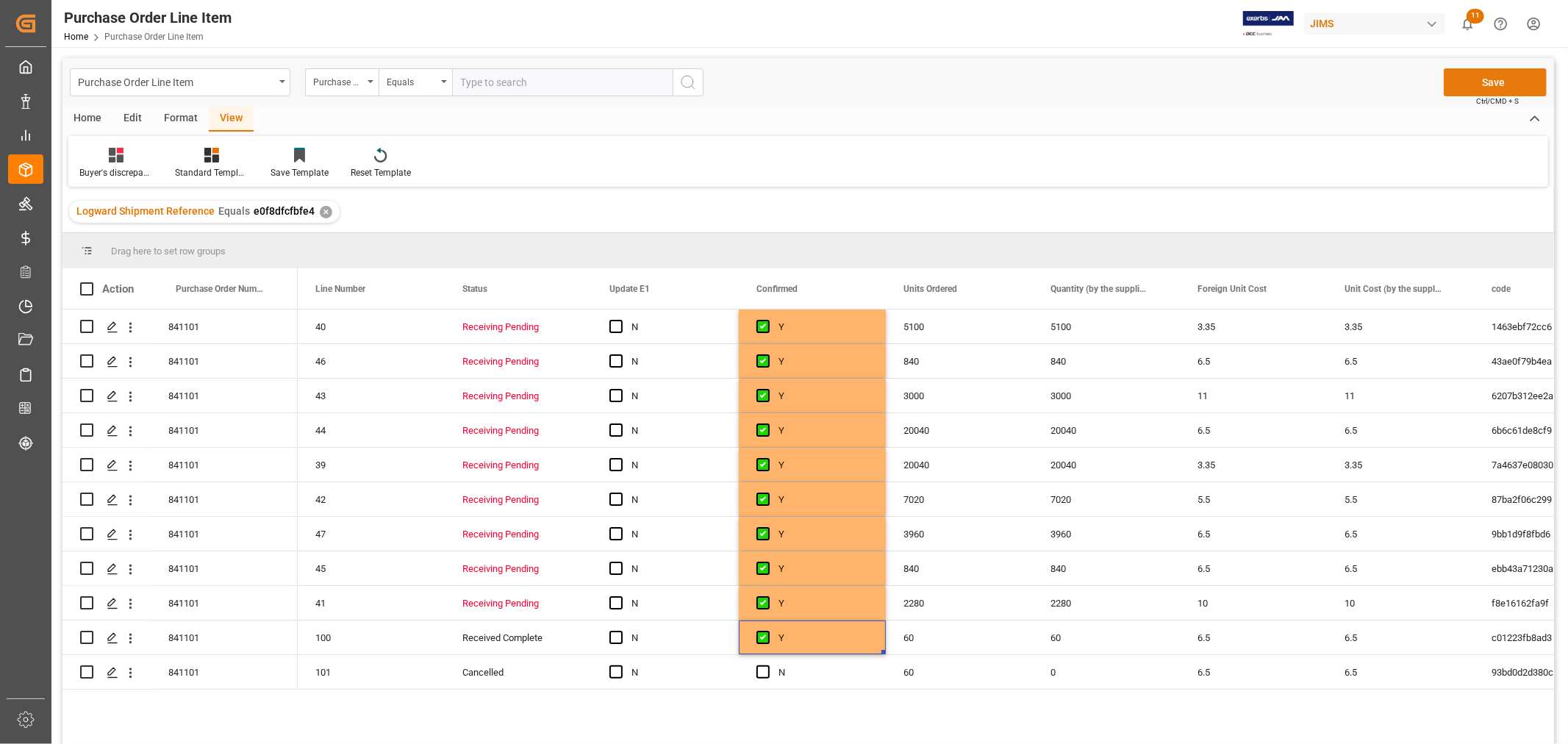
click at [1501, 69] on button "Save" at bounding box center [1495, 82] width 103 height 28
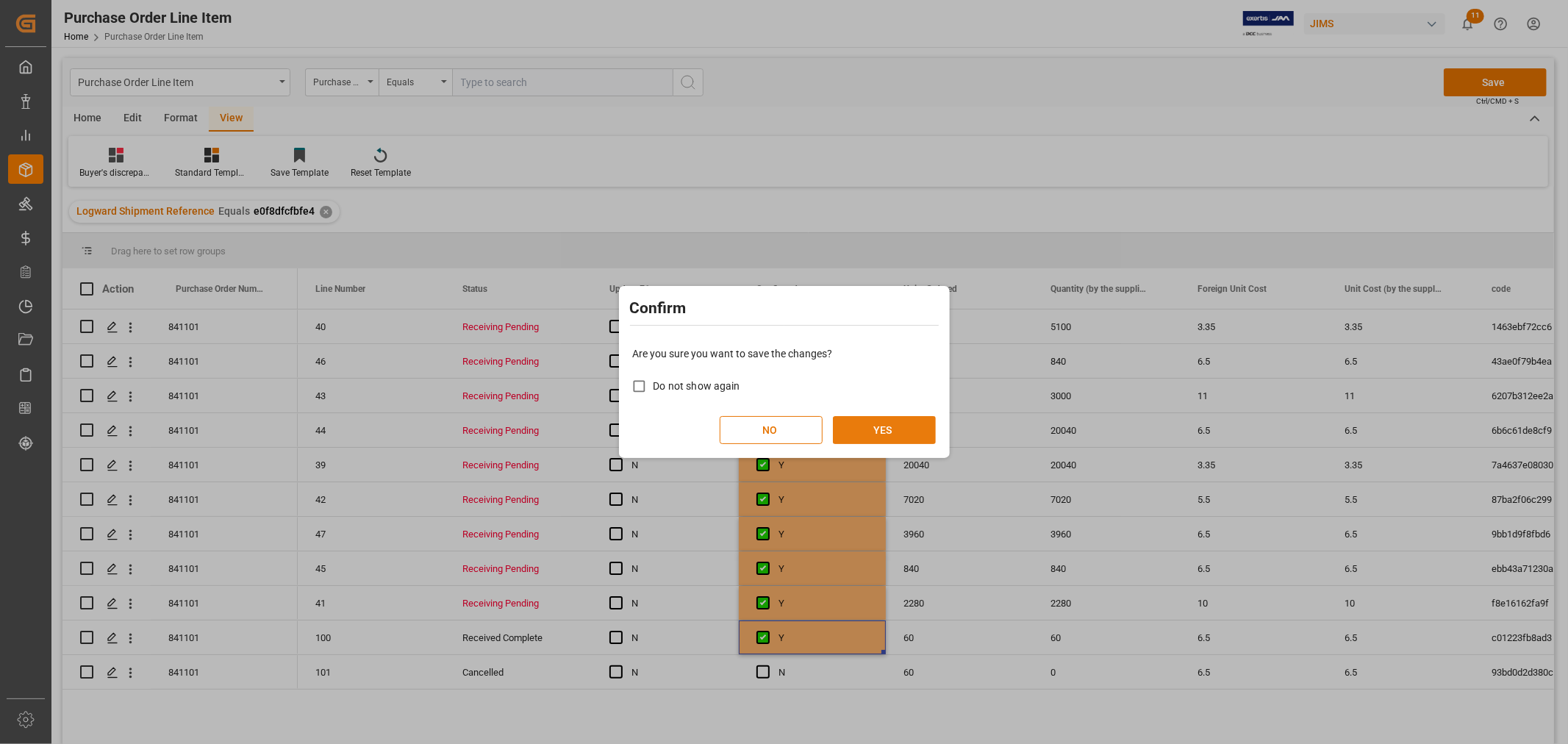
click at [894, 421] on button "YES" at bounding box center [884, 430] width 103 height 28
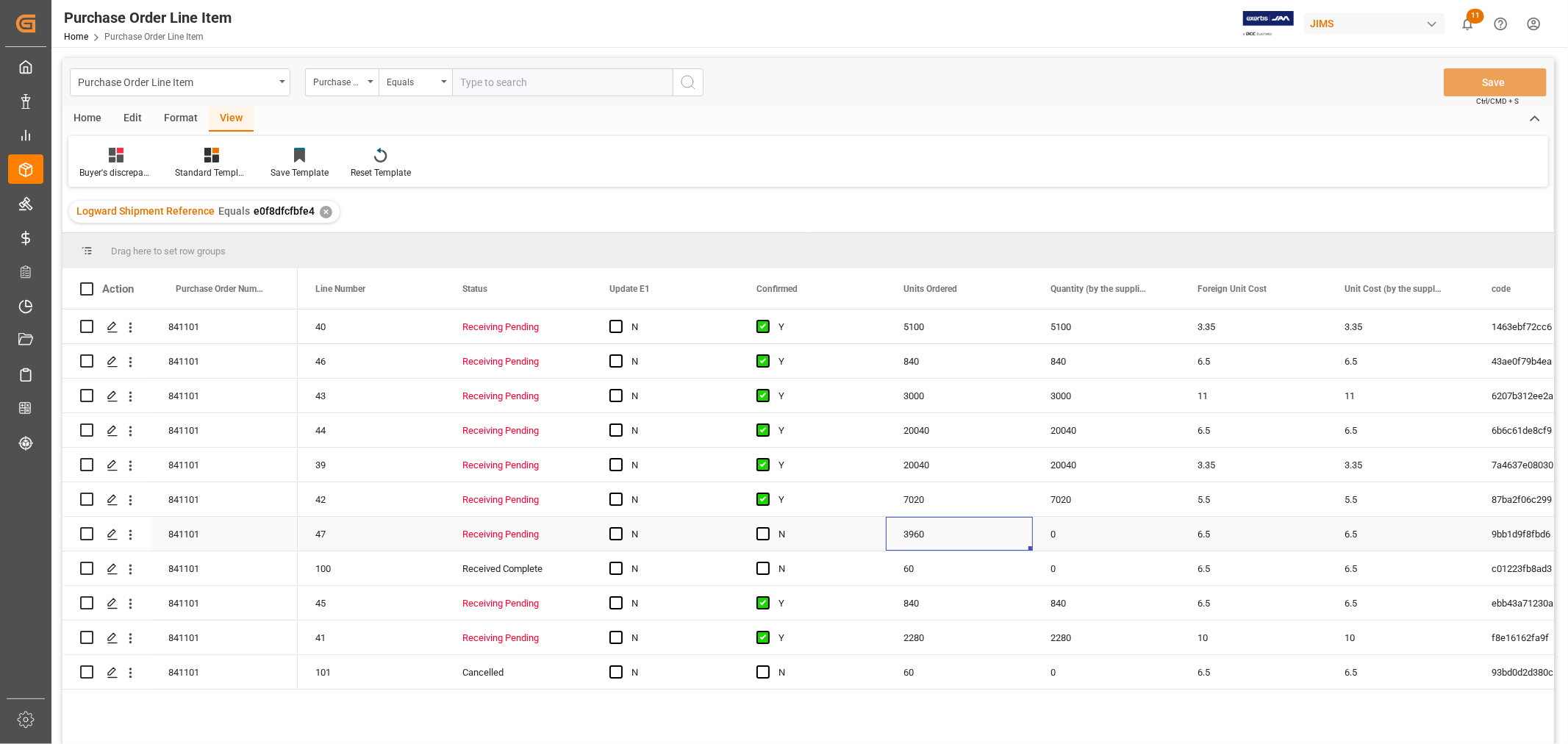
click at [953, 524] on div "3960" at bounding box center [959, 533] width 147 height 34
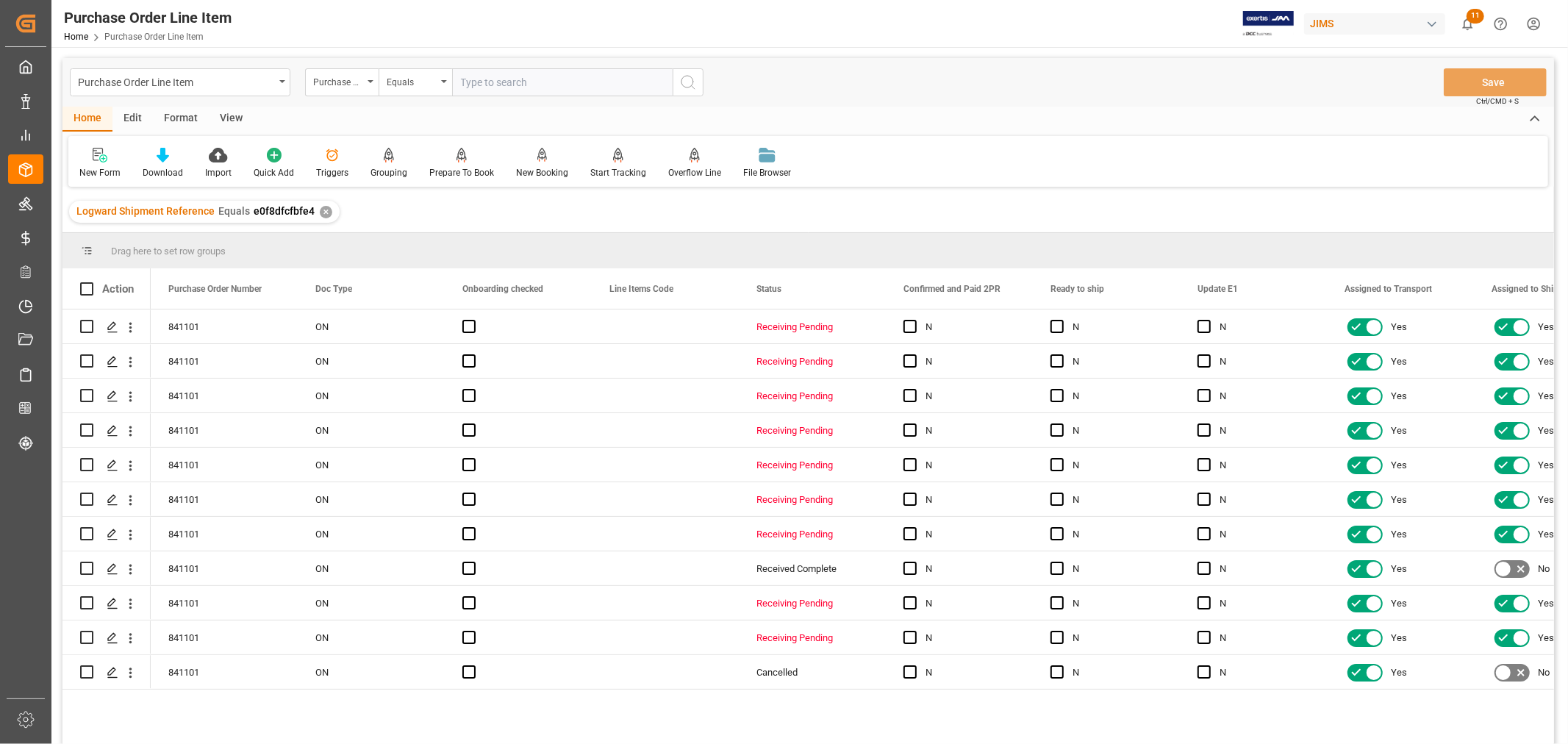
click at [229, 118] on div "View" at bounding box center [231, 119] width 45 height 25
click at [89, 163] on div "Default" at bounding box center [94, 162] width 50 height 32
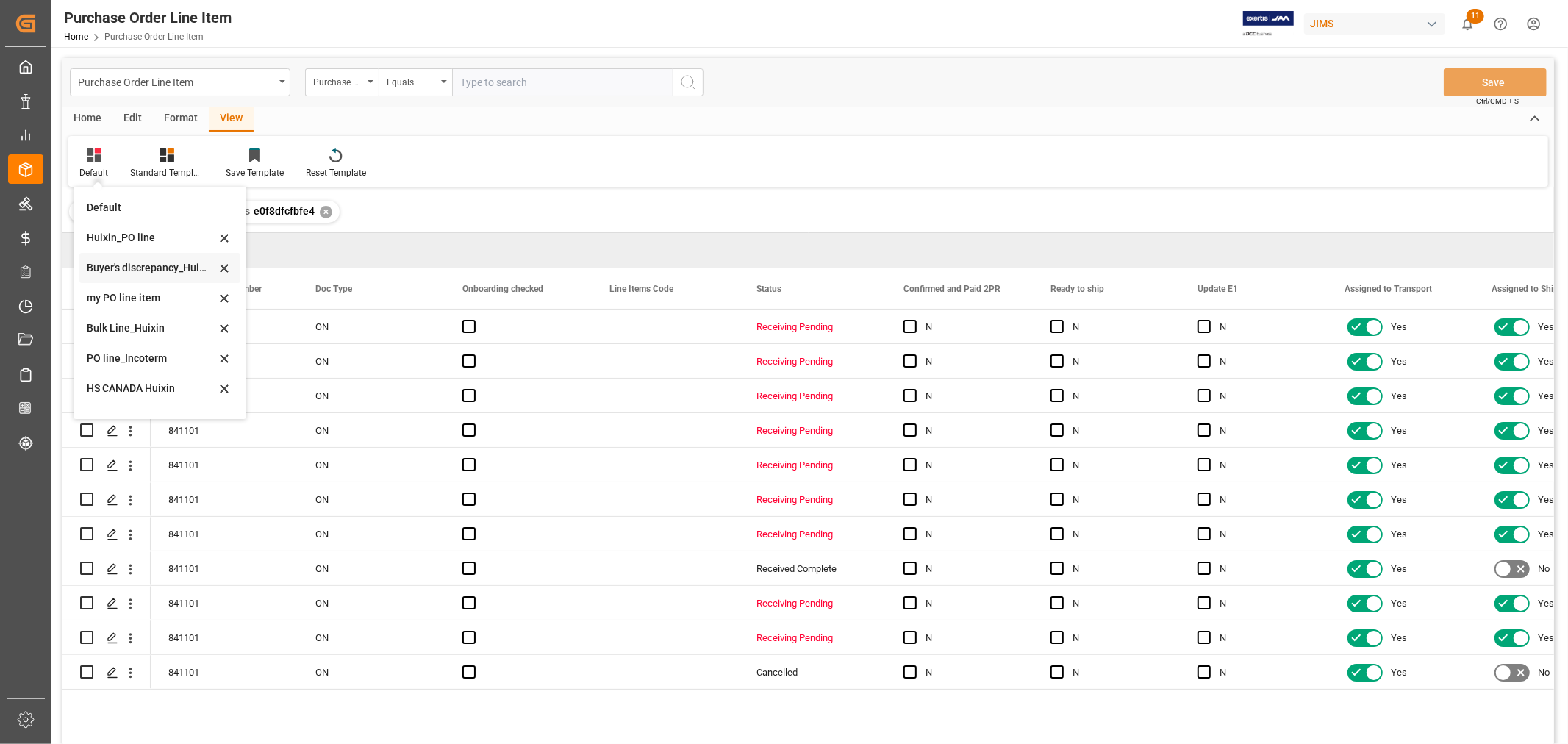
click at [161, 273] on div "Buyer's discrepancy_Huixin" at bounding box center [151, 268] width 128 height 16
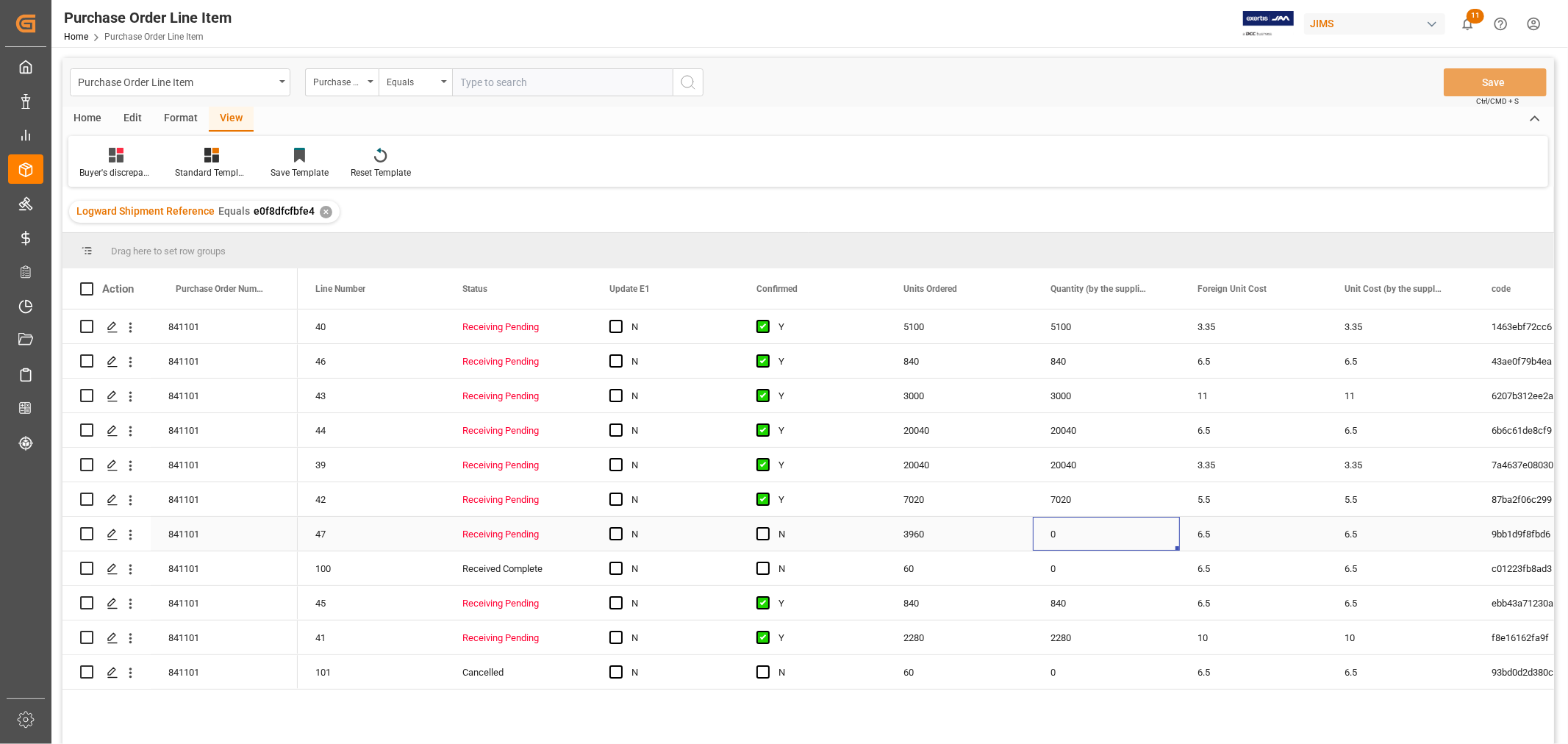
click at [1060, 532] on div "0" at bounding box center [1106, 533] width 147 height 34
click at [972, 533] on div "3960" at bounding box center [959, 533] width 147 height 34
click at [1090, 543] on div "0" at bounding box center [1106, 533] width 147 height 34
click at [1078, 533] on div "0" at bounding box center [1106, 533] width 147 height 34
click at [761, 530] on span "Press SPACE to select this row." at bounding box center [762, 533] width 13 height 13
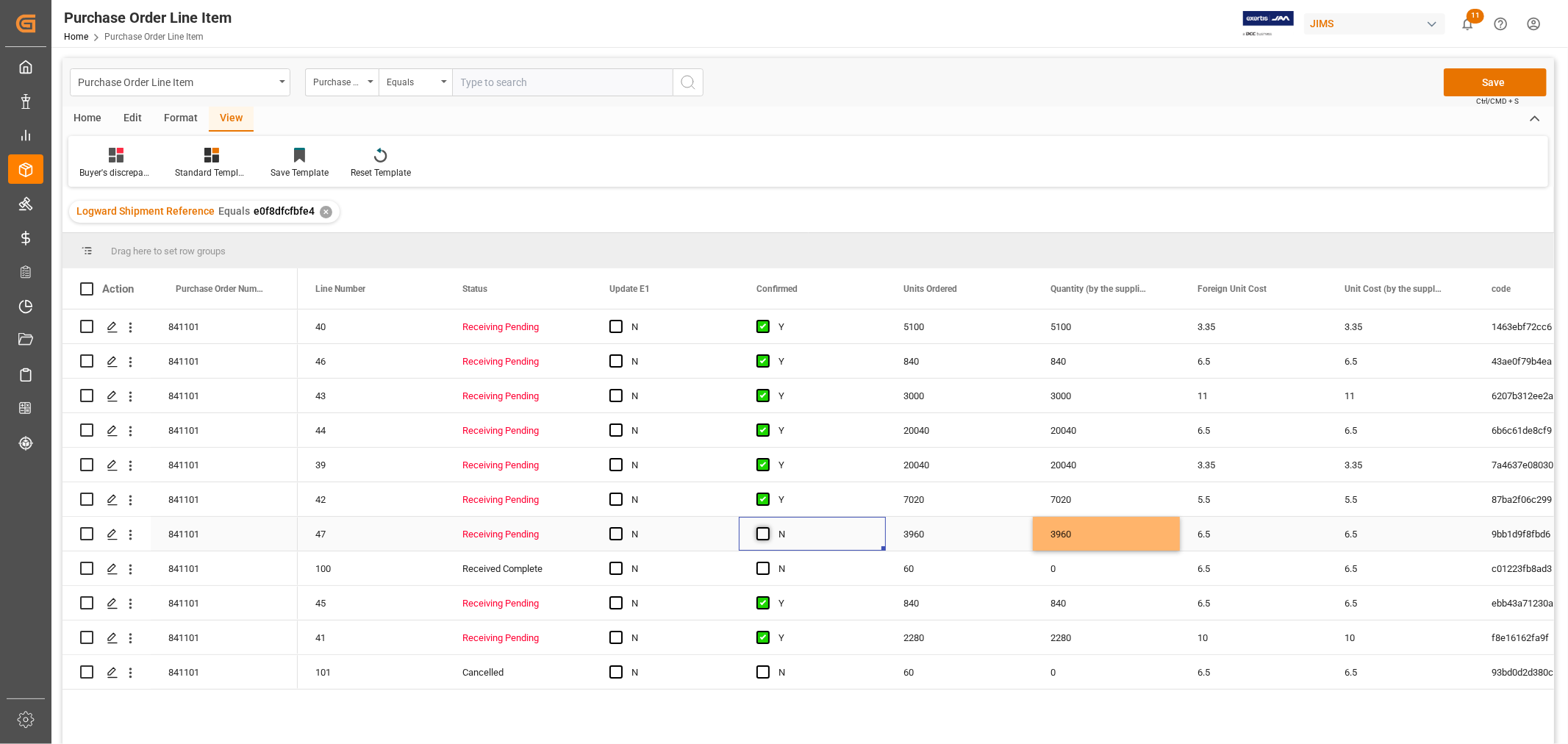
click at [768, 527] on input "Press SPACE to select this row." at bounding box center [768, 527] width 0 height 0
click at [928, 569] on div "60" at bounding box center [959, 568] width 147 height 34
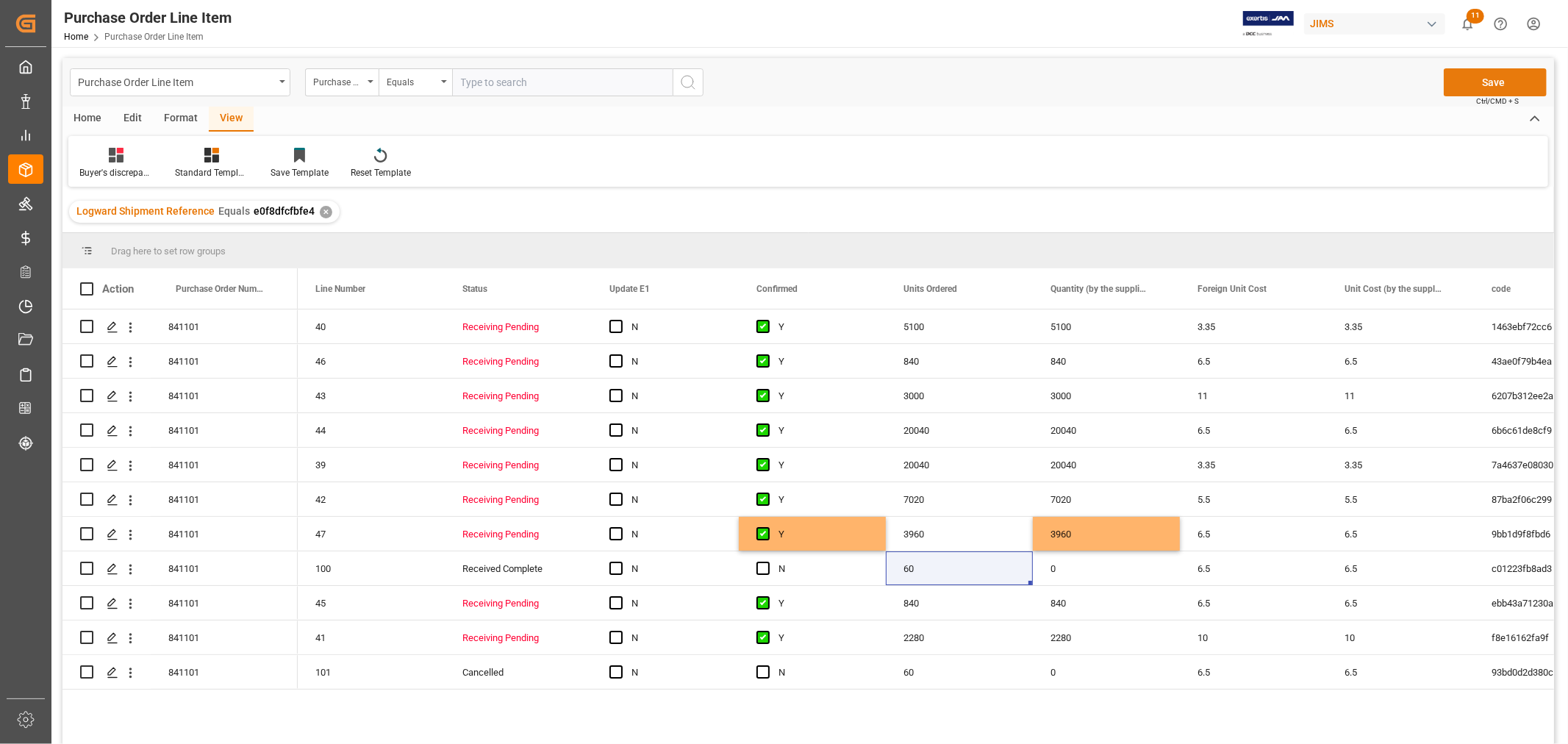
click at [1479, 87] on button "Save" at bounding box center [1495, 82] width 103 height 28
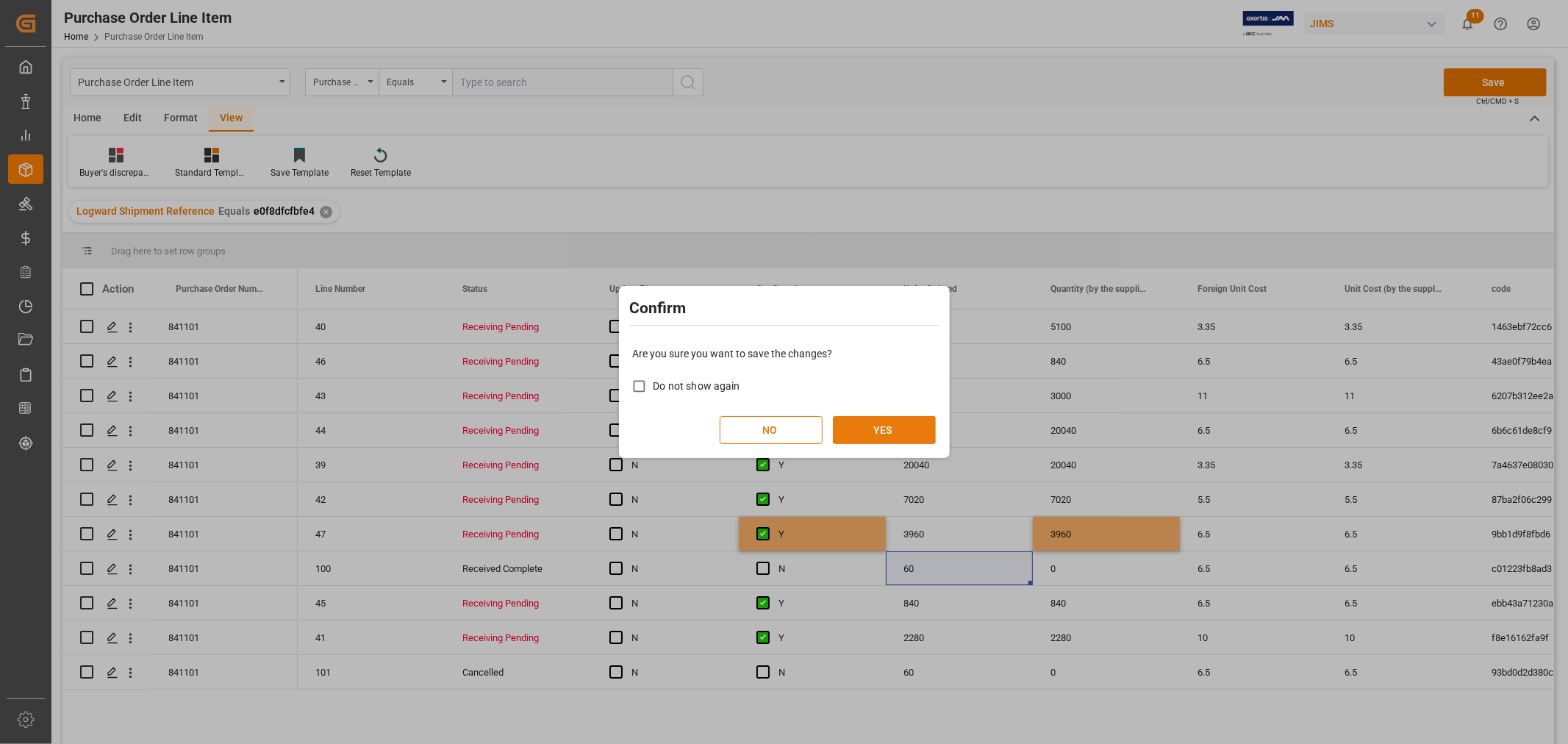
click at [877, 424] on button "YES" at bounding box center [884, 430] width 103 height 28
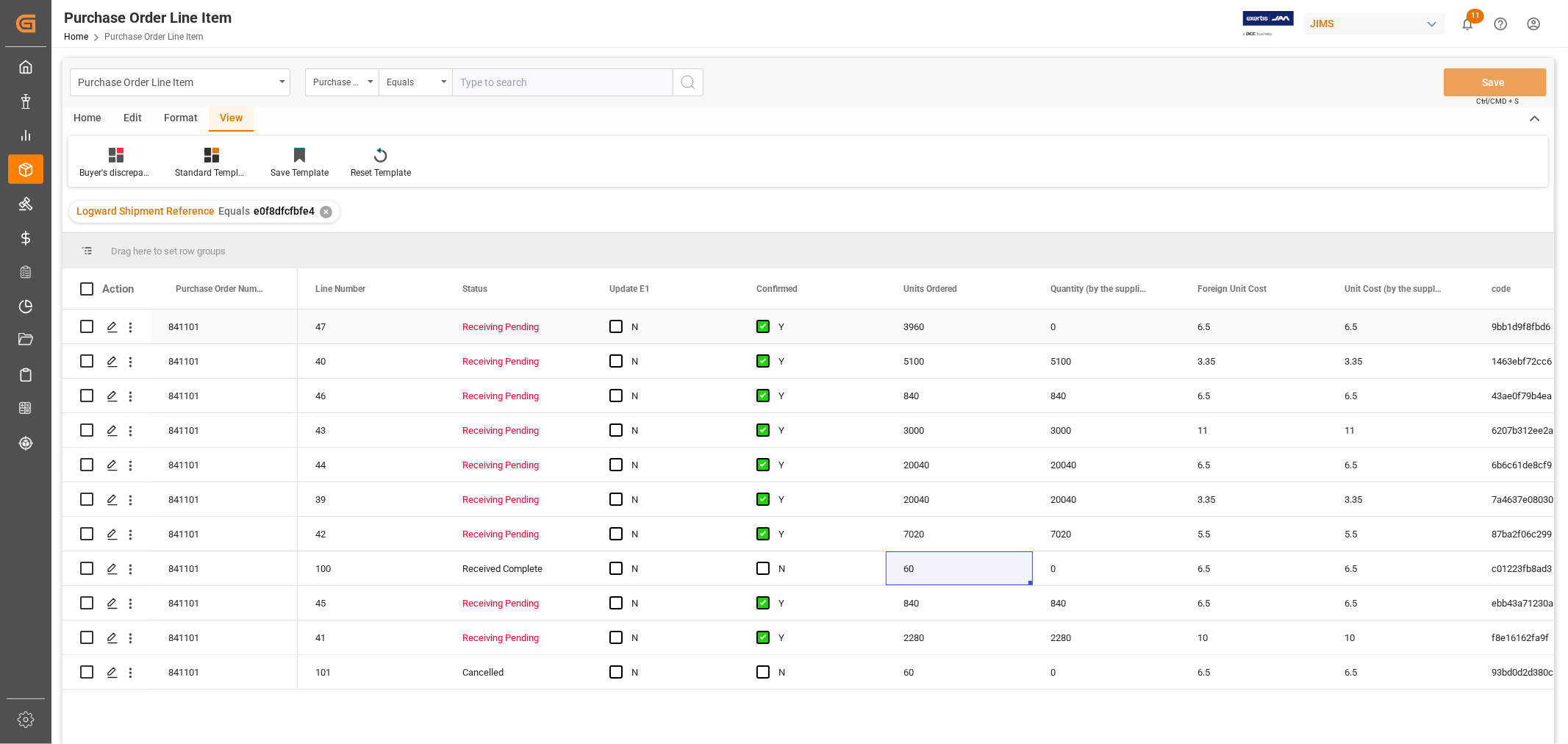
click at [956, 318] on div "3960" at bounding box center [959, 326] width 147 height 34
click at [1091, 332] on div "0" at bounding box center [1106, 326] width 147 height 34
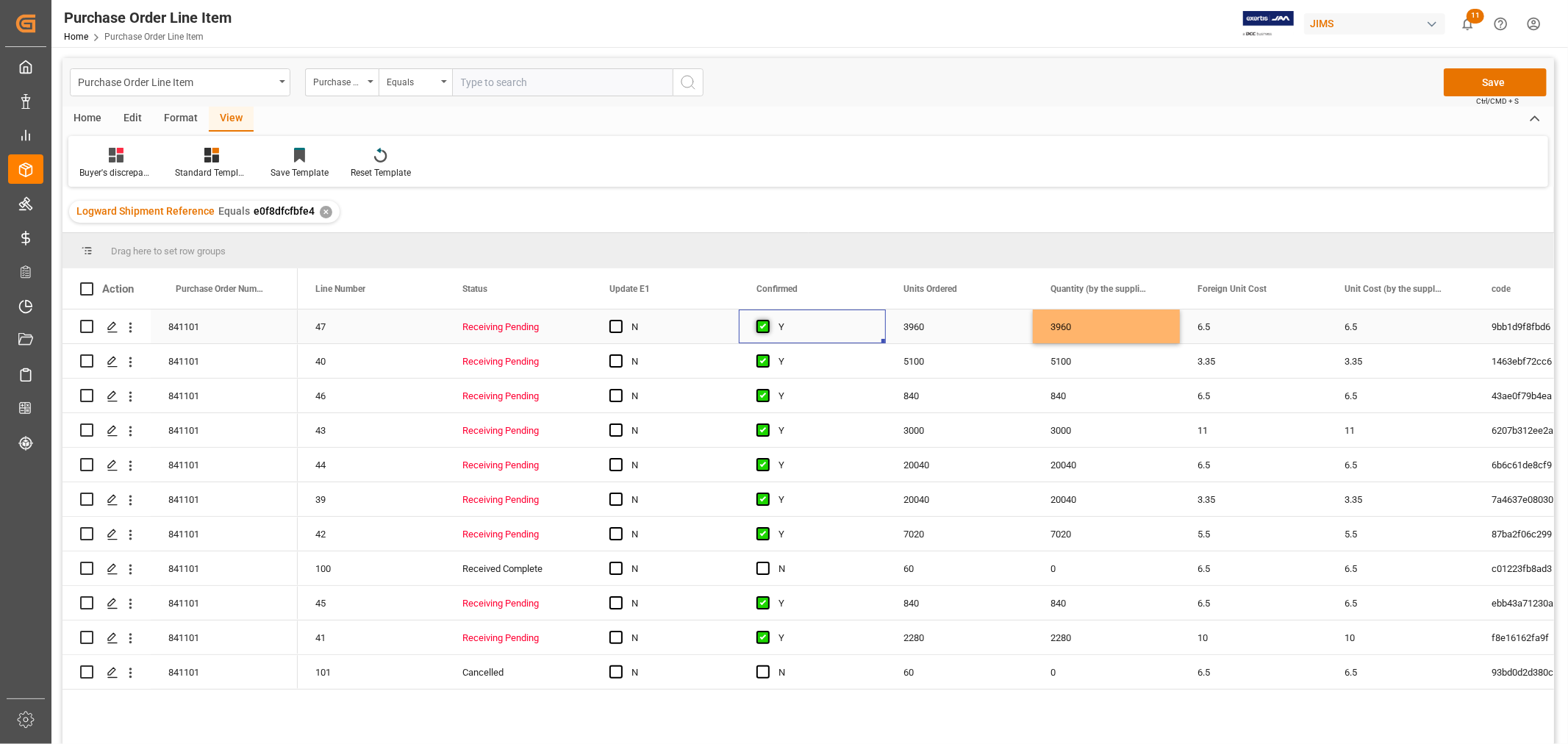
click at [761, 324] on span "Press SPACE to select this row." at bounding box center [762, 326] width 13 height 13
click at [768, 319] on input "Press SPACE to select this row." at bounding box center [768, 319] width 0 height 0
click at [1503, 78] on button "Save" at bounding box center [1495, 82] width 103 height 28
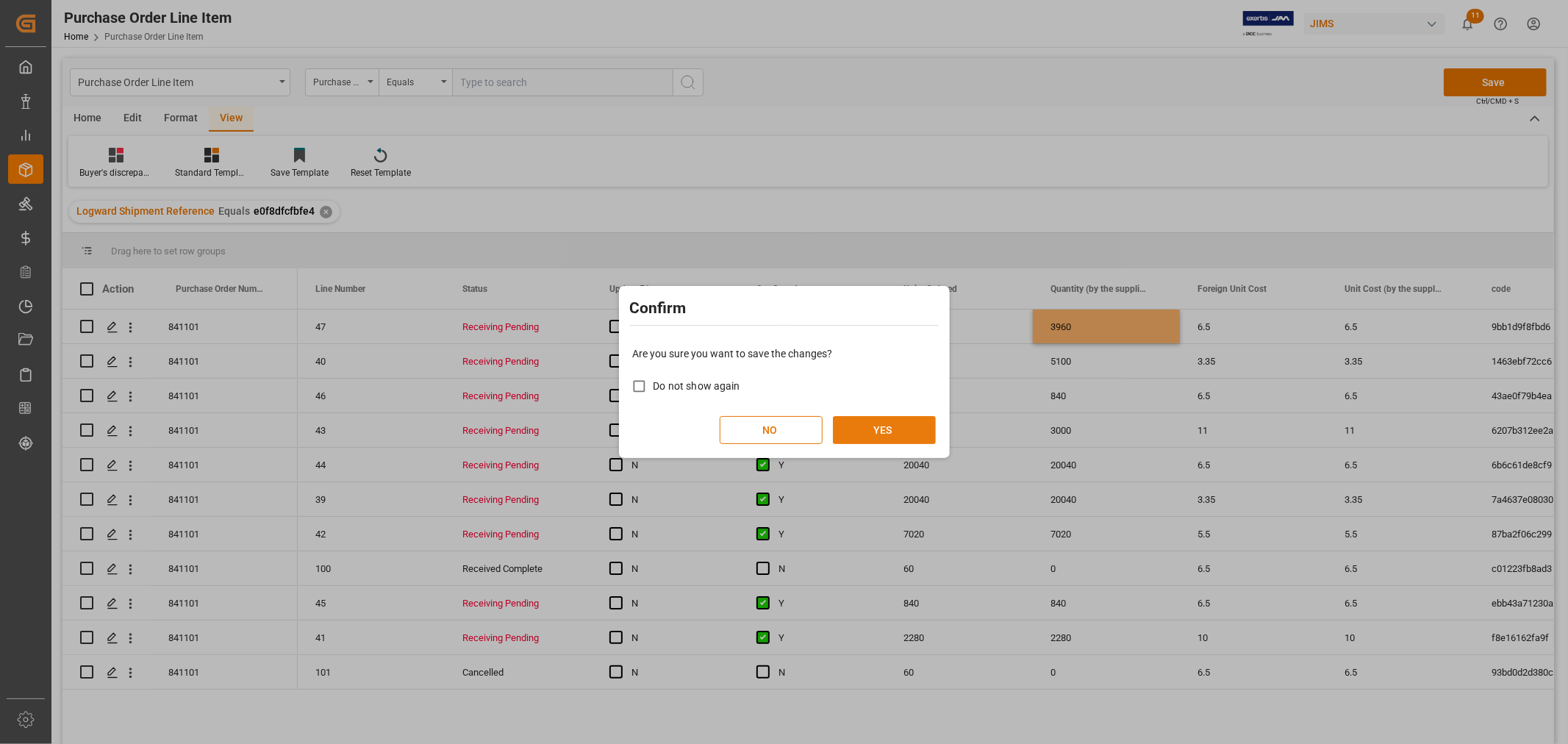
click at [898, 427] on button "YES" at bounding box center [884, 430] width 103 height 28
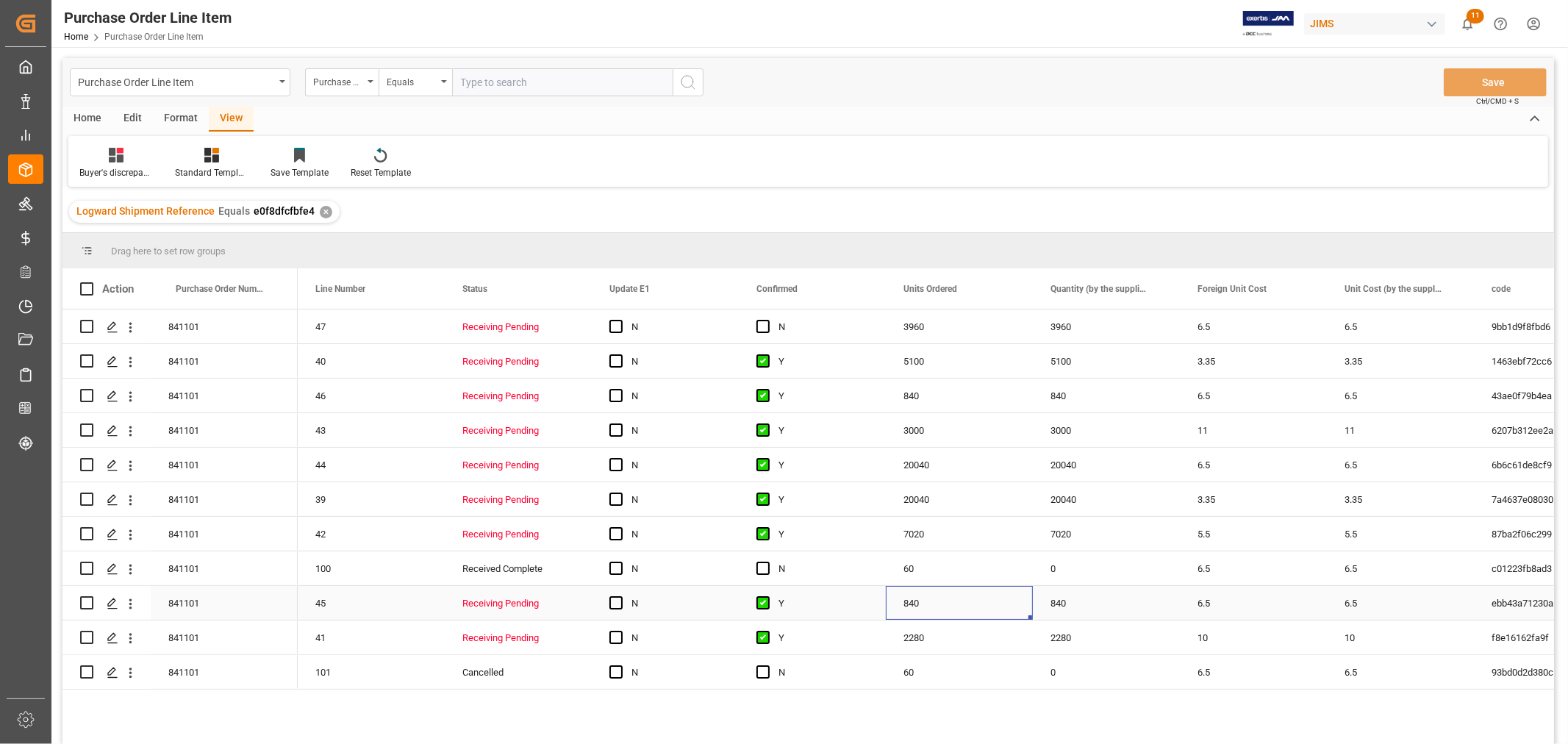
click at [910, 599] on div "840" at bounding box center [959, 602] width 147 height 34
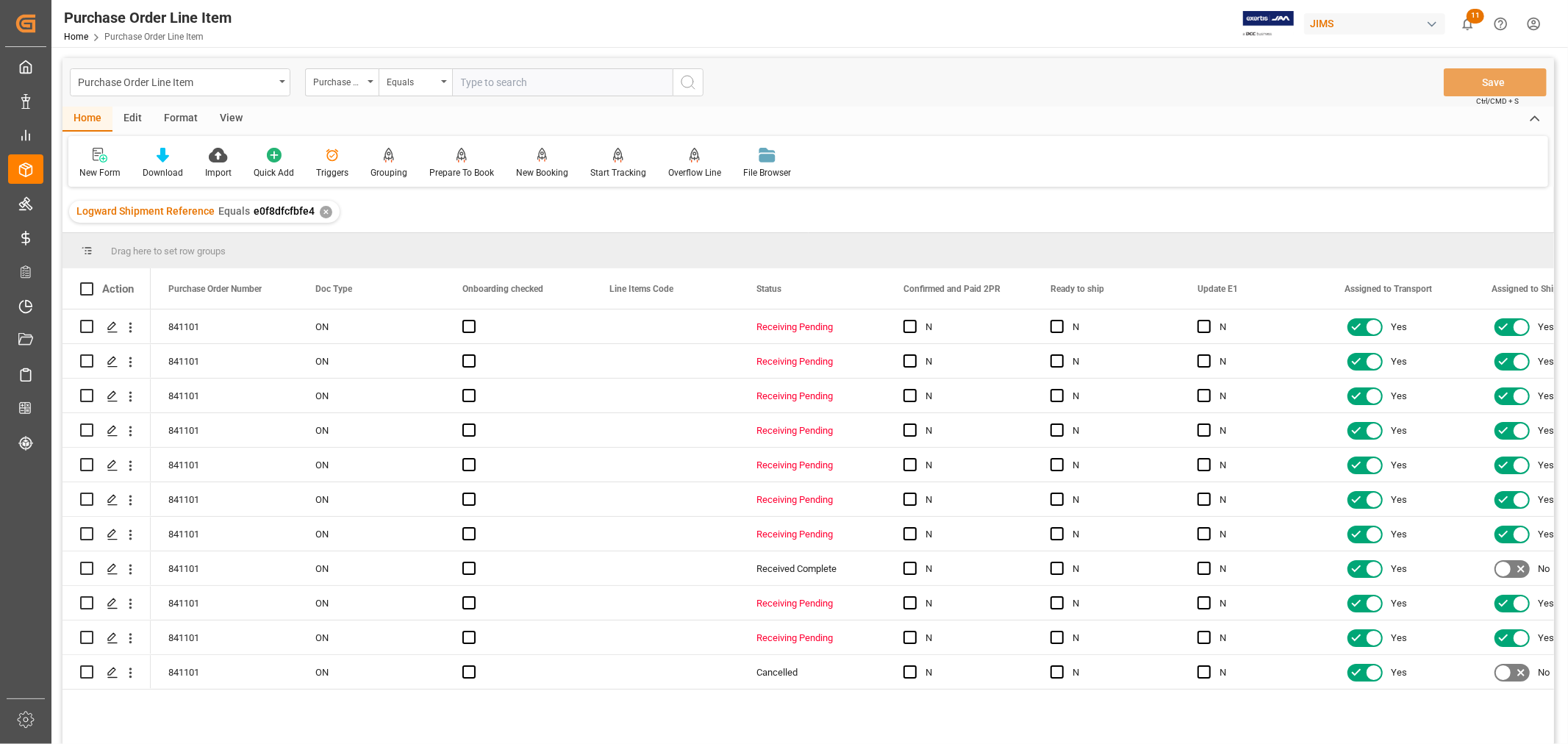
click at [233, 110] on div "View" at bounding box center [231, 119] width 45 height 25
click at [96, 169] on div "Default" at bounding box center [93, 172] width 29 height 13
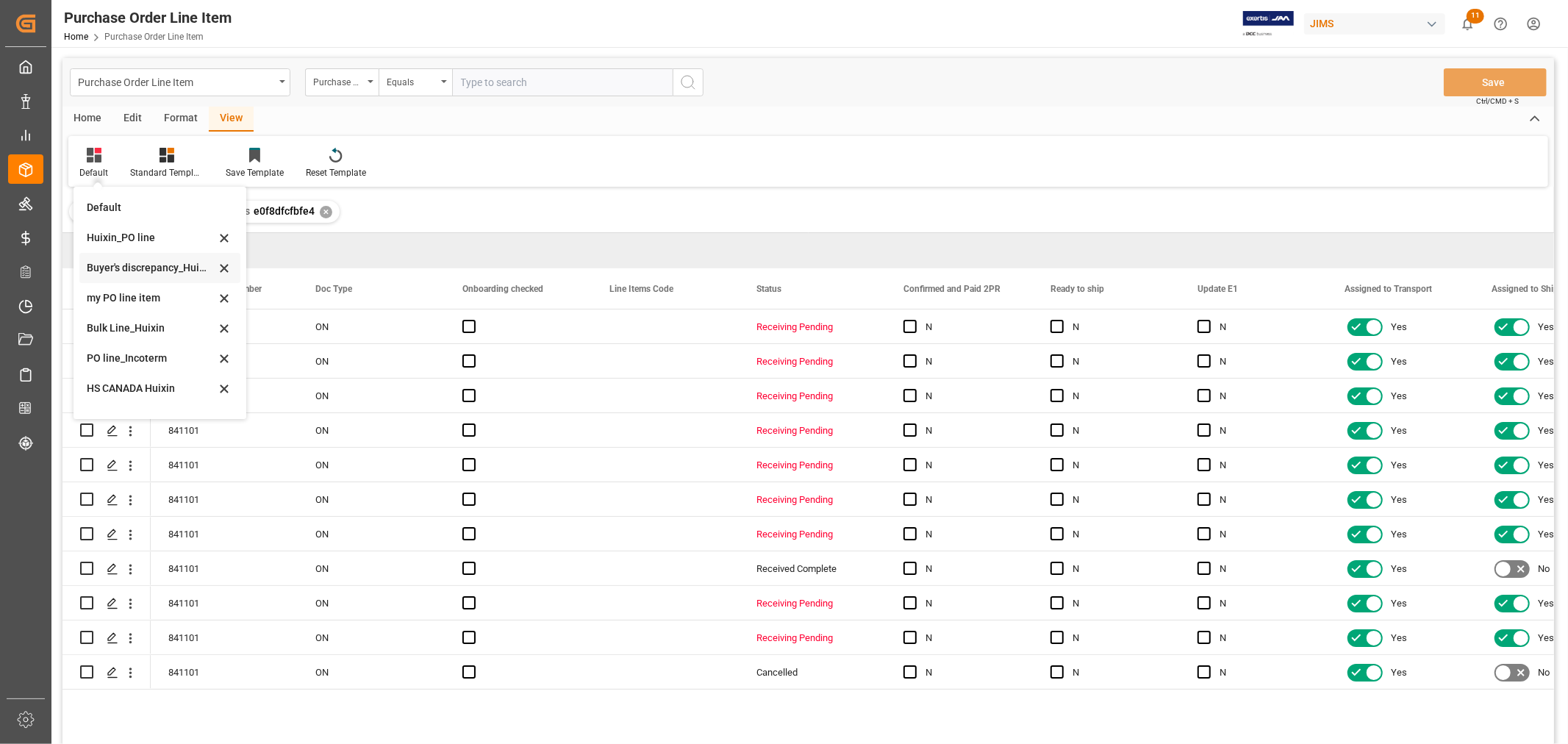
click at [129, 271] on div "Buyer's discrepancy_Huixin" at bounding box center [151, 268] width 128 height 16
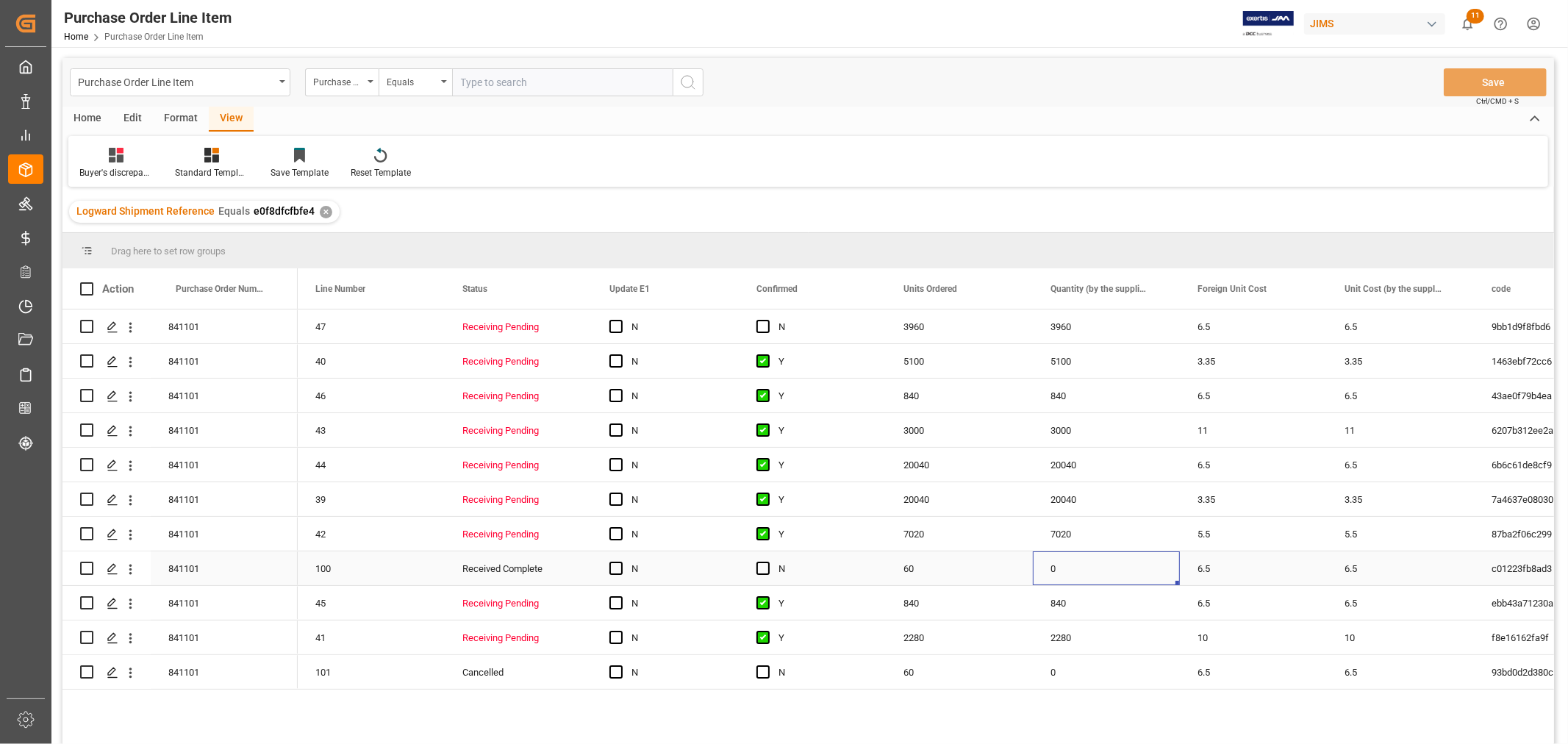
click at [1067, 564] on div "0" at bounding box center [1106, 568] width 147 height 34
click at [956, 563] on div "60" at bounding box center [959, 568] width 147 height 34
click at [1096, 571] on div "0" at bounding box center [1106, 568] width 147 height 34
click at [1123, 610] on div "840" at bounding box center [1106, 602] width 147 height 34
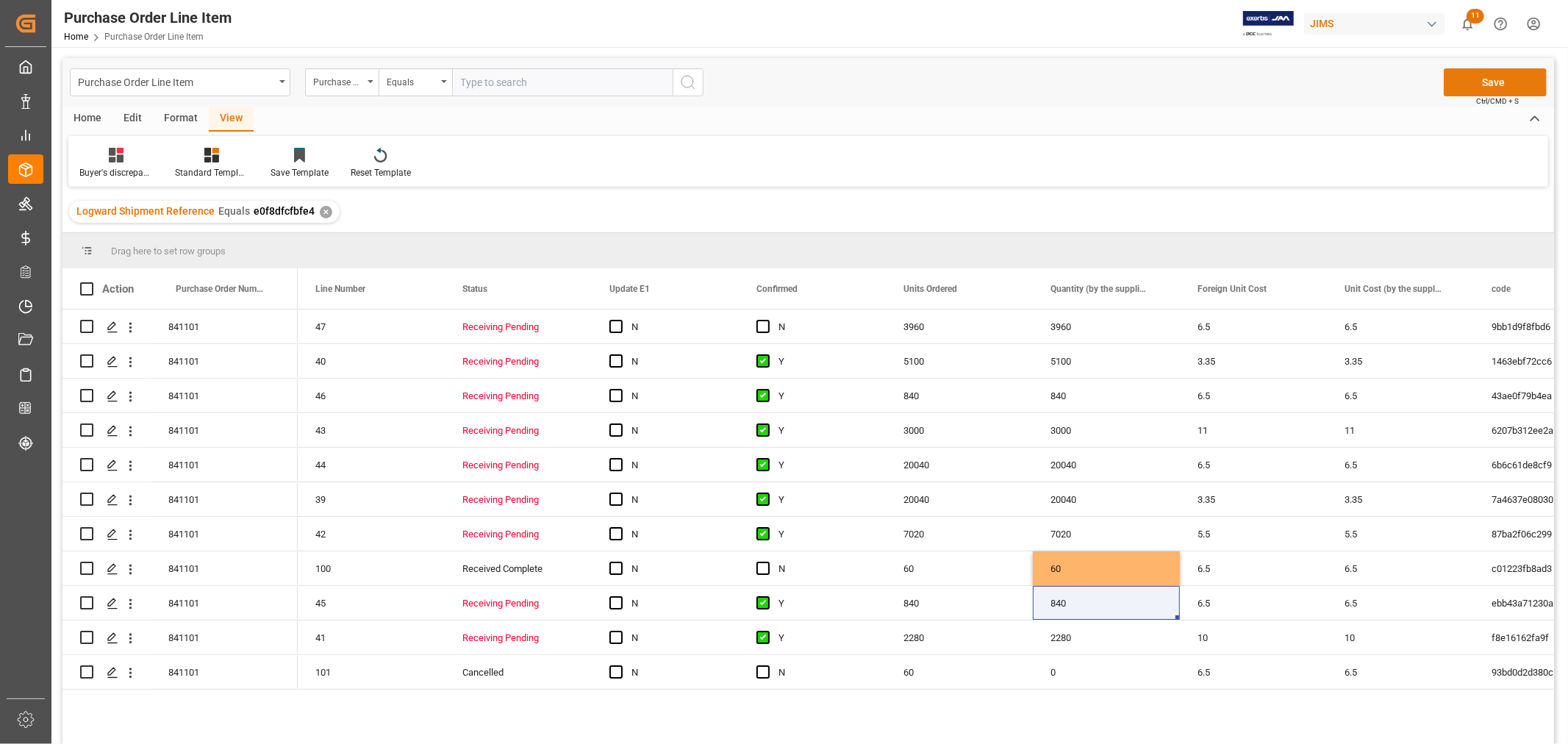
click at [1479, 77] on button "Save" at bounding box center [1495, 82] width 103 height 28
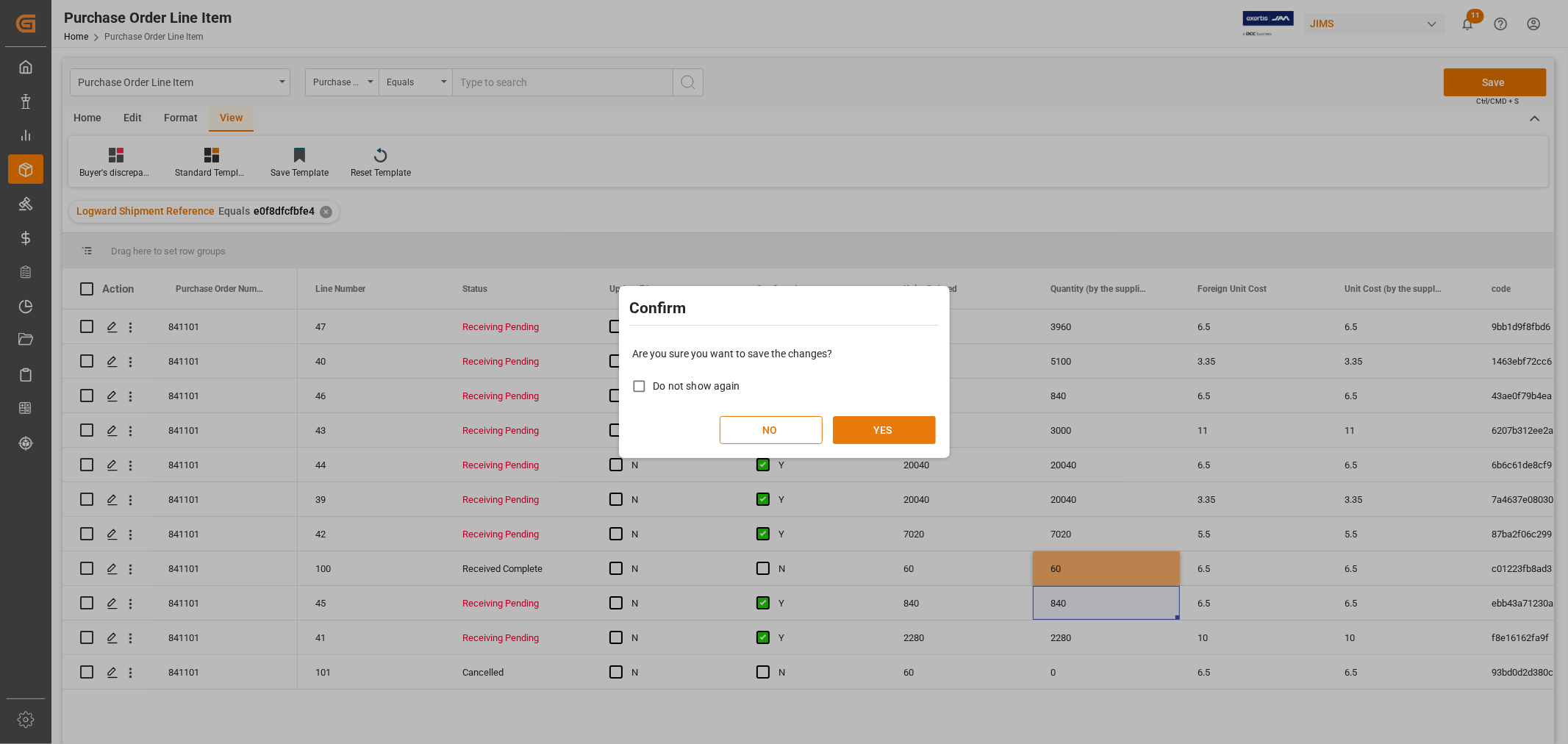
click at [860, 425] on button "YES" at bounding box center [884, 430] width 103 height 28
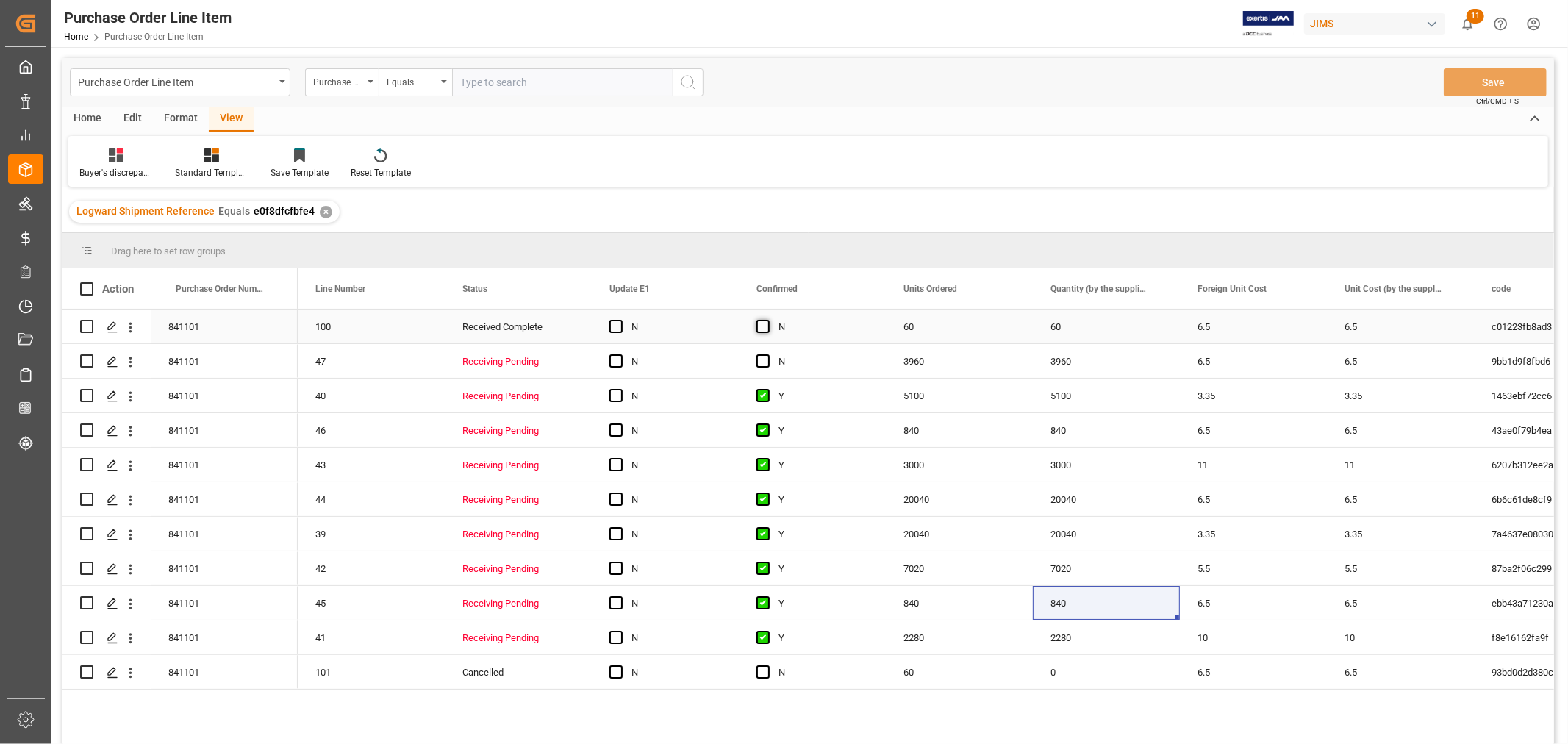
click at [761, 331] on span "Press SPACE to select this row." at bounding box center [762, 326] width 13 height 13
click at [768, 319] on input "Press SPACE to select this row." at bounding box center [768, 319] width 0 height 0
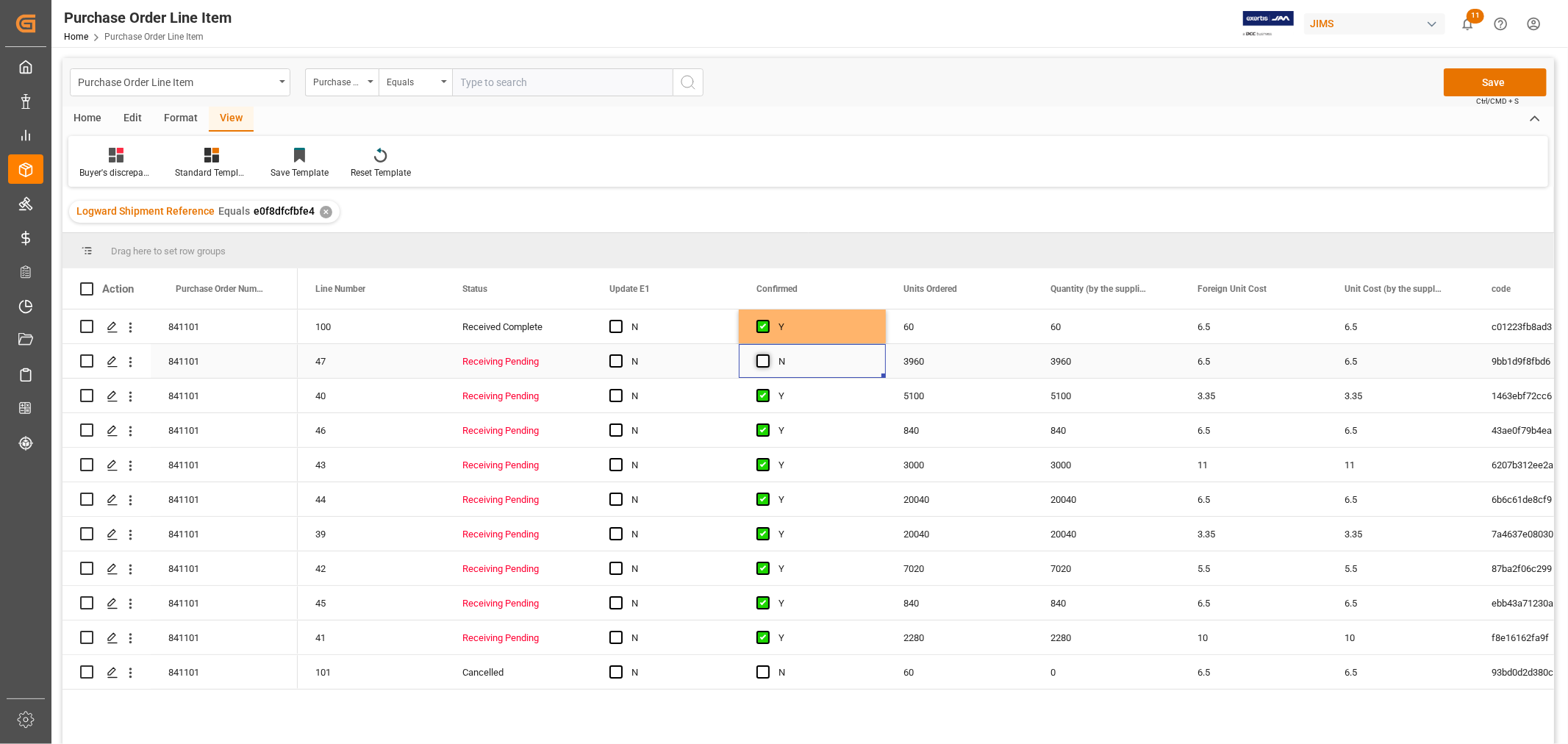
click at [761, 365] on span "Press SPACE to select this row." at bounding box center [762, 360] width 13 height 13
click at [768, 354] on input "Press SPACE to select this row." at bounding box center [768, 354] width 0 height 0
click at [1472, 83] on button "Save" at bounding box center [1495, 82] width 103 height 28
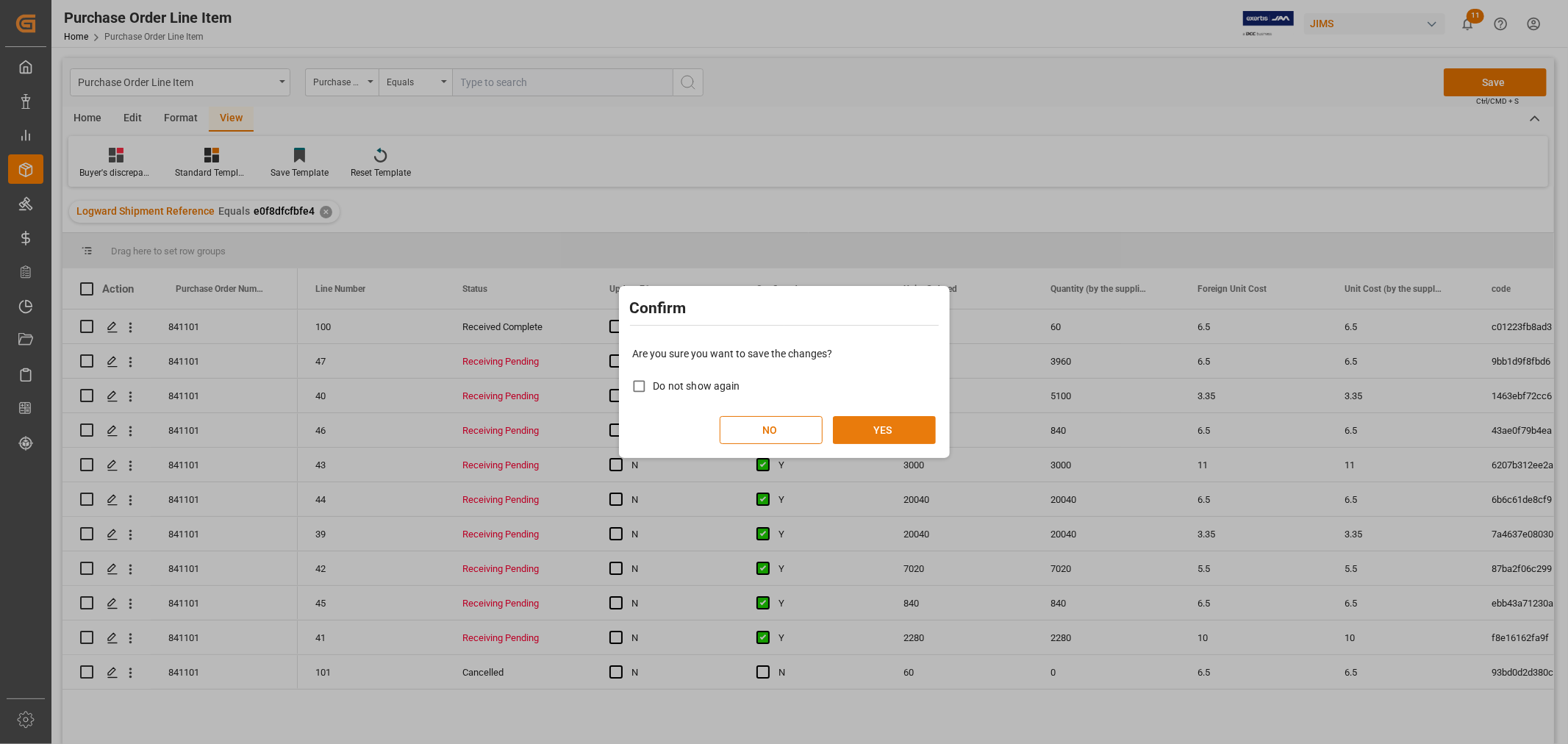
click at [888, 429] on button "YES" at bounding box center [884, 430] width 103 height 28
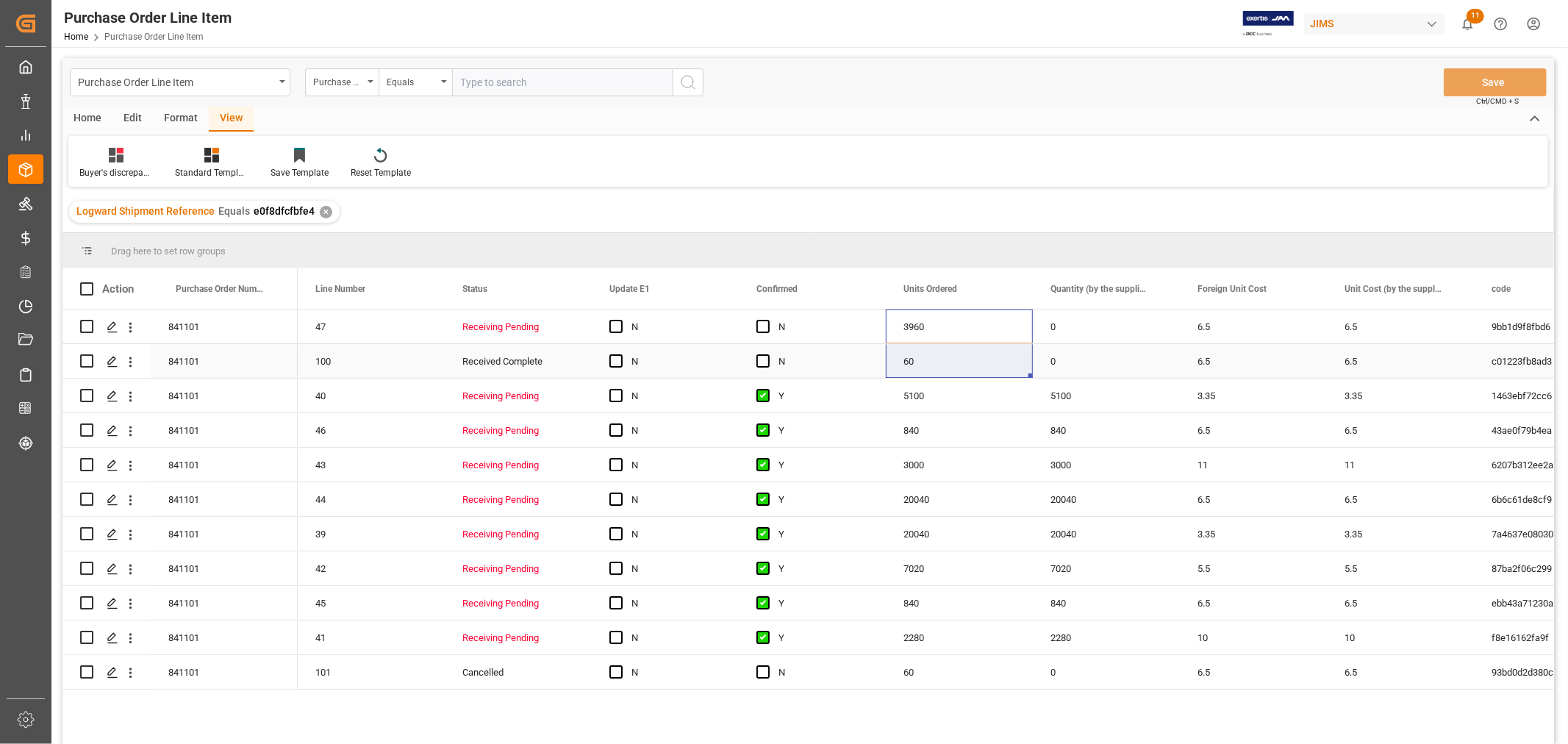
drag, startPoint x: 936, startPoint y: 326, endPoint x: 942, endPoint y: 376, distance: 50.4
click at [1129, 332] on div "0" at bounding box center [1106, 326] width 147 height 34
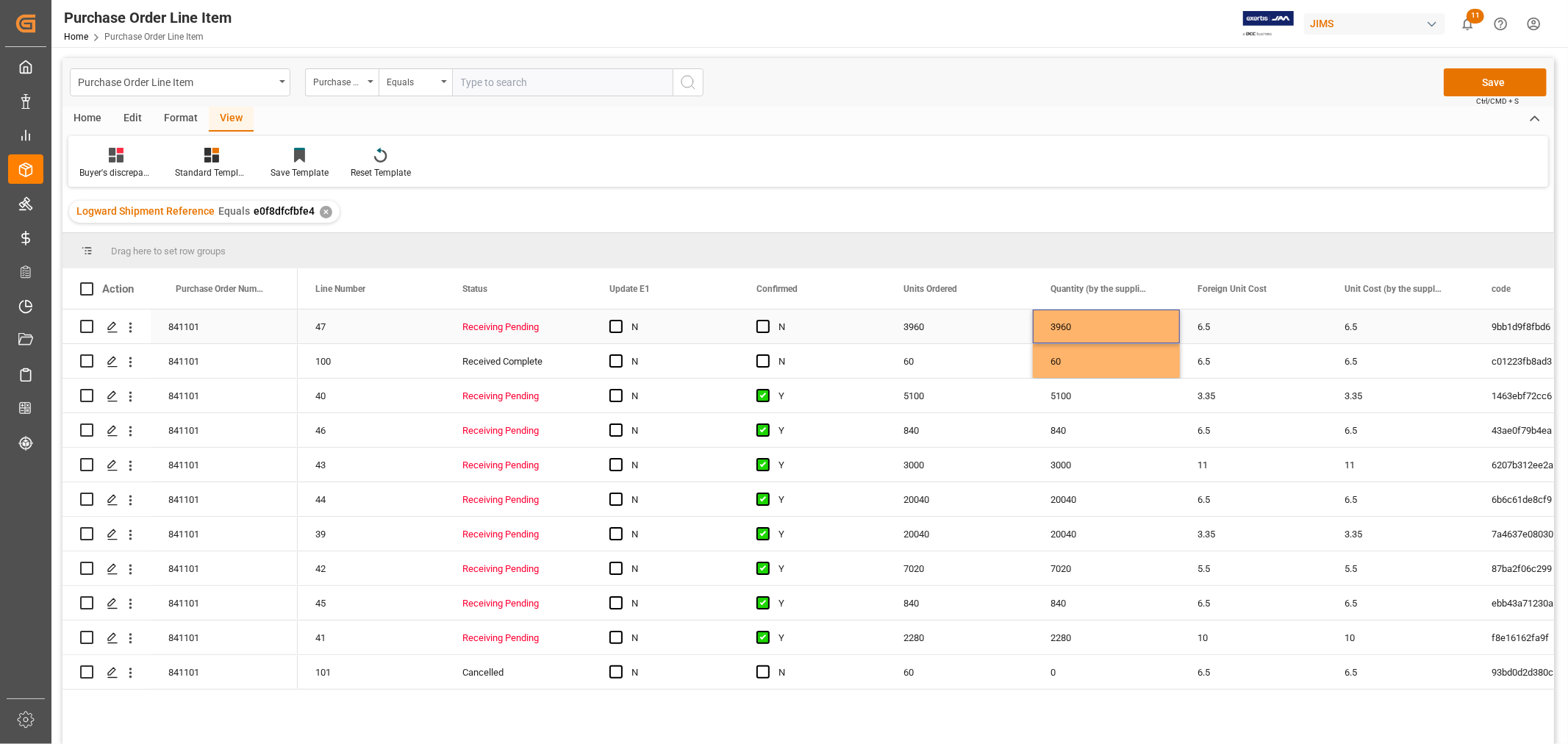
click at [1264, 326] on div "6.5" at bounding box center [1253, 326] width 147 height 34
click at [1476, 76] on button "Save" at bounding box center [1495, 82] width 103 height 28
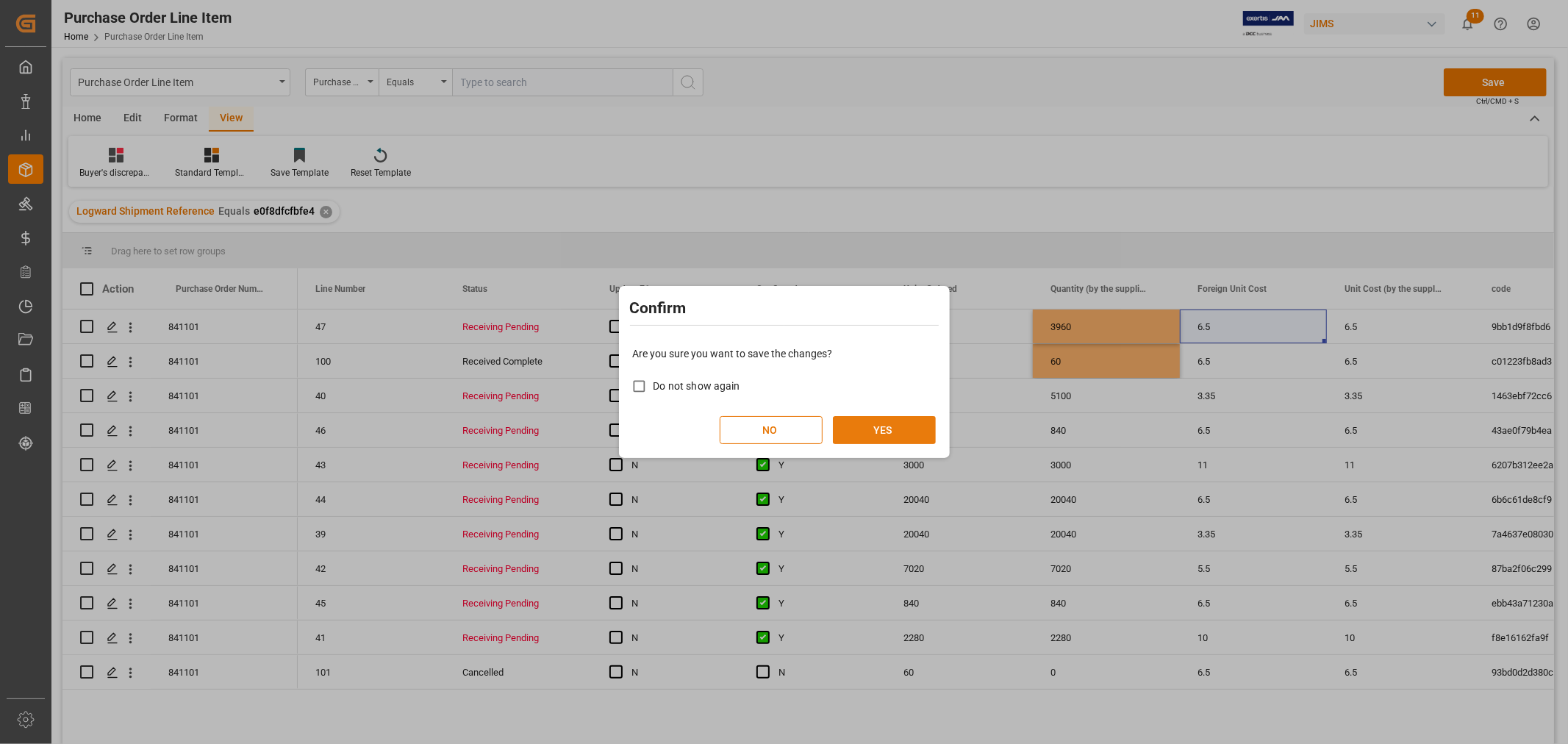
click at [890, 430] on button "YES" at bounding box center [884, 430] width 103 height 28
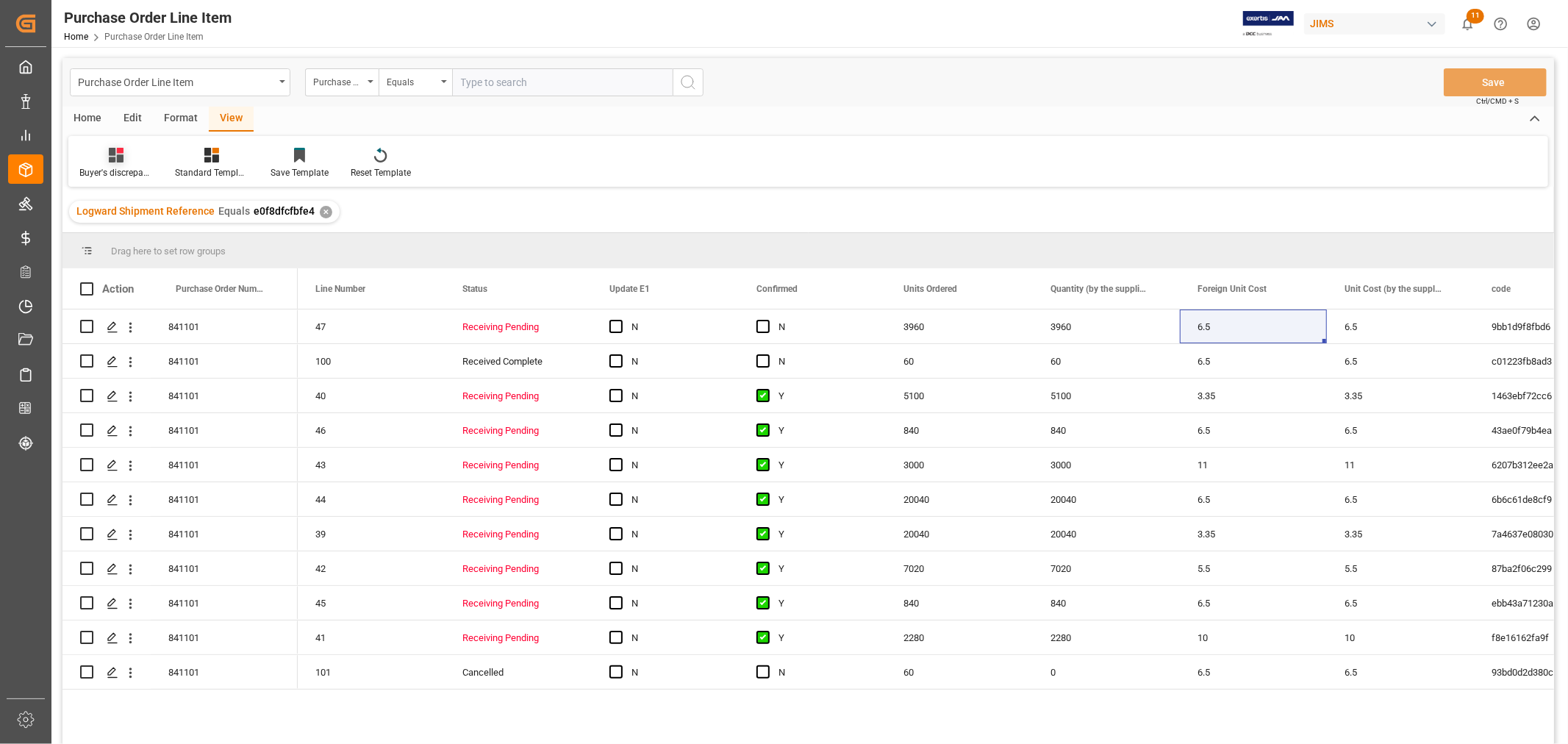
click at [120, 166] on div "Buyer's discrepancy_Huixin" at bounding box center [115, 172] width 74 height 13
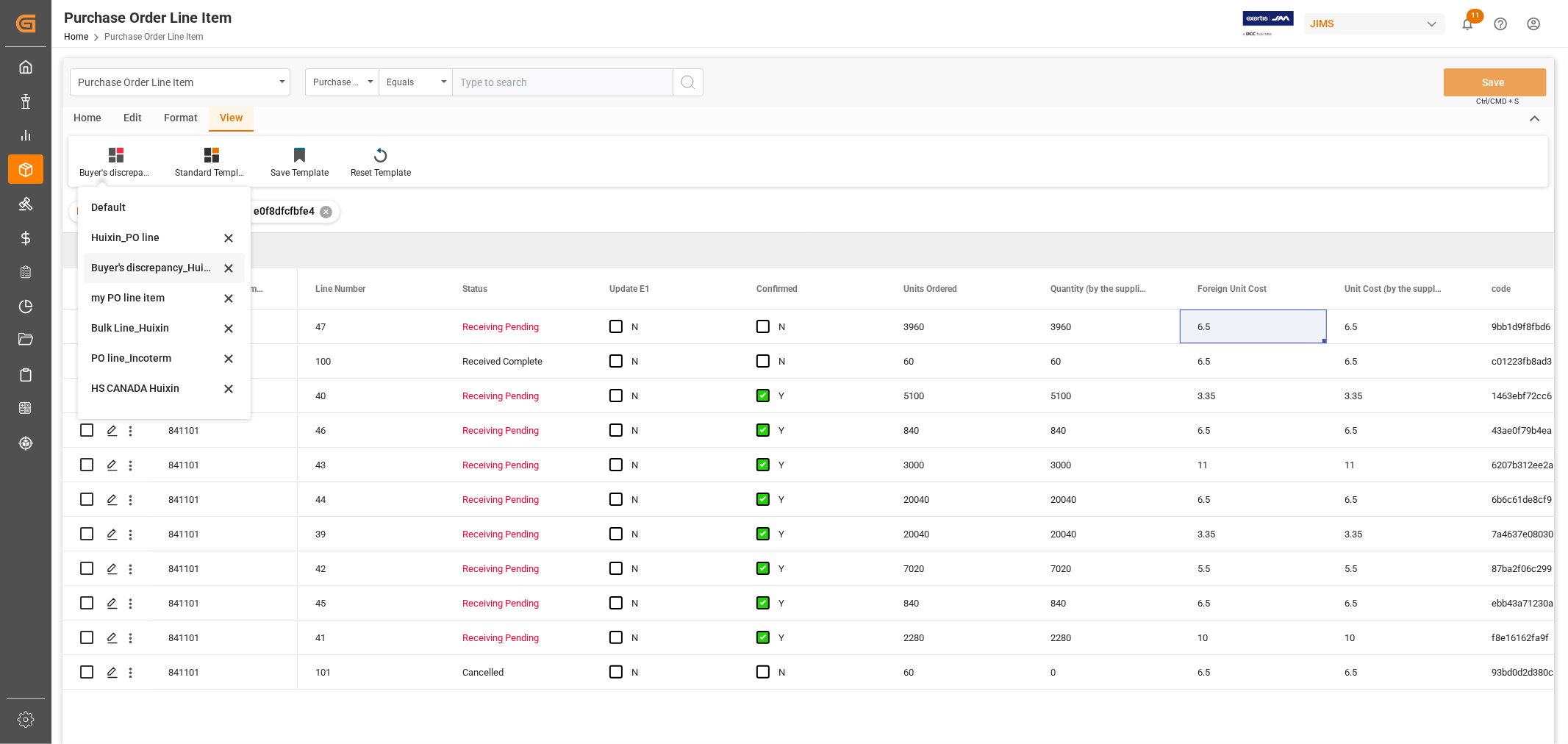
click at [155, 273] on div "Buyer's discrepancy_Huixin" at bounding box center [155, 268] width 128 height 16
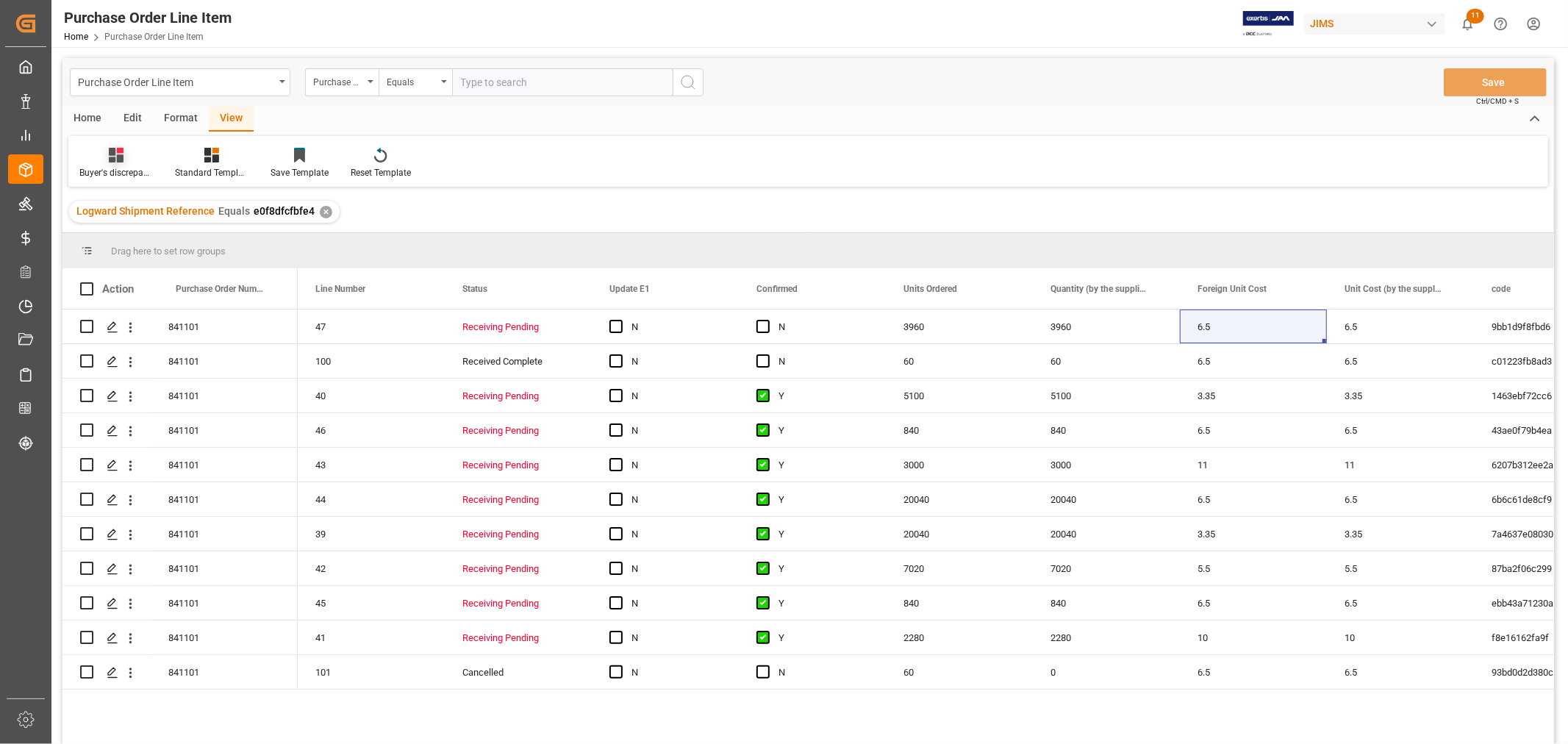
click at [113, 164] on div "Buyer's discrepancy_Huixin" at bounding box center [116, 162] width 96 height 32
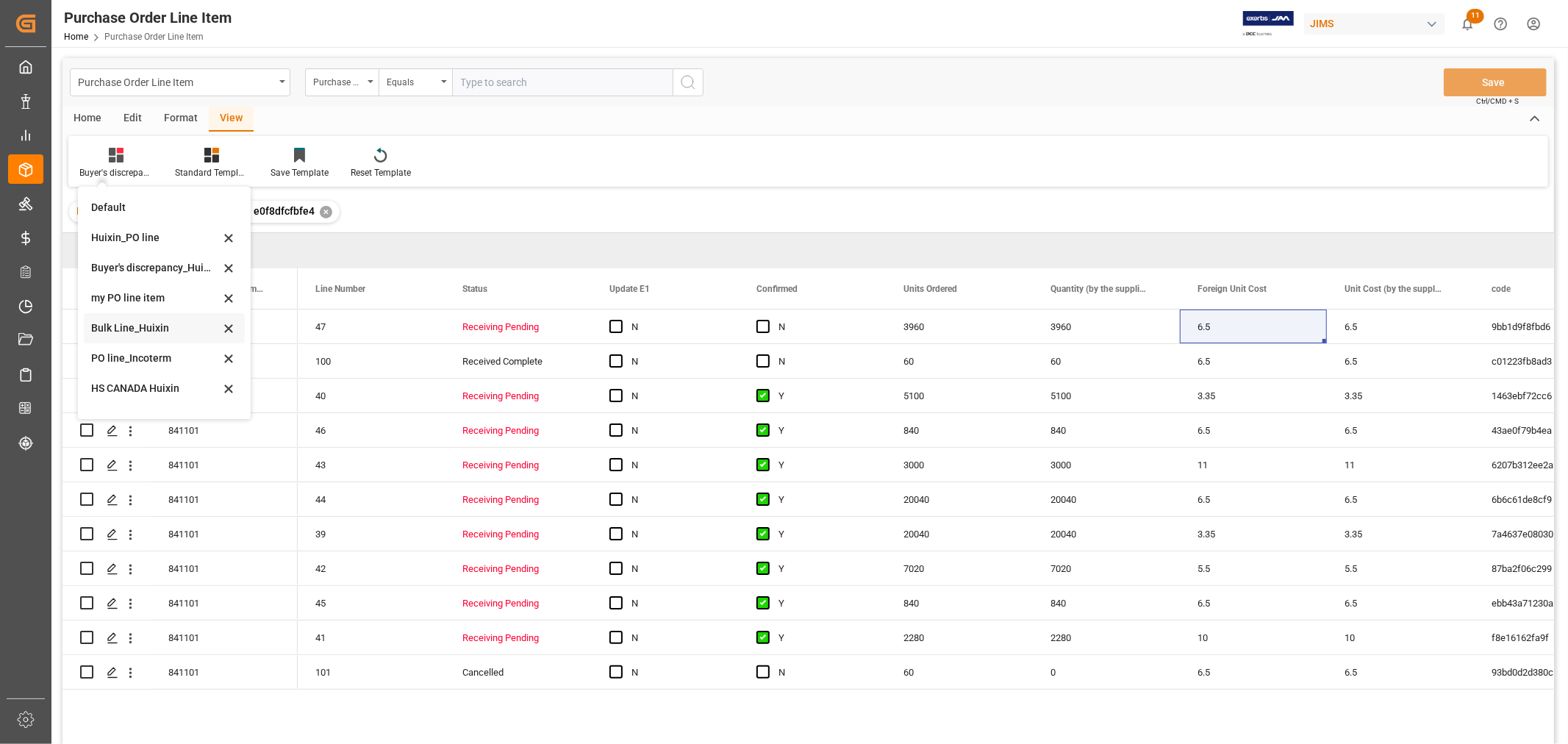
click at [136, 324] on div "Bulk Line_Huixin" at bounding box center [155, 328] width 128 height 16
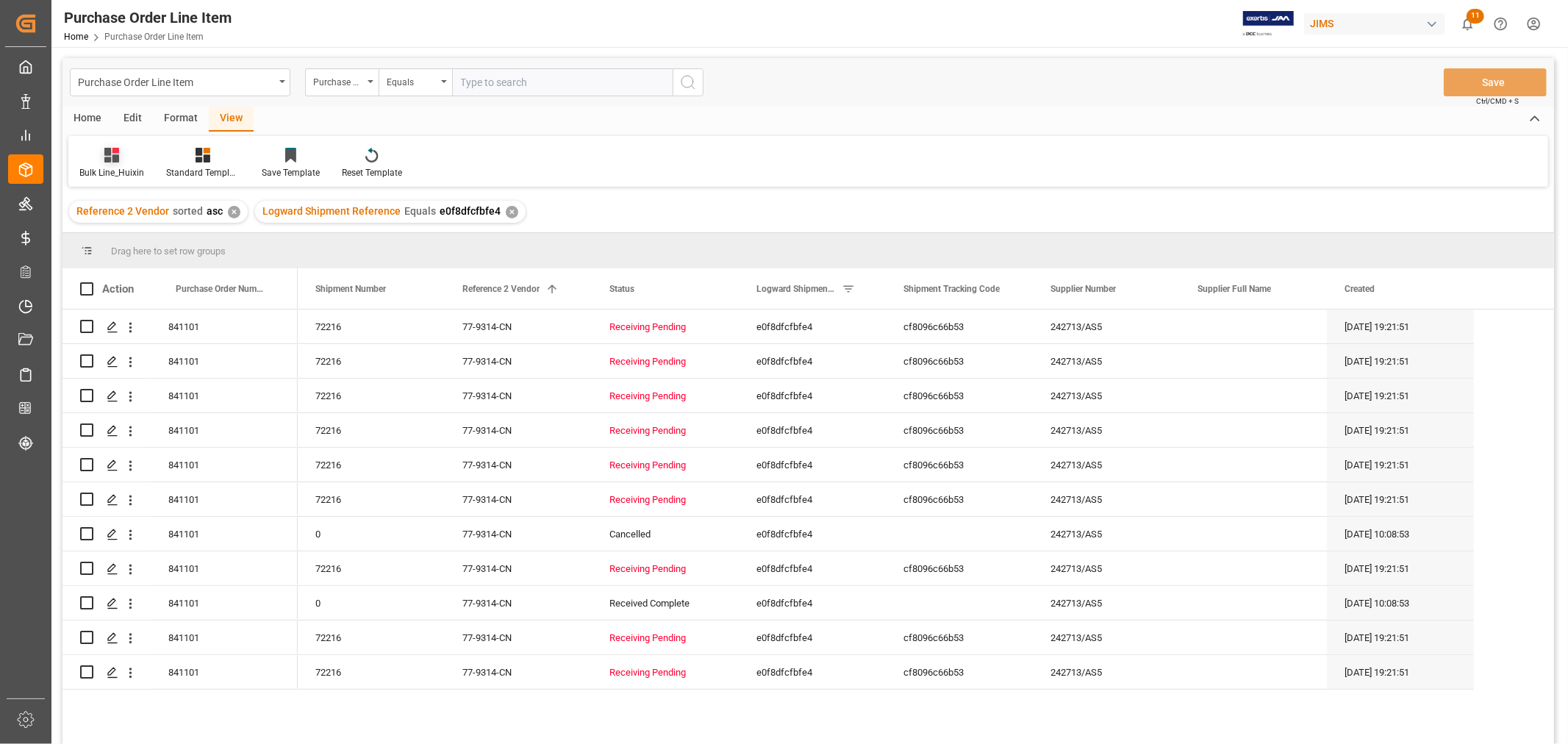
click at [115, 170] on div "Bulk Line_Huixin" at bounding box center [111, 172] width 65 height 13
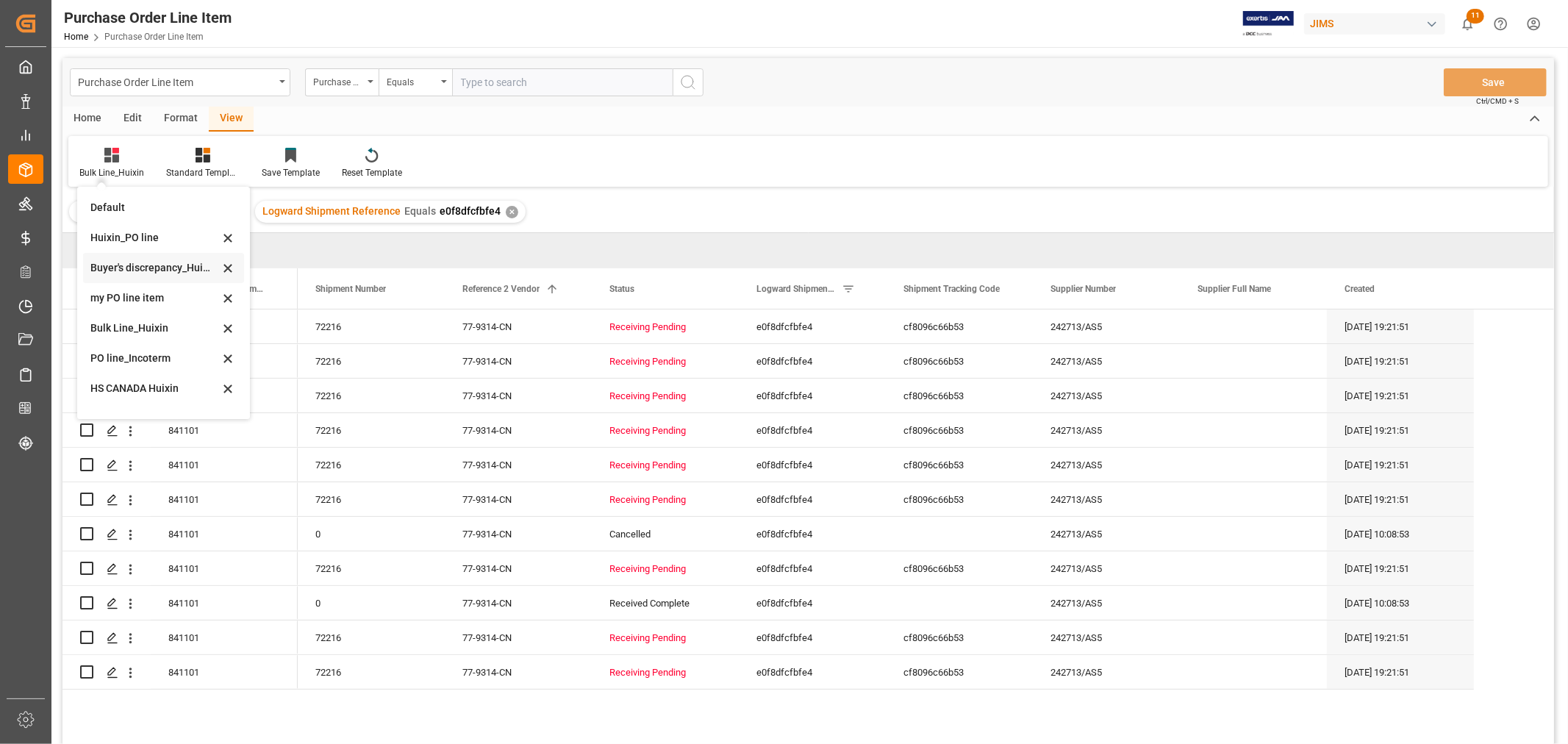
click at [135, 263] on div "Buyer's discrepancy_Huixin" at bounding box center [155, 268] width 128 height 16
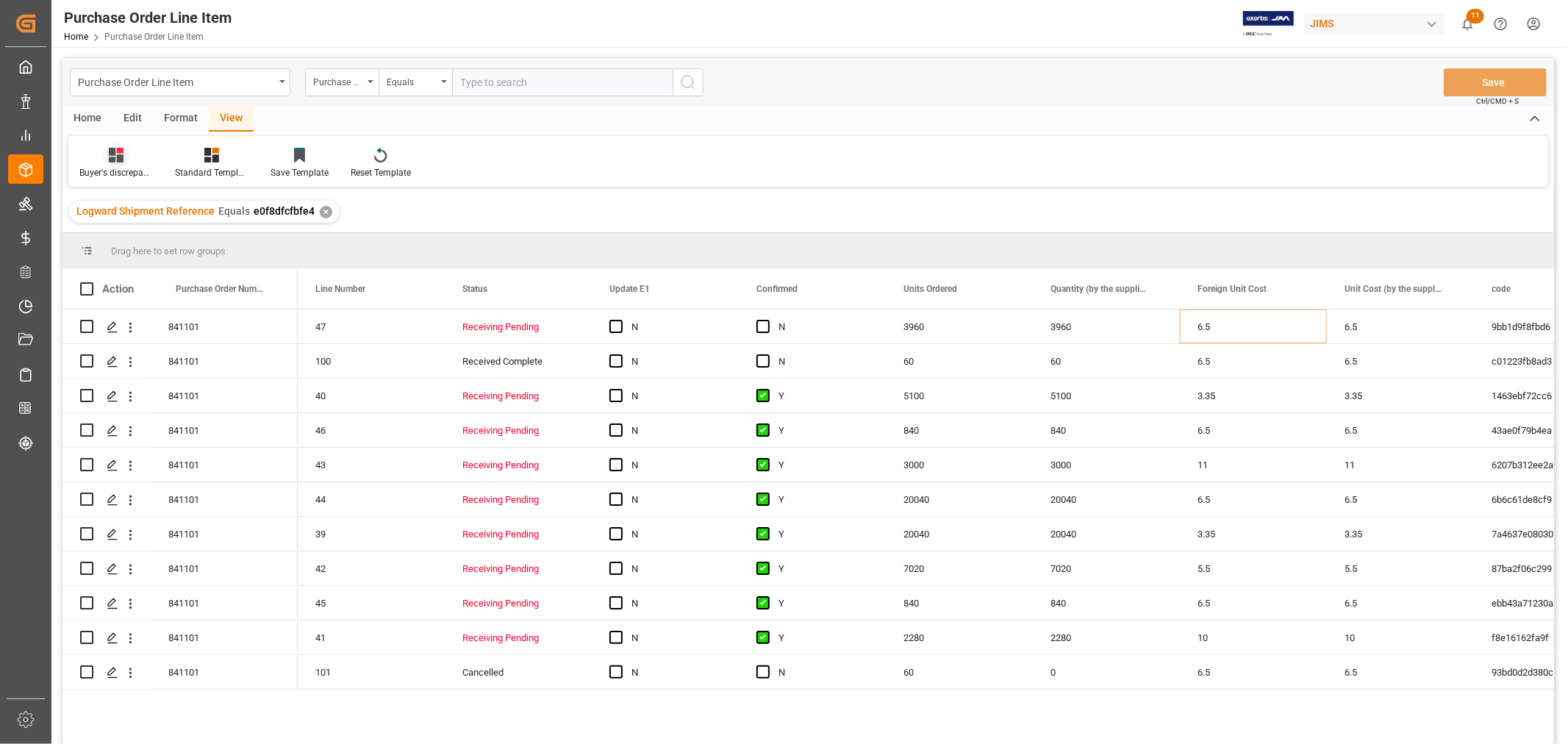
click at [109, 158] on icon at bounding box center [115, 155] width 15 height 15
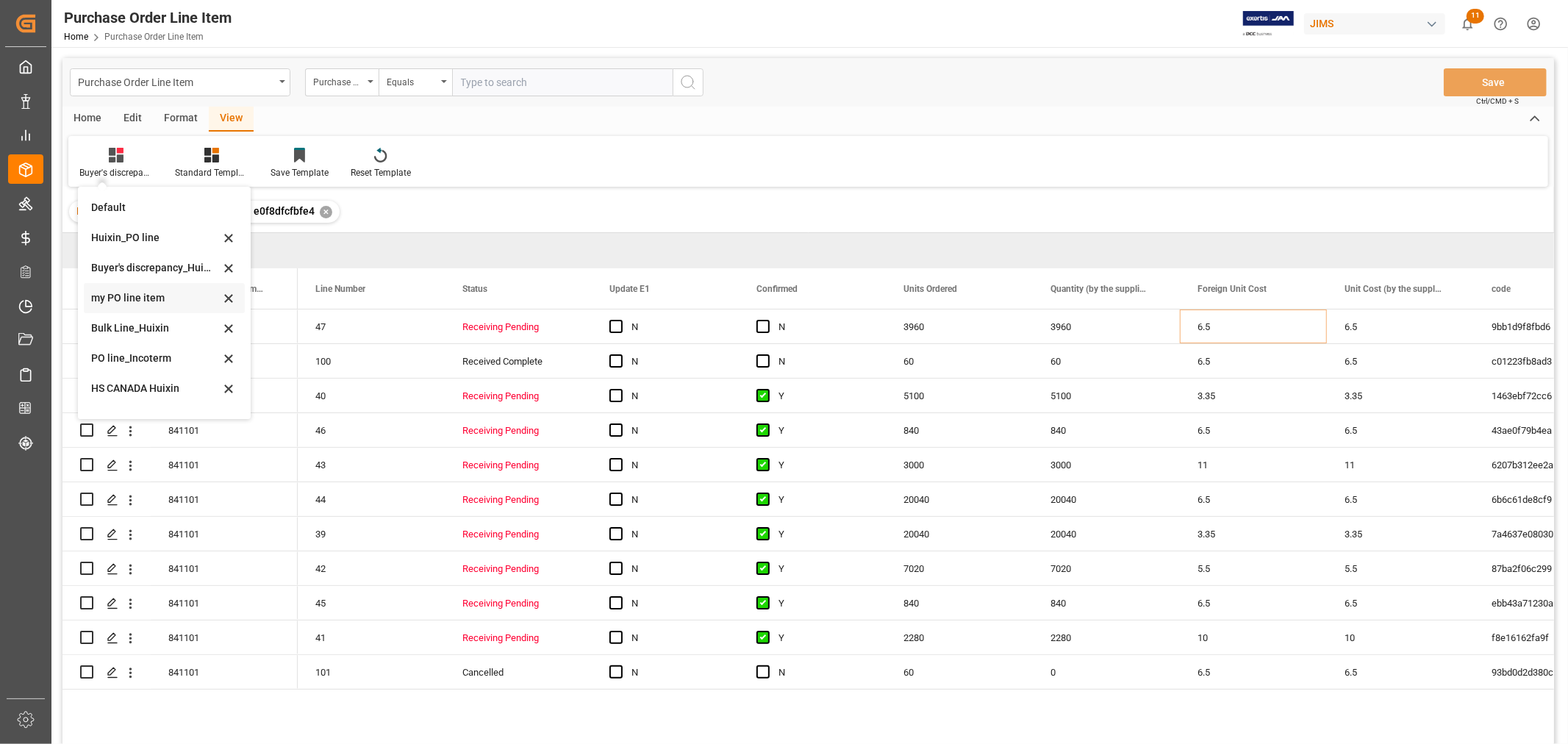
click at [143, 300] on div "my PO line item" at bounding box center [155, 298] width 128 height 16
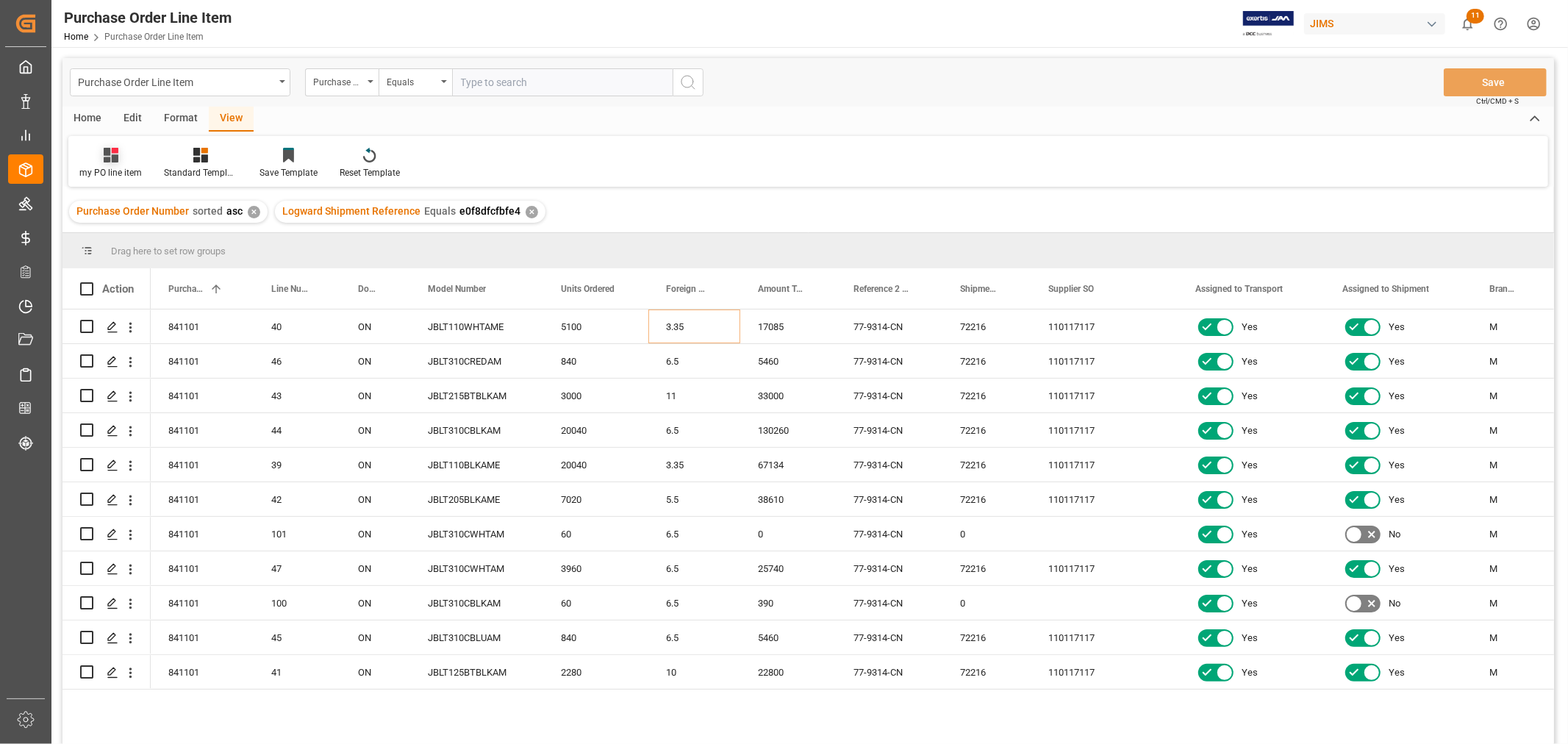
click at [103, 165] on div "my PO line item" at bounding box center [110, 162] width 84 height 32
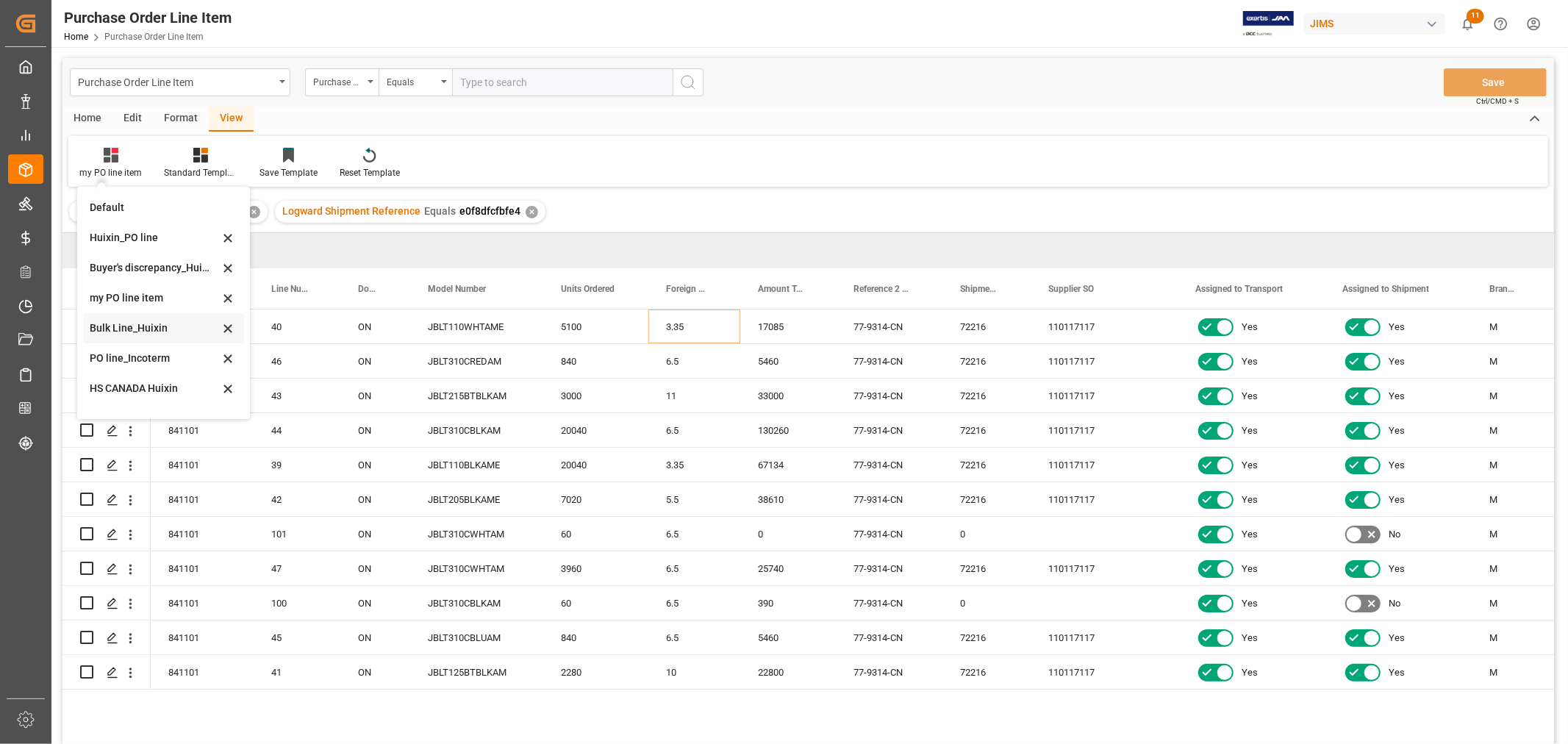
click at [143, 331] on div "Bulk Line_Huixin" at bounding box center [155, 328] width 128 height 16
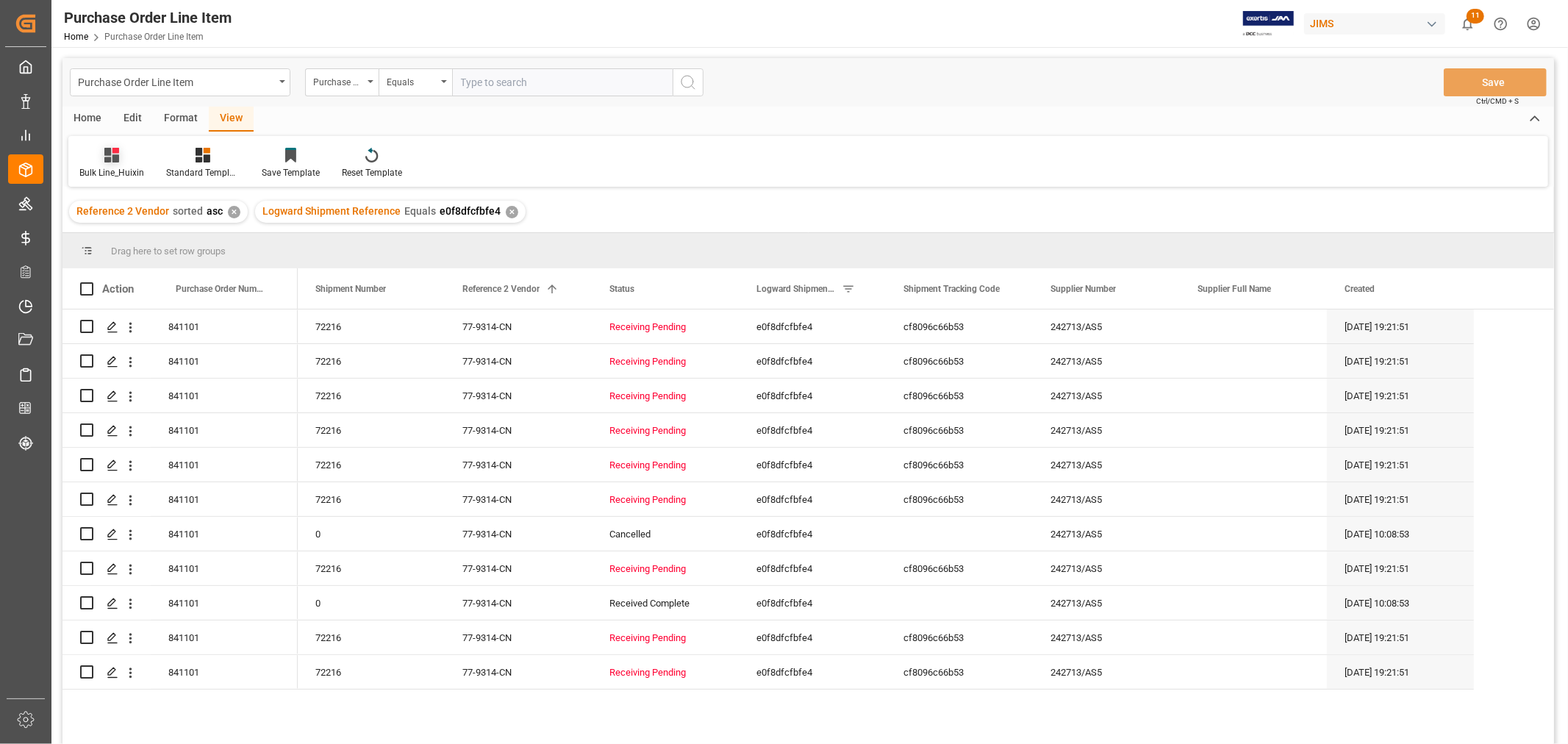
click at [104, 159] on icon at bounding box center [111, 155] width 15 height 15
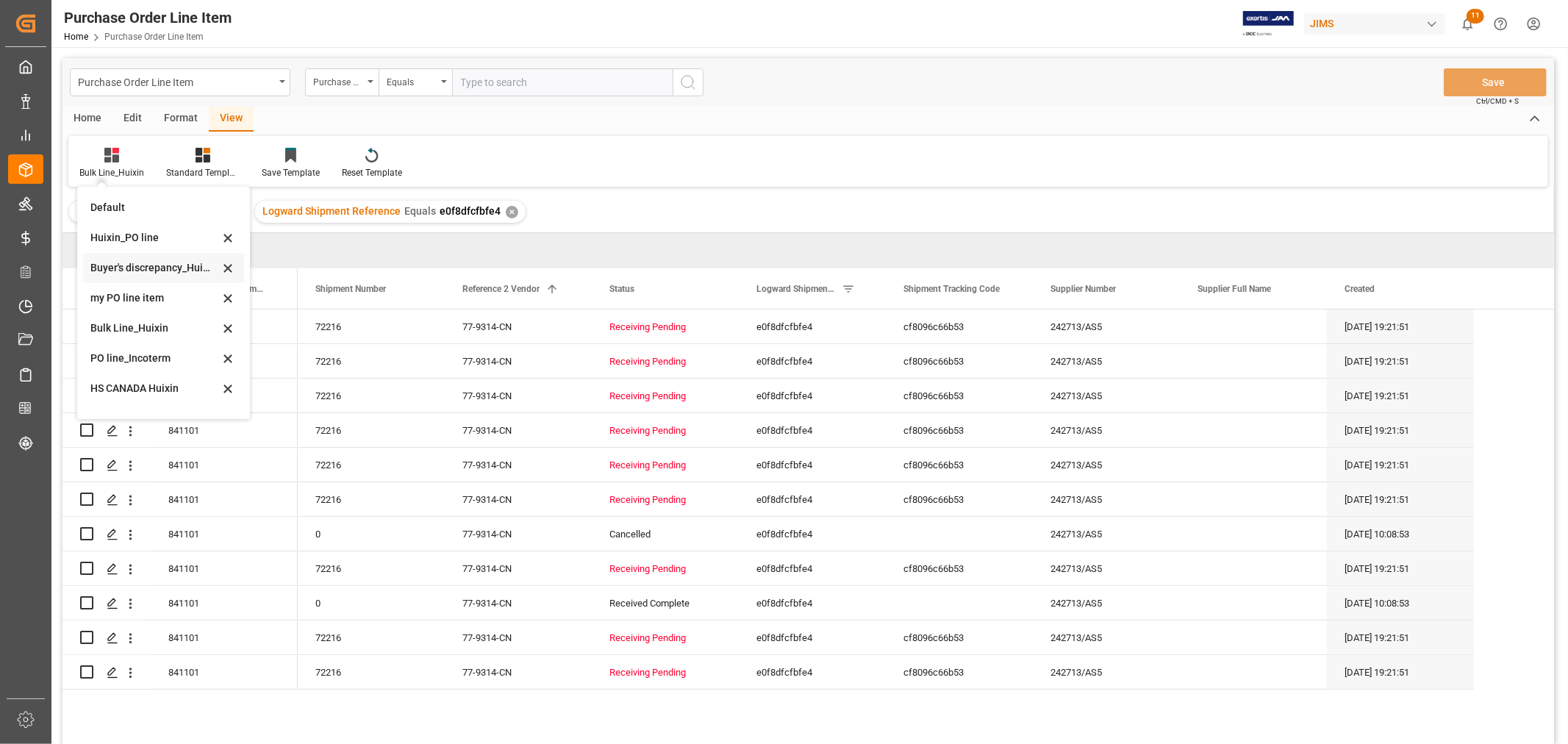
click at [166, 265] on div "Buyer's discrepancy_Huixin" at bounding box center [155, 268] width 128 height 16
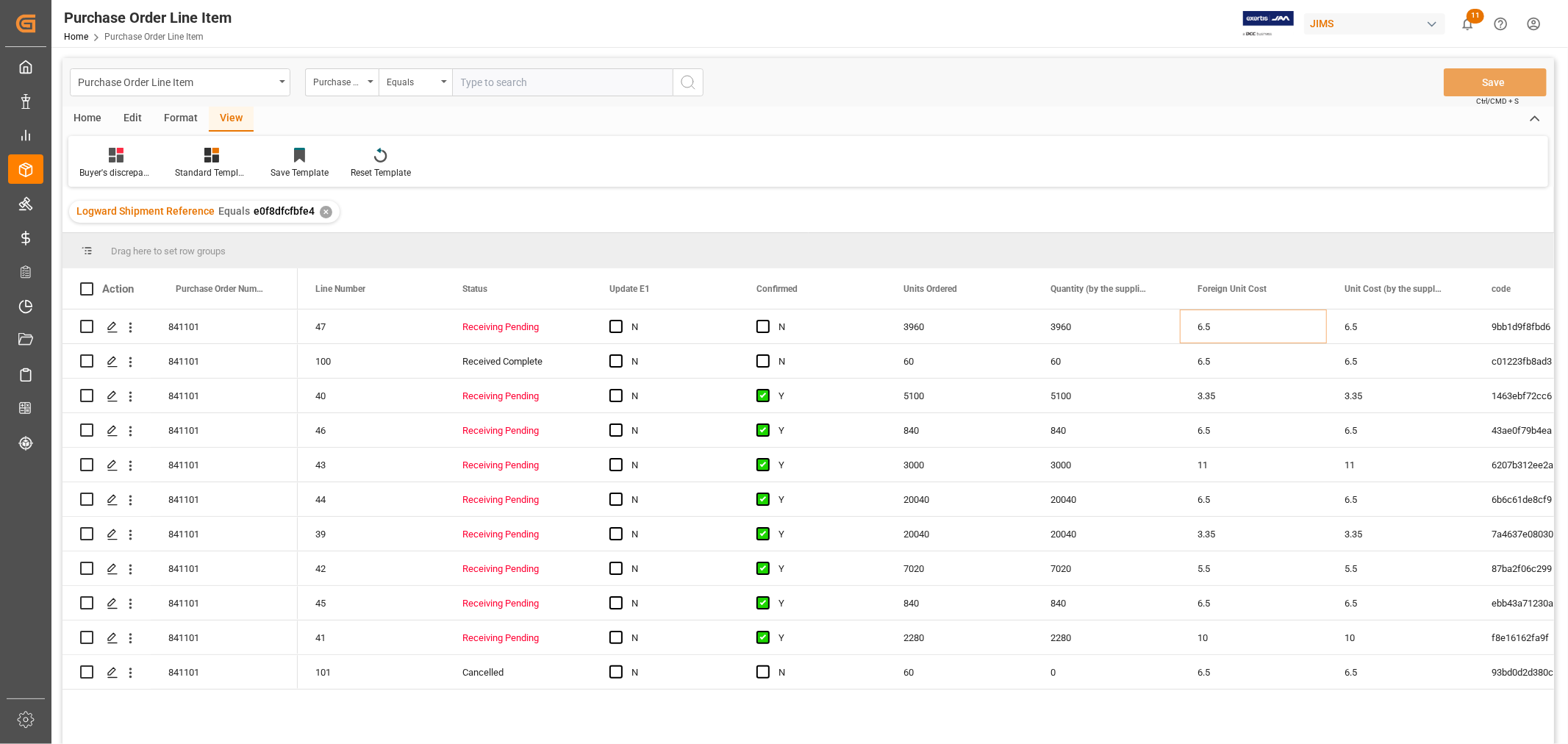
click at [87, 116] on div "Home" at bounding box center [88, 119] width 50 height 25
click at [158, 163] on div "Download" at bounding box center [163, 162] width 63 height 32
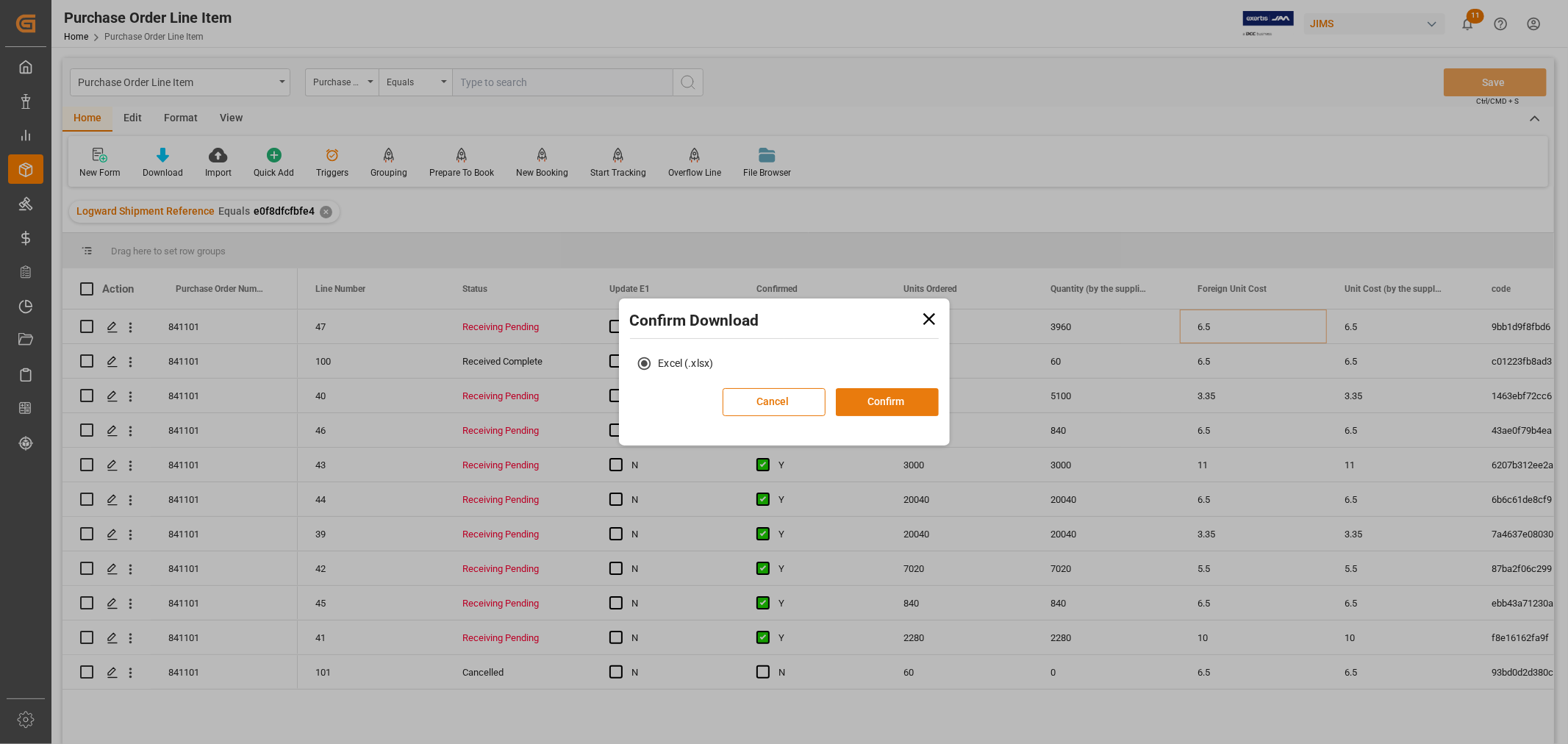
click at [850, 400] on button "Confirm" at bounding box center [887, 402] width 103 height 28
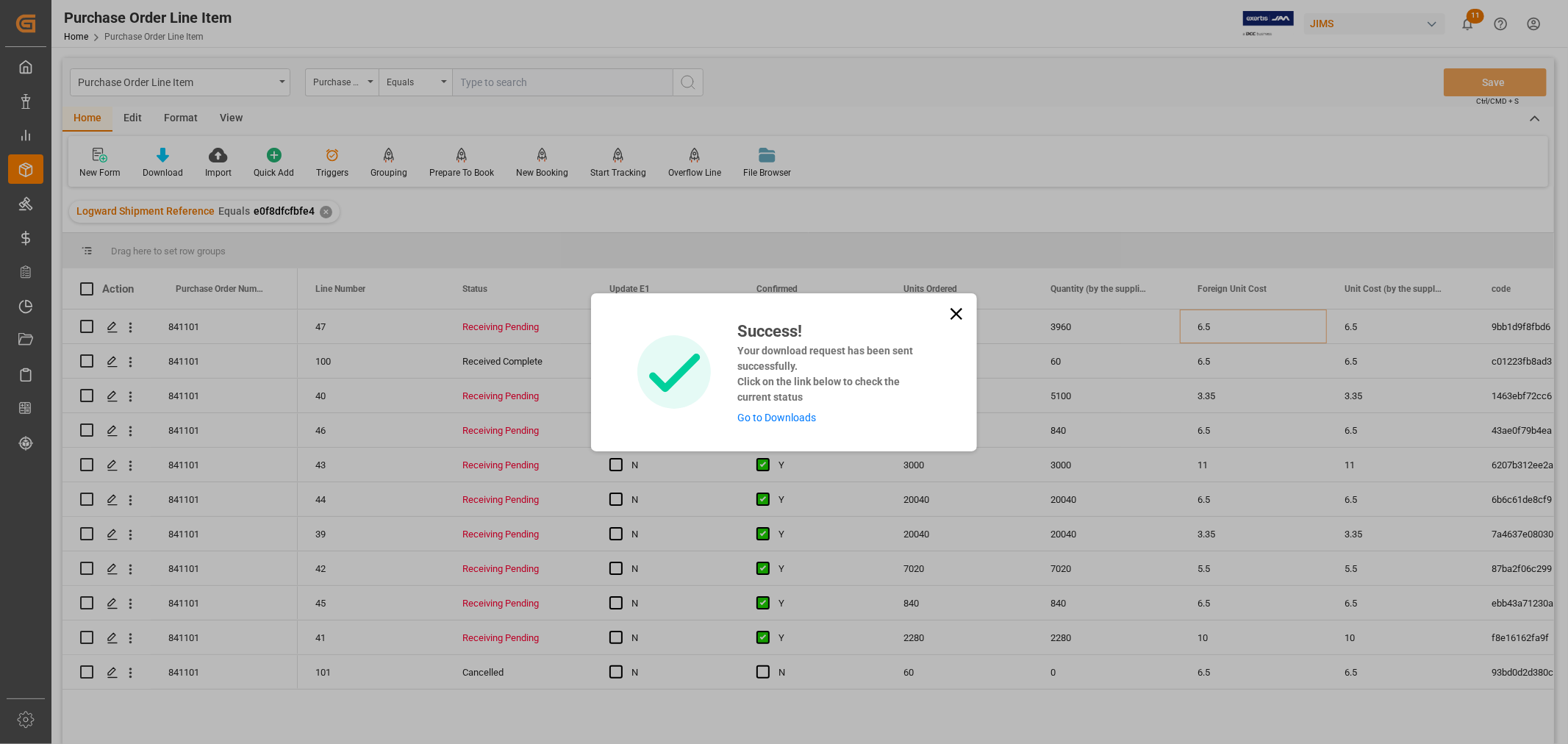
click at [777, 412] on link "Go to Downloads" at bounding box center [776, 418] width 79 height 12
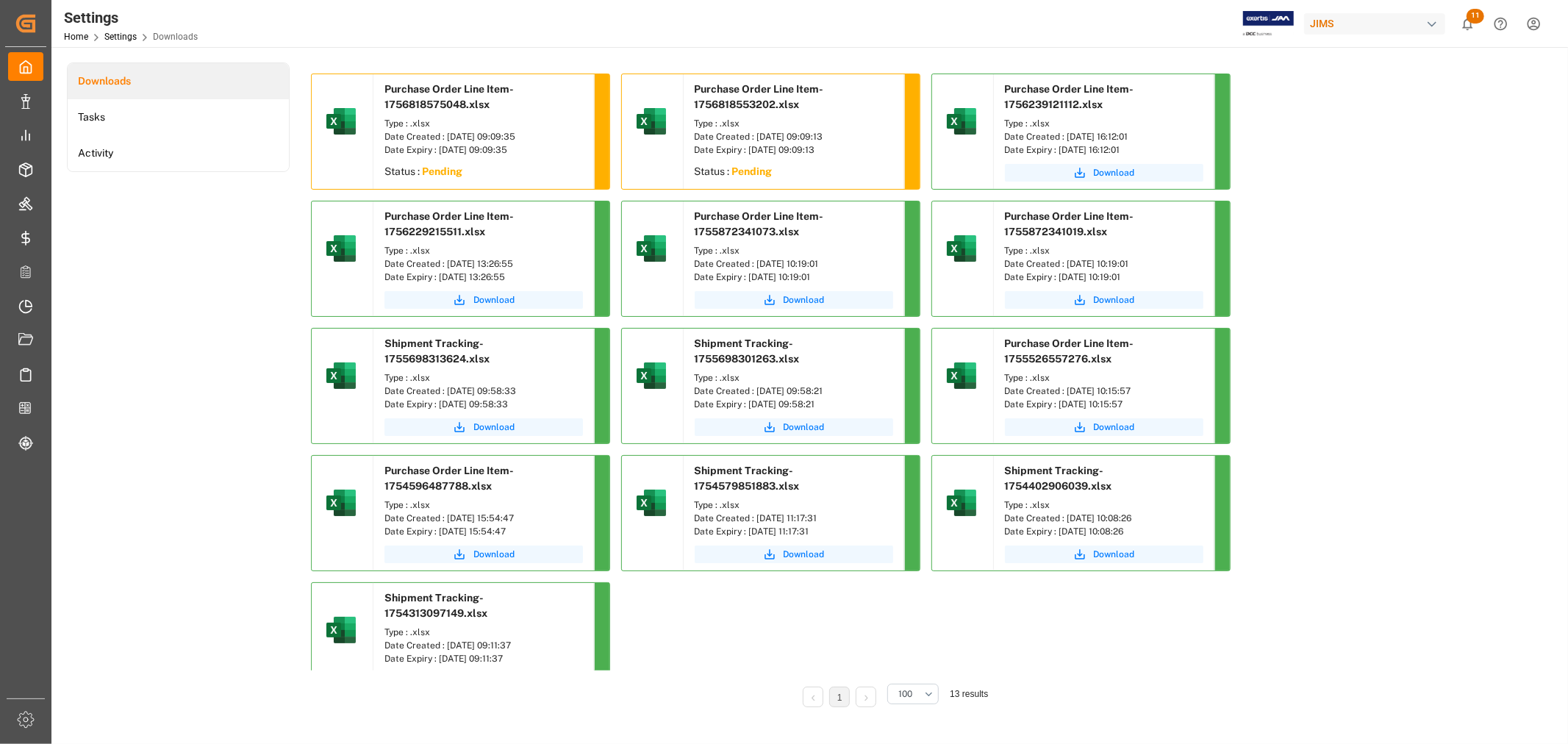
click at [751, 673] on div "Purchase Order Line Item-1756818575048.xlsx Type : .xlsx Date Created : 02-09-2…" at bounding box center [893, 395] width 1186 height 665
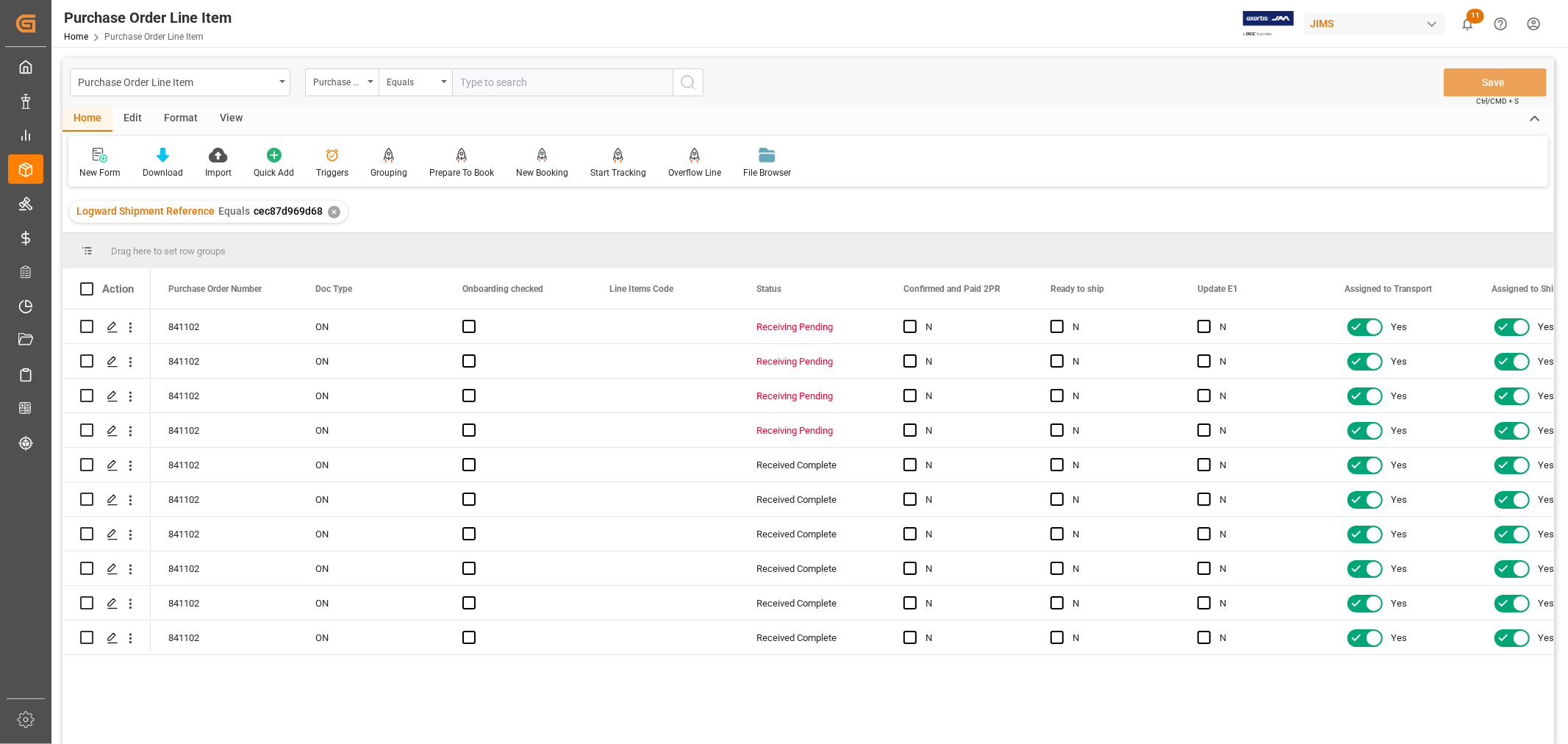
click at [221, 122] on div "View" at bounding box center [231, 119] width 45 height 25
click at [89, 170] on div "Default" at bounding box center [93, 172] width 29 height 13
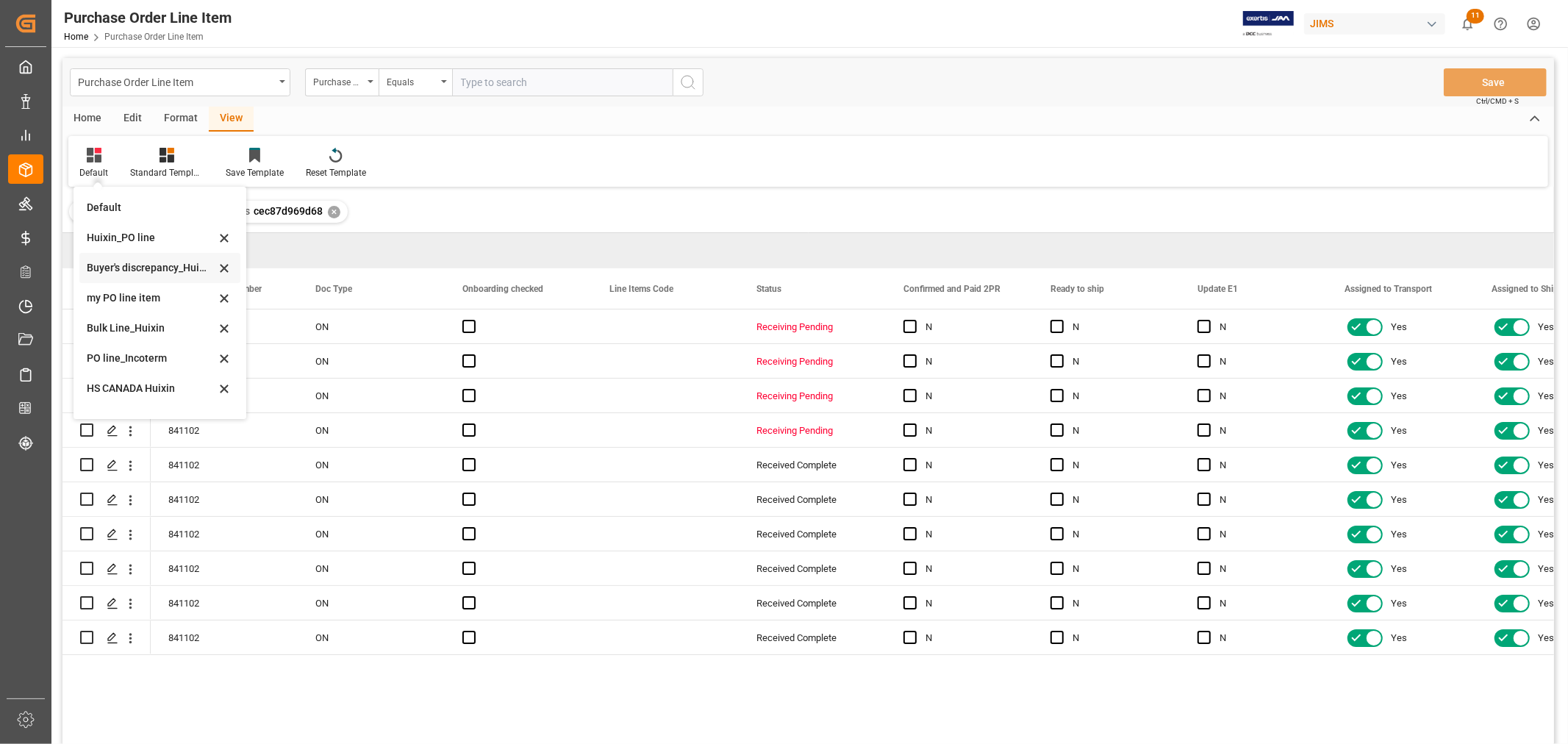
click at [142, 268] on div "Buyer's discrepancy_Huixin" at bounding box center [151, 268] width 128 height 16
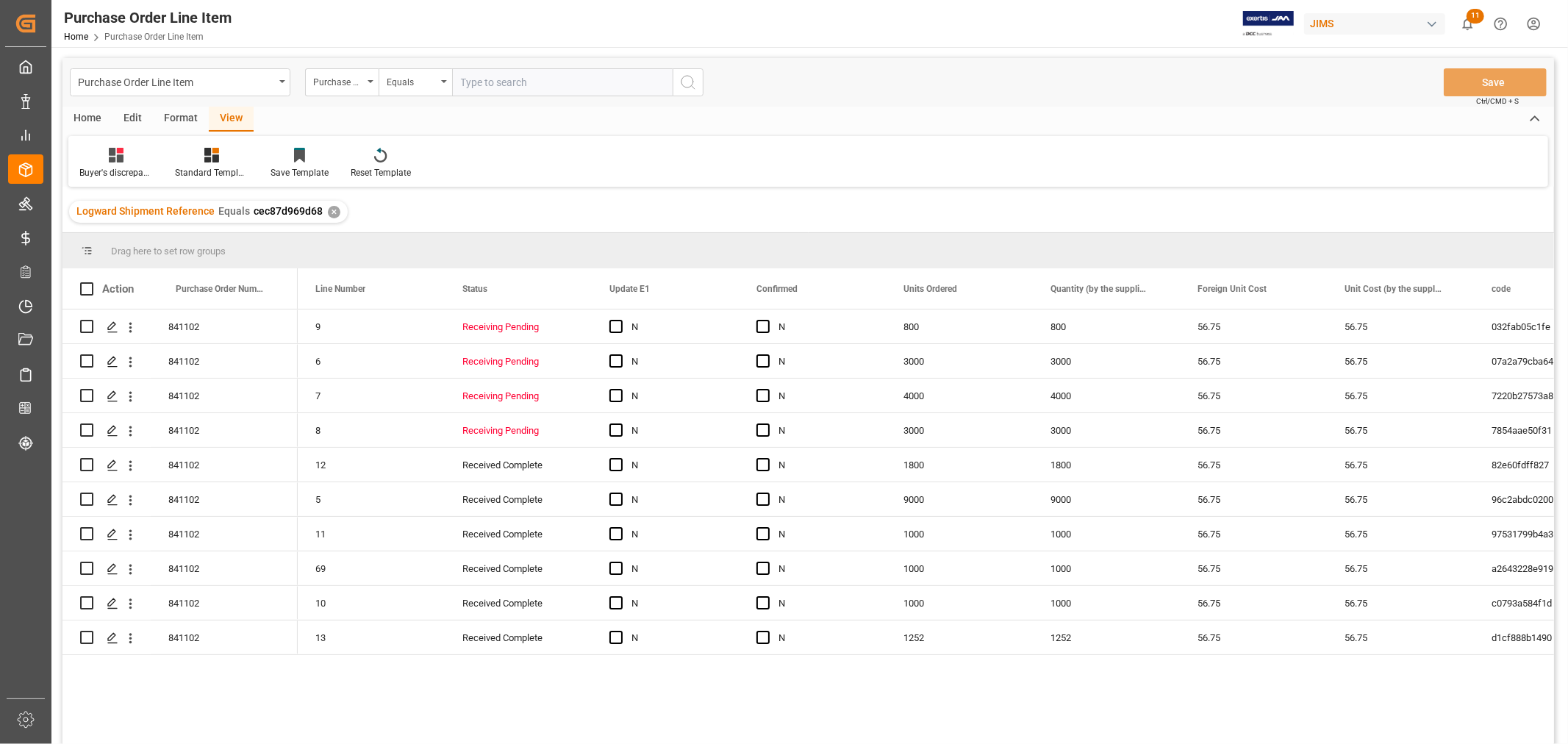
click at [89, 114] on div "Home" at bounding box center [88, 119] width 50 height 25
click at [157, 170] on div "Download" at bounding box center [162, 172] width 41 height 13
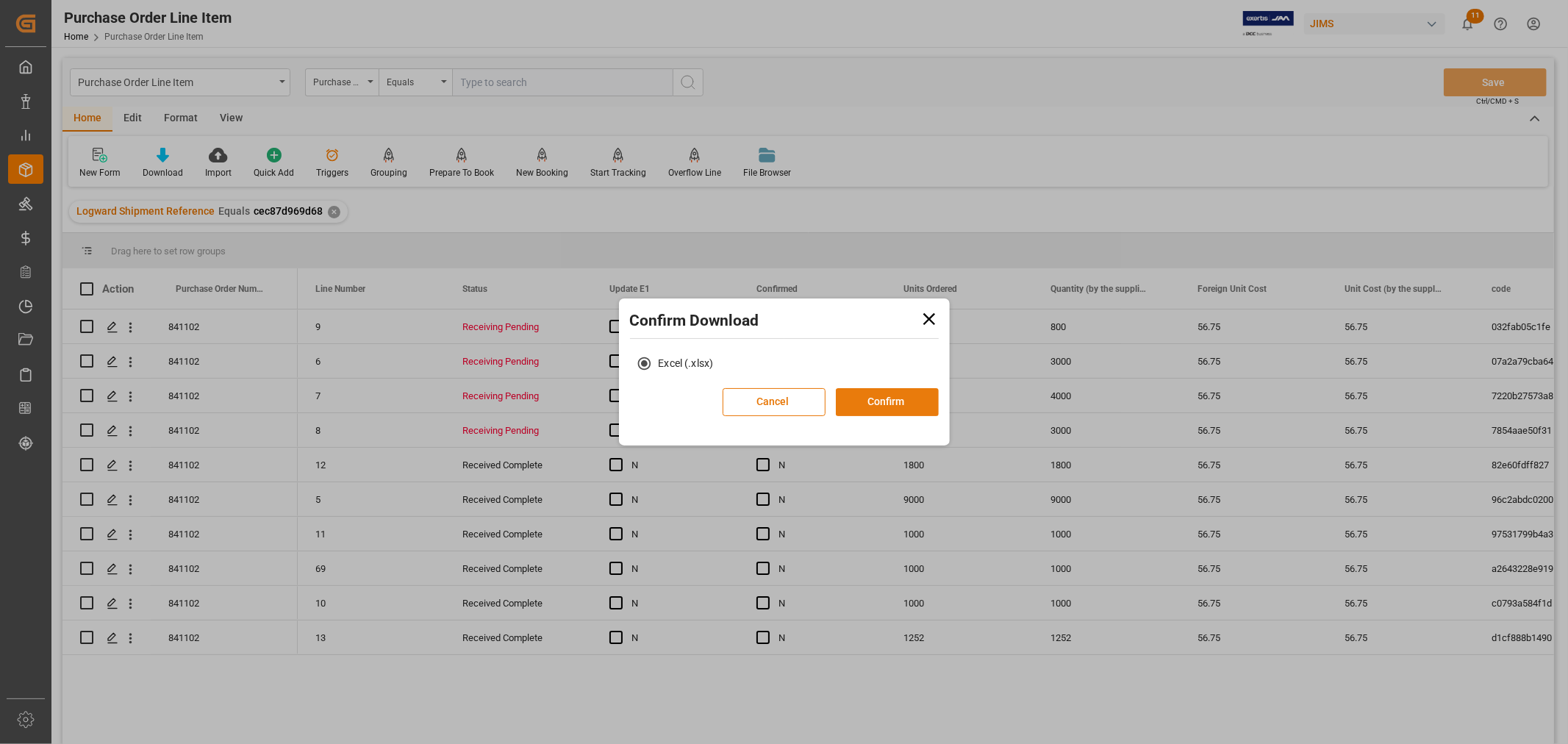
click at [880, 395] on button "Confirm" at bounding box center [887, 402] width 103 height 28
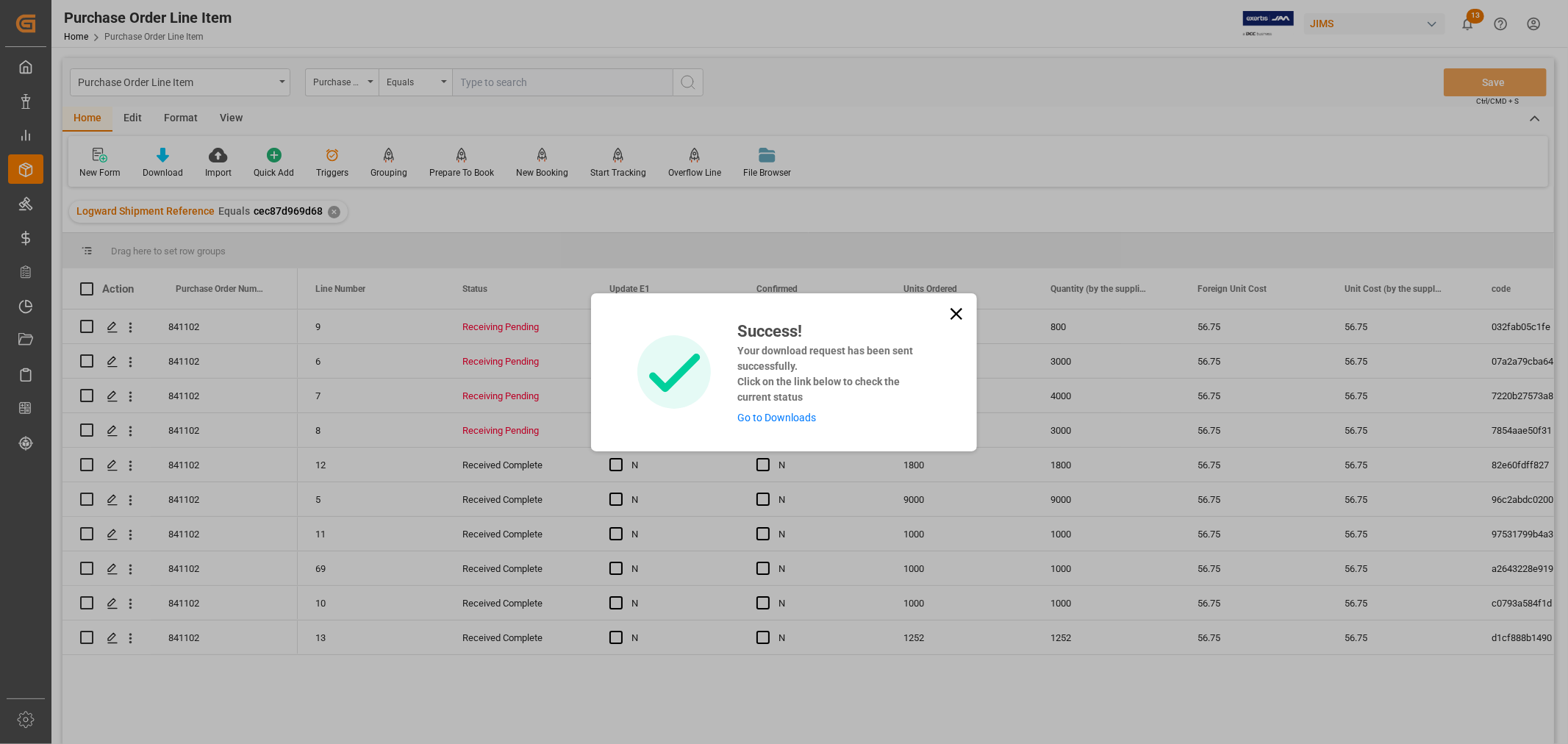
click at [960, 314] on icon at bounding box center [957, 314] width 21 height 21
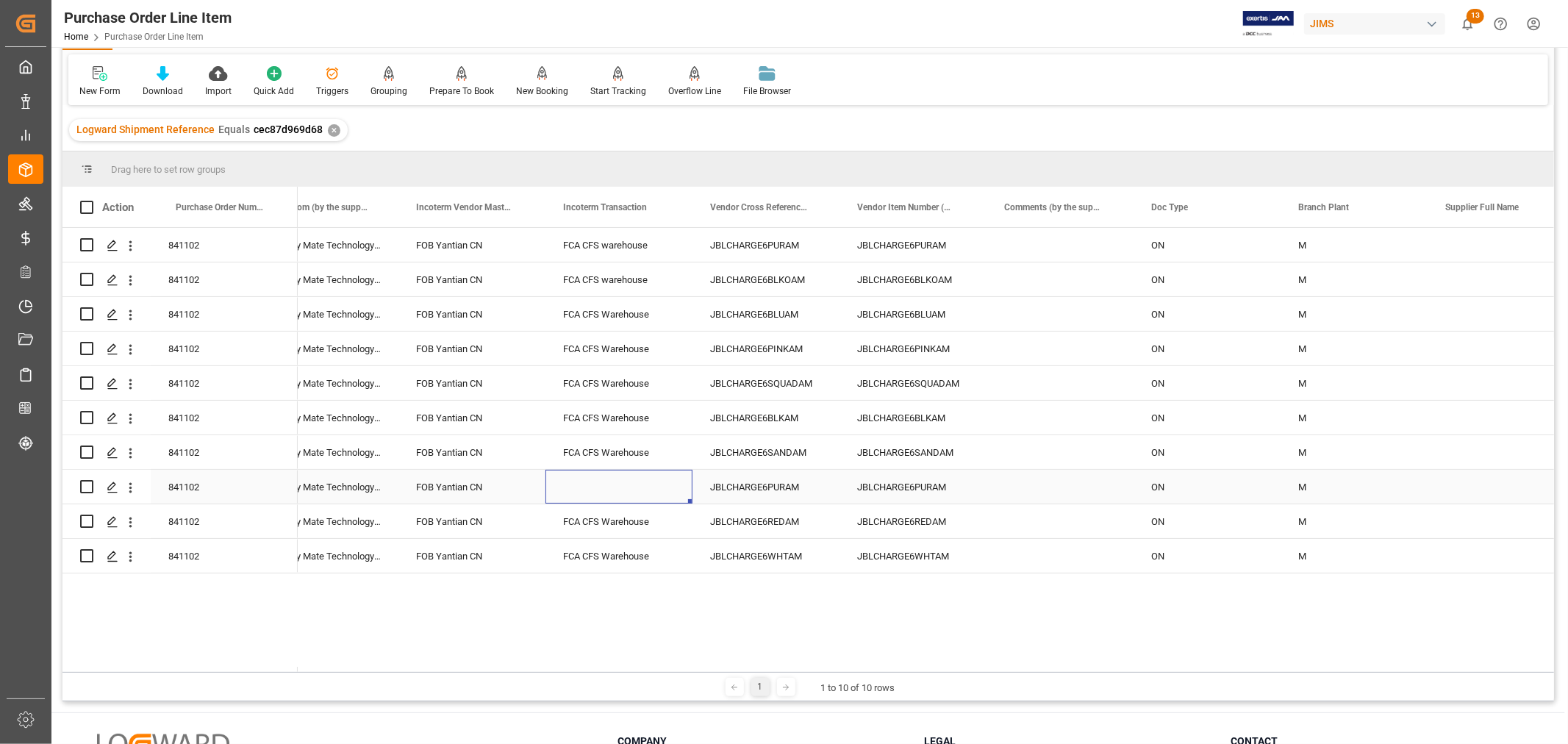
click at [610, 486] on div "Press SPACE to select this row." at bounding box center [618, 486] width 147 height 34
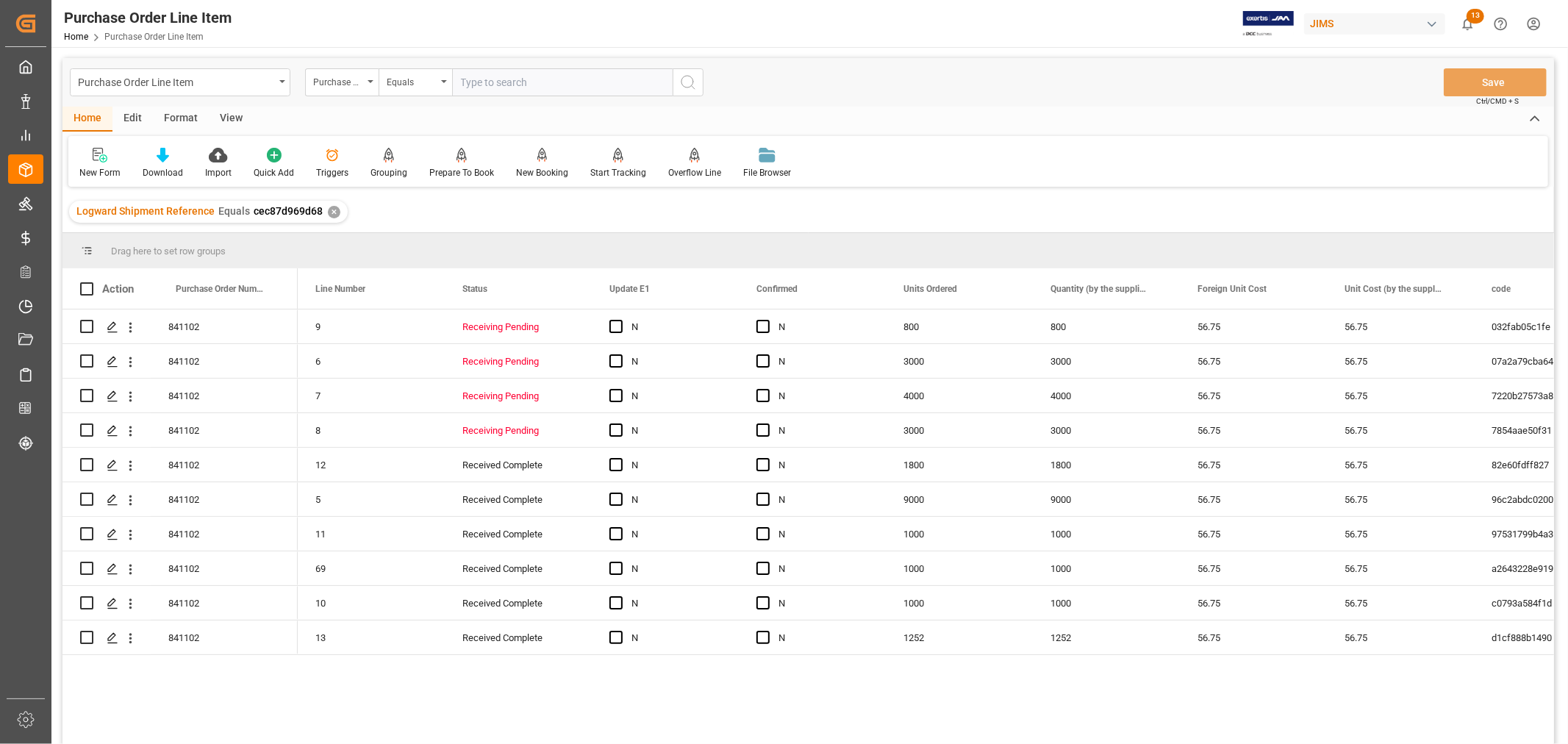
click at [232, 117] on div "View" at bounding box center [231, 119] width 45 height 25
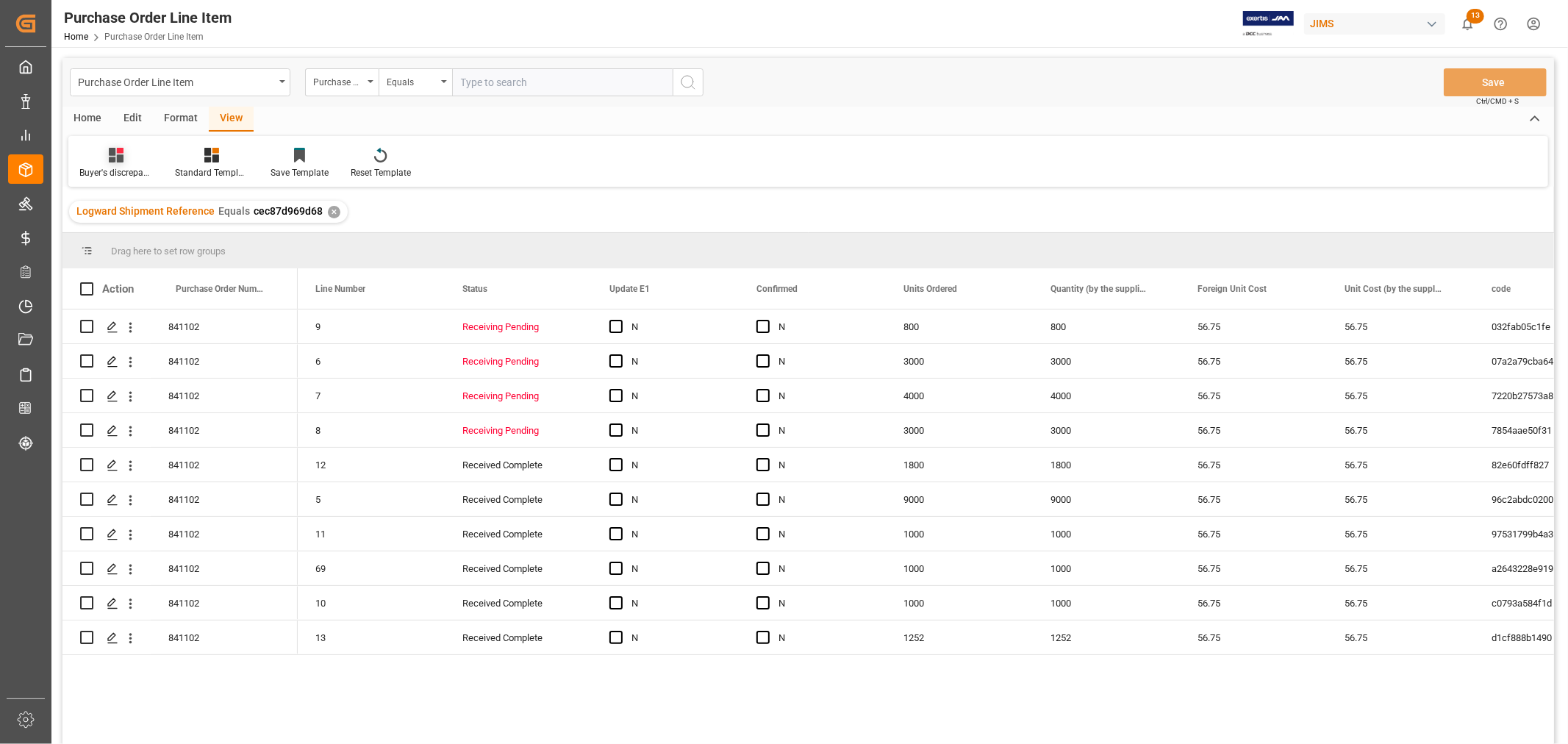
click at [121, 168] on div "Buyer's discrepancy_Huixin" at bounding box center [115, 172] width 74 height 13
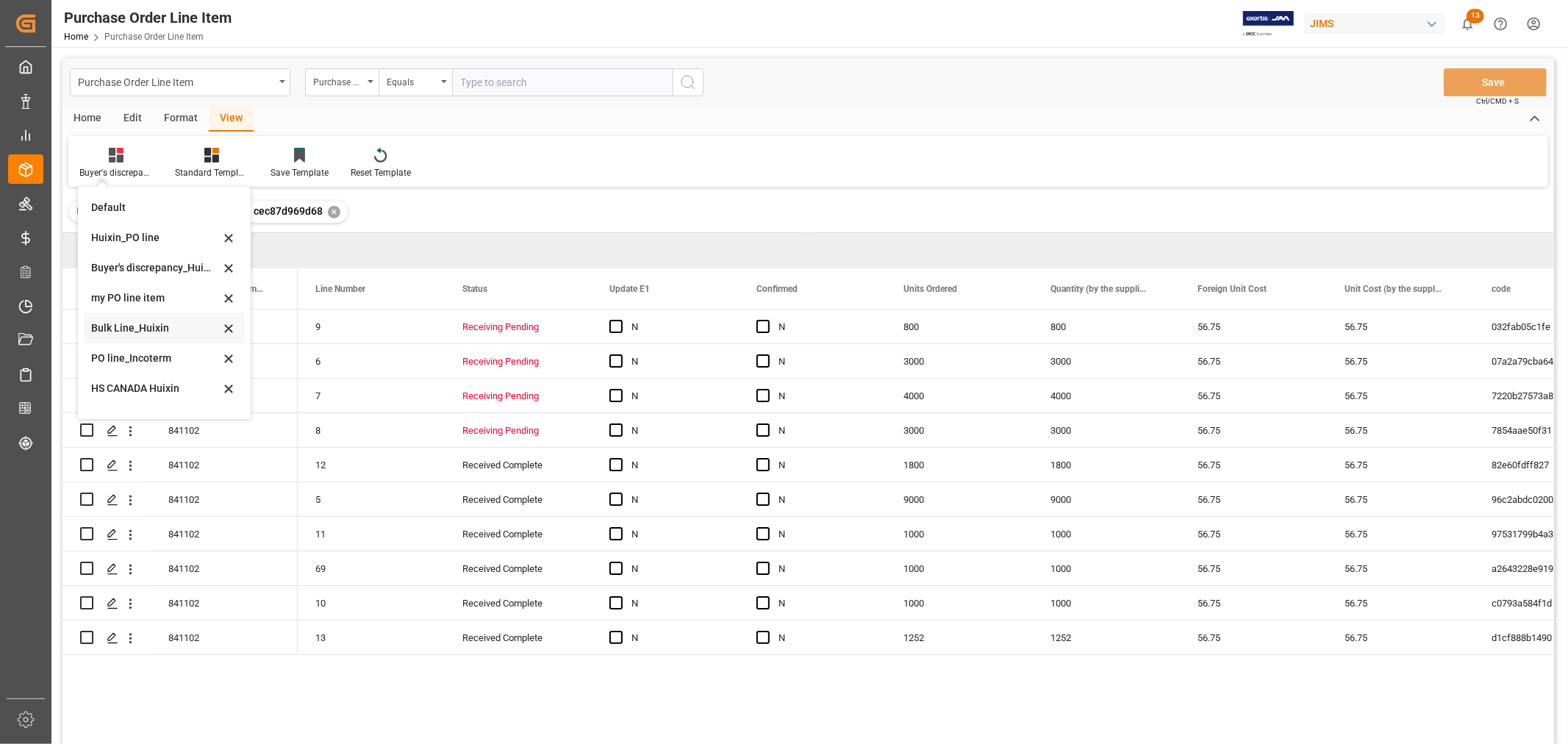
click at [122, 329] on div "Bulk Line_Huixin" at bounding box center [155, 328] width 128 height 16
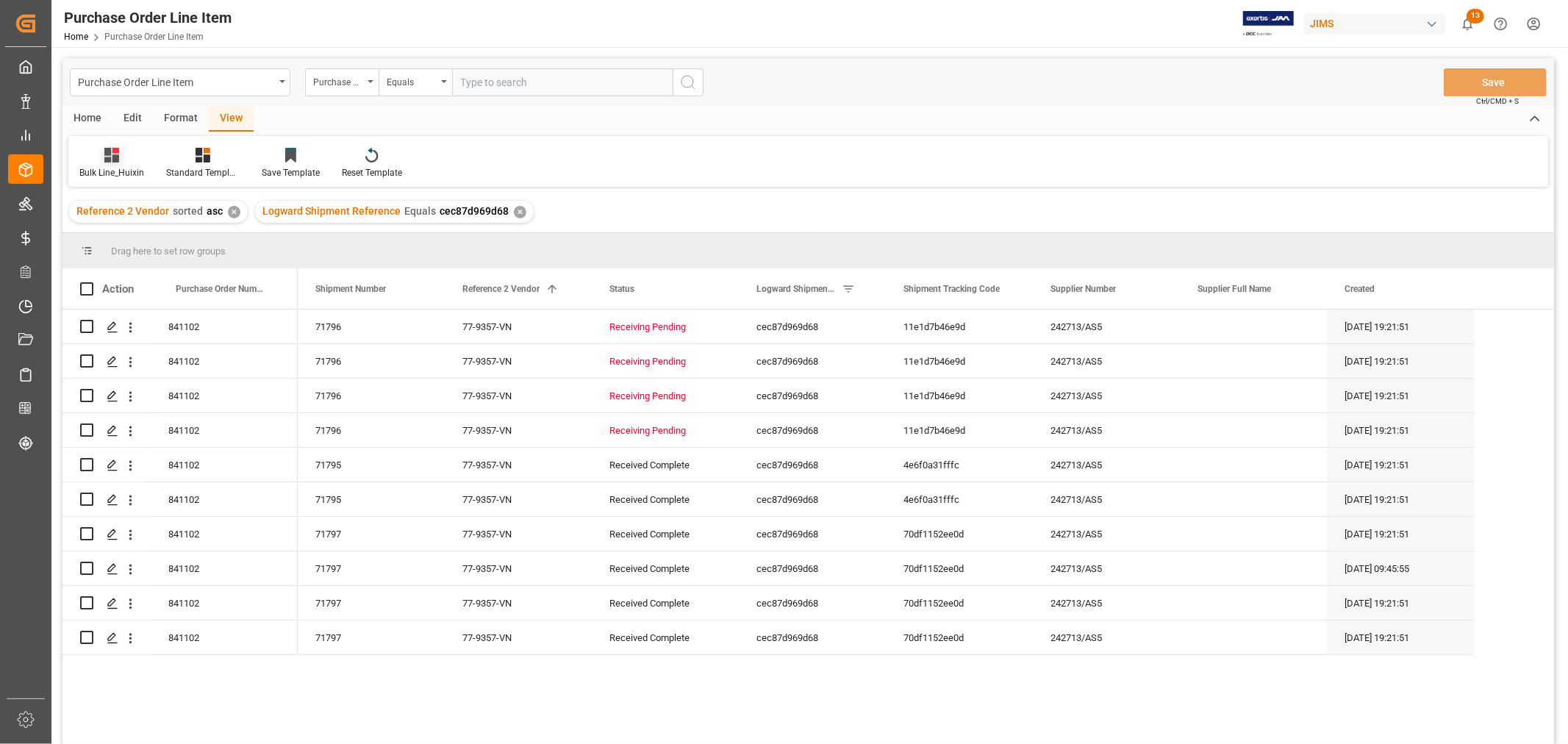
click at [112, 163] on div "Bulk Line_Huixin" at bounding box center [112, 162] width 87 height 32
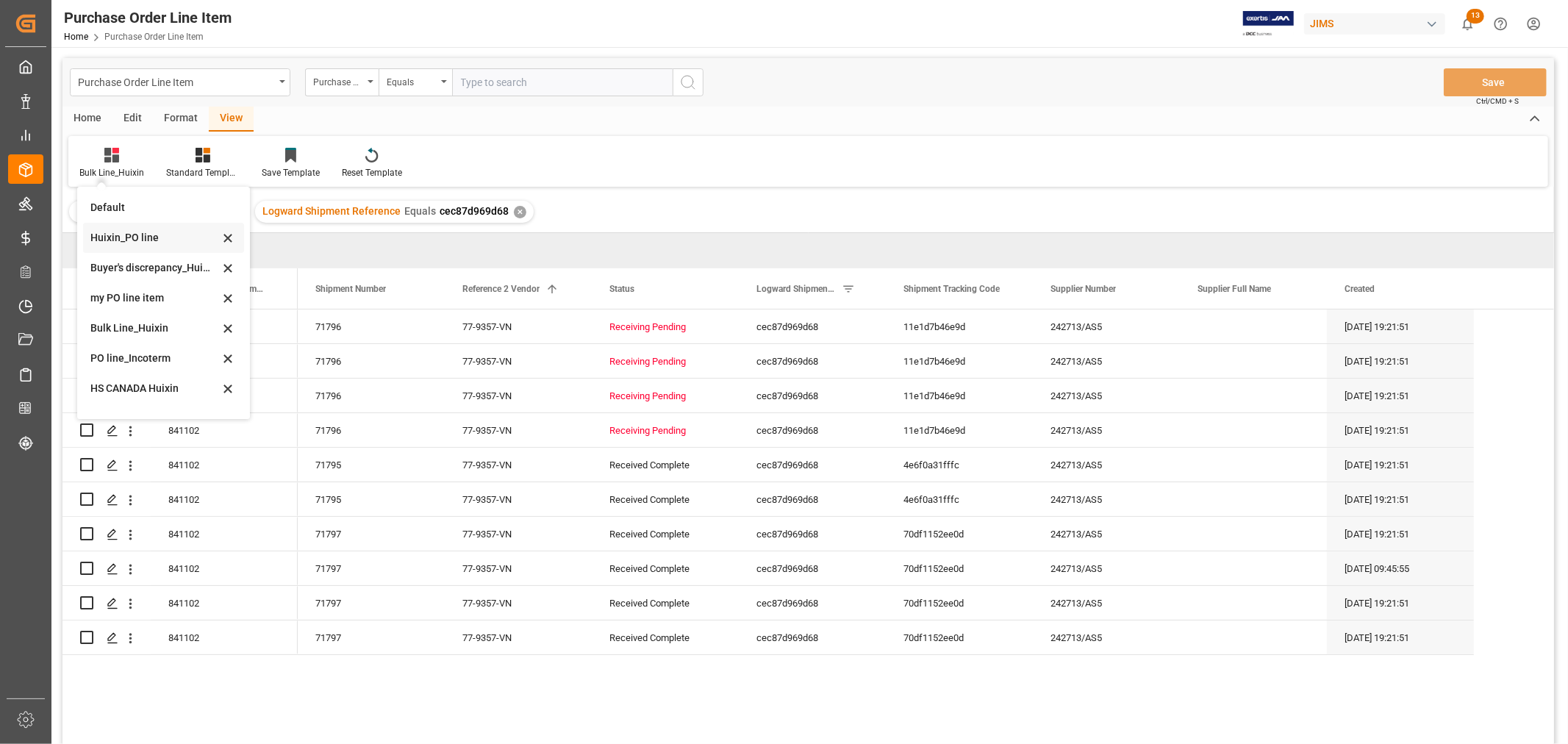
click at [122, 237] on div "Huixin_PO line" at bounding box center [155, 238] width 128 height 16
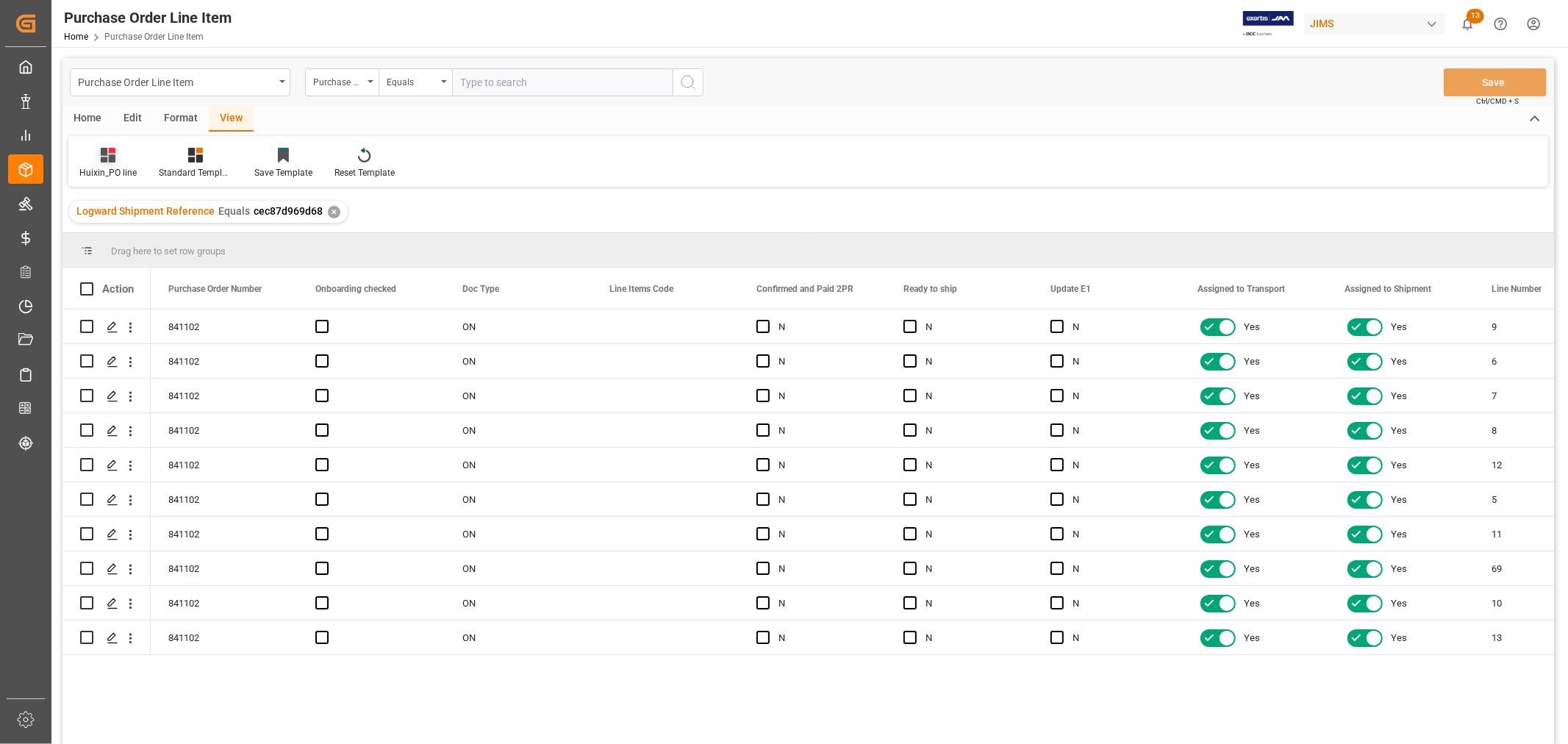
click at [109, 148] on icon at bounding box center [112, 150] width 7 height 6
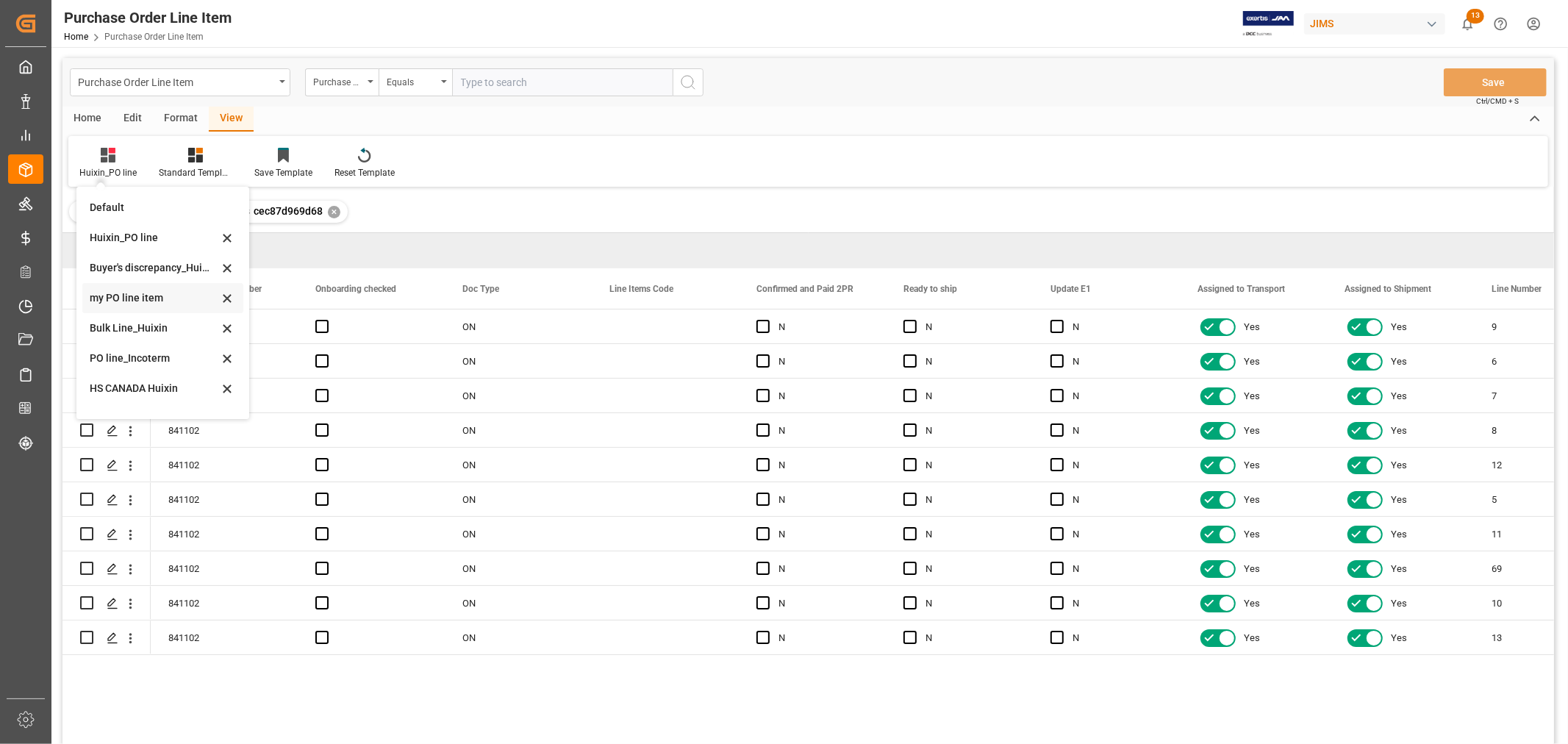
click at [136, 295] on div "my PO line item" at bounding box center [154, 298] width 128 height 16
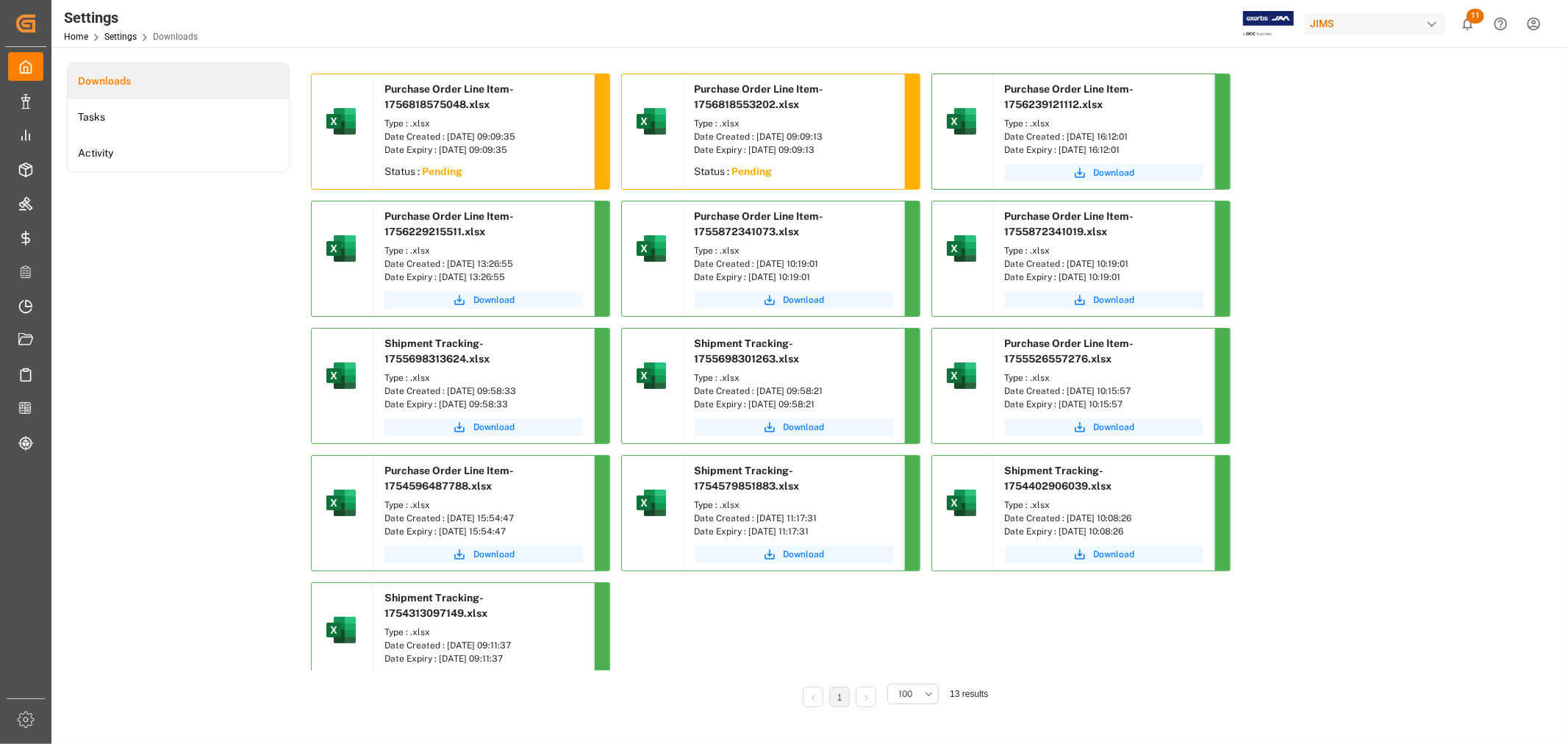
click at [1394, 363] on div "Purchase Order Line Item-1756818575048.xlsx Type : .xlsx Date Created : [DATE] …" at bounding box center [893, 392] width 1164 height 635
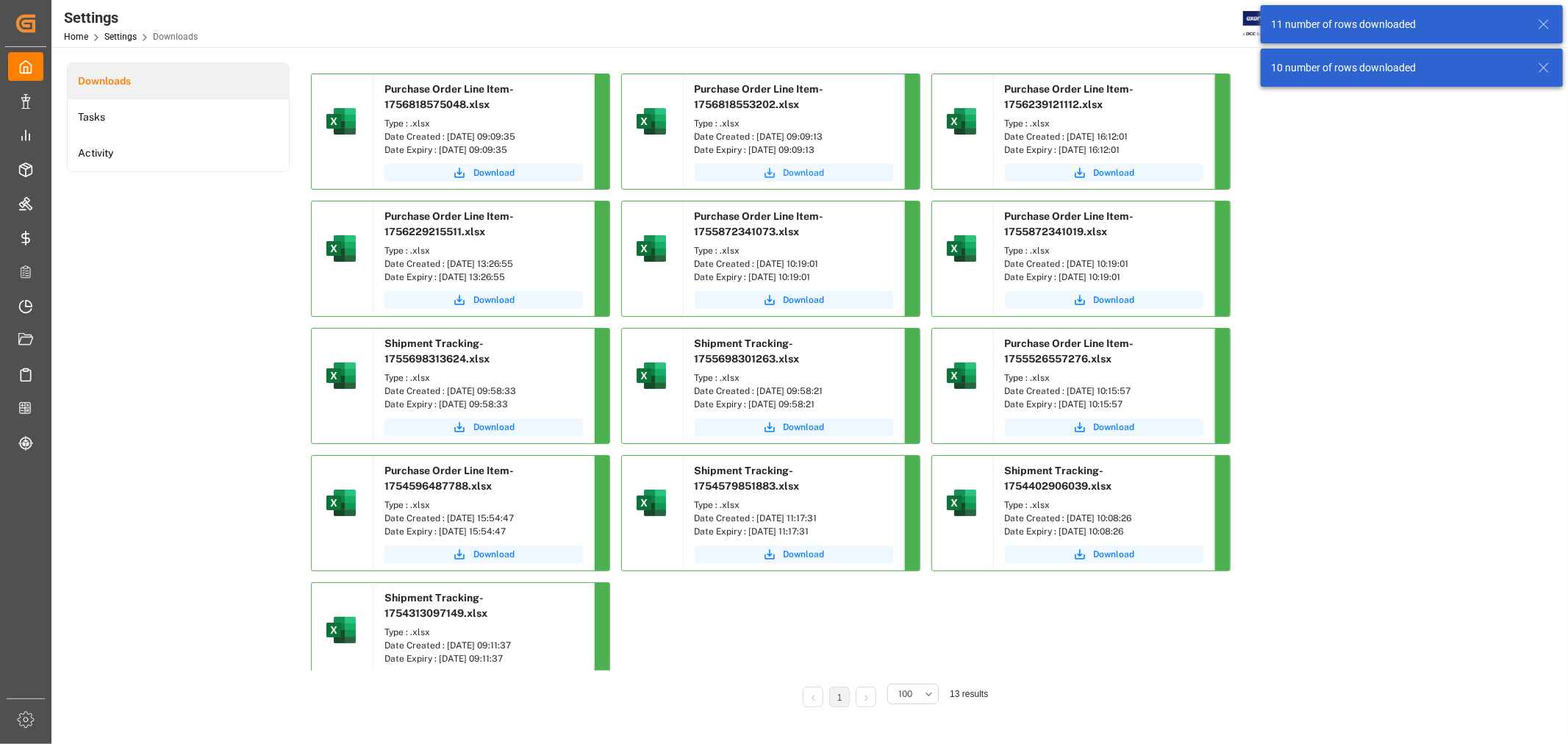
click at [794, 173] on span "Download" at bounding box center [804, 172] width 41 height 13
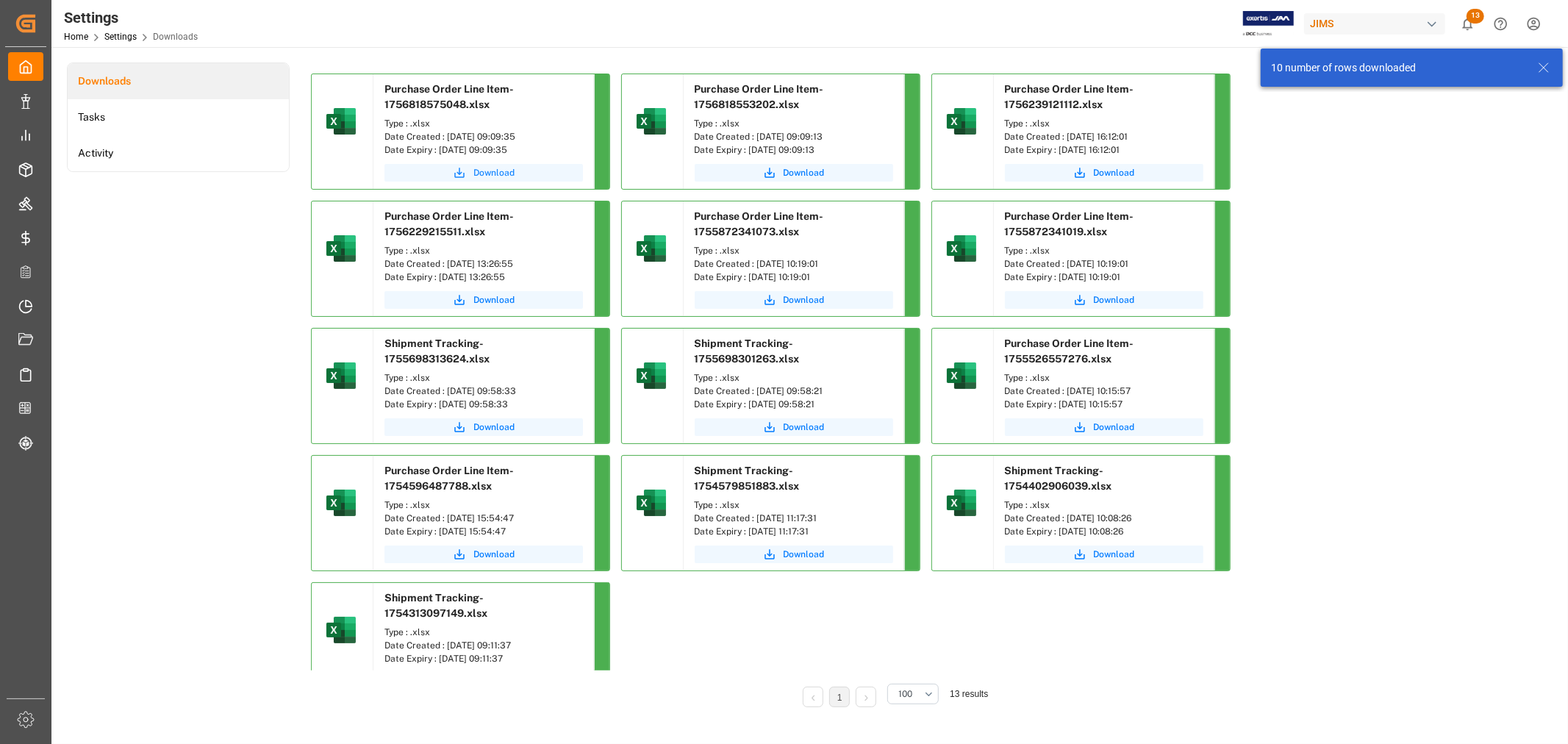
click at [504, 170] on span "Download" at bounding box center [493, 172] width 41 height 13
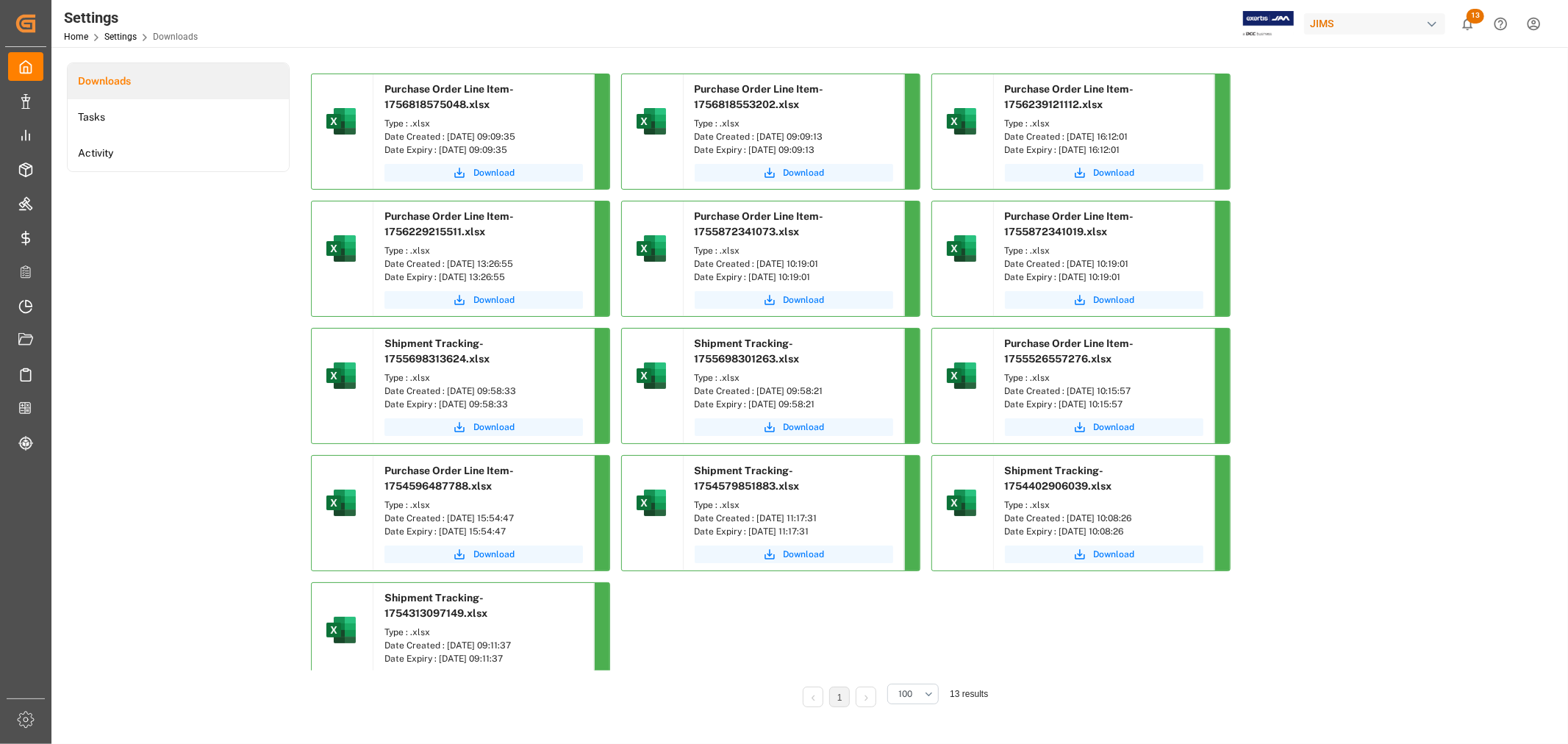
click at [1347, 395] on div "Purchase Order Line Item-1756818575048.xlsx Type : .xlsx Date Created : [DATE] …" at bounding box center [893, 392] width 1164 height 635
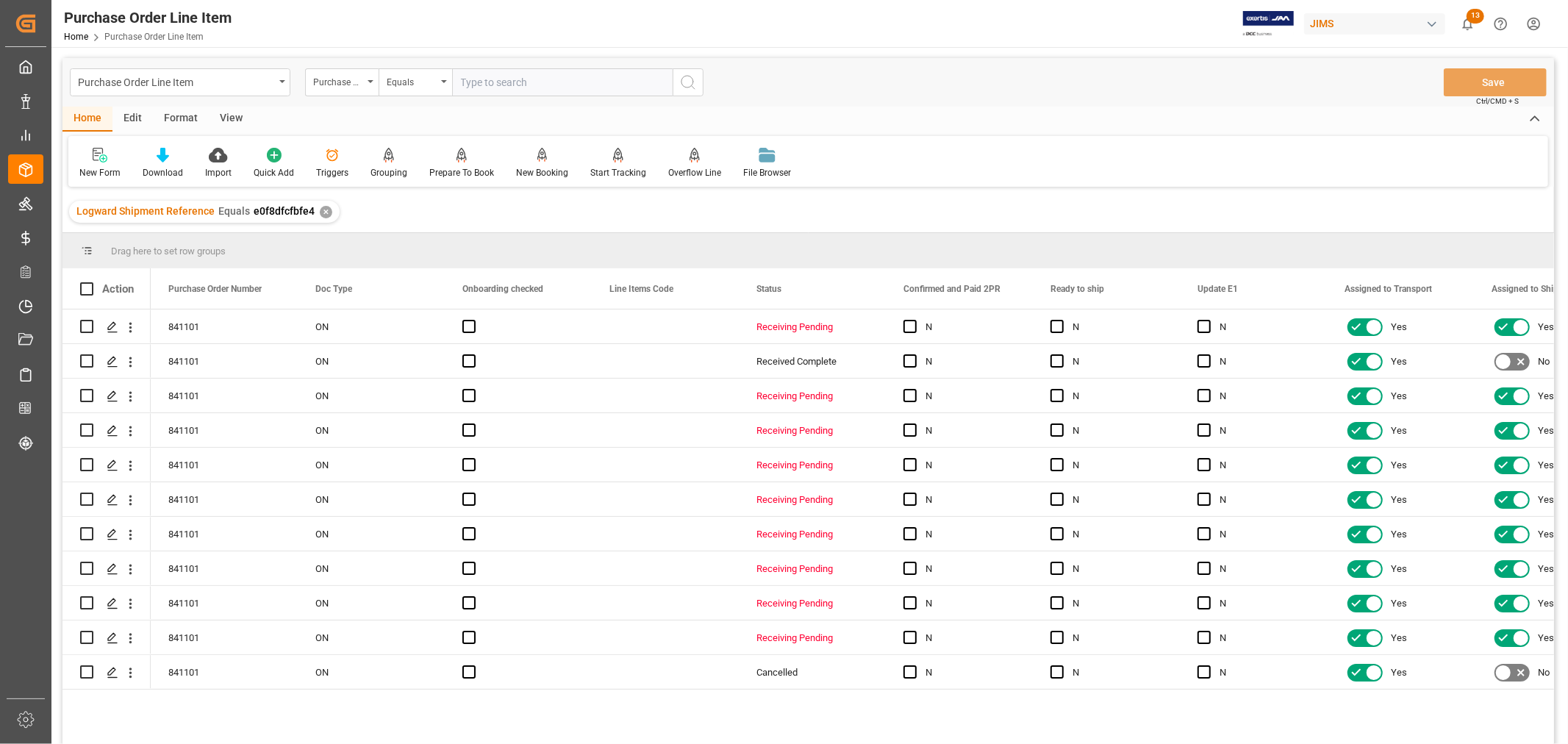
click at [233, 118] on div "View" at bounding box center [231, 119] width 45 height 25
click at [92, 153] on icon at bounding box center [94, 155] width 15 height 15
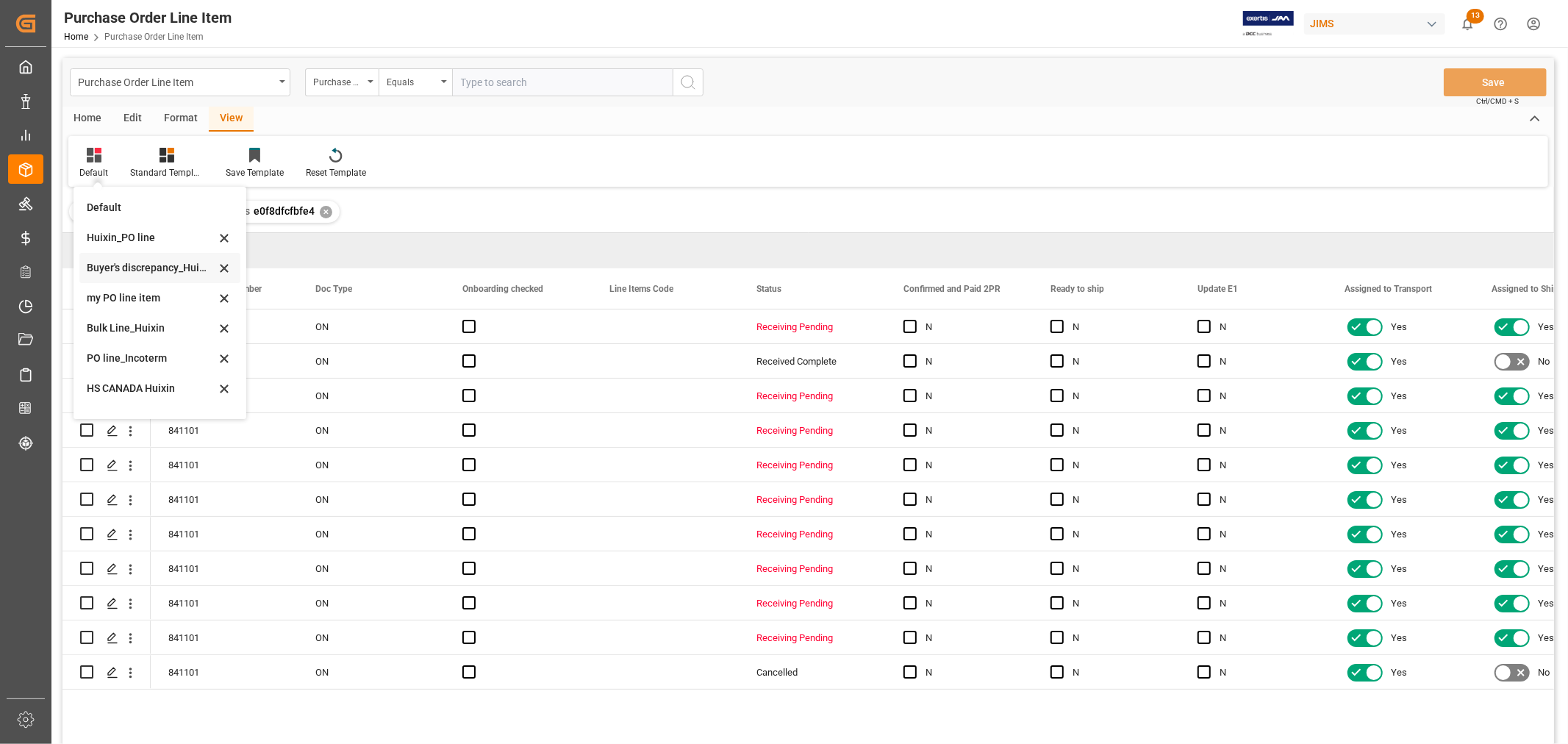
click at [125, 272] on div "Buyer's discrepancy_Huixin" at bounding box center [151, 268] width 128 height 16
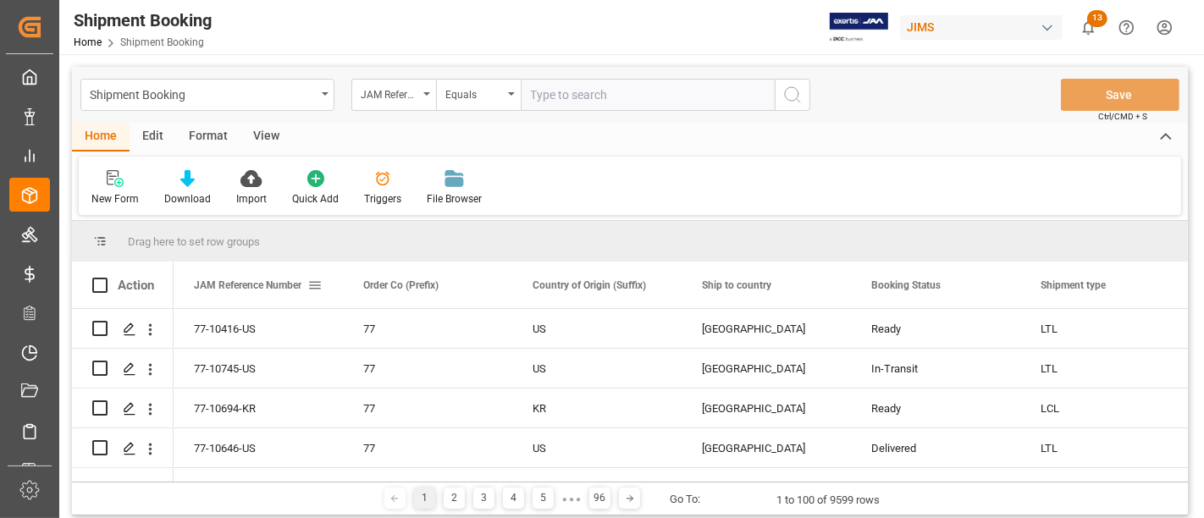
click at [319, 285] on span at bounding box center [314, 285] width 15 height 15
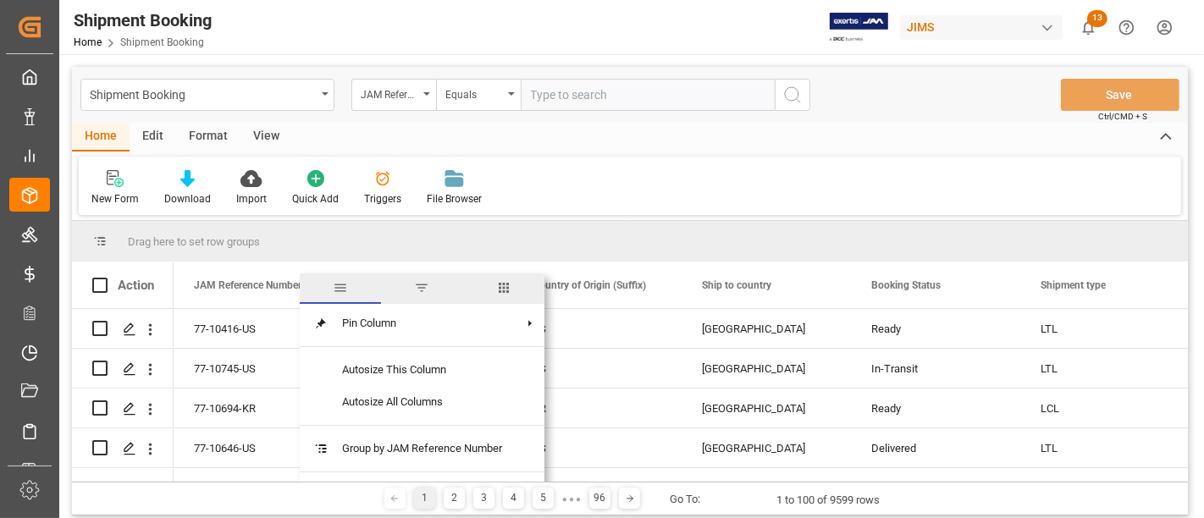
click at [508, 285] on span "columns" at bounding box center [503, 287] width 15 height 15
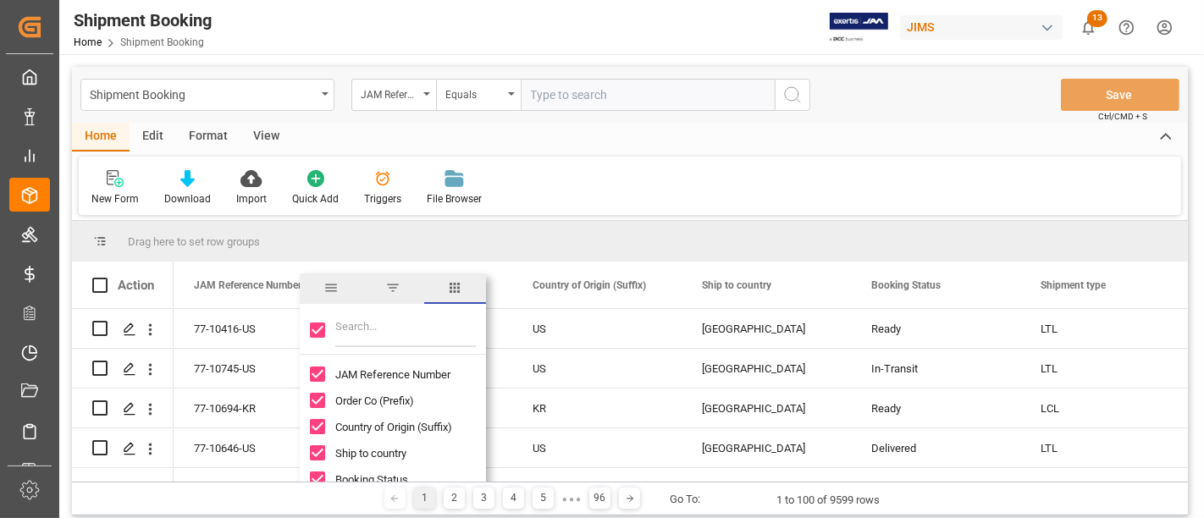
click at [313, 332] on input "Toggle Select All Columns" at bounding box center [317, 330] width 15 height 15
checkbox input "false"
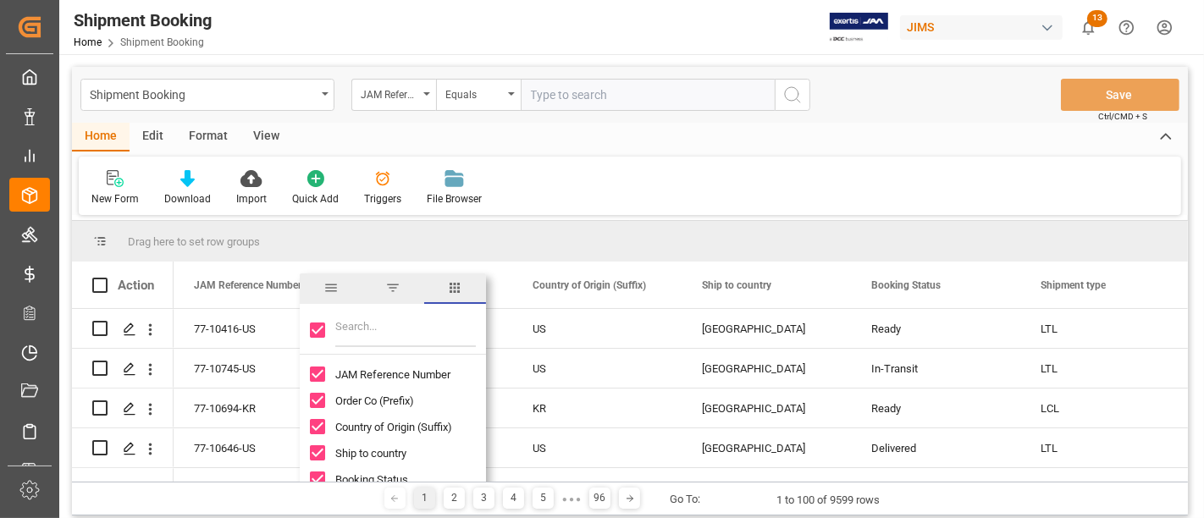
checkbox input "false"
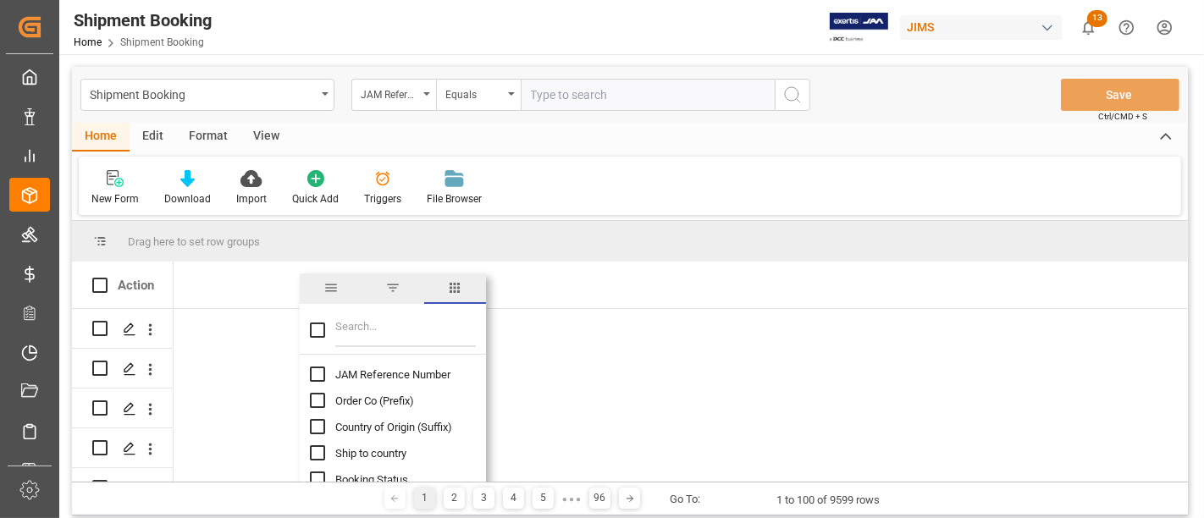
click at [345, 330] on input "Filter Columns Input" at bounding box center [405, 330] width 141 height 34
type input "J"
type input "REF"
click at [317, 370] on input "JAM Reference Number column toggle visibility (hidden)" at bounding box center [317, 374] width 15 height 15
checkbox input "true"
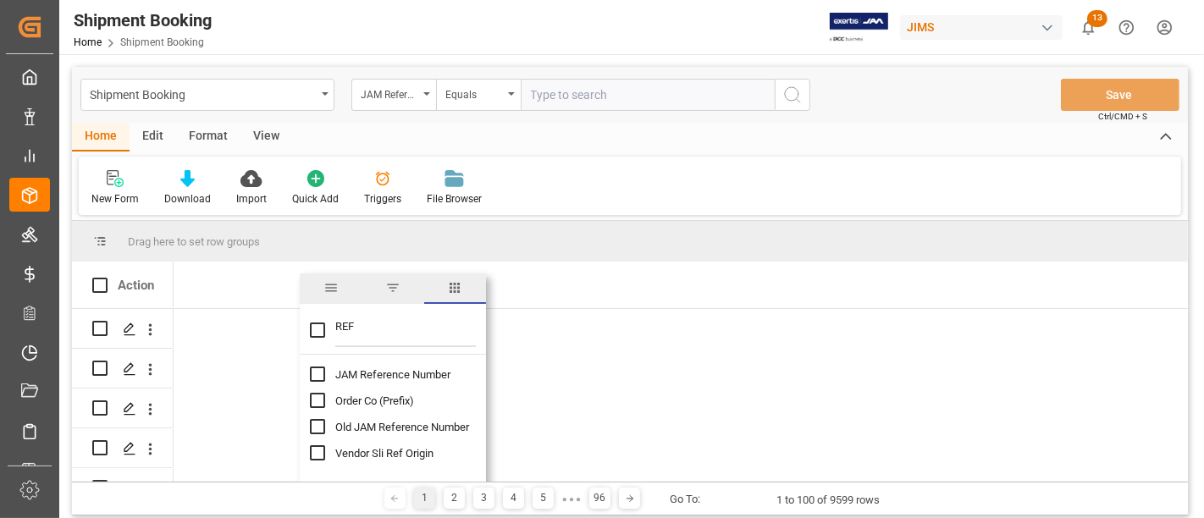
checkbox input "false"
click at [359, 330] on input "REF" at bounding box center [405, 330] width 141 height 34
type input "R"
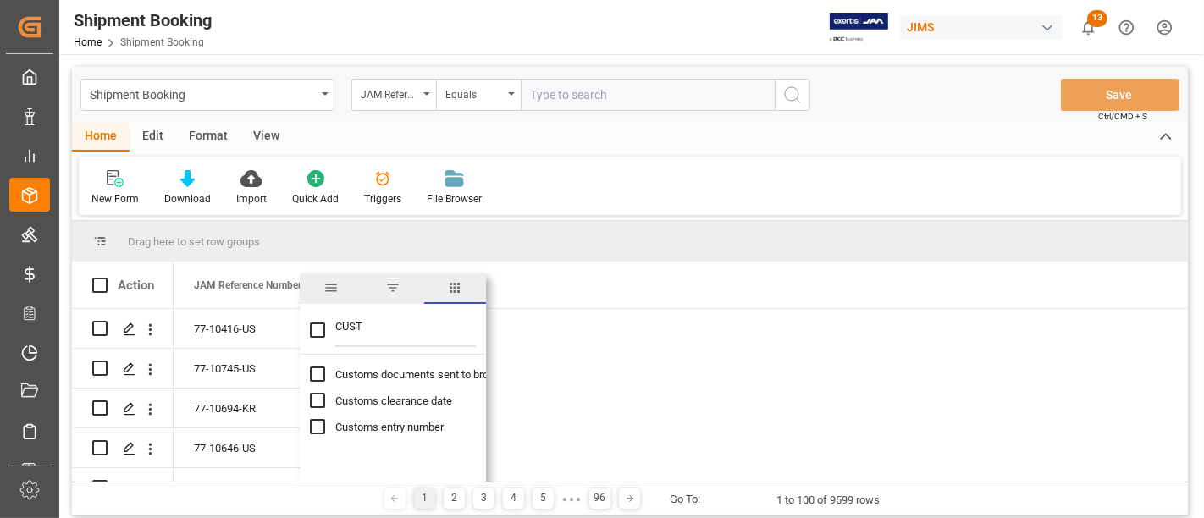
type input "CUST"
click at [312, 428] on input "Customs entry number column toggle visibility (hidden)" at bounding box center [317, 426] width 15 height 15
checkbox input "true"
checkbox input "false"
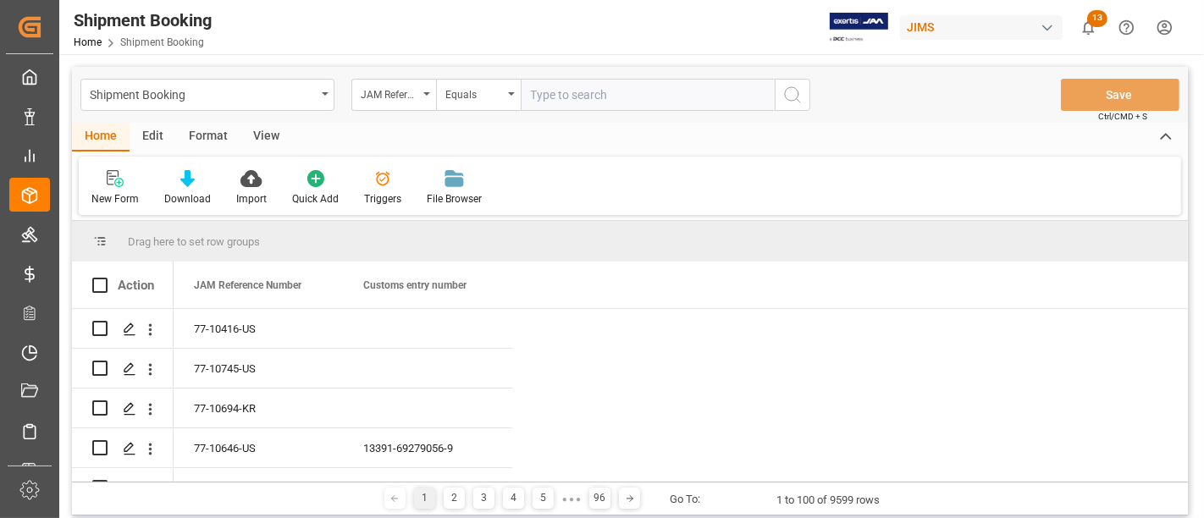
click at [575, 88] on input "text" at bounding box center [648, 95] width 254 height 32
paste input "77-10030-CN"
type input "77-10030-CN"
click at [803, 100] on button "search button" at bounding box center [793, 95] width 36 height 32
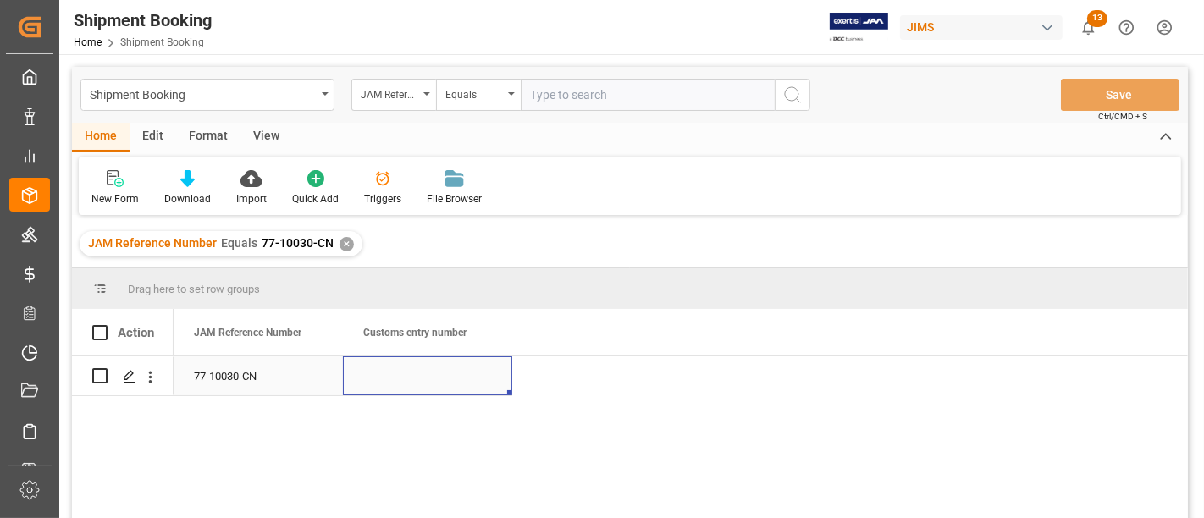
click at [378, 378] on div "Press SPACE to select this row." at bounding box center [427, 375] width 169 height 39
click at [378, 378] on input "Press SPACE to select this row." at bounding box center [427, 386] width 142 height 32
type input "13391-69275376-8"
click at [607, 391] on div "77-10030-CN 13391-69275376-8" at bounding box center [681, 442] width 1014 height 173
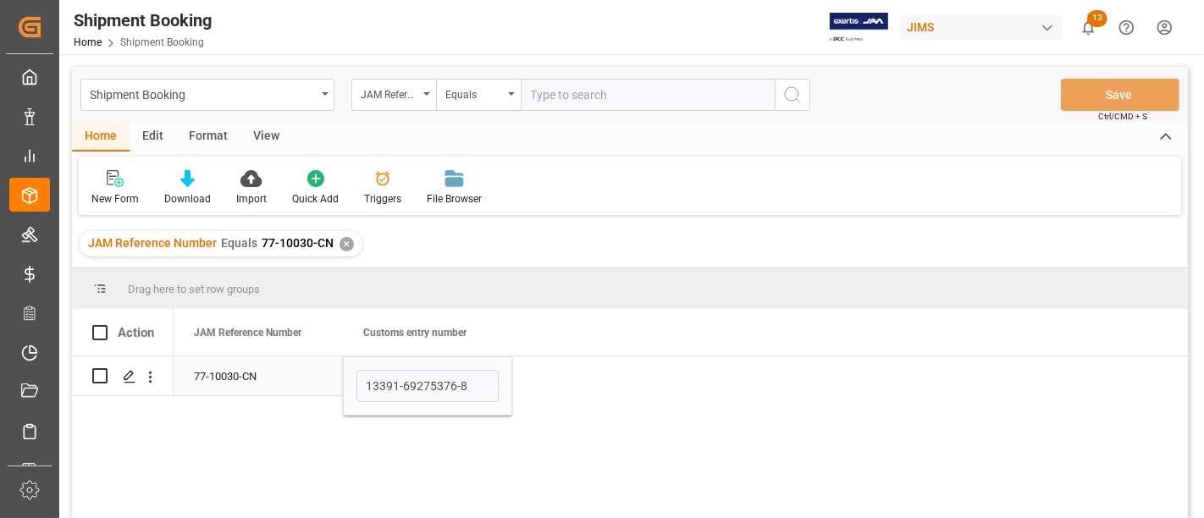
click at [242, 376] on div "77-10030-CN" at bounding box center [258, 375] width 169 height 39
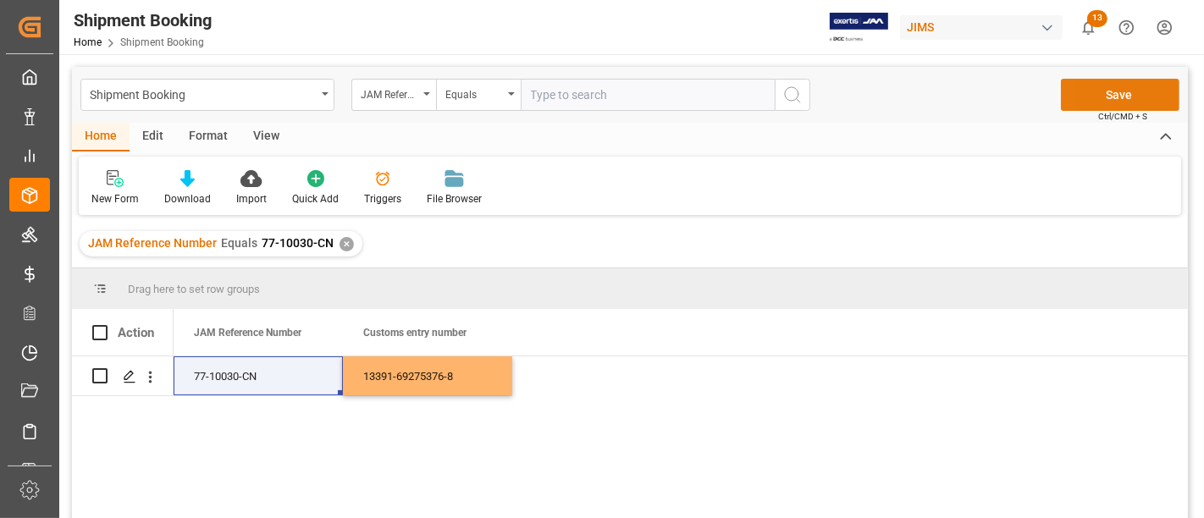
click at [1082, 102] on button "Save" at bounding box center [1120, 95] width 119 height 32
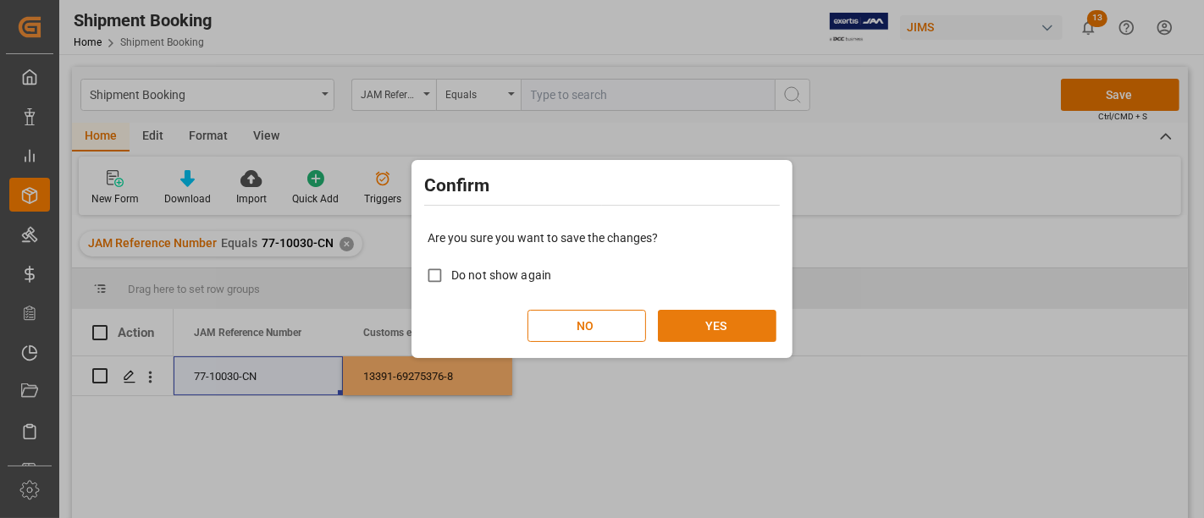
drag, startPoint x: 720, startPoint y: 323, endPoint x: 711, endPoint y: 320, distance: 9.7
click at [720, 323] on button "YES" at bounding box center [717, 326] width 119 height 32
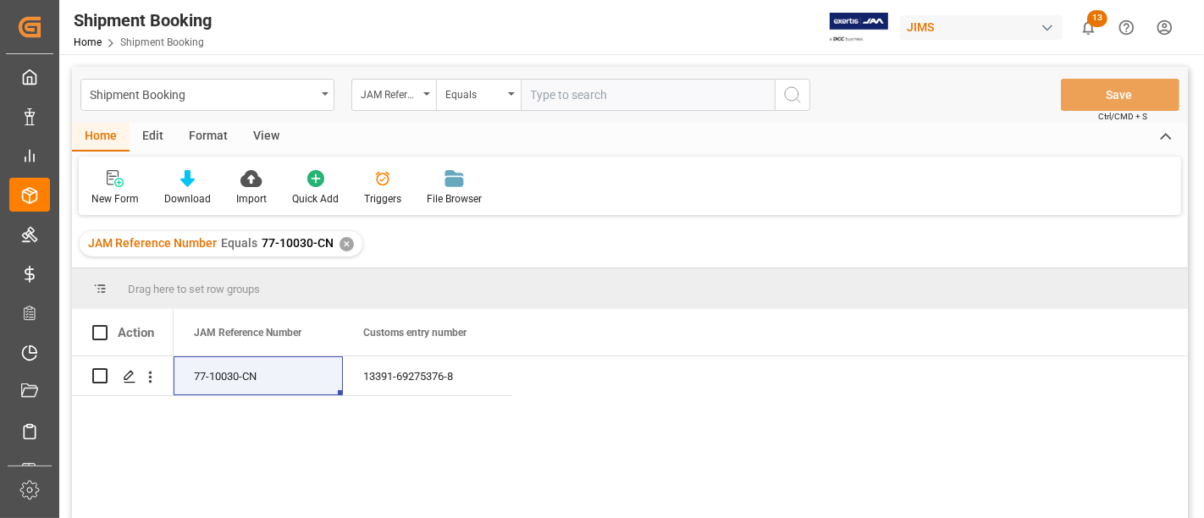
click at [341, 246] on div "✕" at bounding box center [347, 244] width 14 height 14
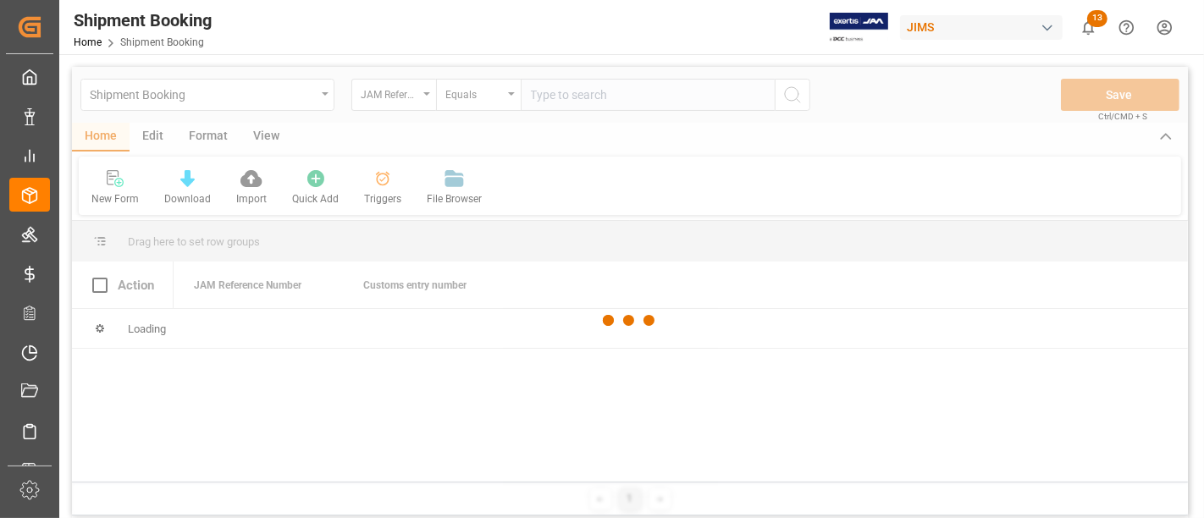
click at [589, 98] on div at bounding box center [630, 321] width 1116 height 508
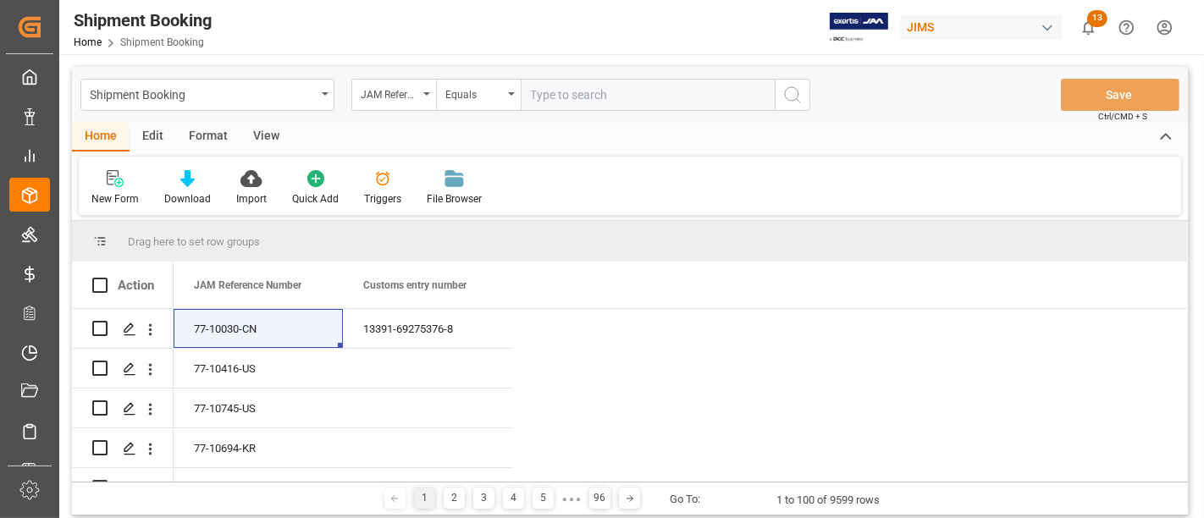
click at [583, 91] on input "text" at bounding box center [648, 95] width 254 height 32
paste input "77-9816-CN"
type input "77-9816-CN"
click at [793, 95] on icon "search button" at bounding box center [792, 95] width 20 height 20
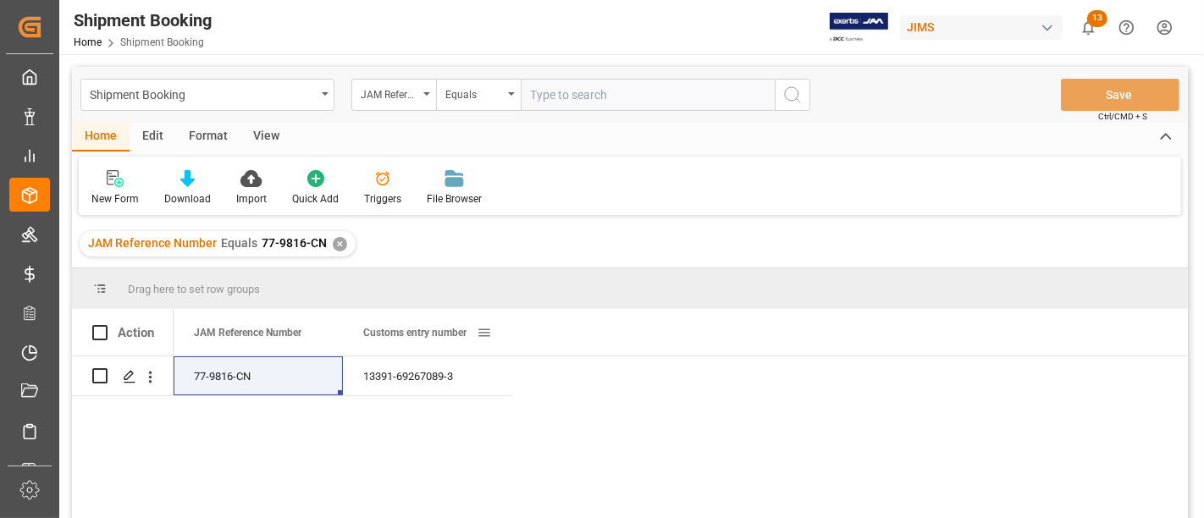
click at [478, 328] on span at bounding box center [484, 332] width 15 height 15
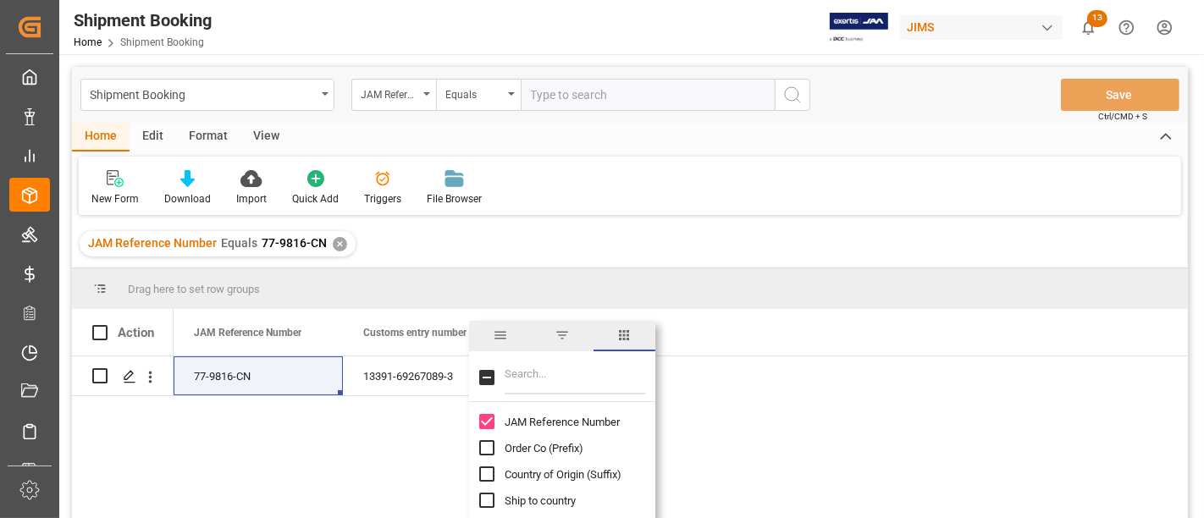
click at [524, 367] on input "Filter Columns Input" at bounding box center [575, 378] width 141 height 34
type input "AGE"
click at [520, 422] on span "Agent" at bounding box center [519, 422] width 28 height 13
checkbox input "false"
checkbox input "true"
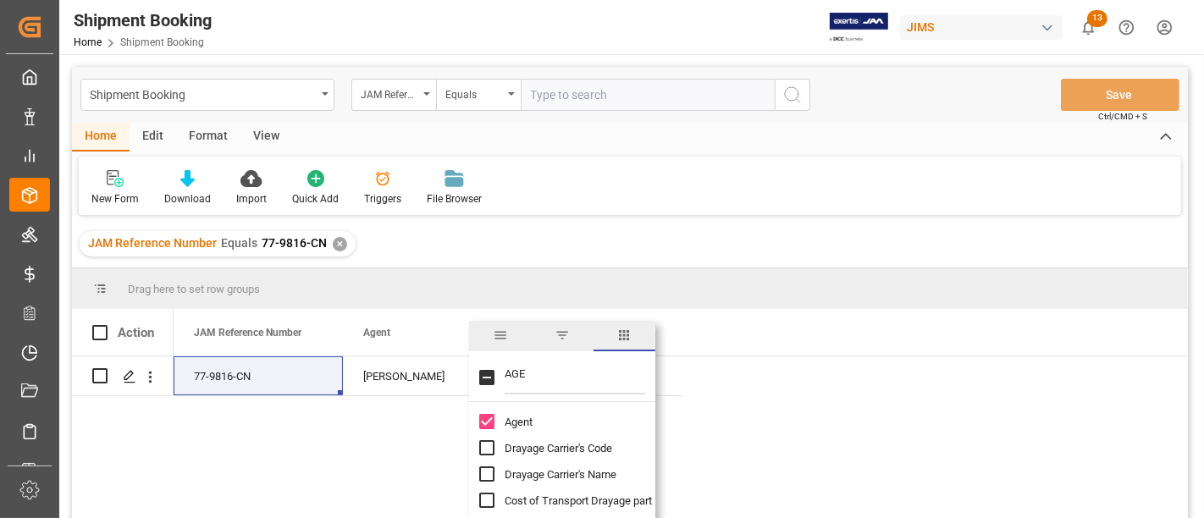
click at [803, 352] on div "JAM Reference Number Customs entry number Agent" at bounding box center [681, 332] width 1014 height 47
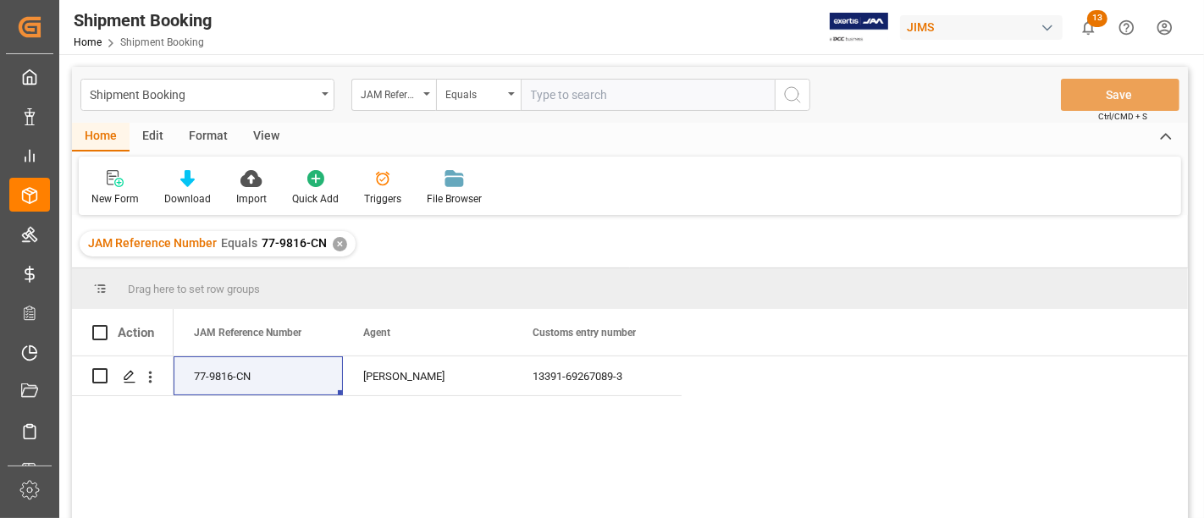
click at [334, 247] on div "✕" at bounding box center [340, 244] width 14 height 14
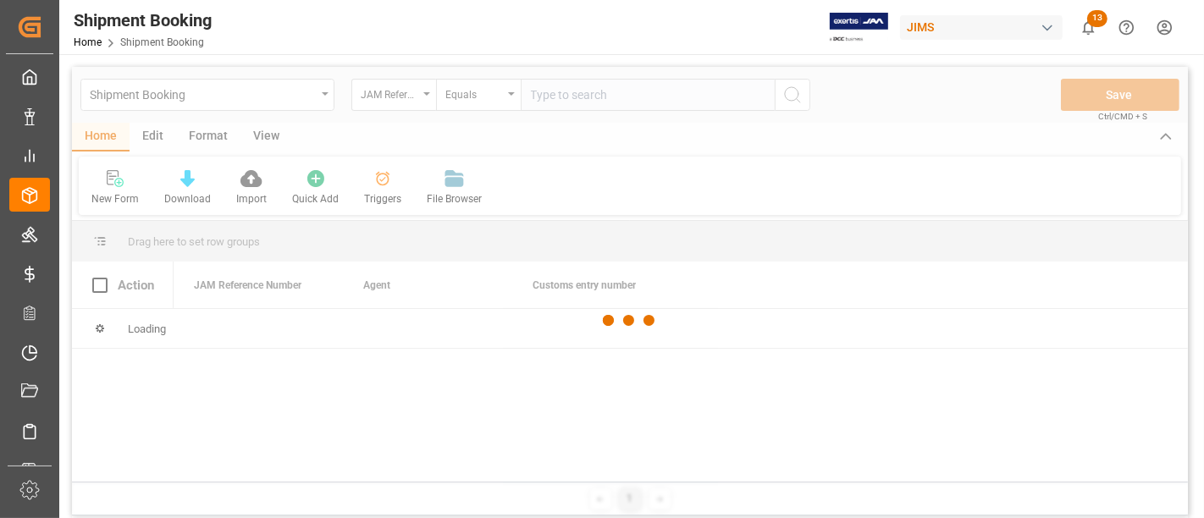
click at [602, 93] on div at bounding box center [630, 321] width 1116 height 508
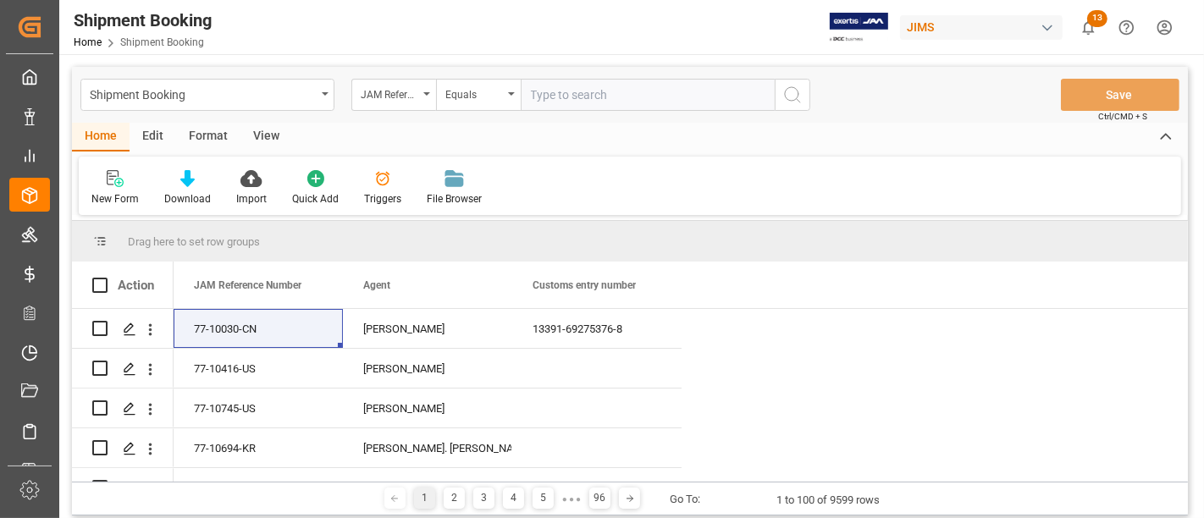
click at [598, 91] on input "text" at bounding box center [648, 95] width 254 height 32
paste input "77-9781-CN"
type input "77-9781-CN"
click at [795, 90] on icon "search button" at bounding box center [792, 95] width 20 height 20
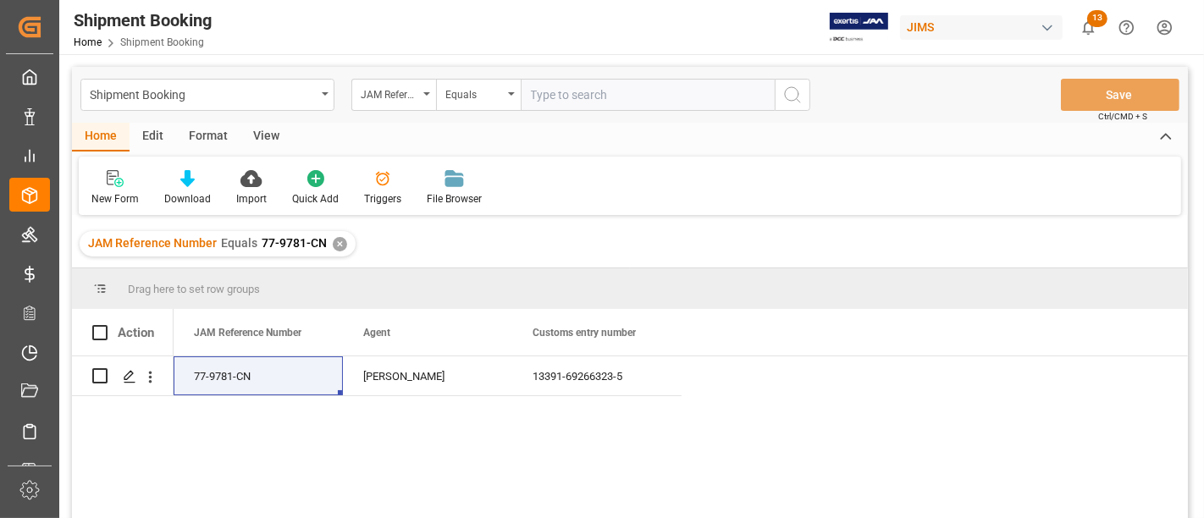
click at [341, 237] on div "JAM Reference Number Equals 77-9781-CN ✕" at bounding box center [218, 243] width 276 height 25
click at [333, 241] on div "✕" at bounding box center [340, 244] width 14 height 14
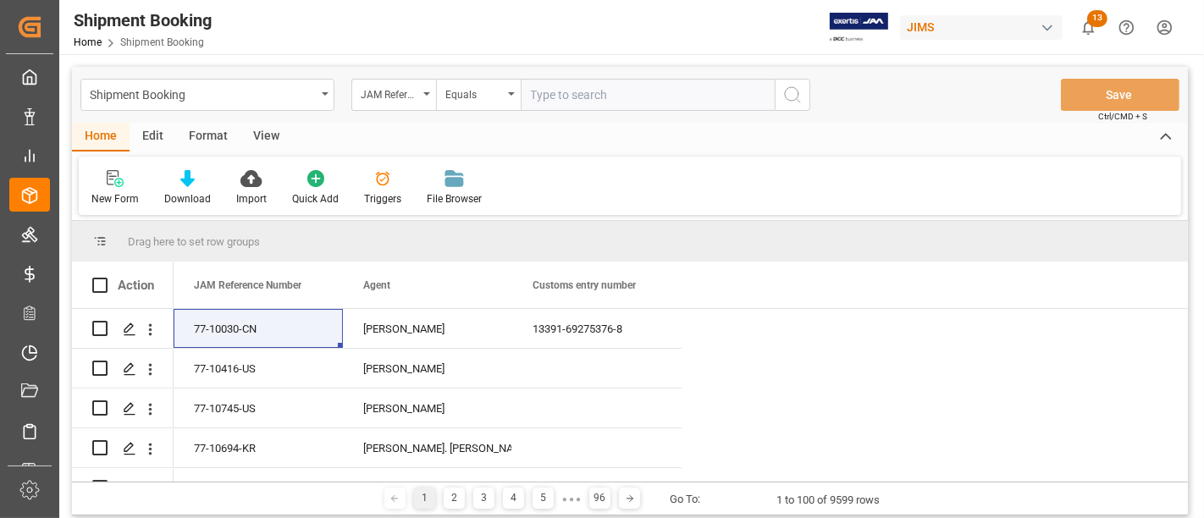
click at [555, 96] on input "text" at bounding box center [648, 95] width 254 height 32
paste input "Supplier Name: Harman International Industries, Inc. Balboa Blvd Client Order: …"
drag, startPoint x: 701, startPoint y: 91, endPoint x: 426, endPoint y: 74, distance: 275.7
click at [427, 74] on div "Shipment Booking JAM Reference Number Equals Supplier Name: Harman Internationa…" at bounding box center [630, 95] width 1116 height 56
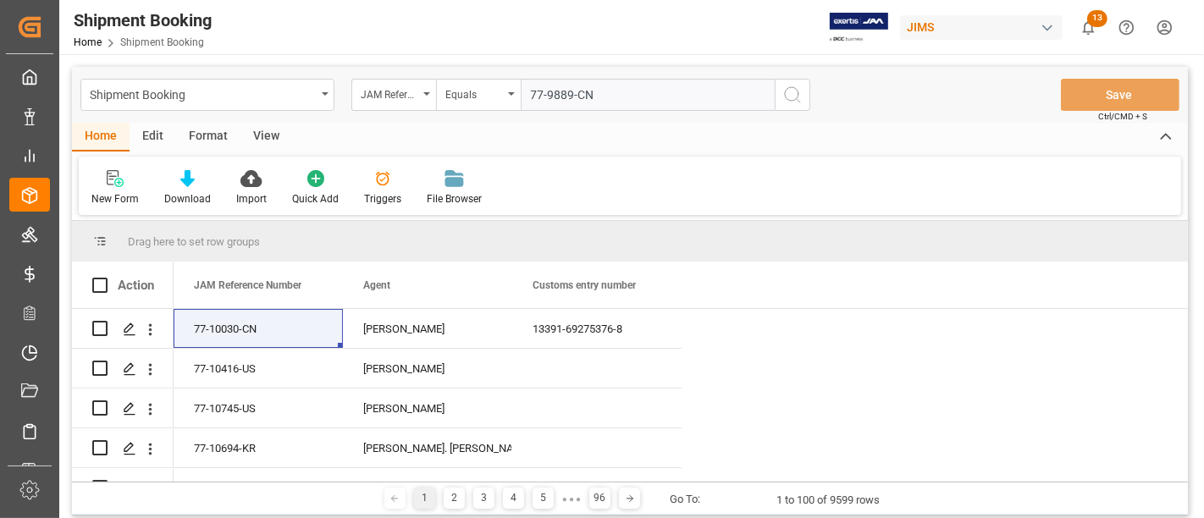
type input "77-9889-CN"
click at [793, 93] on icon "search button" at bounding box center [792, 95] width 20 height 20
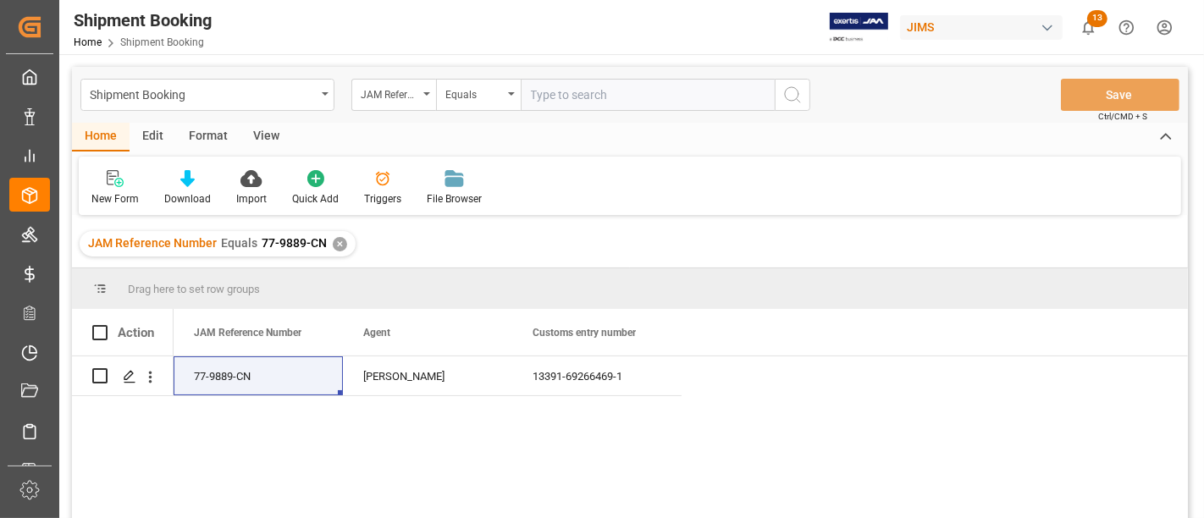
click at [337, 241] on div "✕" at bounding box center [340, 244] width 14 height 14
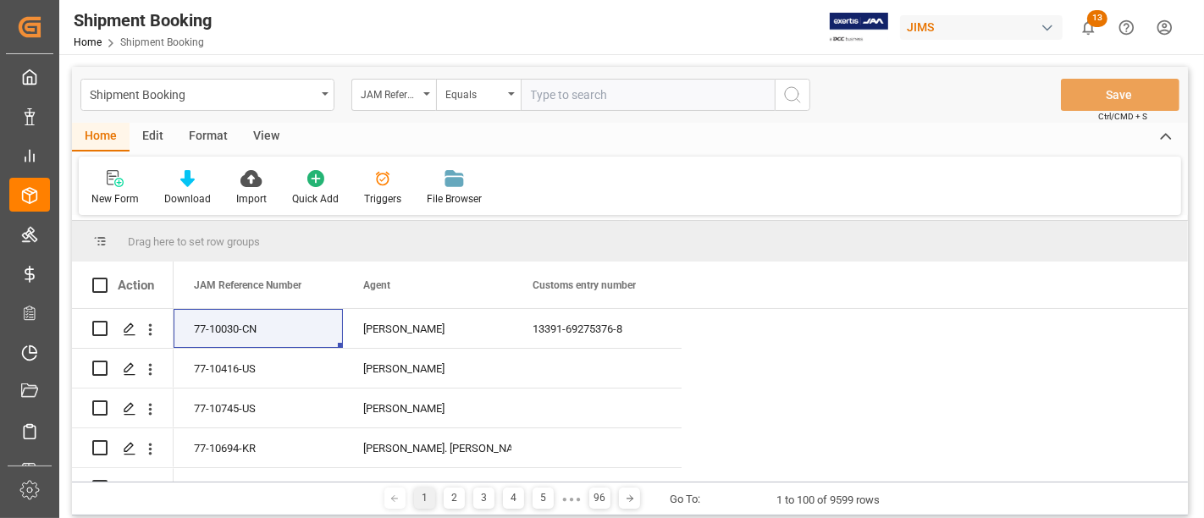
click at [554, 86] on input "text" at bounding box center [648, 95] width 254 height 32
paste input "77-10539-DE"
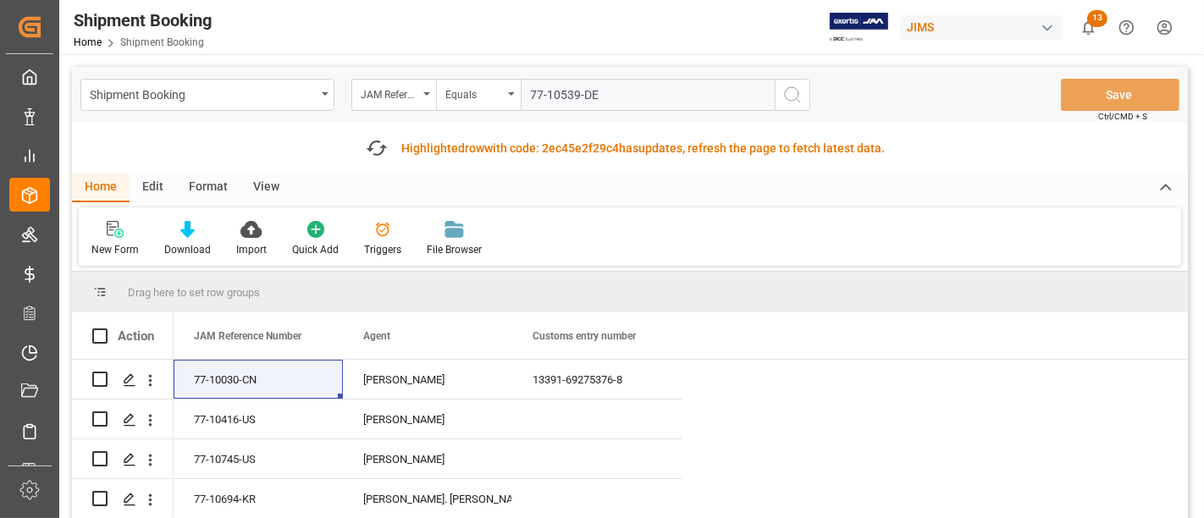
type input "77-10539-DE"
click at [796, 91] on icon "search button" at bounding box center [792, 95] width 20 height 20
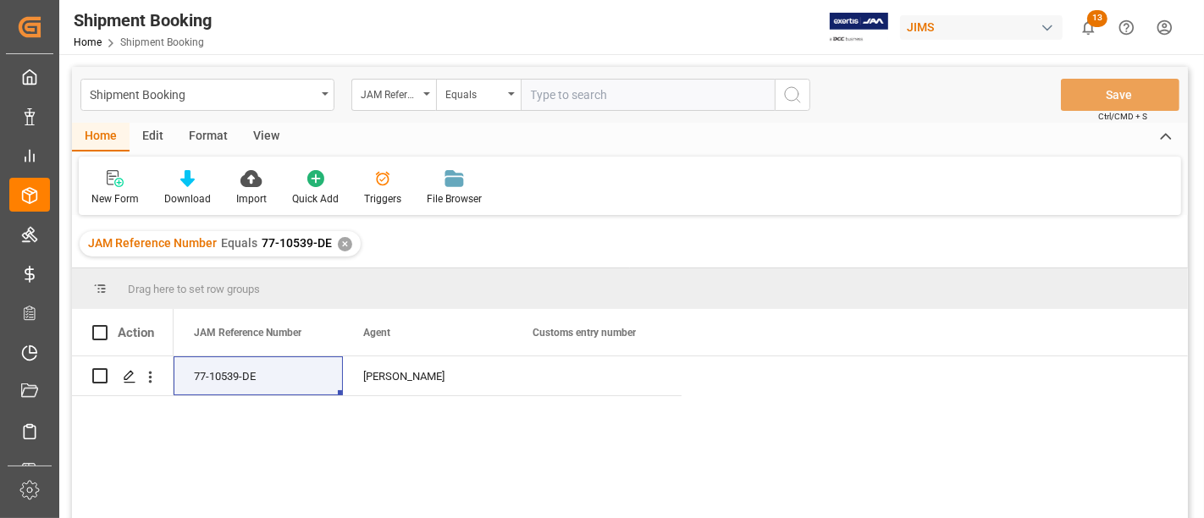
click at [344, 239] on div "✕" at bounding box center [345, 244] width 14 height 14
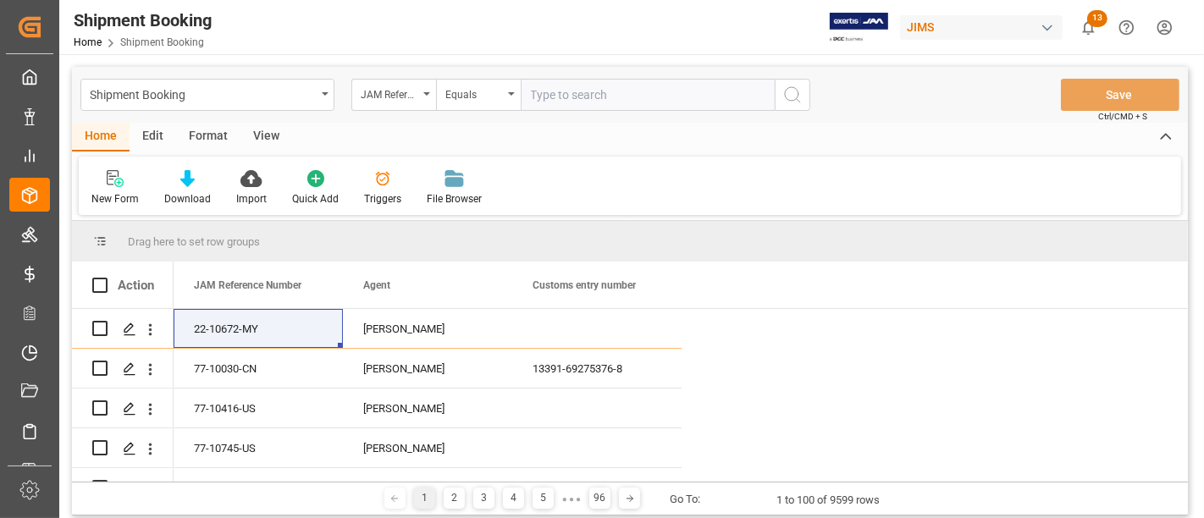
click at [556, 93] on input "text" at bounding box center [648, 95] width 254 height 32
type input "77-10099-CN"
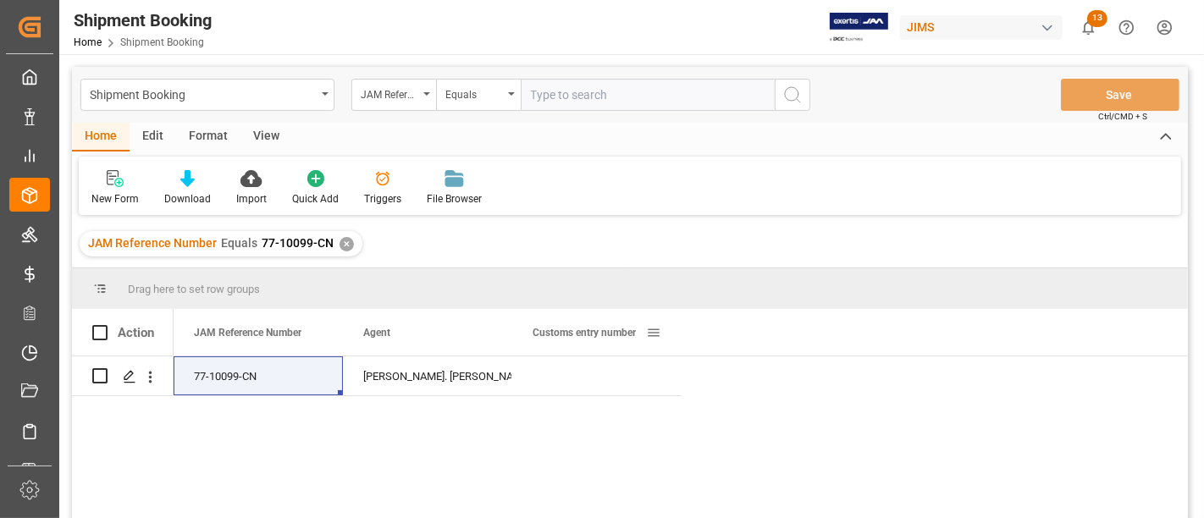
click at [649, 332] on span at bounding box center [653, 332] width 15 height 15
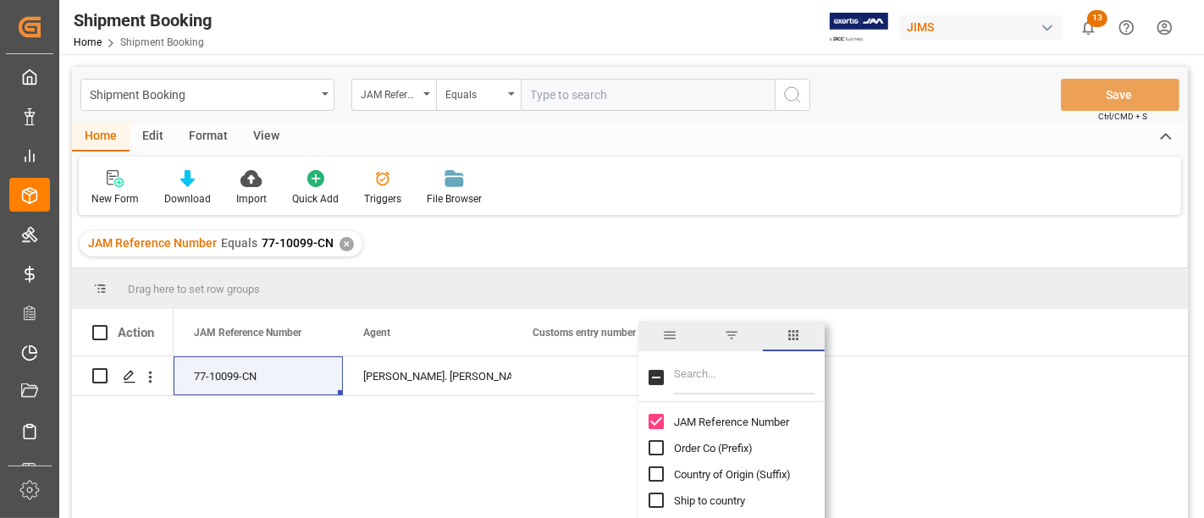
click at [694, 373] on input "Filter Columns Input" at bounding box center [744, 378] width 141 height 34
type input "BOOKING"
click at [649, 441] on input "Booking Number column toggle visibility (hidden)" at bounding box center [656, 447] width 15 height 15
checkbox input "true"
checkbox input "false"
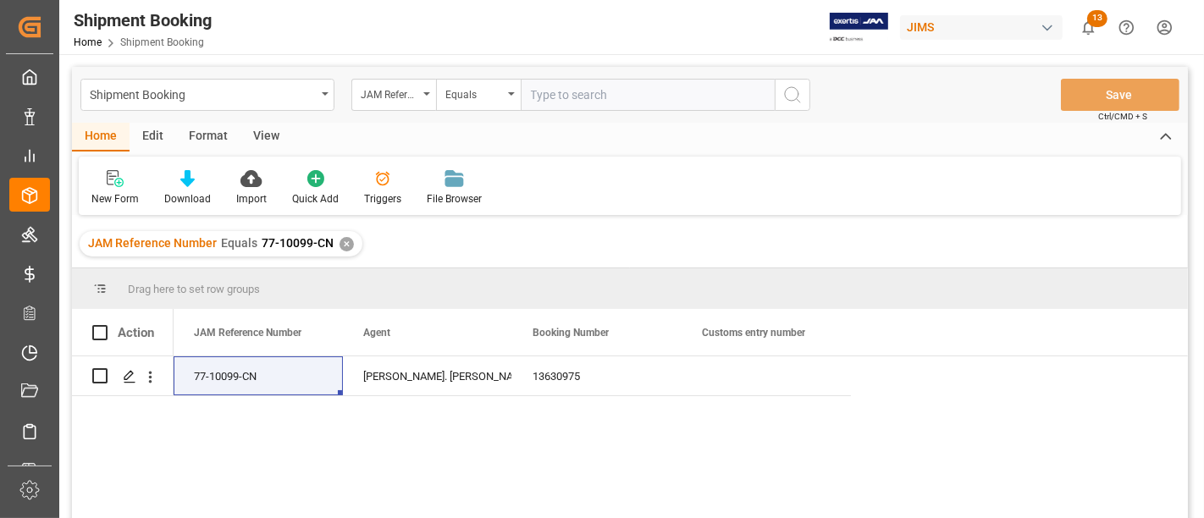
click at [577, 433] on div "77-10099-CN Lynne St. Jacques 13630975" at bounding box center [681, 442] width 1014 height 173
click at [569, 383] on div "13630975" at bounding box center [596, 375] width 169 height 39
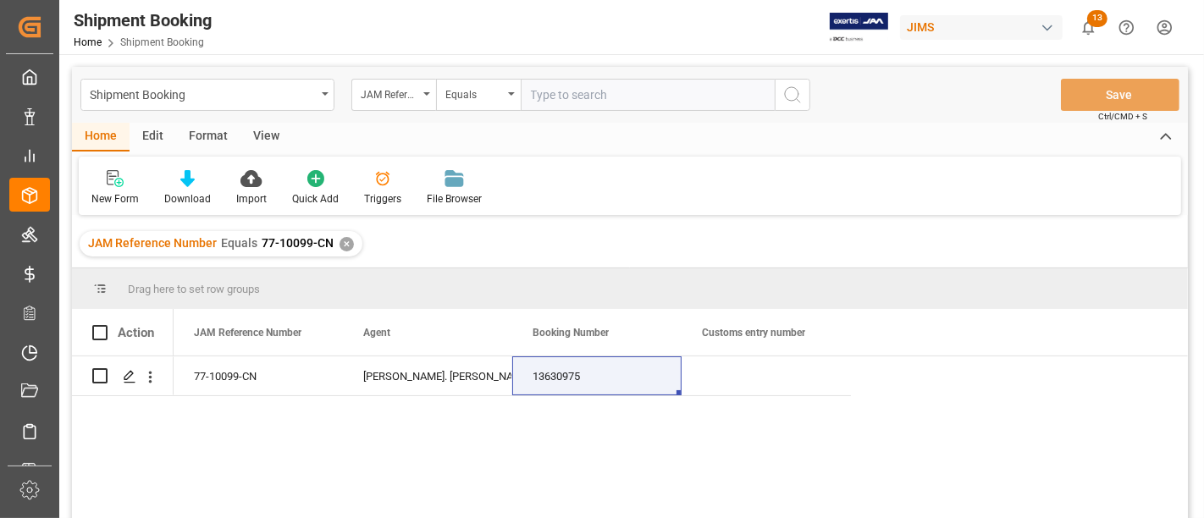
click at [344, 243] on div "✕" at bounding box center [347, 244] width 14 height 14
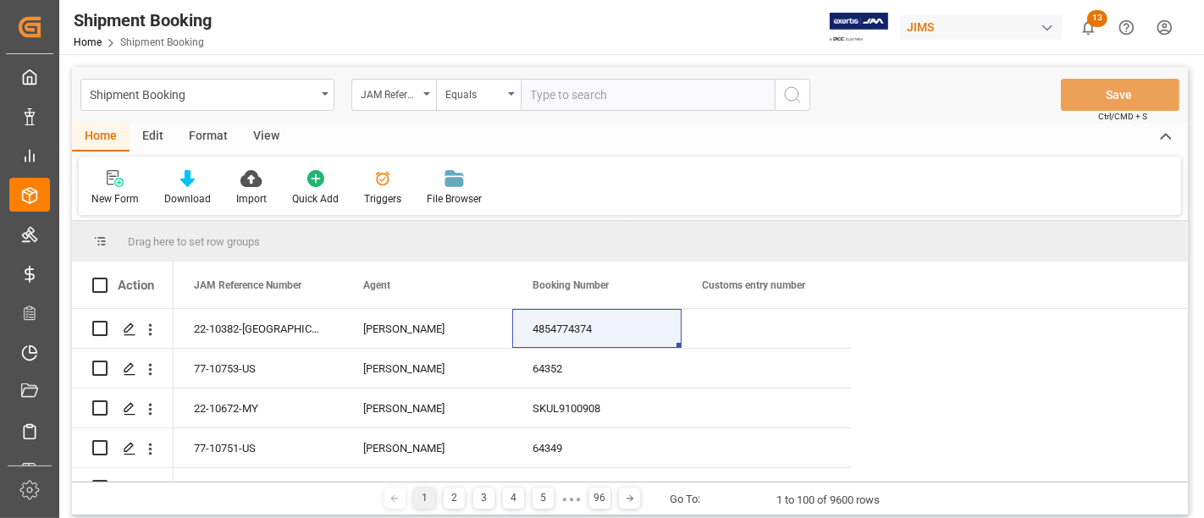
click at [556, 91] on input "text" at bounding box center [648, 95] width 254 height 32
type input "77-10409-CN"
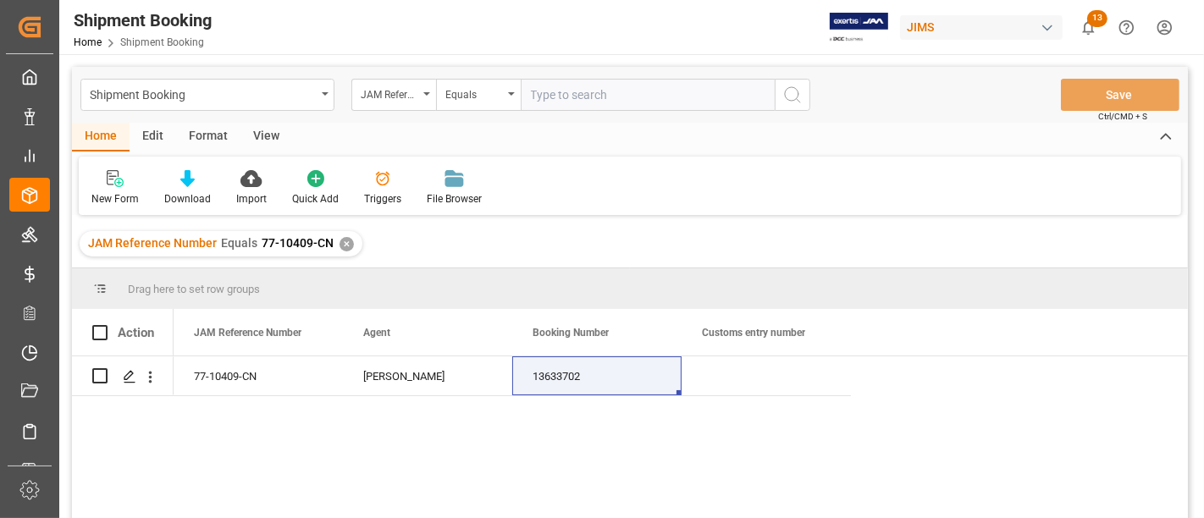
drag, startPoint x: 817, startPoint y: 336, endPoint x: 719, endPoint y: 281, distance: 112.6
click at [715, 282] on div "Drag here to set row groups" at bounding box center [630, 288] width 1116 height 41
click at [826, 332] on span at bounding box center [822, 332] width 15 height 15
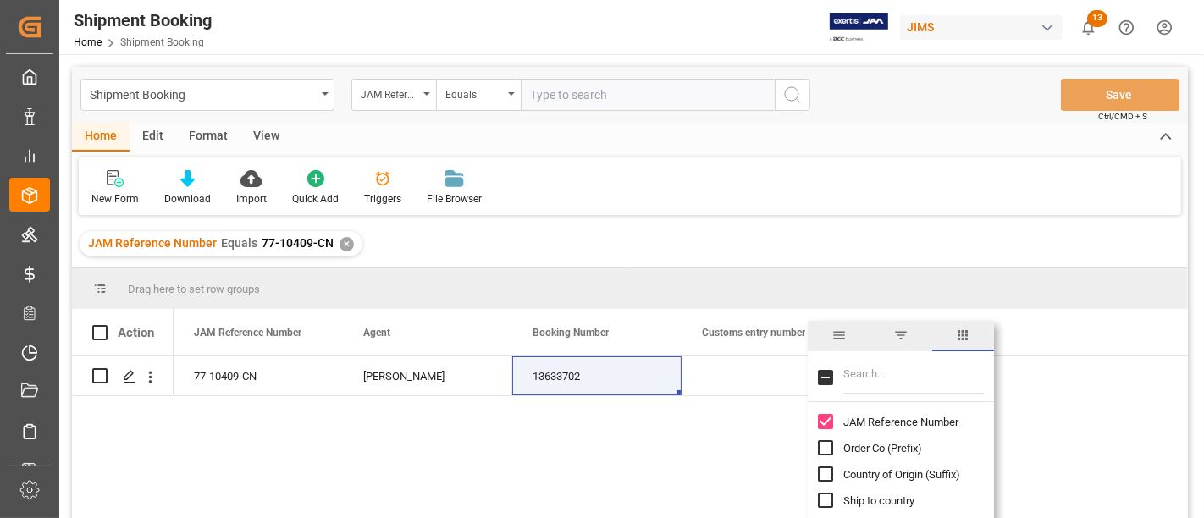
click at [860, 368] on input "Filter Columns Input" at bounding box center [913, 378] width 141 height 34
type input "SUPP"
click at [817, 417] on div "Supplier Full Name Supplier Number Comments Supplier Id Supplier Contact Email …" at bounding box center [901, 474] width 186 height 131
click at [828, 417] on input "Supplier Full Name column toggle visibility (hidden)" at bounding box center [825, 421] width 15 height 15
checkbox input "true"
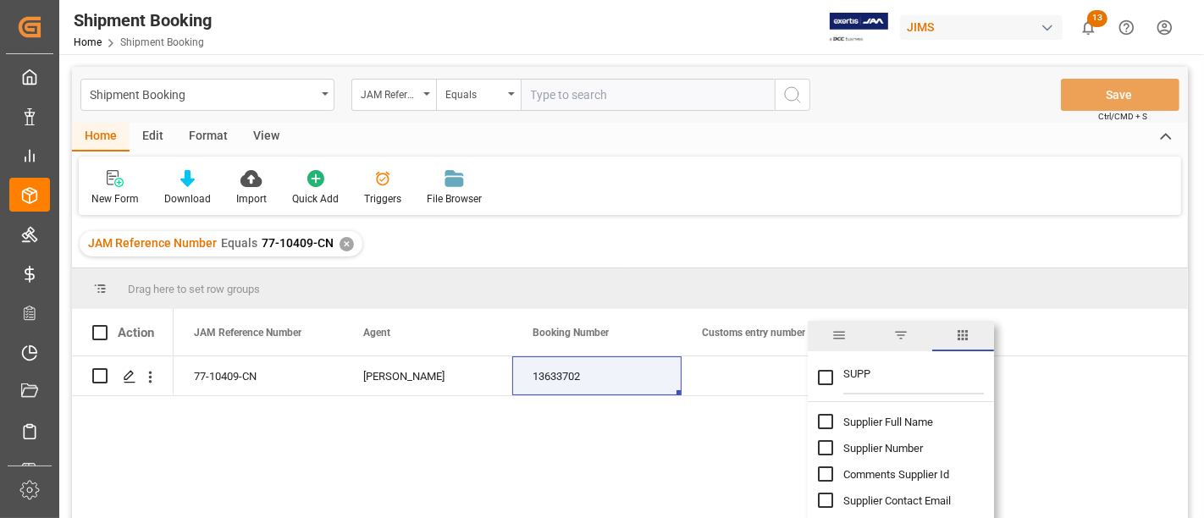
checkbox input "false"
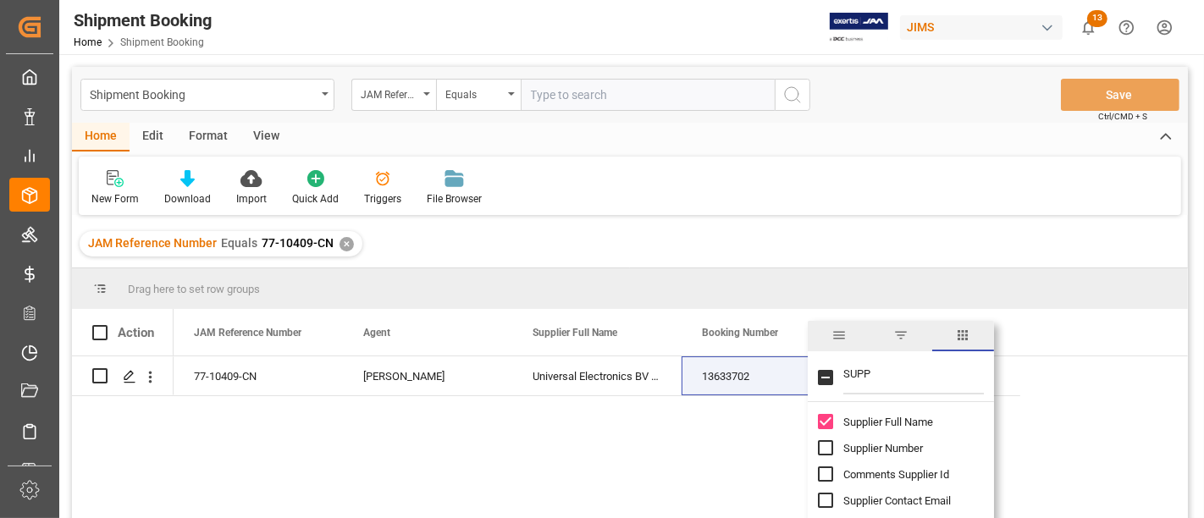
click at [665, 431] on div "77-10409-CN HuiXin Gao 13633702 Universal Electronics BV (Asia)" at bounding box center [681, 442] width 1014 height 173
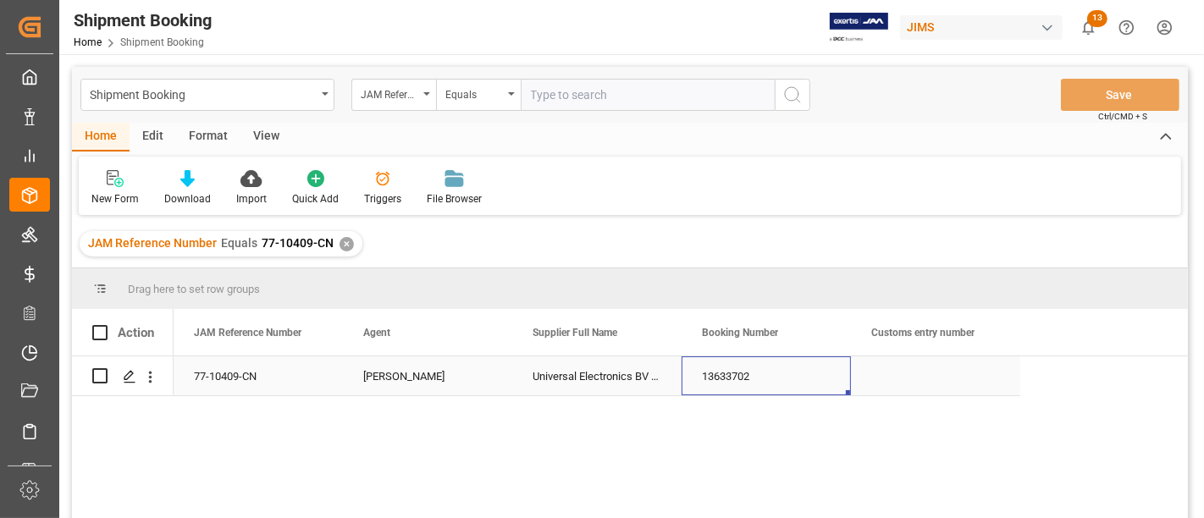
click at [752, 367] on div "13633702" at bounding box center [766, 375] width 169 height 39
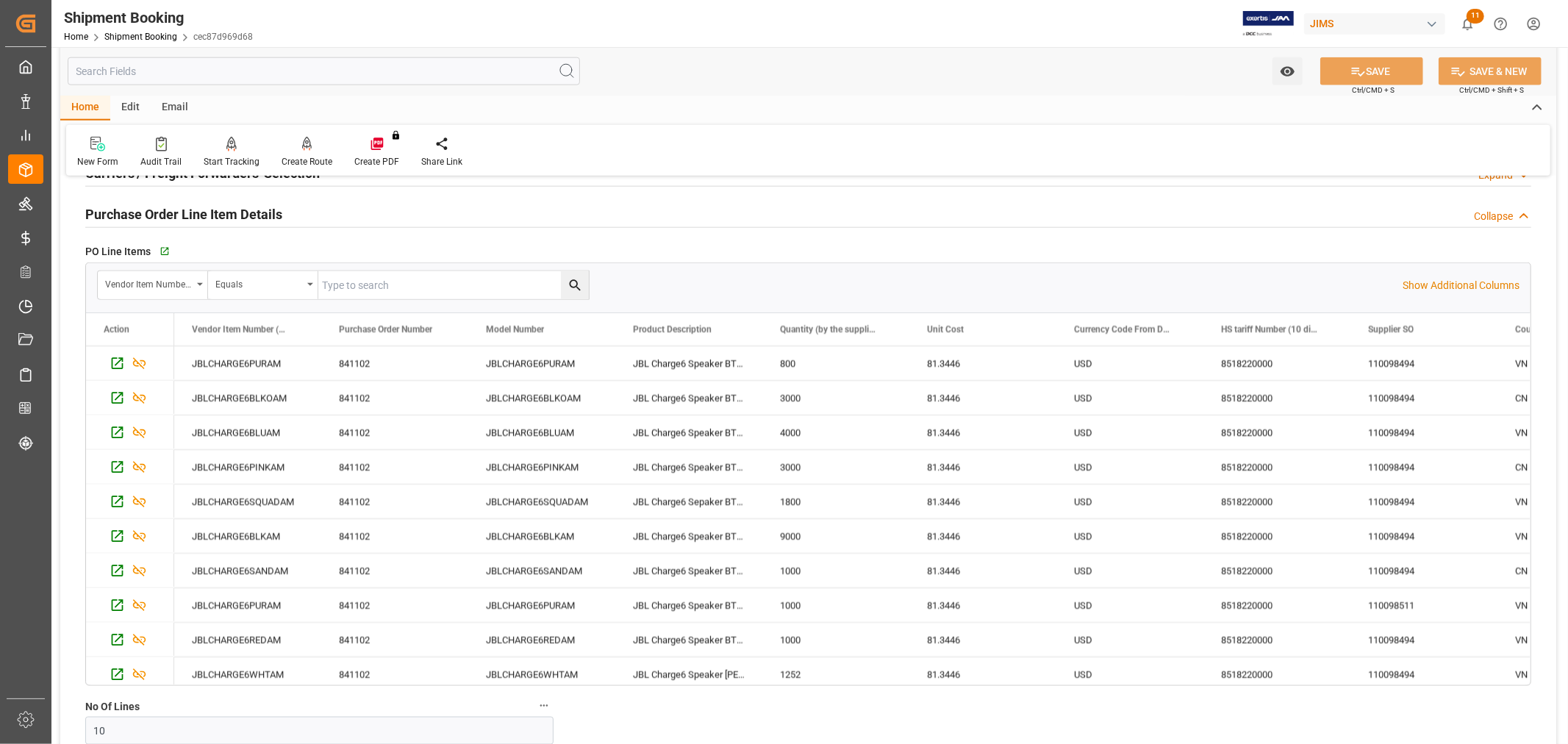
scroll to position [6, 0]
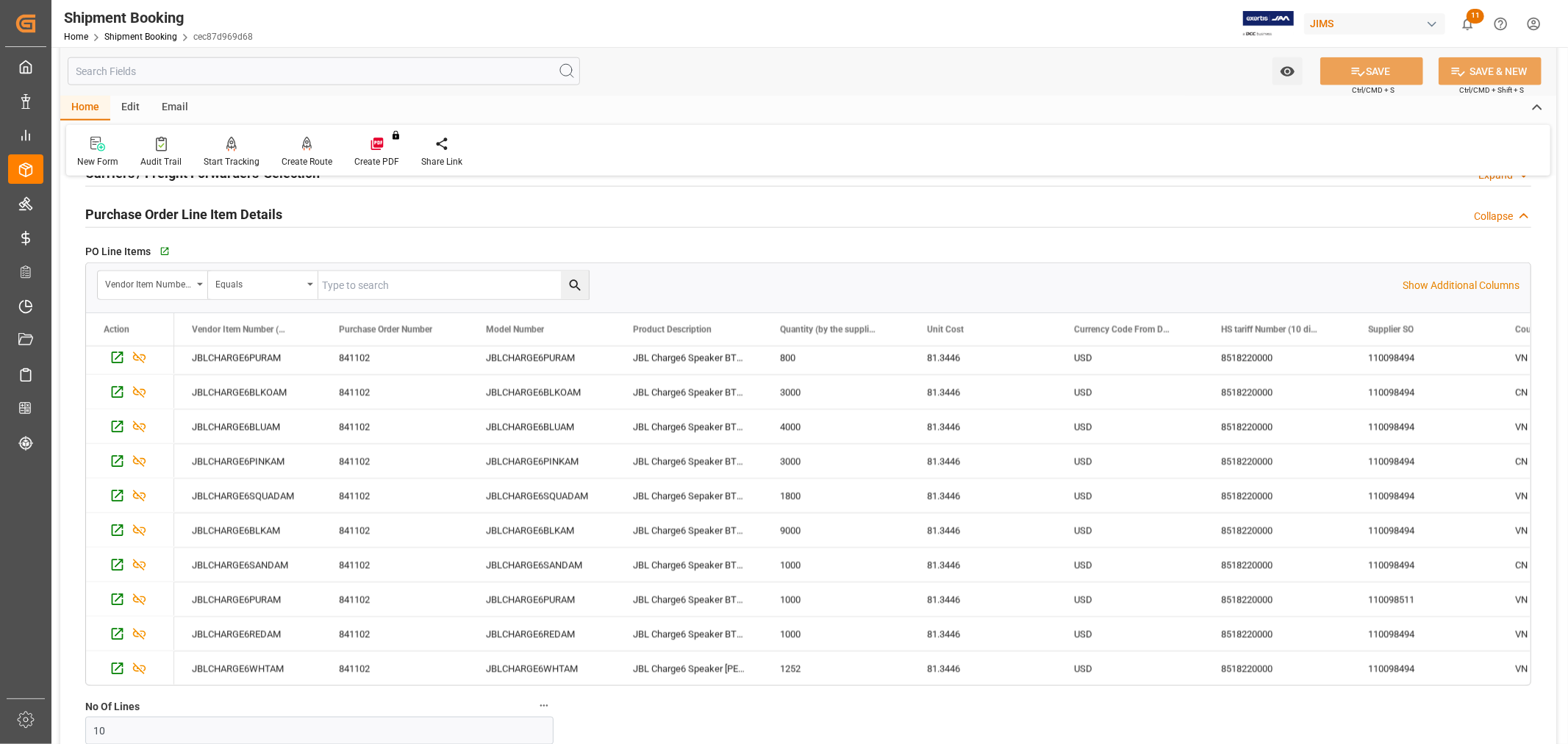
click at [686, 158] on div "New Form Audit Trail Start Tracking Create Empty Shipment Tracking Create Route…" at bounding box center [807, 150] width 1484 height 50
